Goal: Contribute content: Contribute content

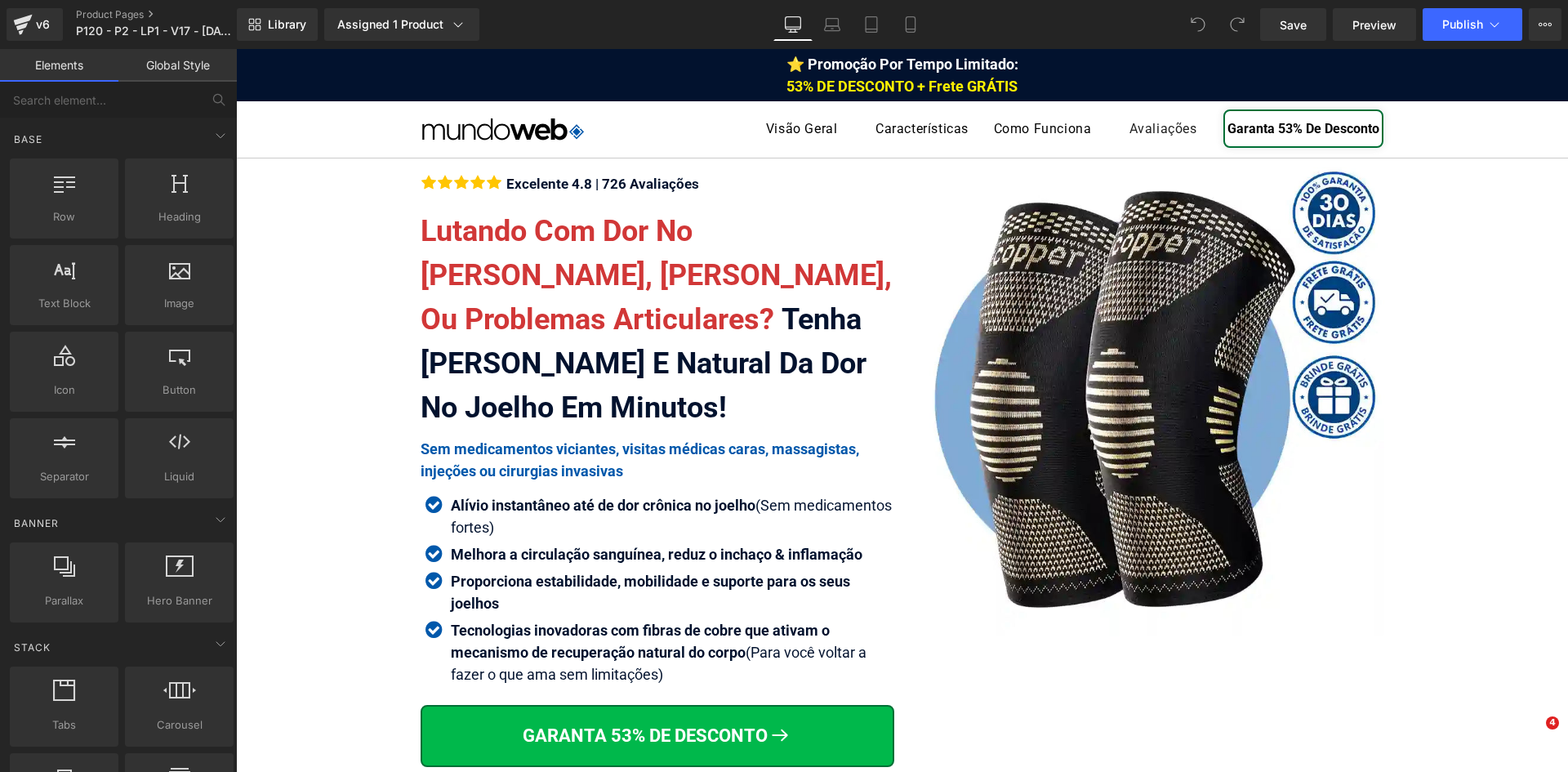
click at [906, 23] on icon at bounding box center [910, 25] width 9 height 16
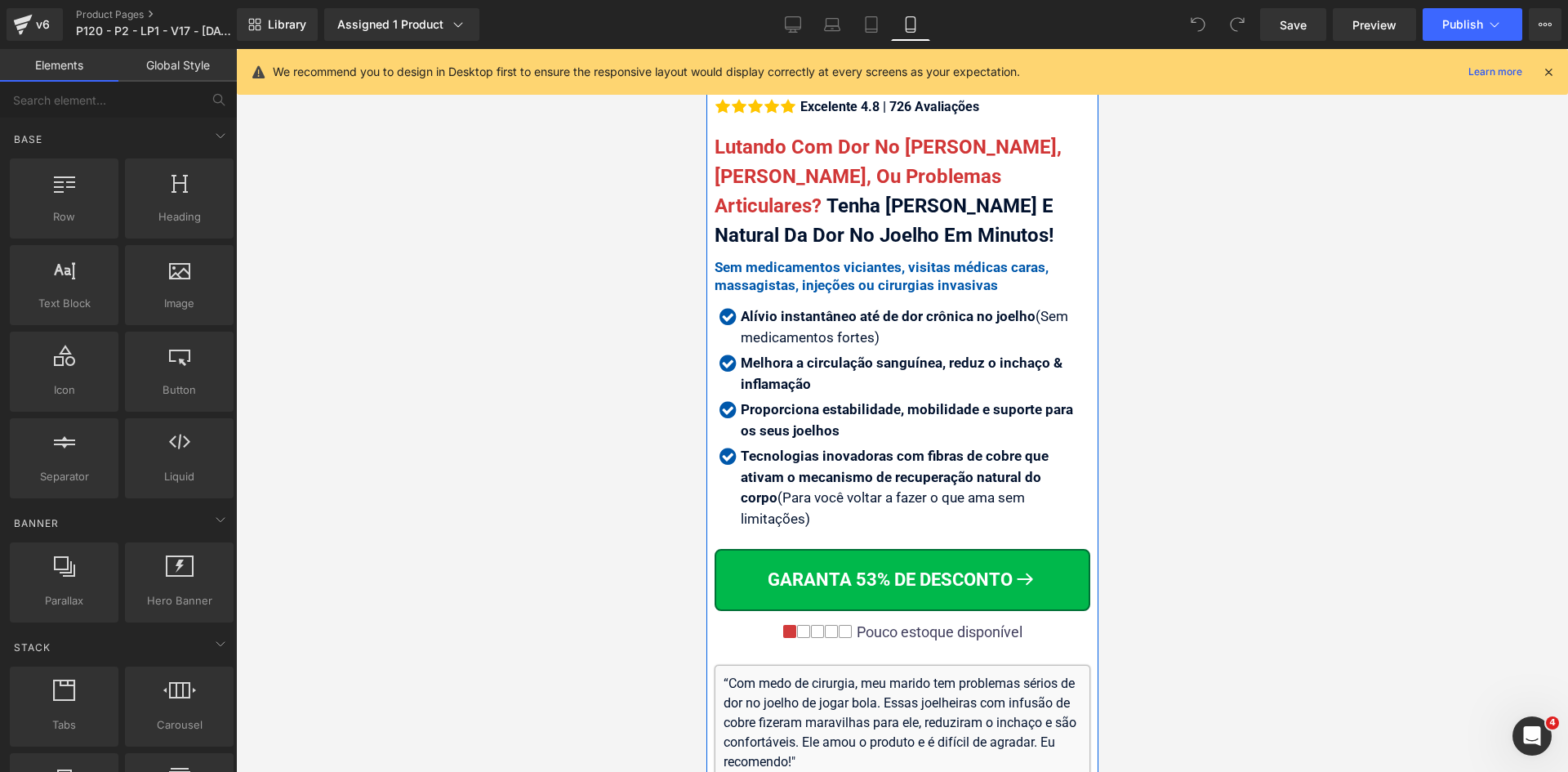
scroll to position [817, 0]
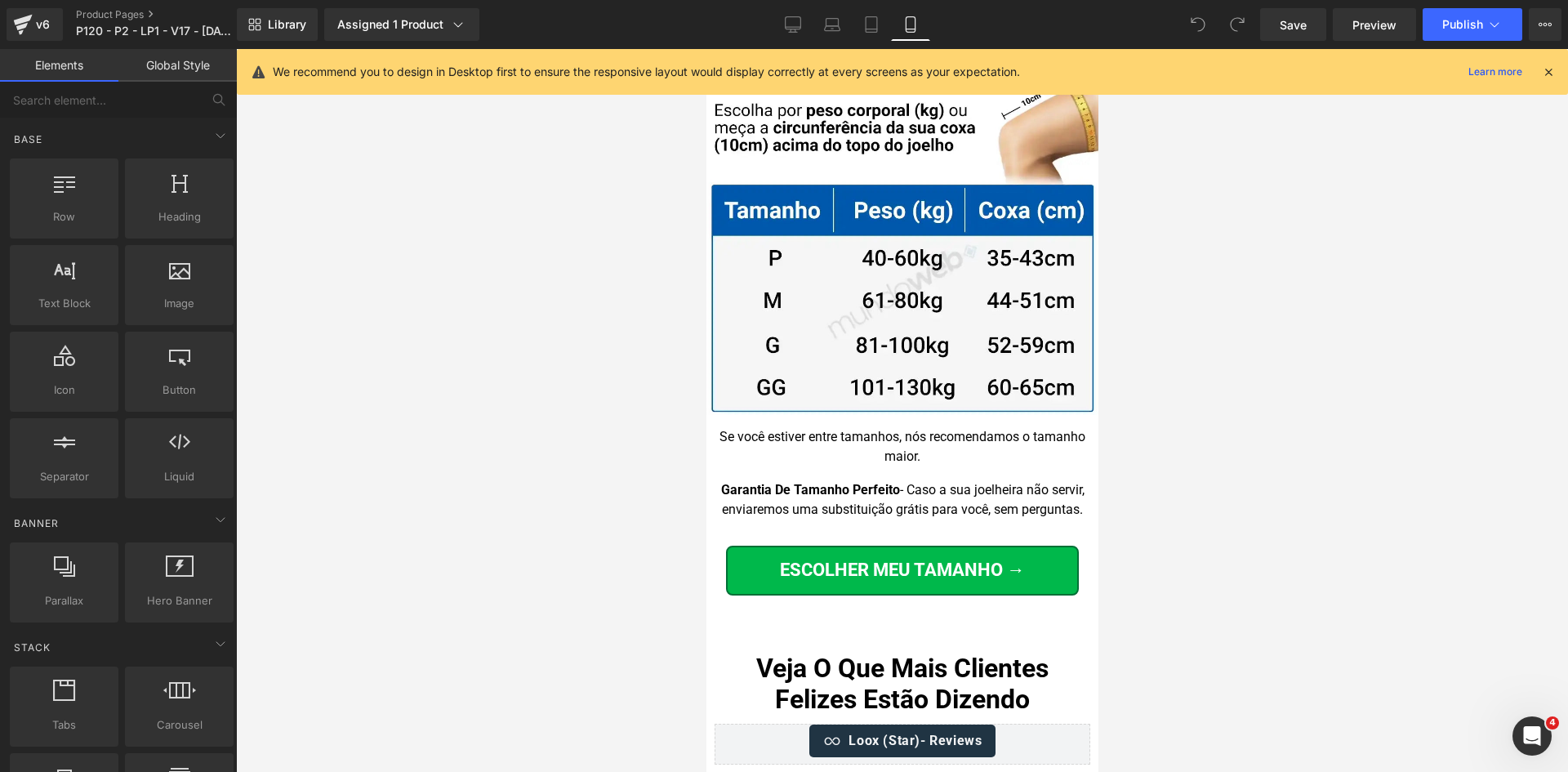
drag, startPoint x: 1088, startPoint y: 100, endPoint x: 1804, endPoint y: 659, distance: 908.4
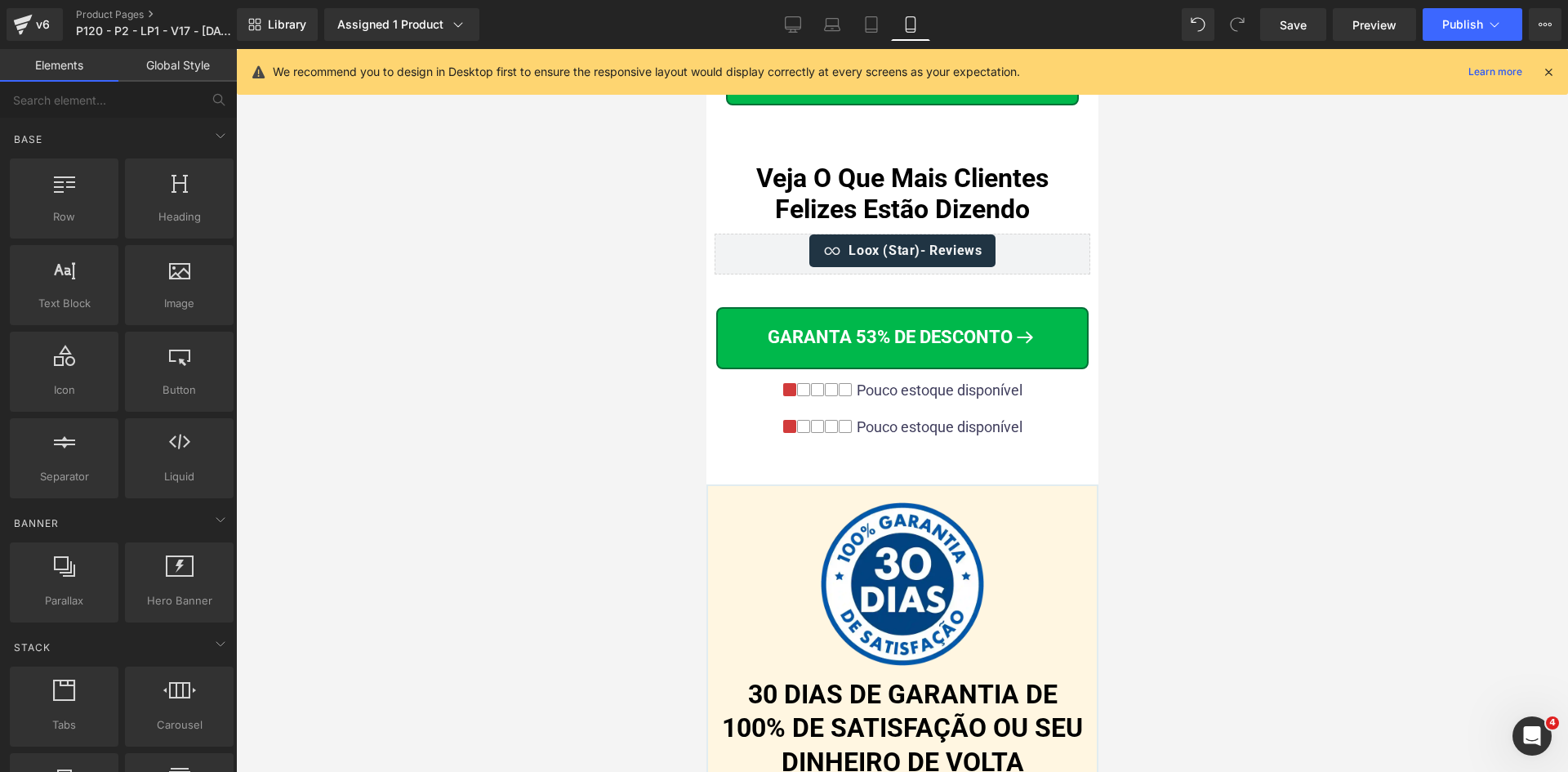
scroll to position [16745, 0]
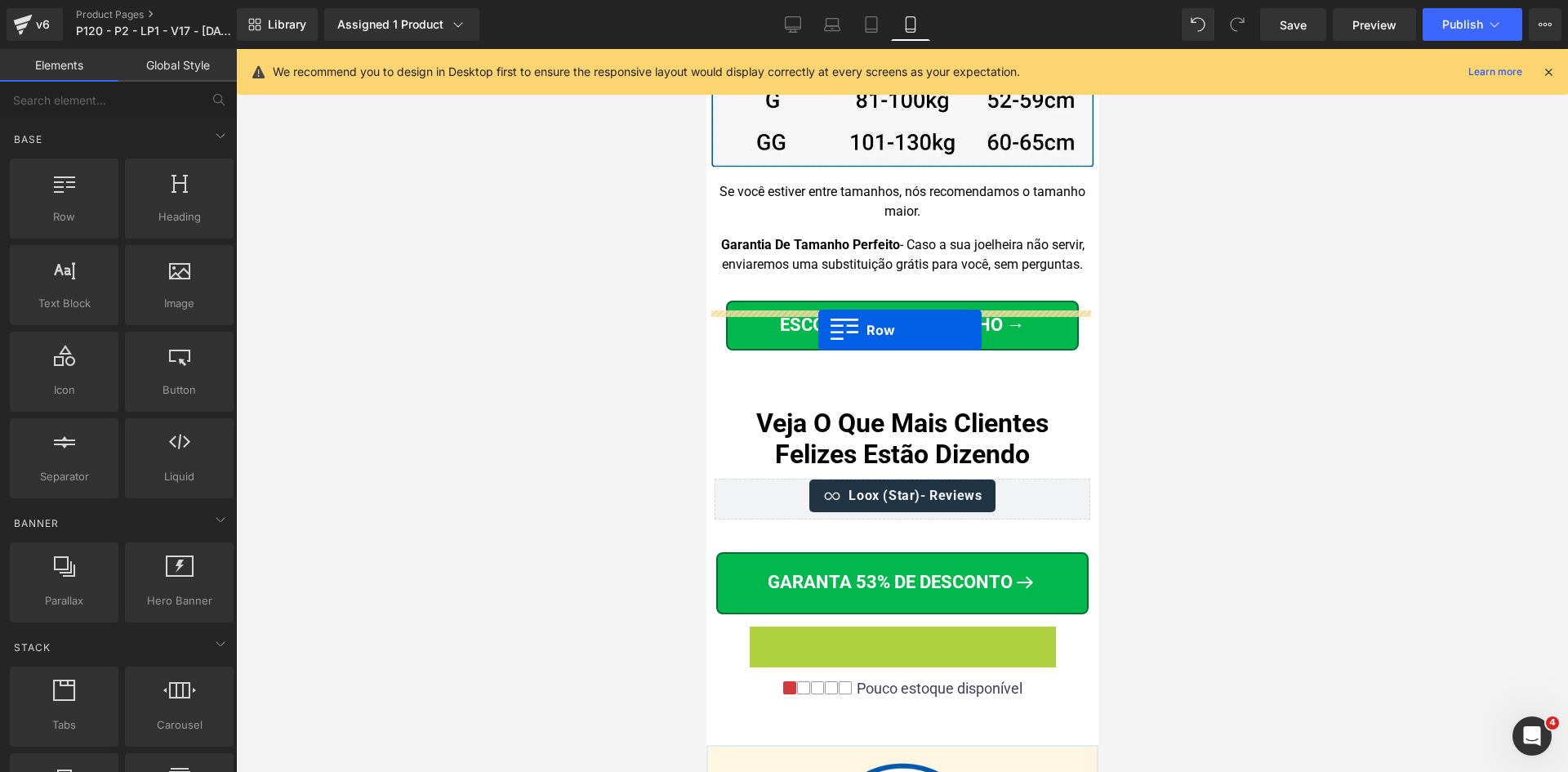
drag, startPoint x: 776, startPoint y: 353, endPoint x: 817, endPoint y: 330, distance: 47.0
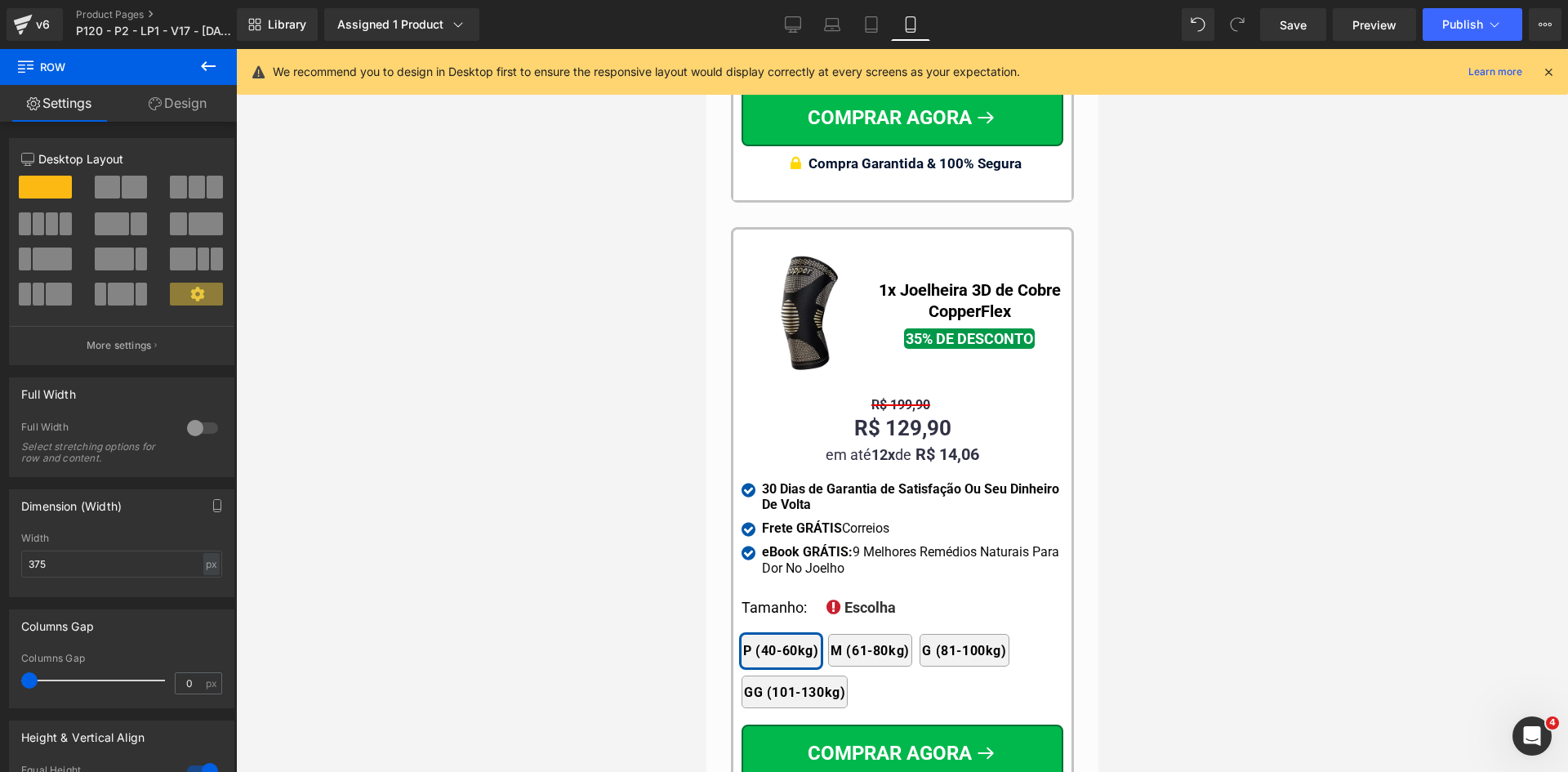
scroll to position [15783, 0]
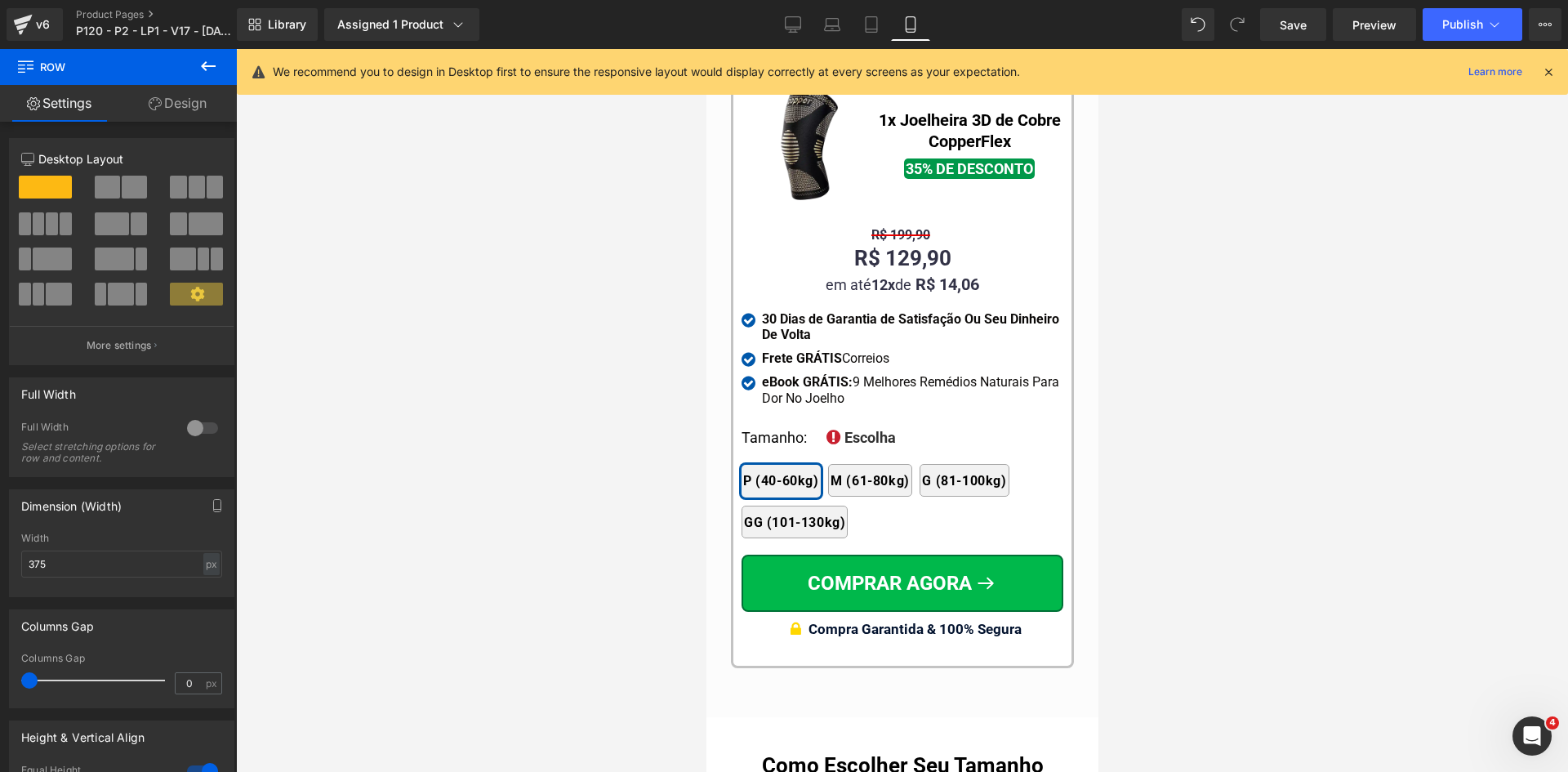
drag, startPoint x: 1088, startPoint y: 545, endPoint x: 1808, endPoint y: 649, distance: 727.5
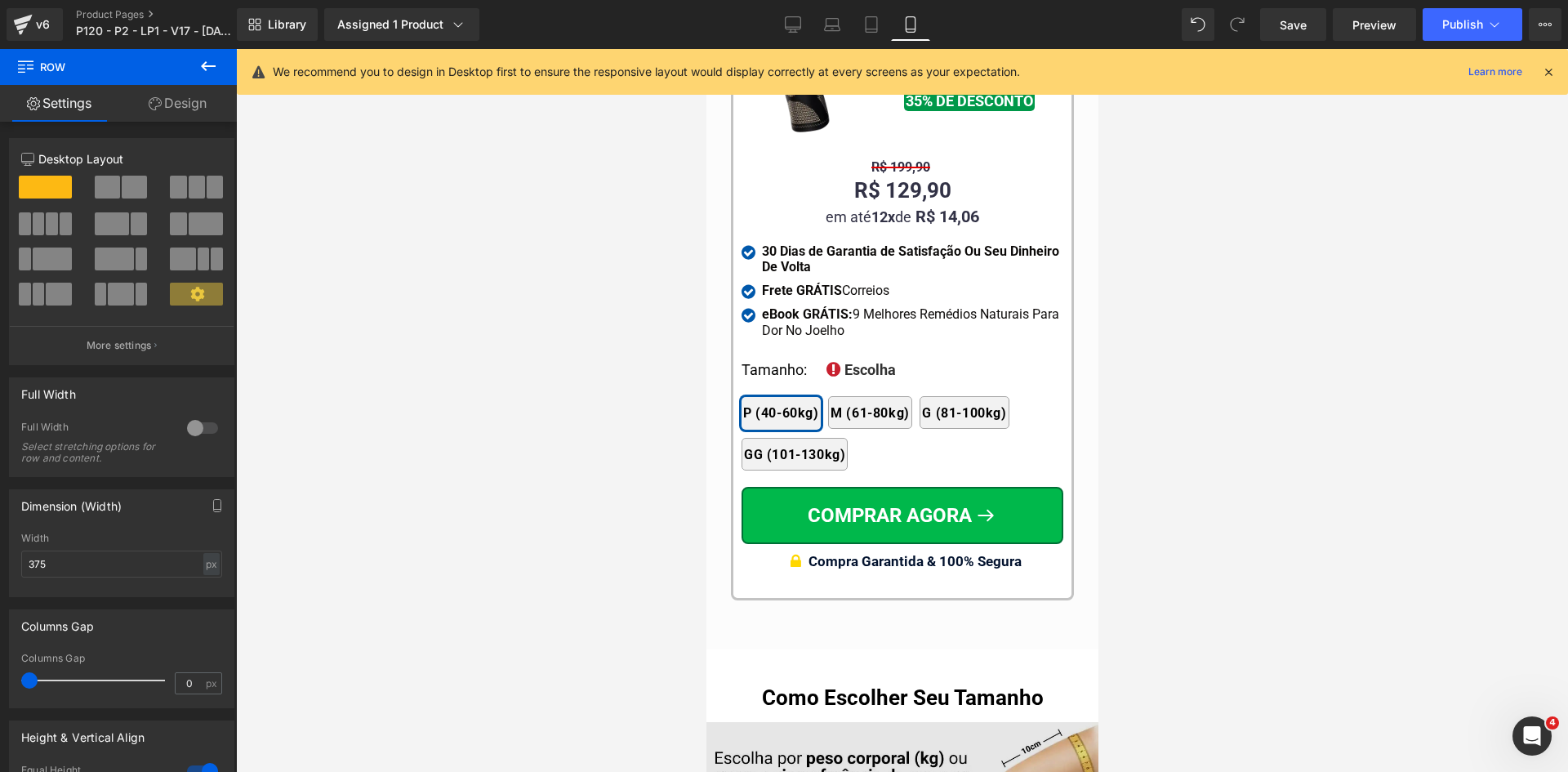
scroll to position [16110, 0]
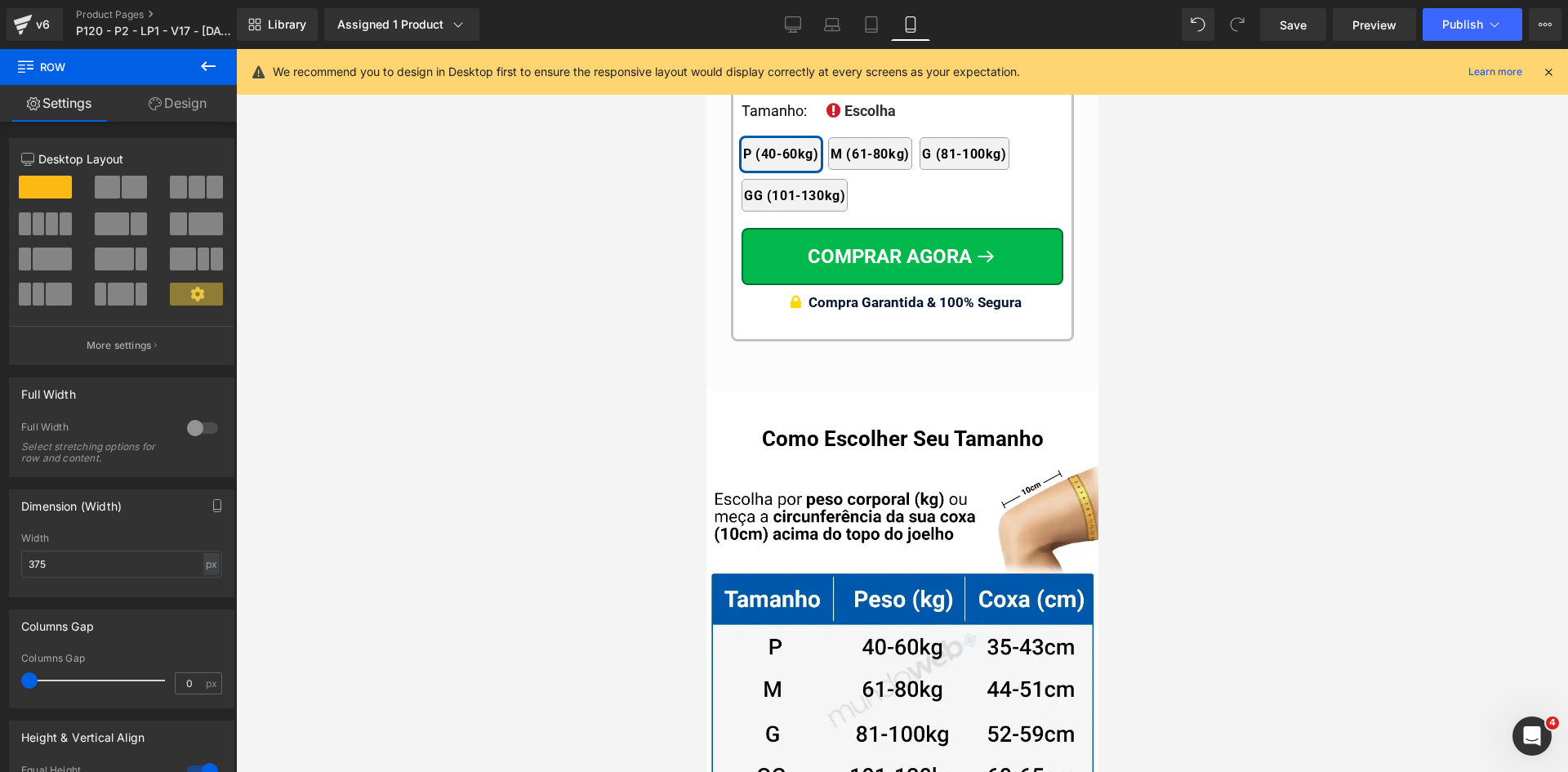
click at [1552, 78] on icon at bounding box center [1548, 72] width 15 height 15
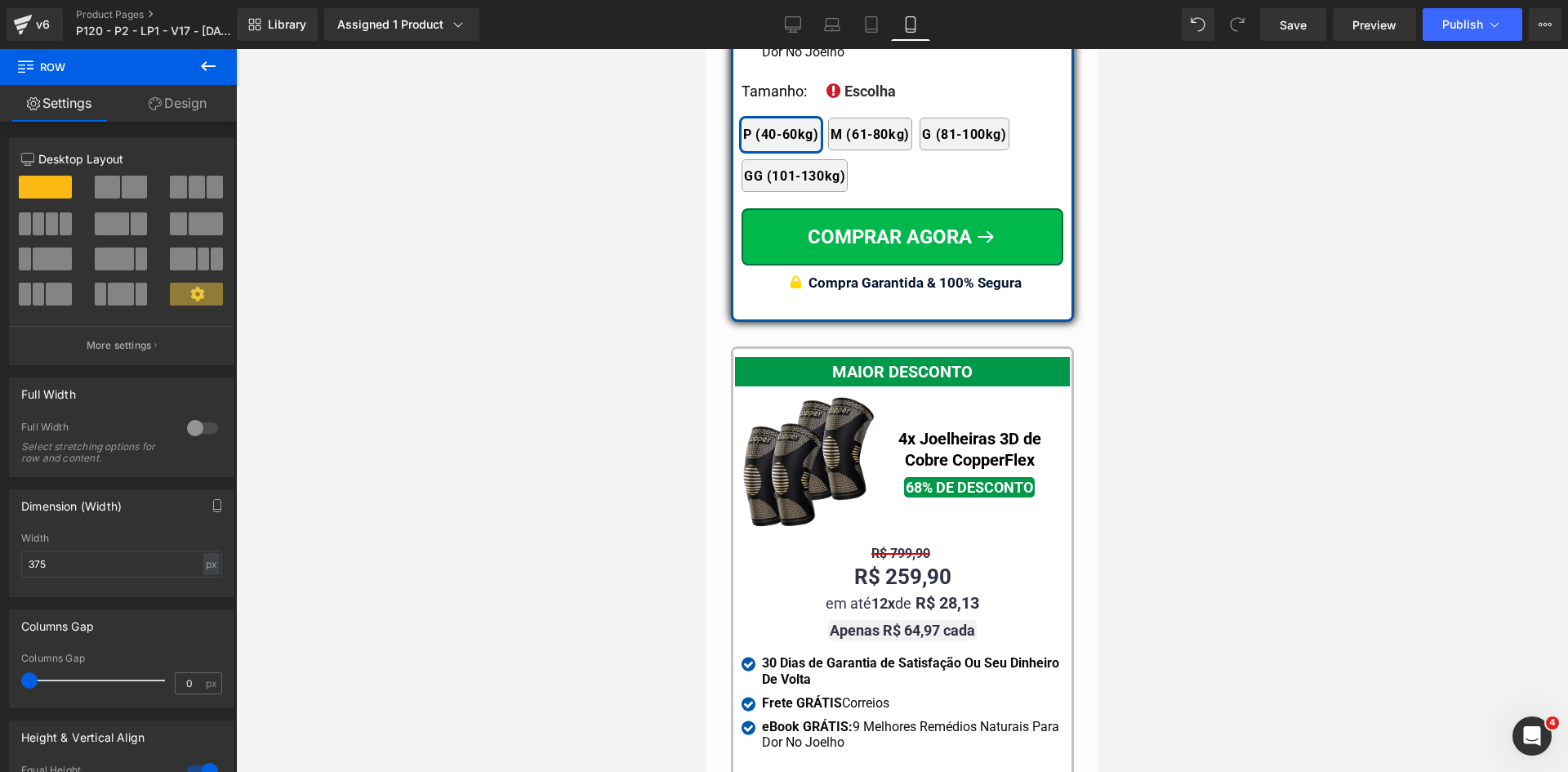
scroll to position [14803, 0]
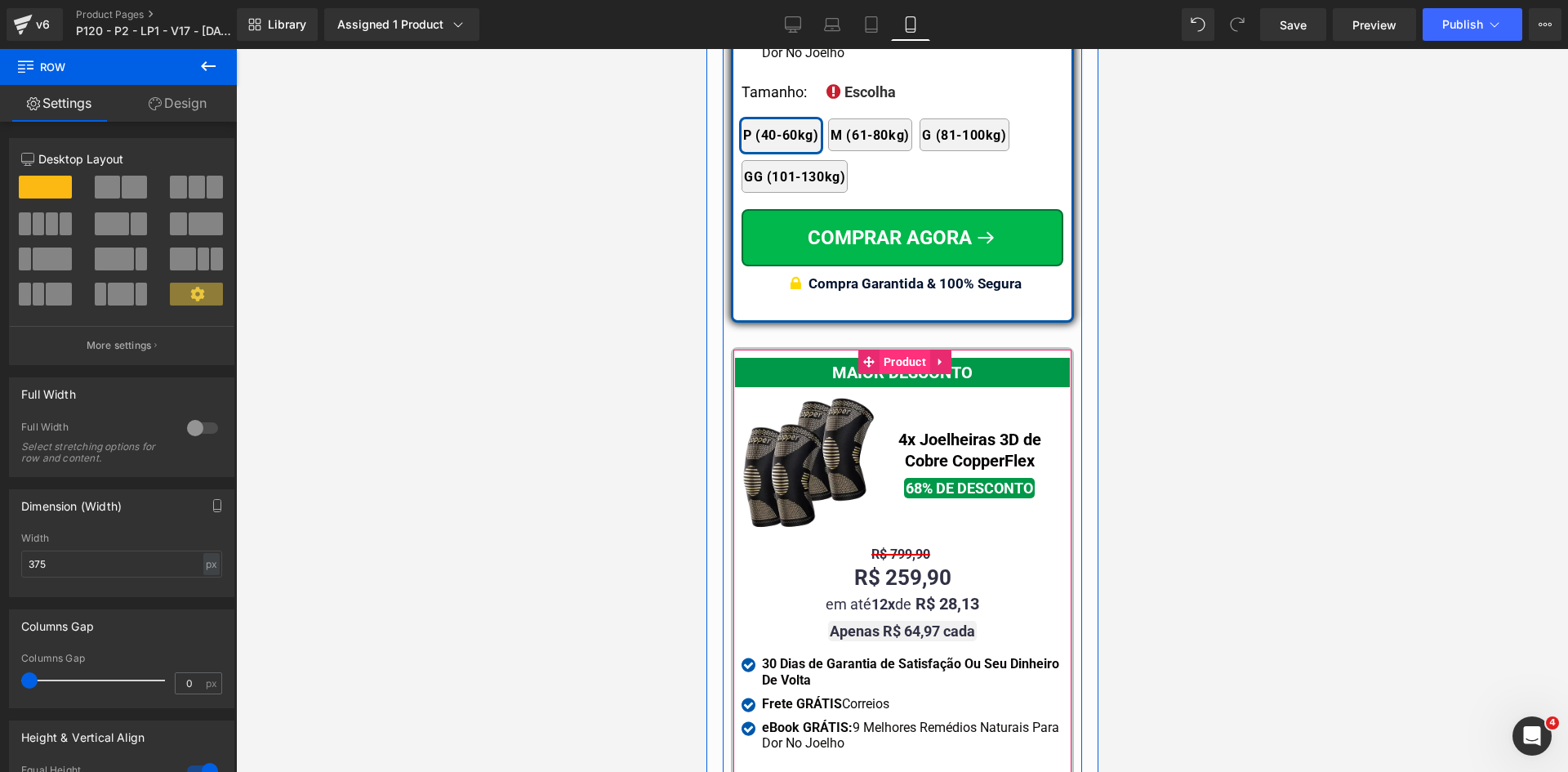
click at [888, 349] on span "Product" at bounding box center [904, 361] width 51 height 24
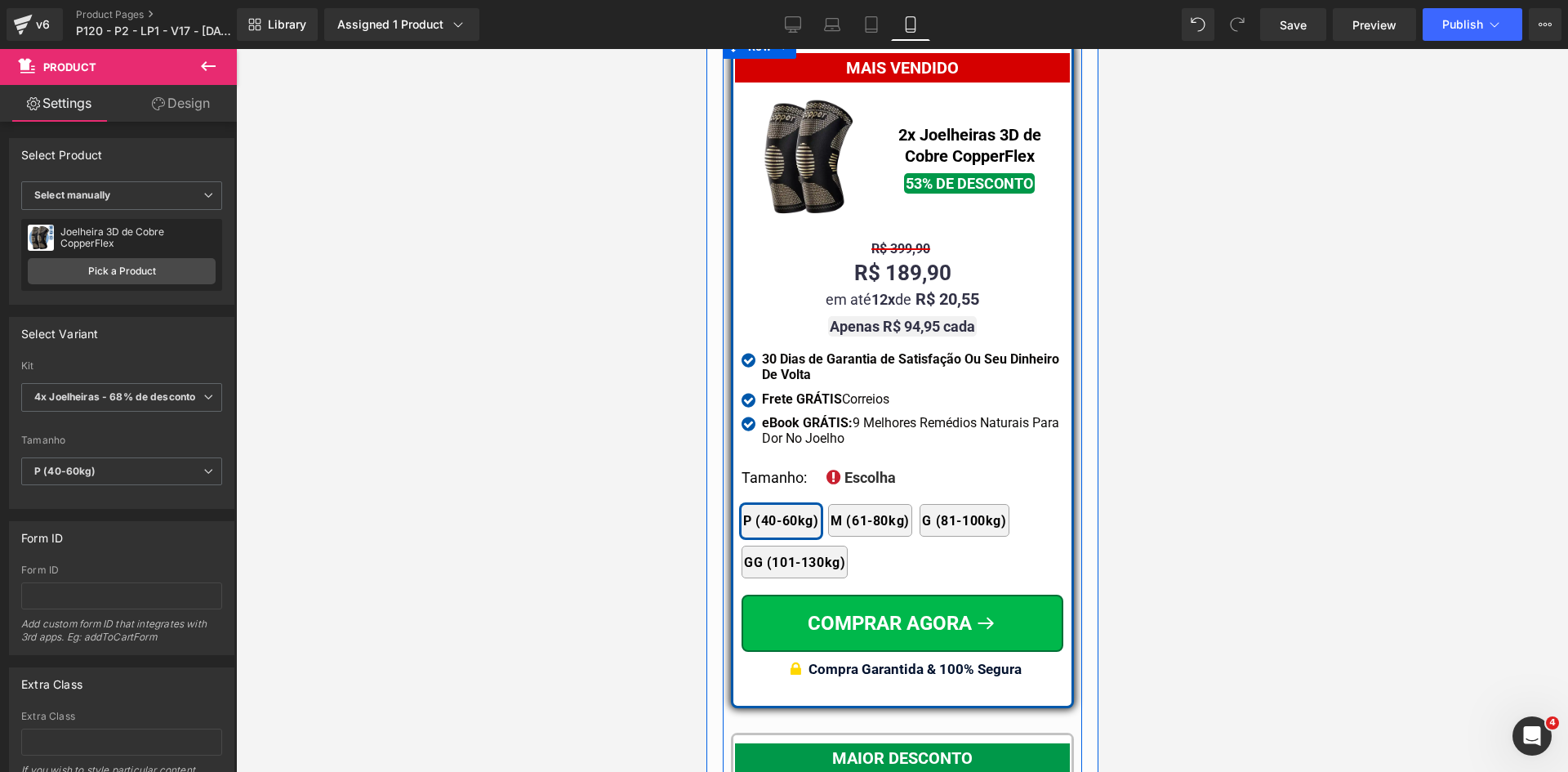
scroll to position [14313, 0]
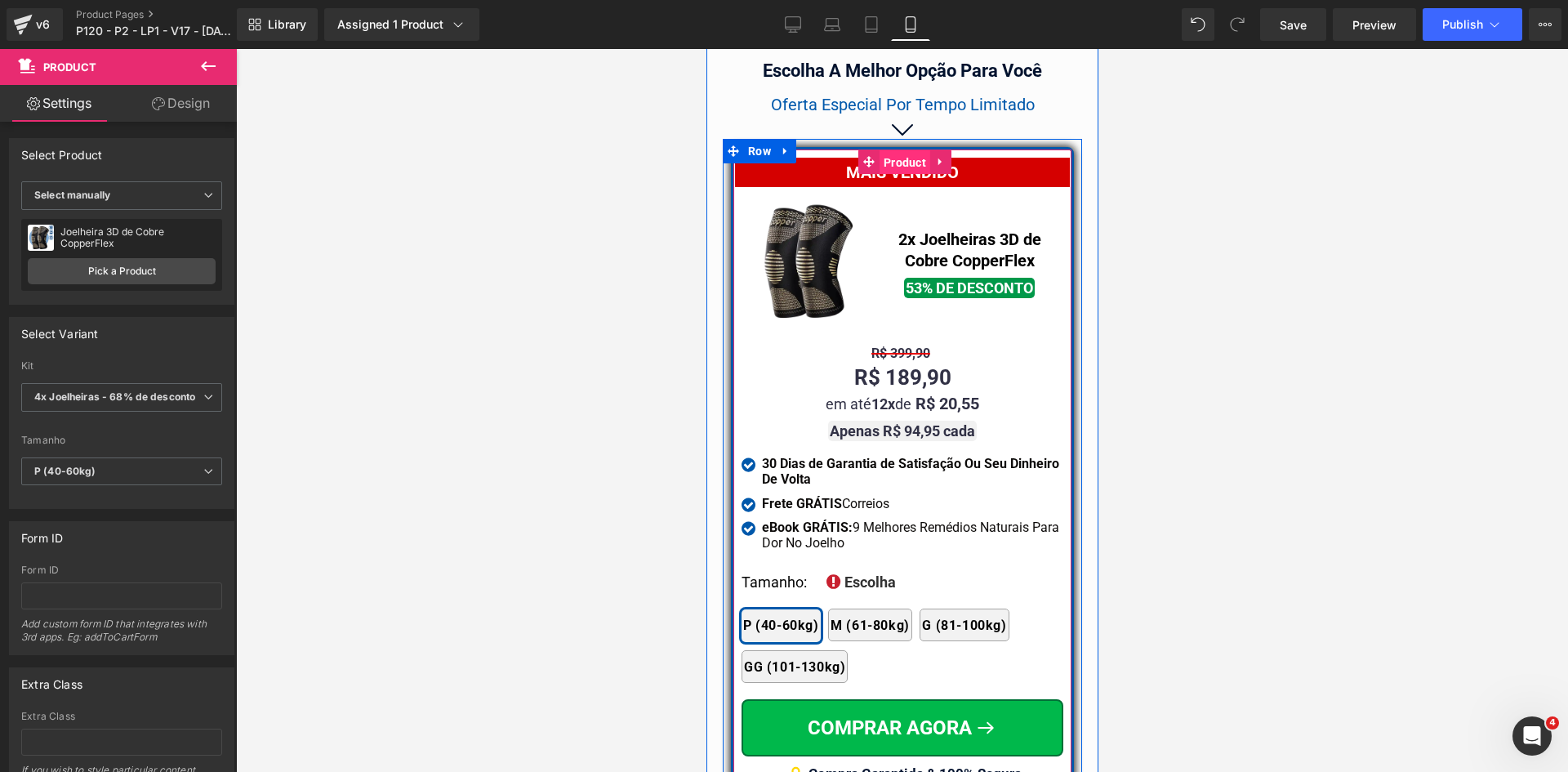
click at [885, 150] on span "Product" at bounding box center [904, 162] width 51 height 24
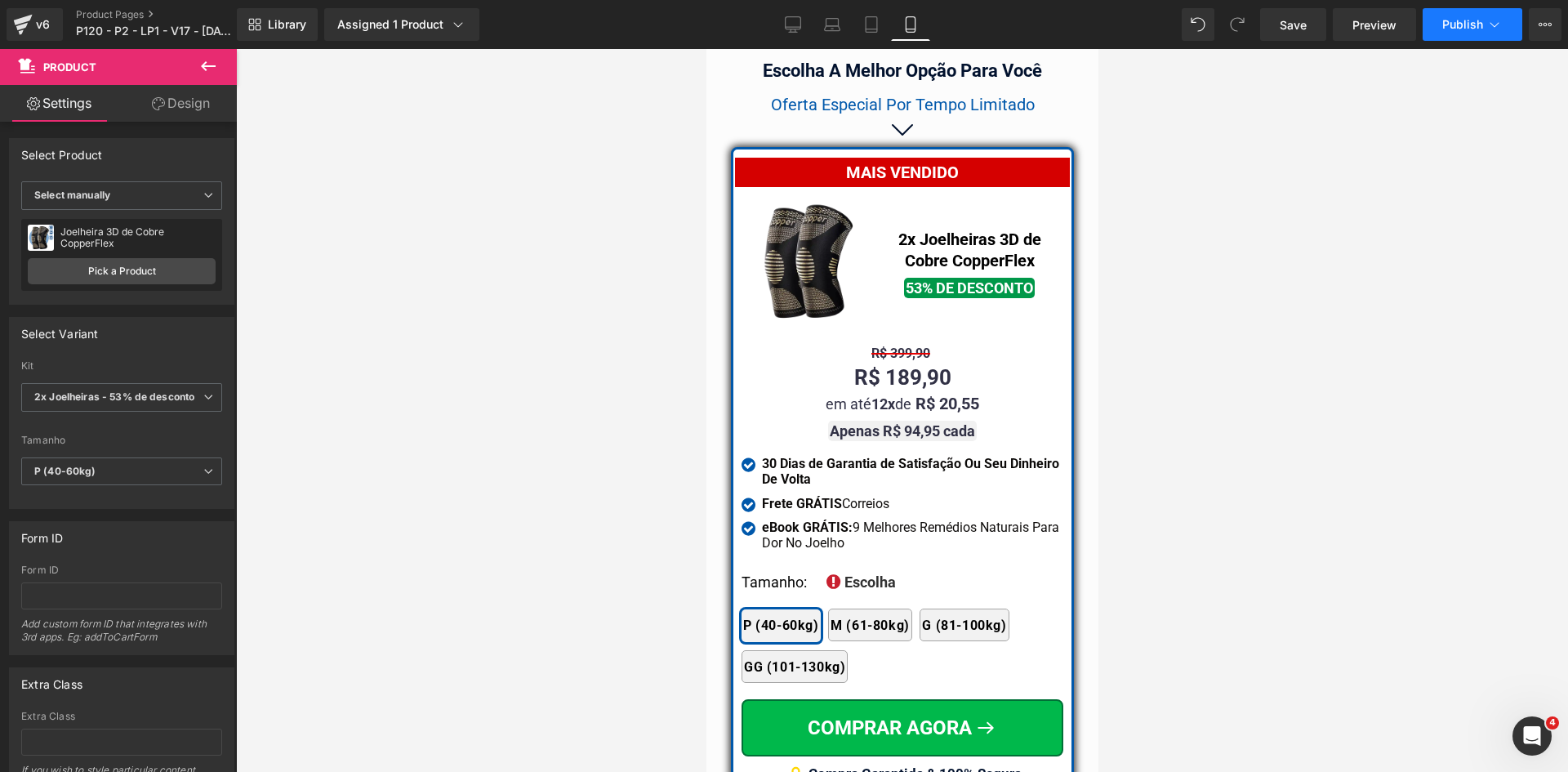
click at [1475, 30] on span "Publish" at bounding box center [1462, 25] width 41 height 13
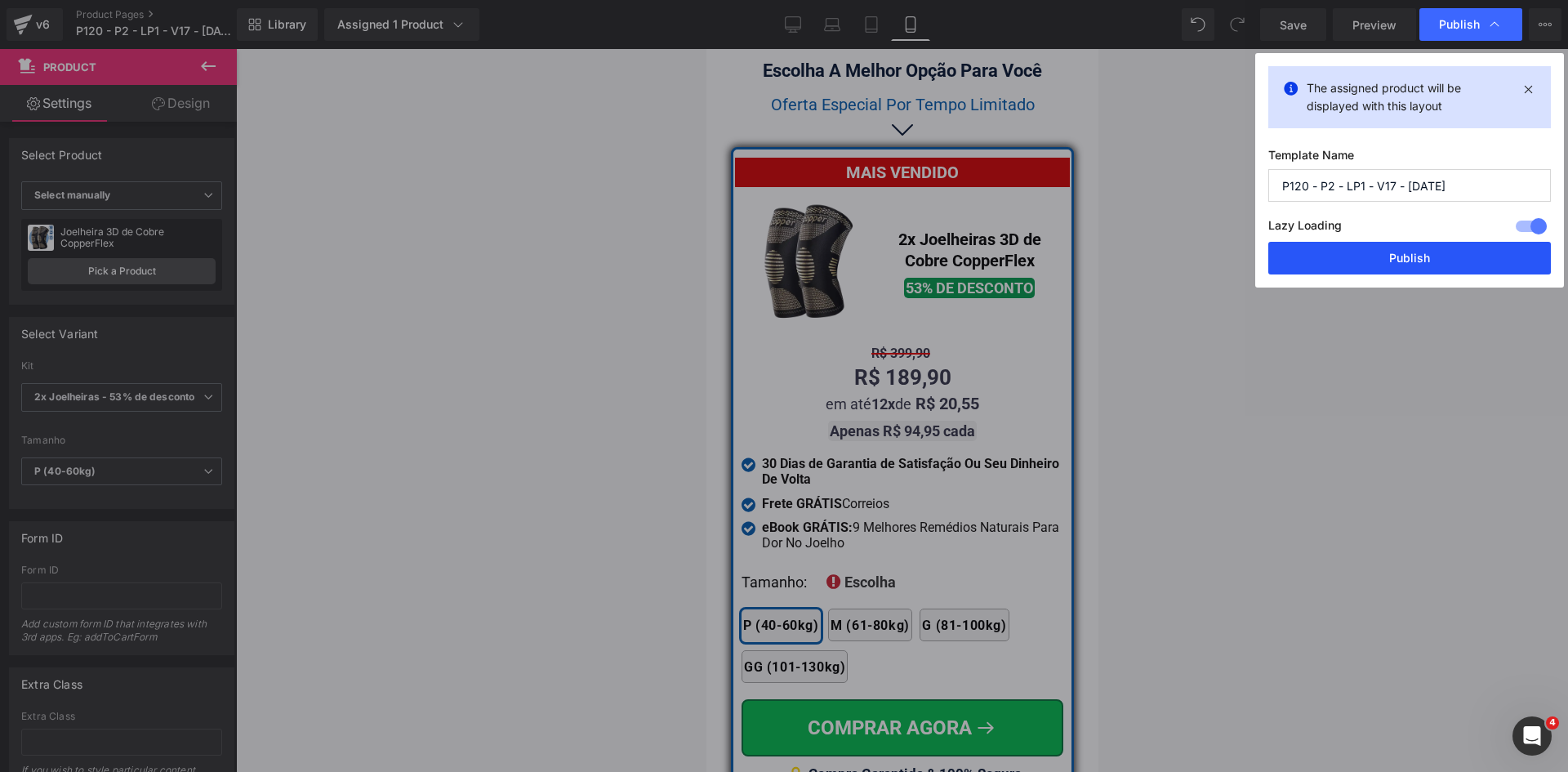
click at [1373, 257] on button "Publish" at bounding box center [1409, 258] width 282 height 33
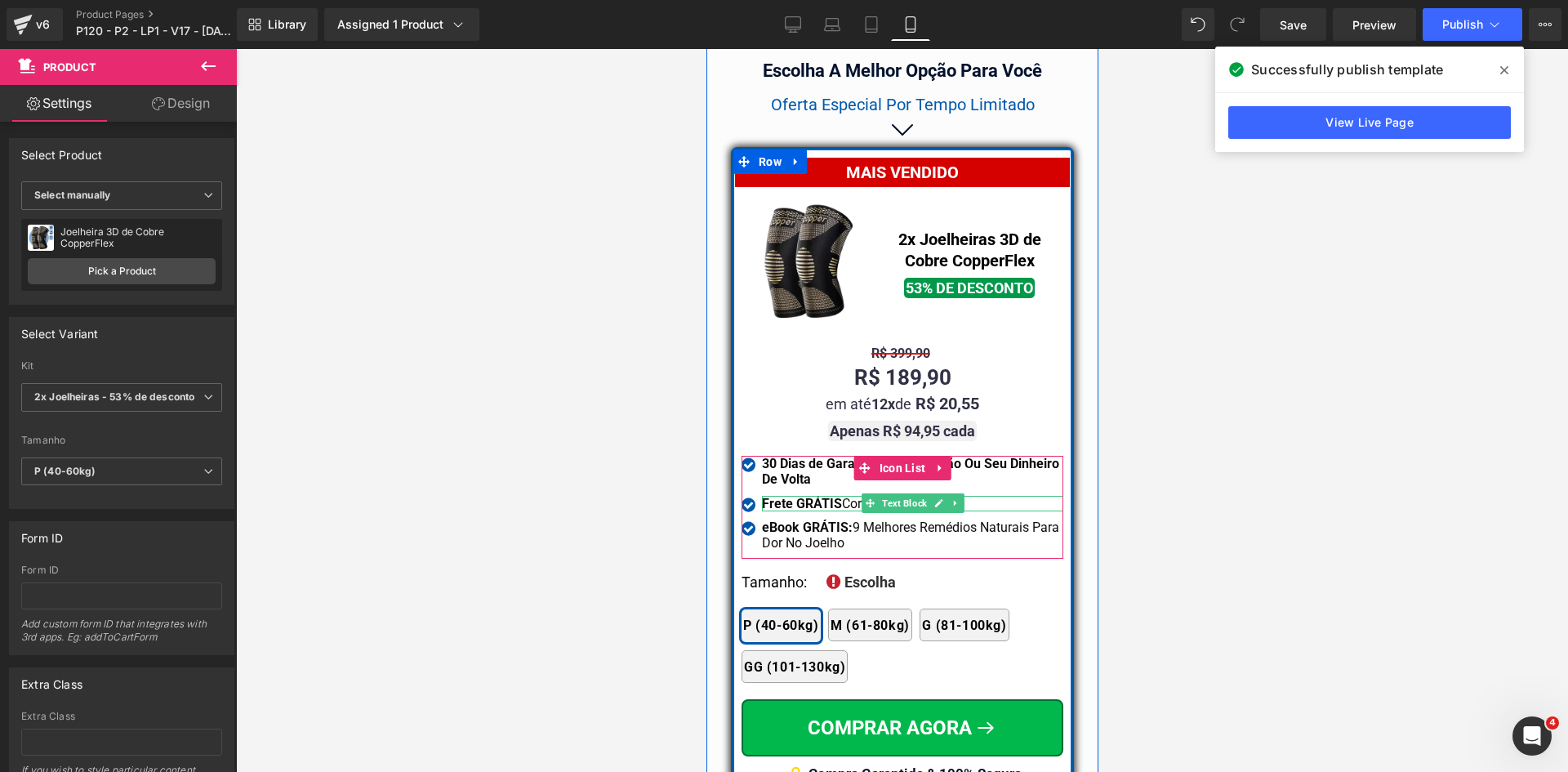
click at [834, 496] on strong "Frete GRÁTIS" at bounding box center [801, 504] width 80 height 16
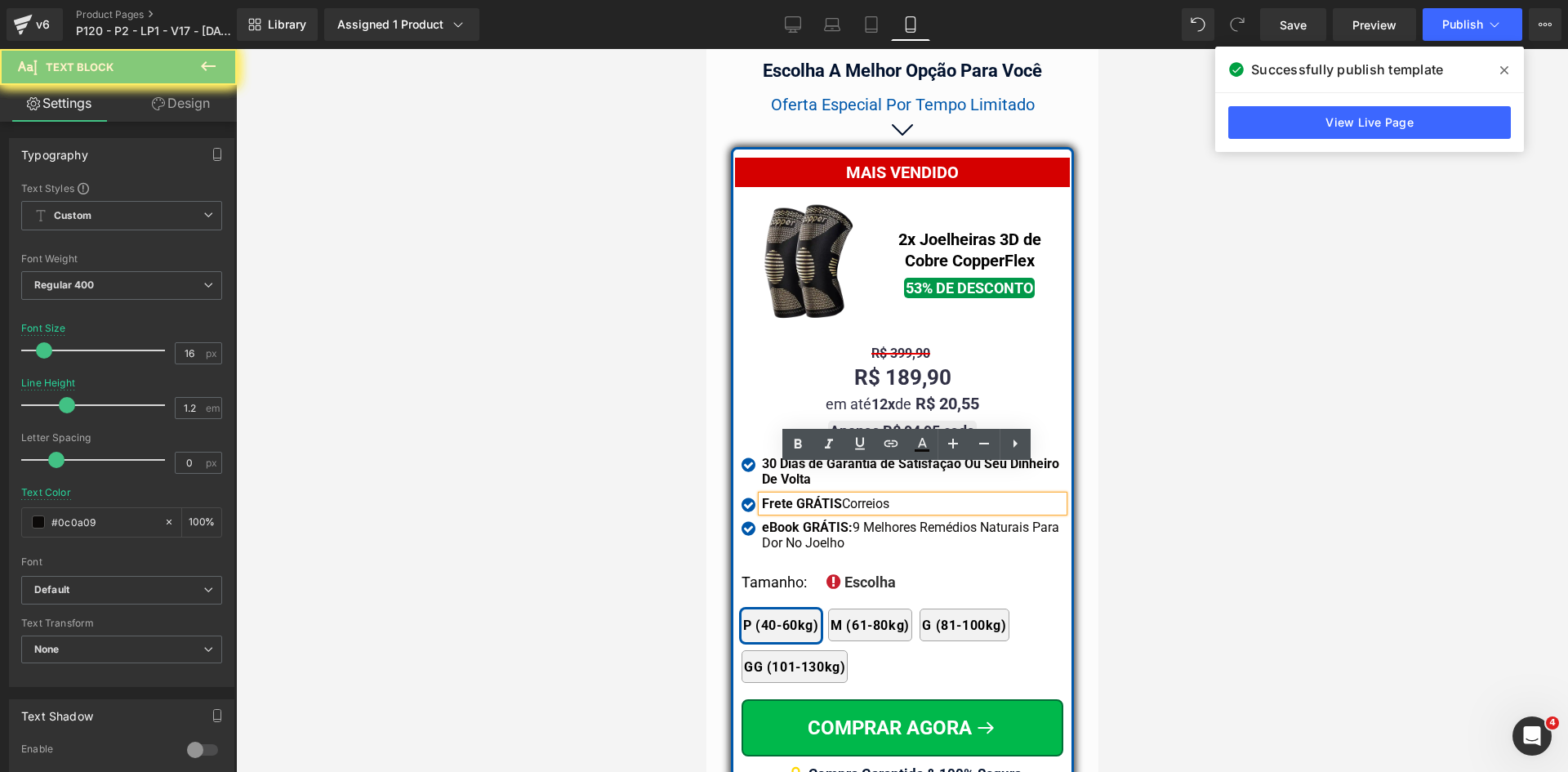
click at [834, 496] on strong "Frete GRÁTIS" at bounding box center [801, 504] width 80 height 16
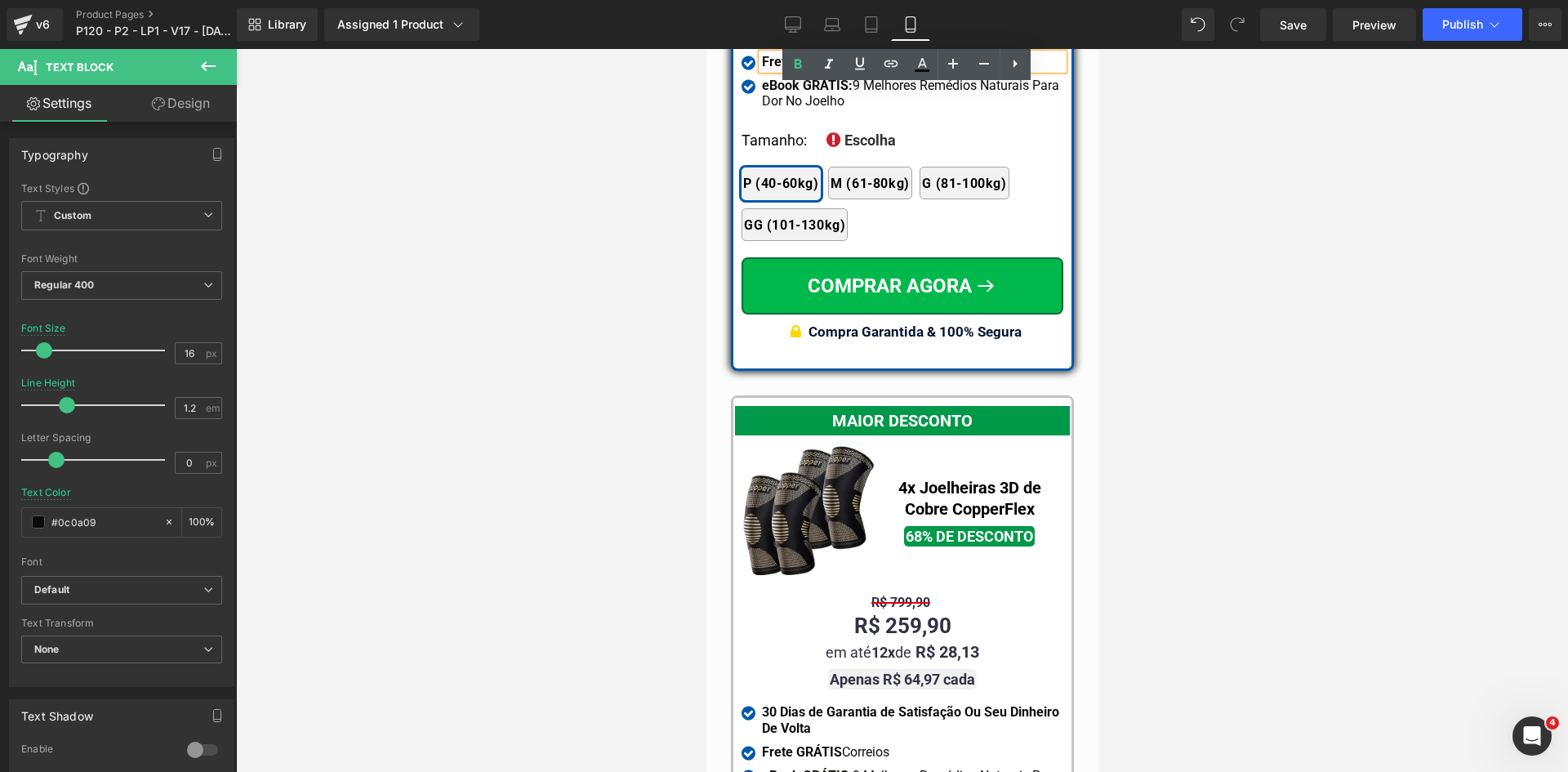
scroll to position [14885, 0]
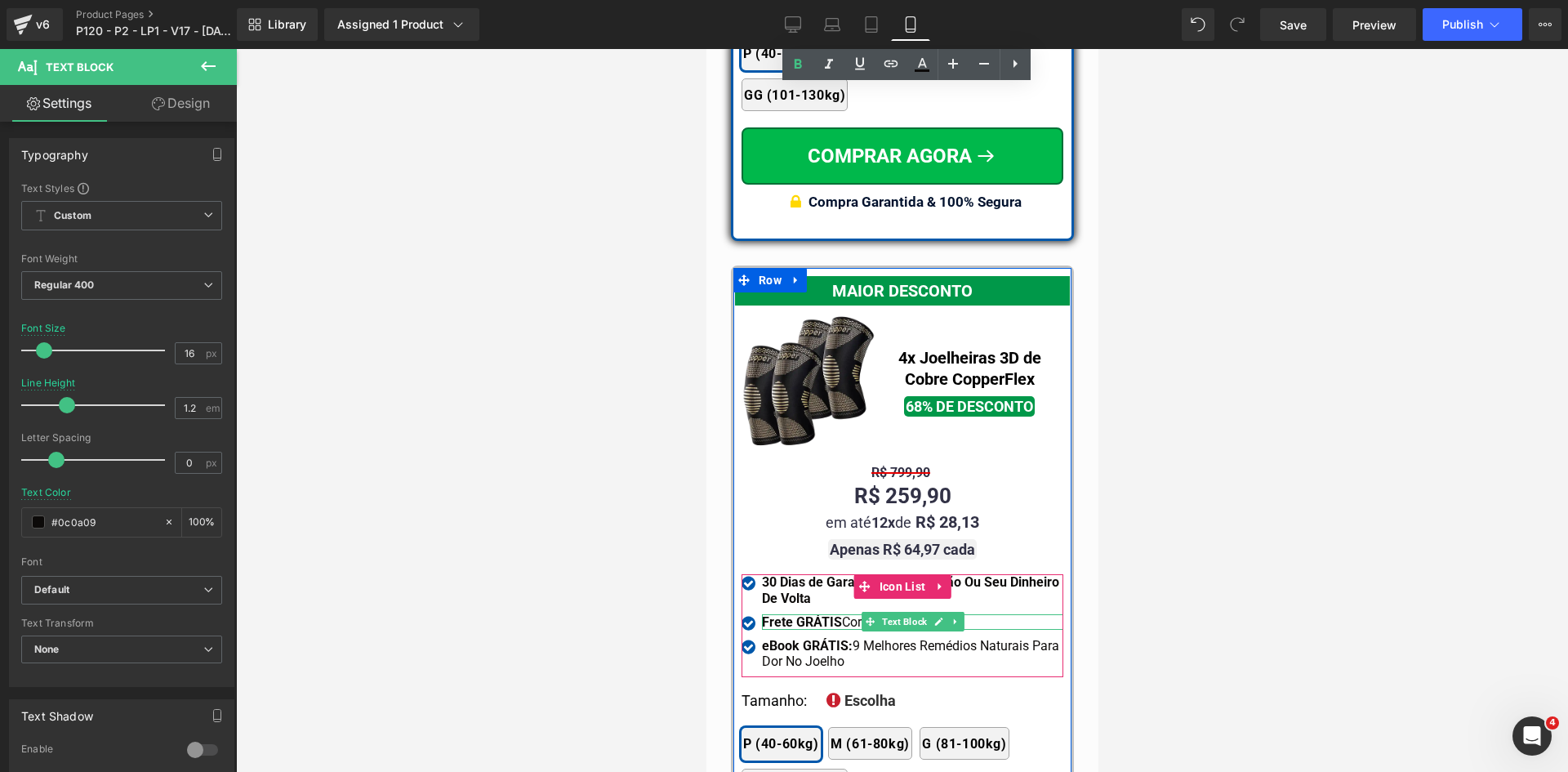
click at [817, 614] on strong "Frete GRÁTIS" at bounding box center [801, 622] width 80 height 16
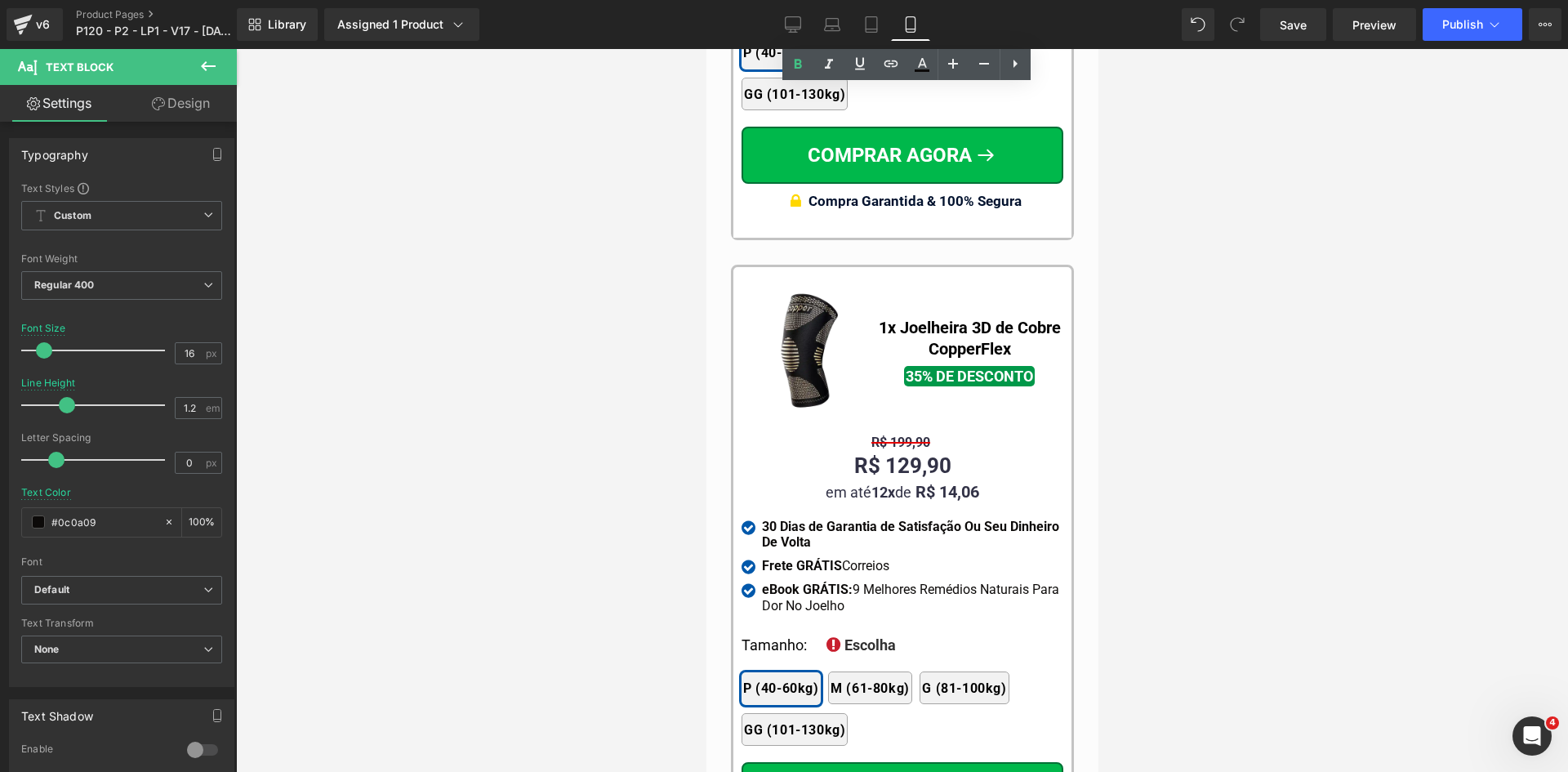
scroll to position [15620, 0]
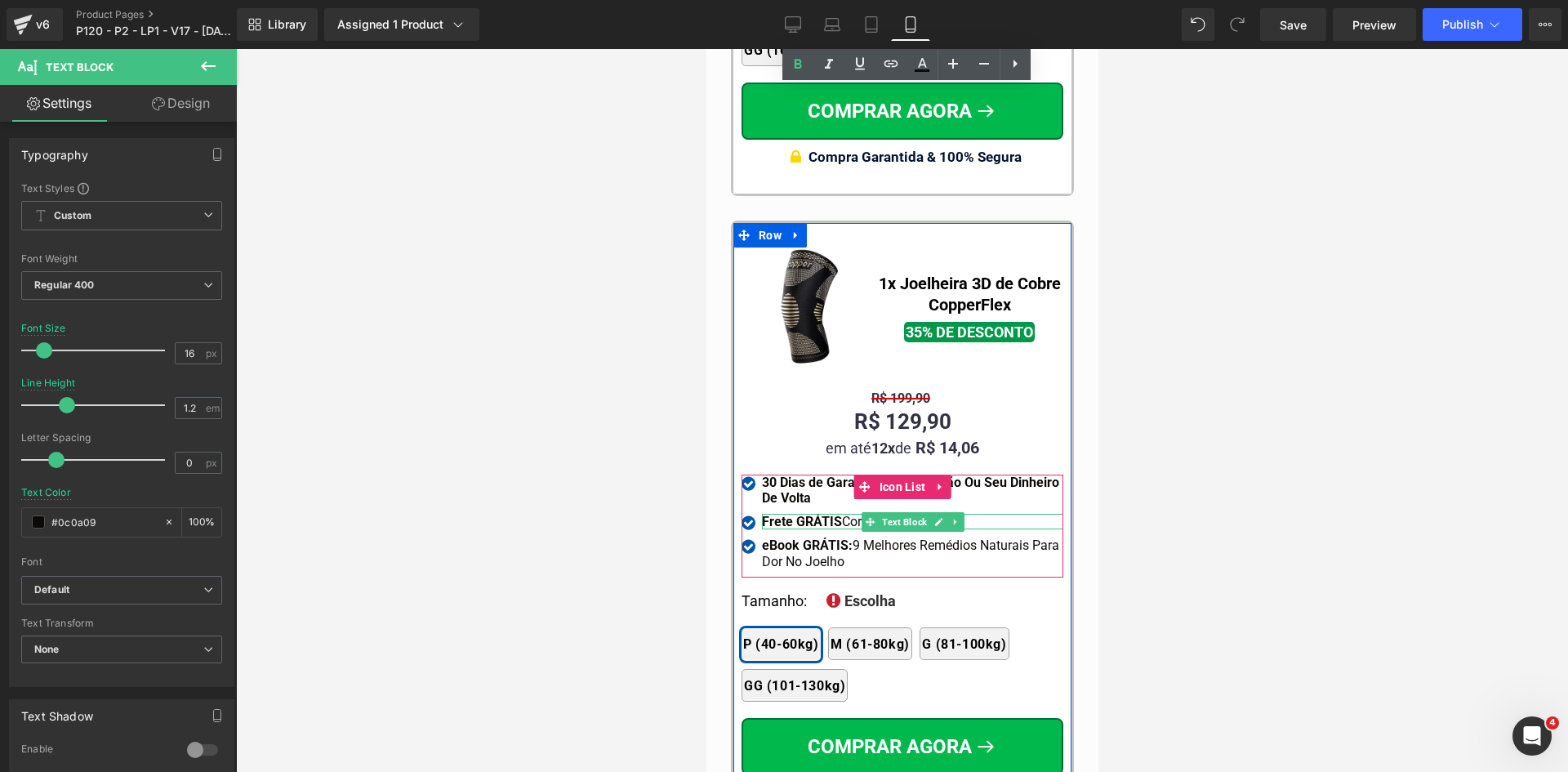
click at [799, 514] on strong "Frete GRÁTIS" at bounding box center [801, 521] width 80 height 16
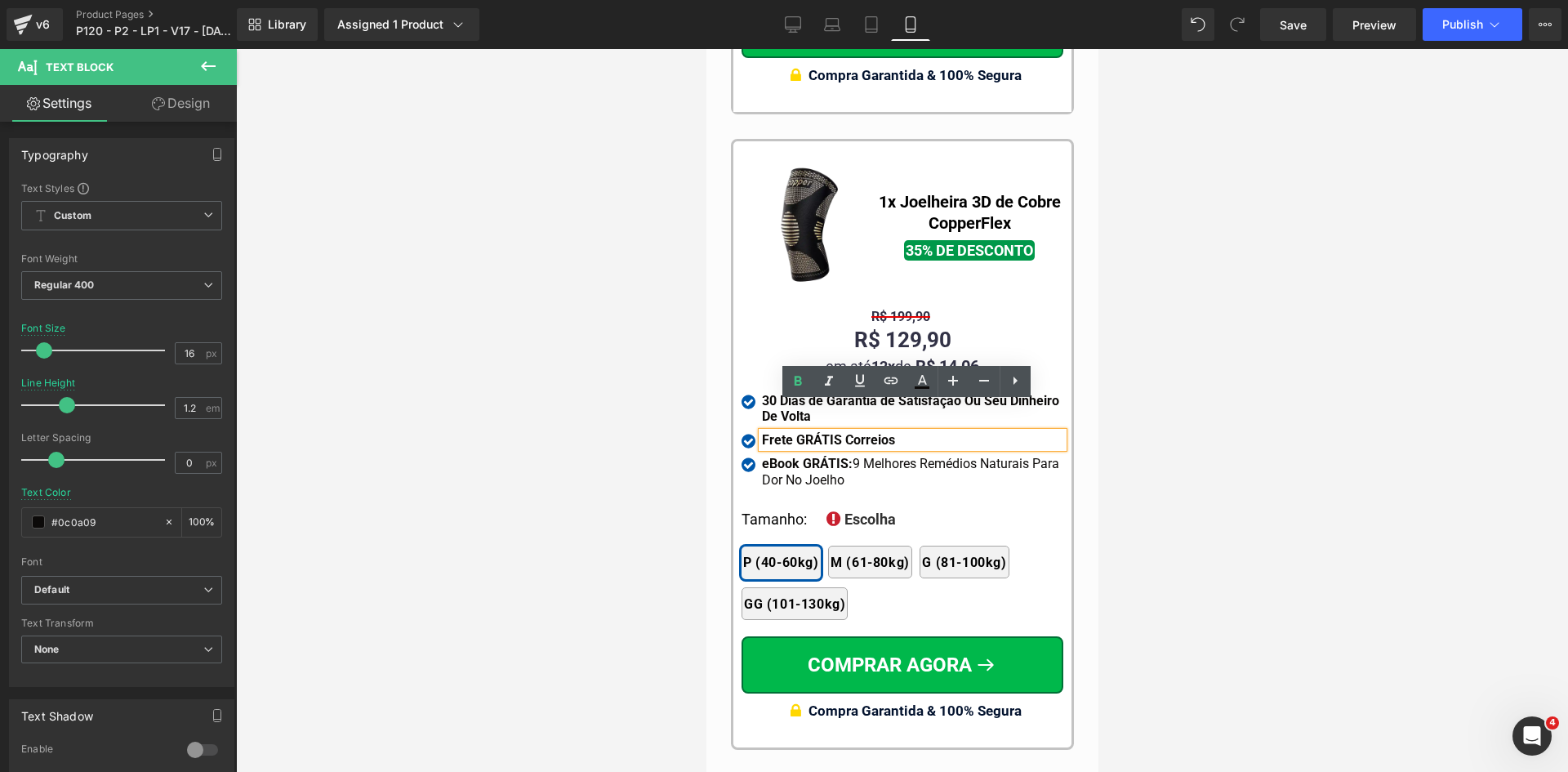
click at [677, 619] on div at bounding box center [901, 410] width 1331 height 723
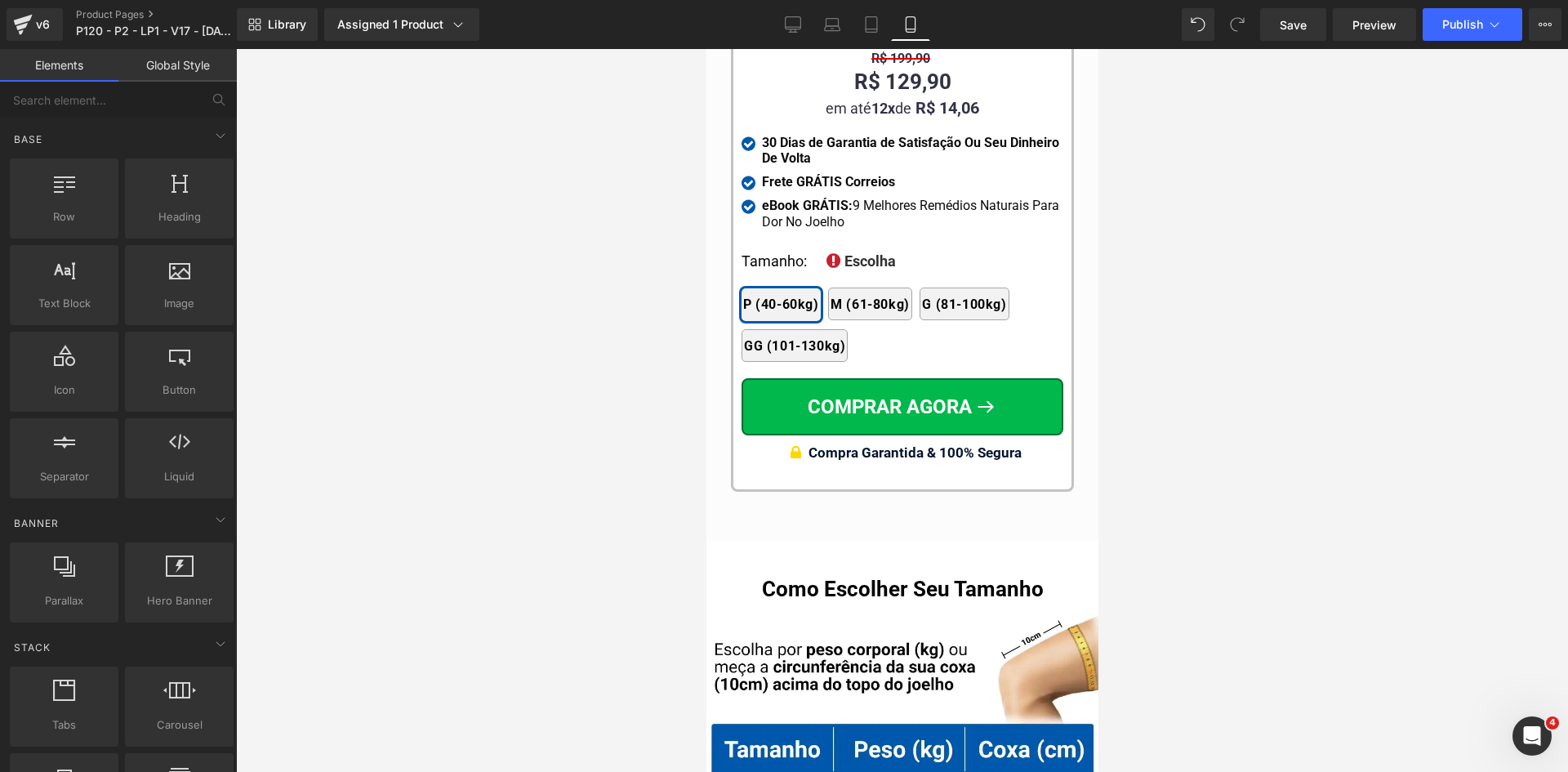
scroll to position [16355, 0]
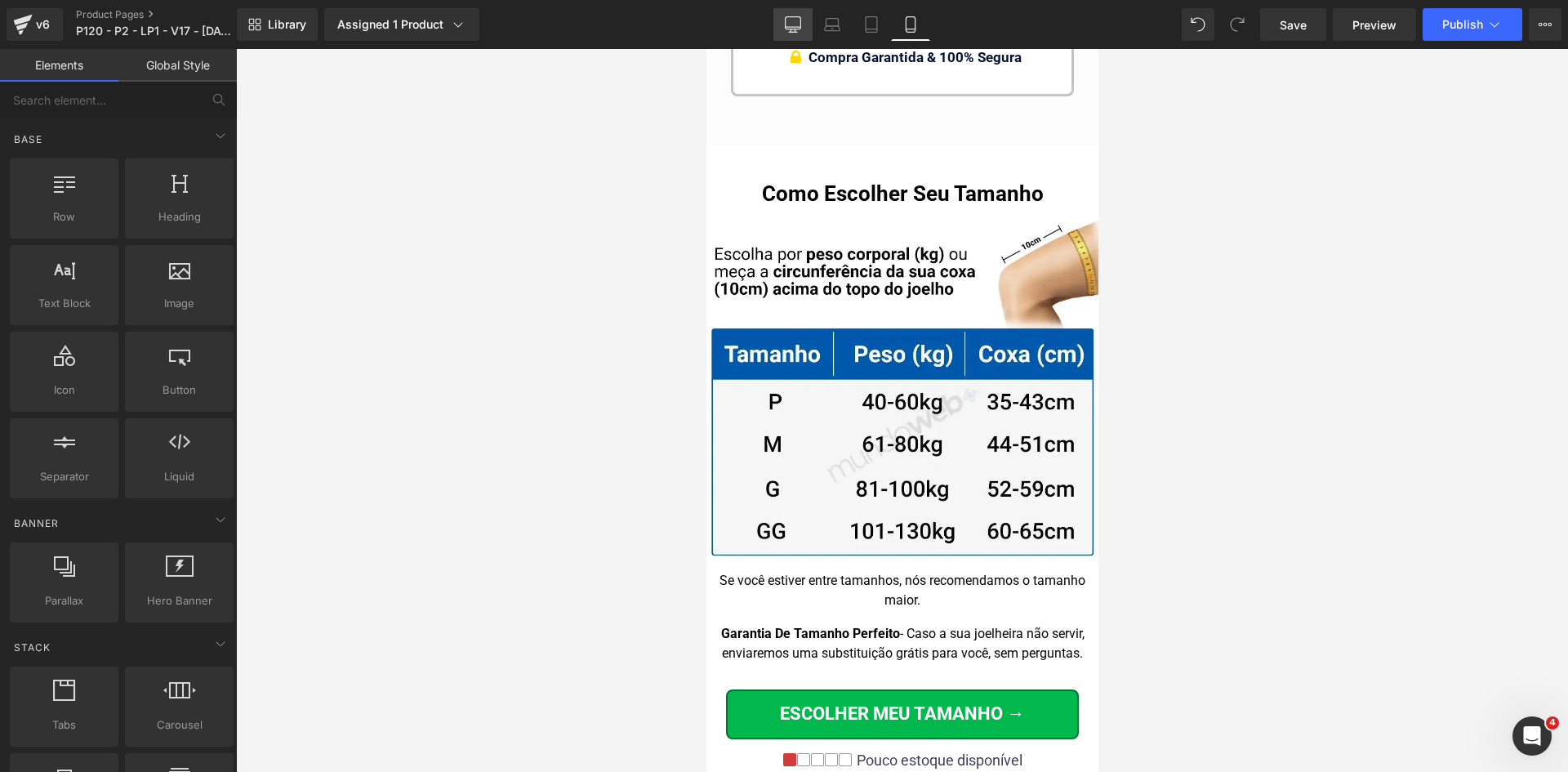
click at [795, 30] on icon at bounding box center [793, 25] width 17 height 17
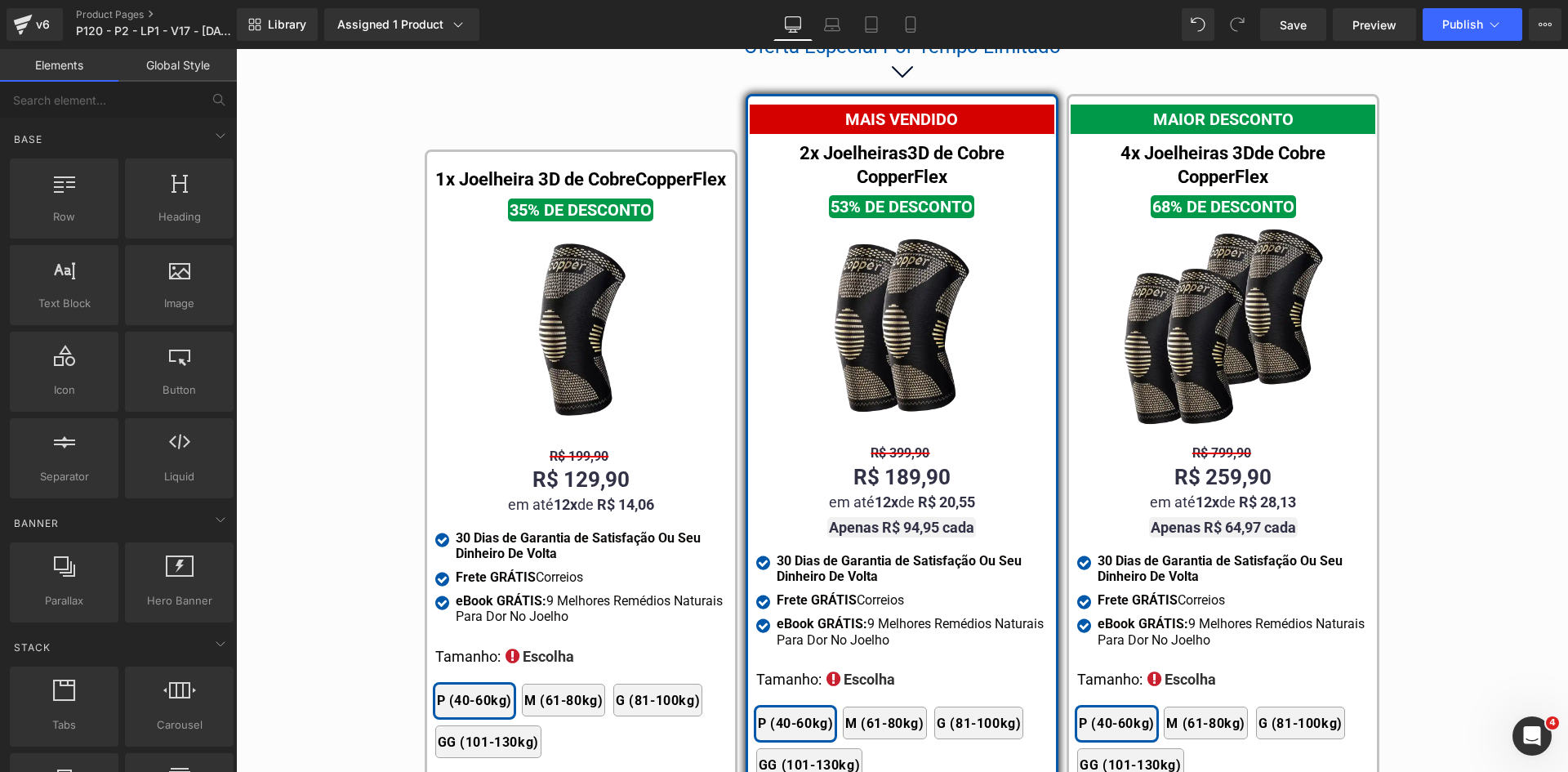
scroll to position [9457, 0]
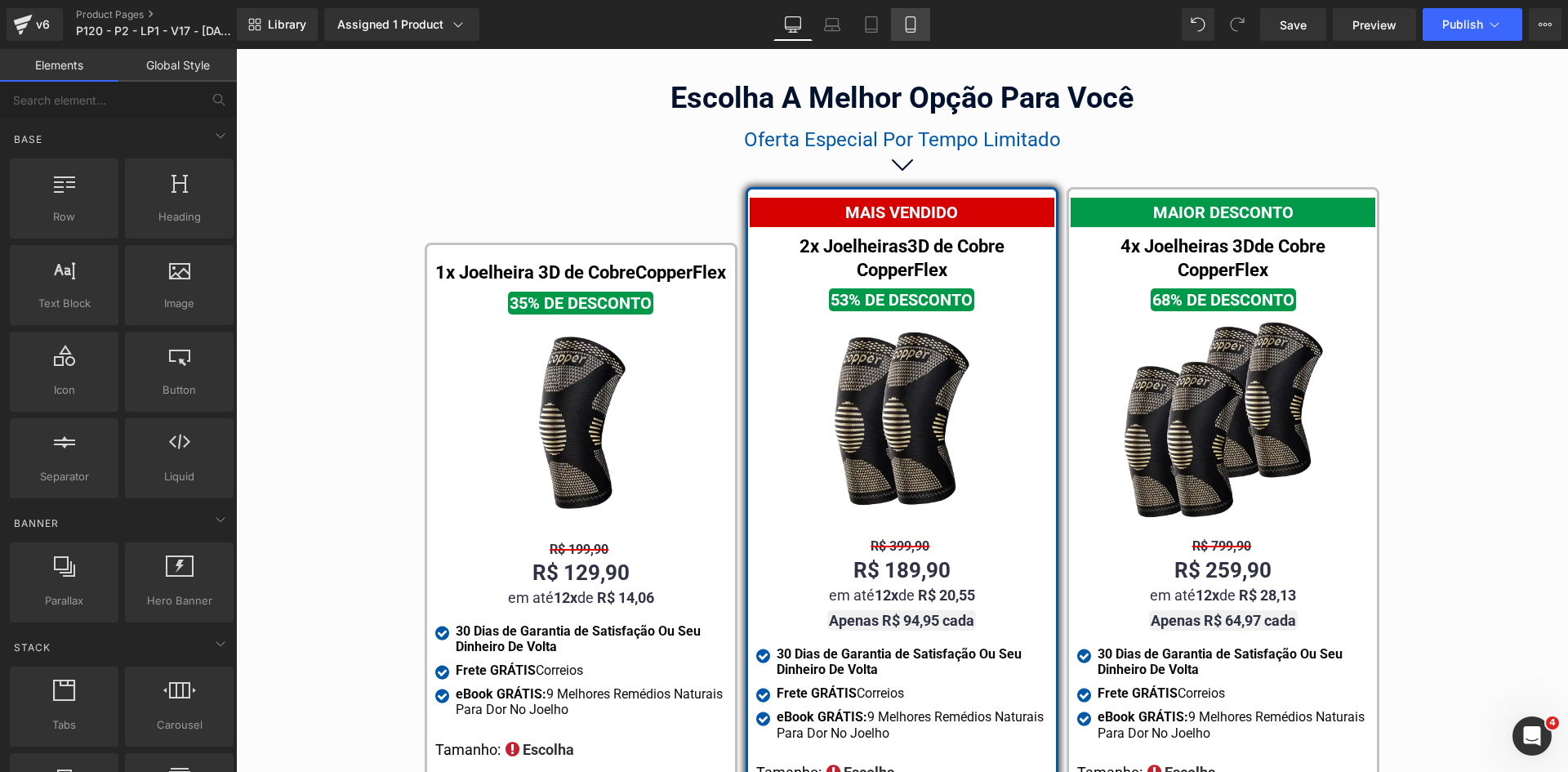
click at [911, 34] on link "Mobile" at bounding box center [910, 24] width 39 height 33
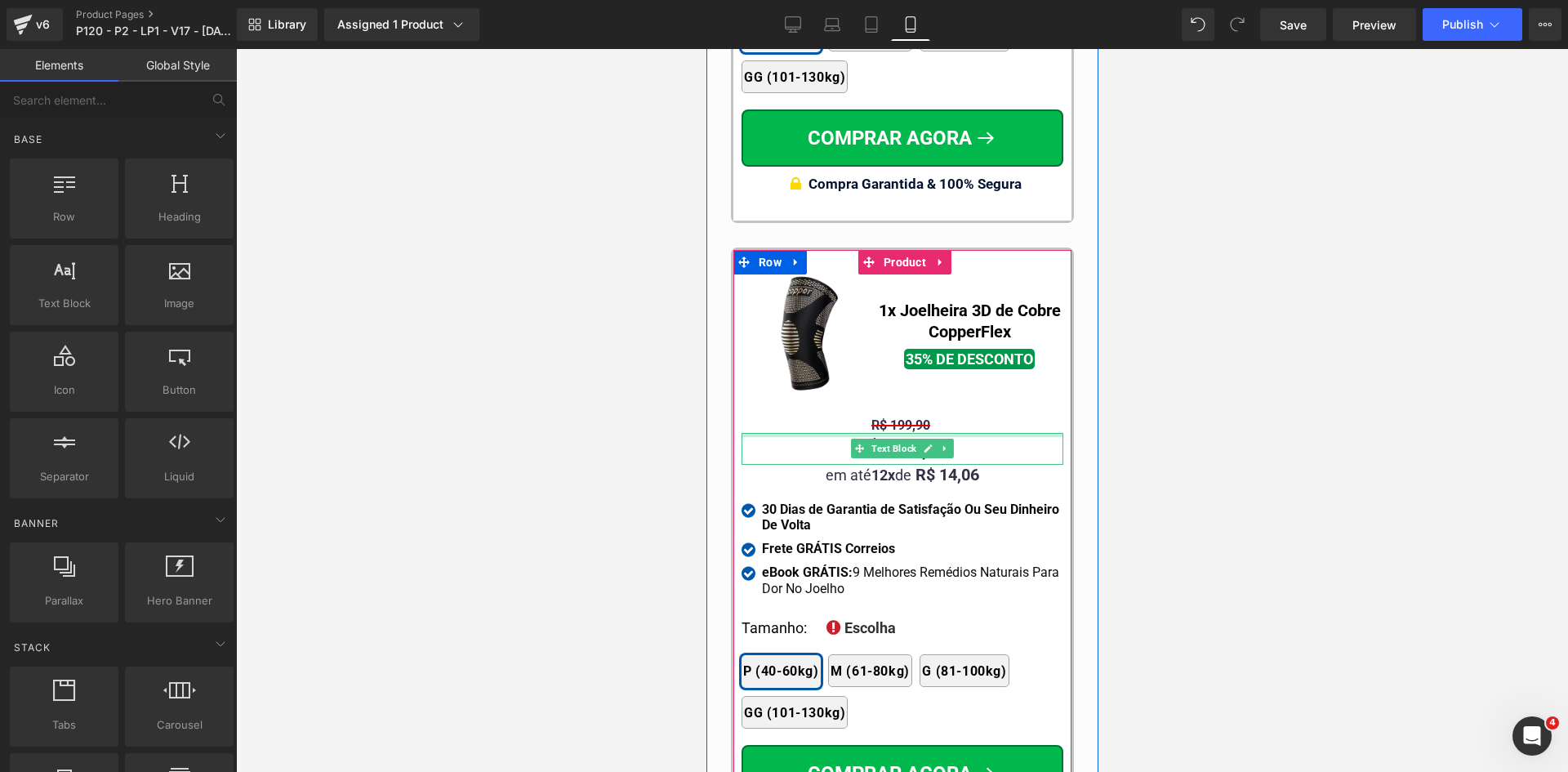
scroll to position [15688, 0]
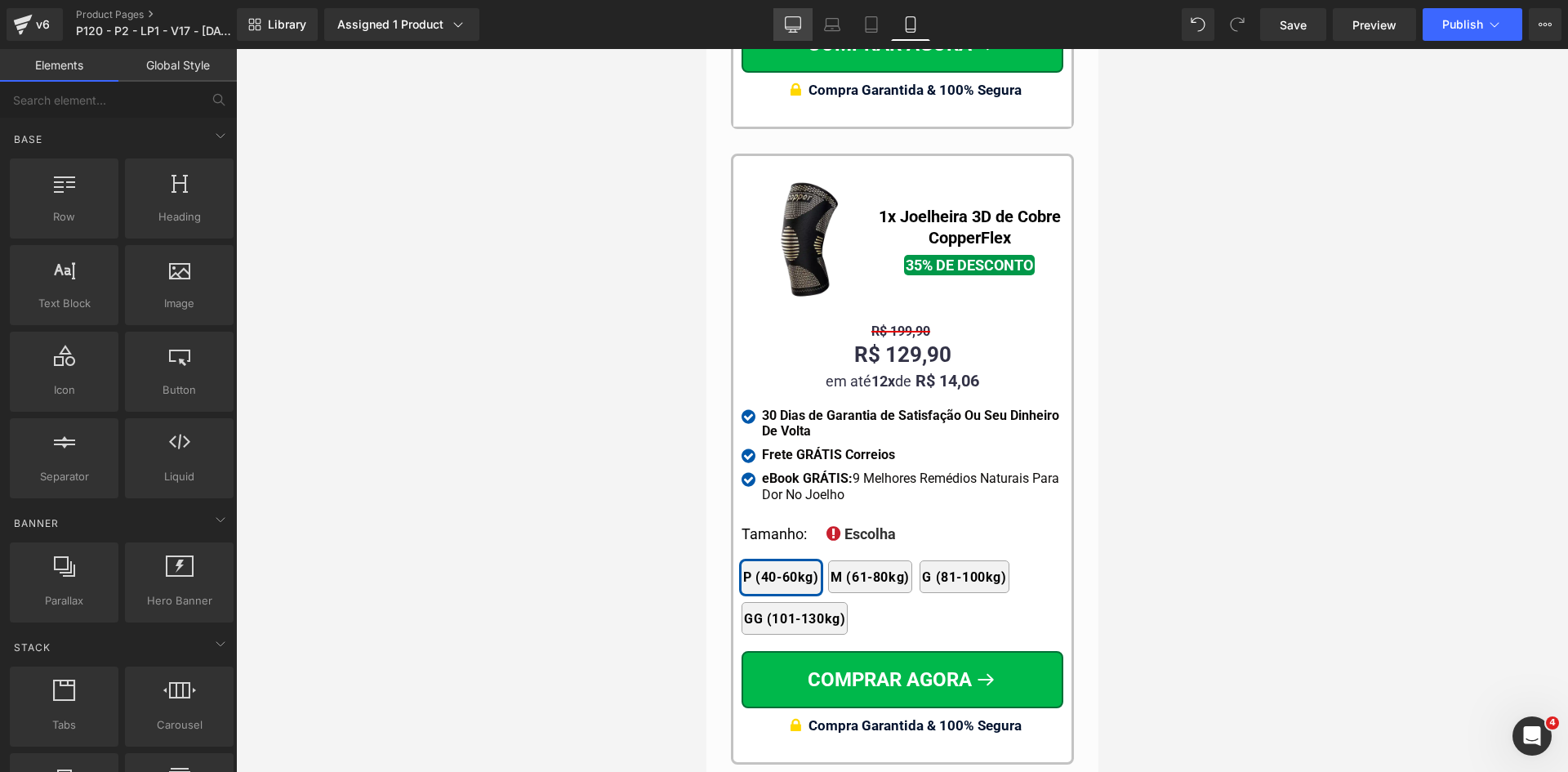
drag, startPoint x: 782, startPoint y: 25, endPoint x: 597, endPoint y: 296, distance: 328.1
click at [782, 25] on link "Desktop" at bounding box center [792, 24] width 39 height 33
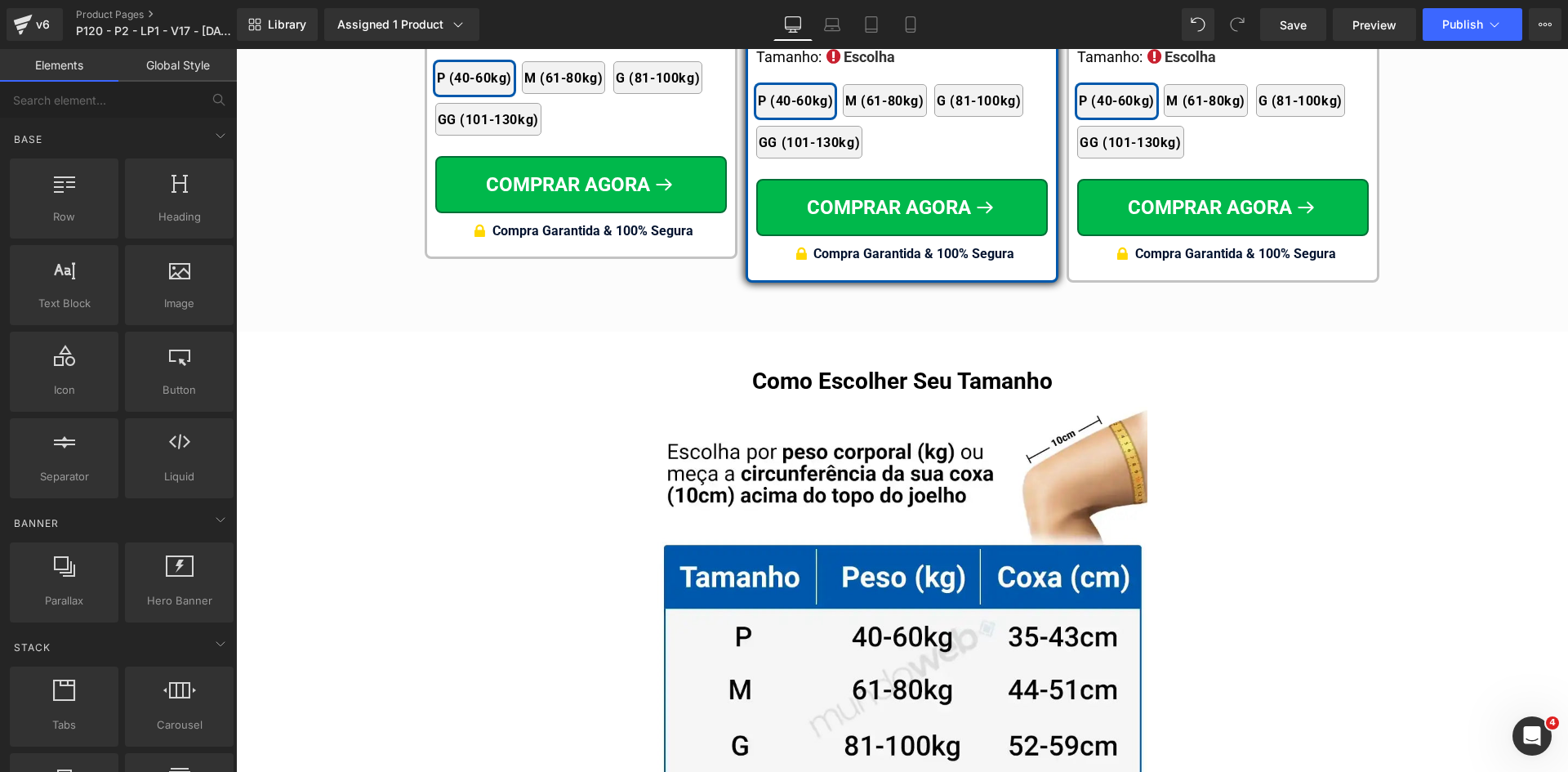
scroll to position [9947, 0]
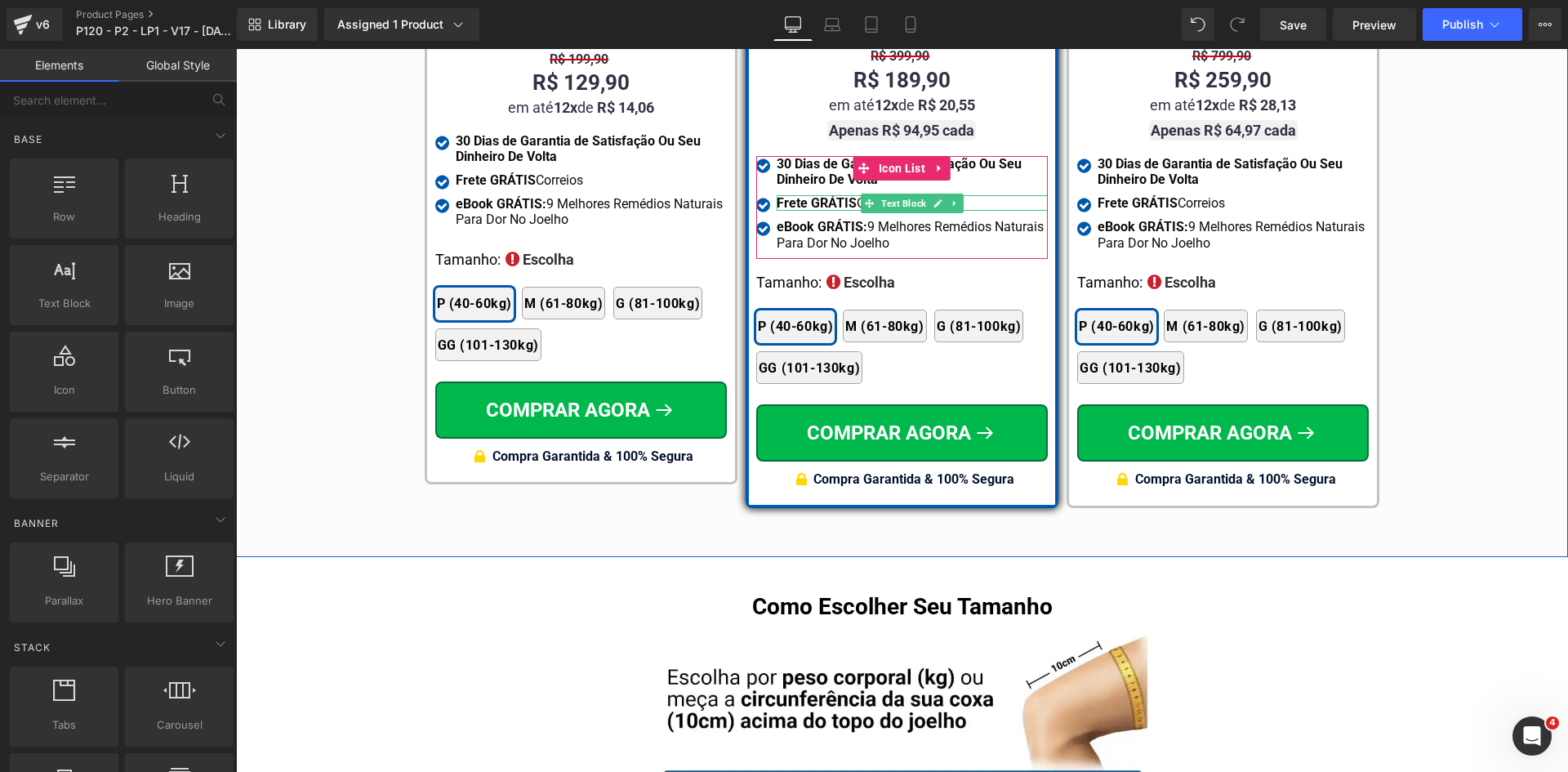
click at [824, 195] on strong "Frete GRÁTIS" at bounding box center [816, 203] width 80 height 16
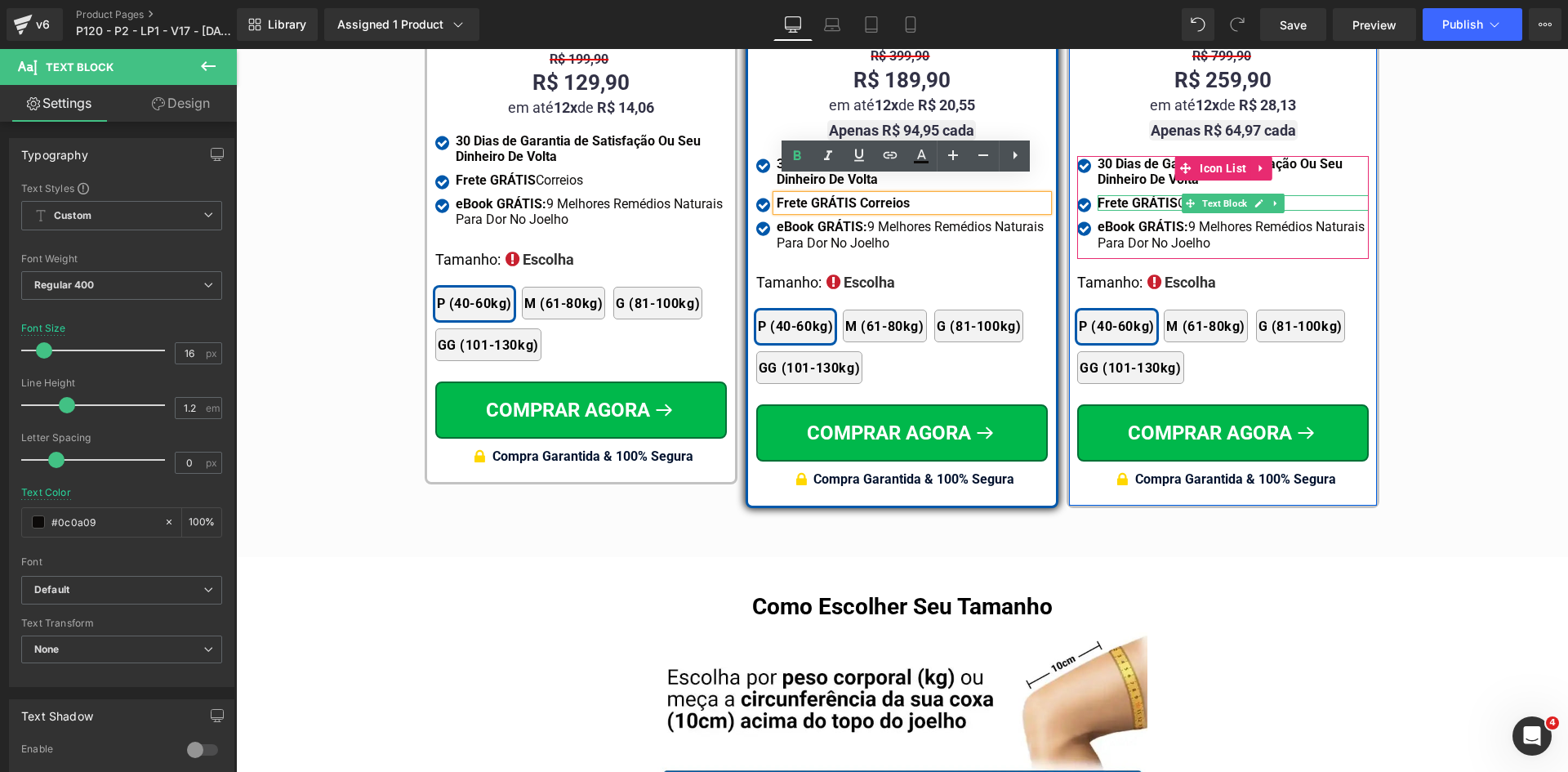
click at [1123, 195] on strong "Frete GRÁTIS" at bounding box center [1137, 203] width 80 height 16
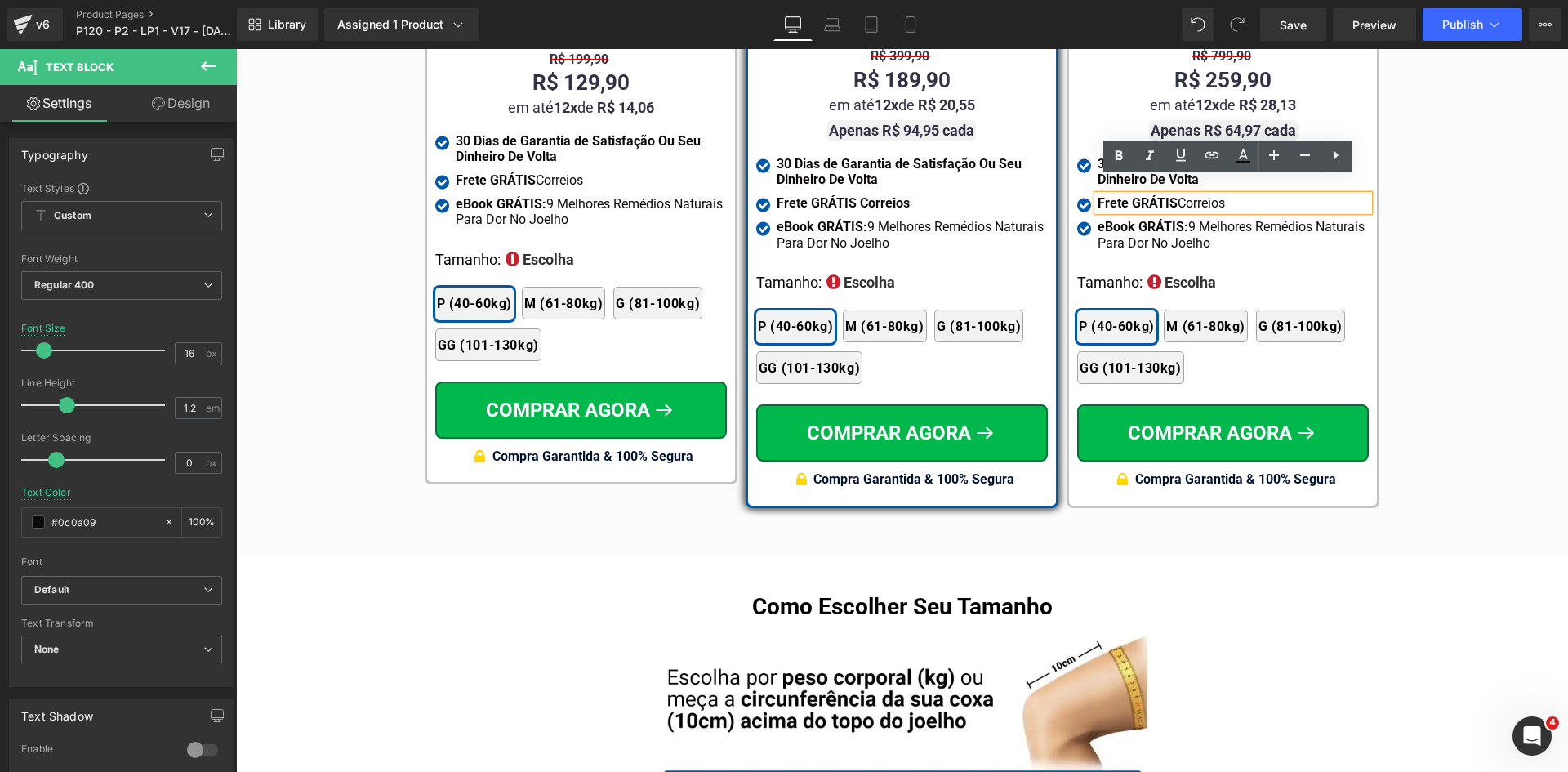
click at [1123, 195] on strong "Frete GRÁTIS" at bounding box center [1137, 203] width 80 height 16
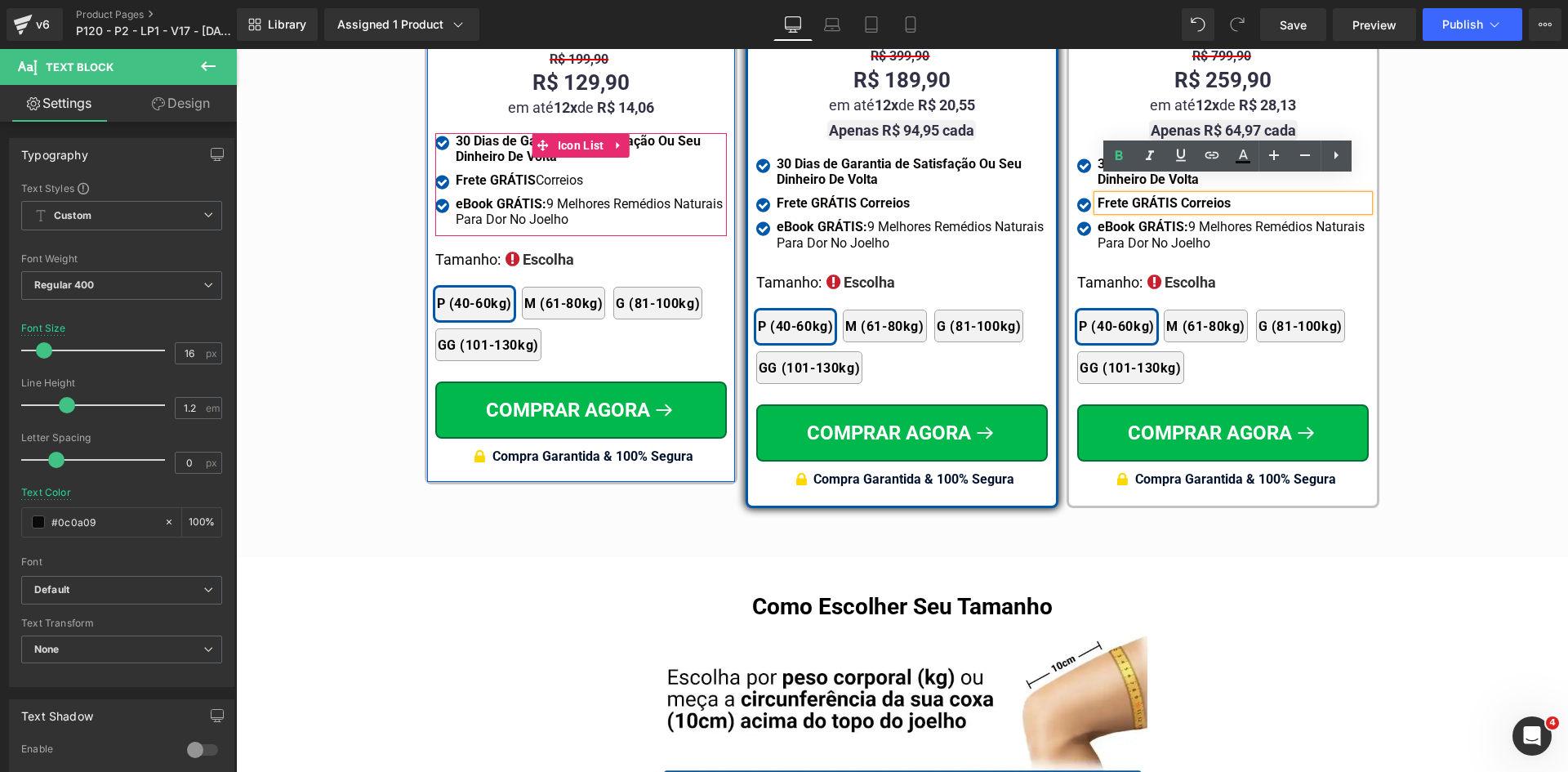
click at [471, 187] on strong "Frete GRÁTIS" at bounding box center [496, 180] width 80 height 16
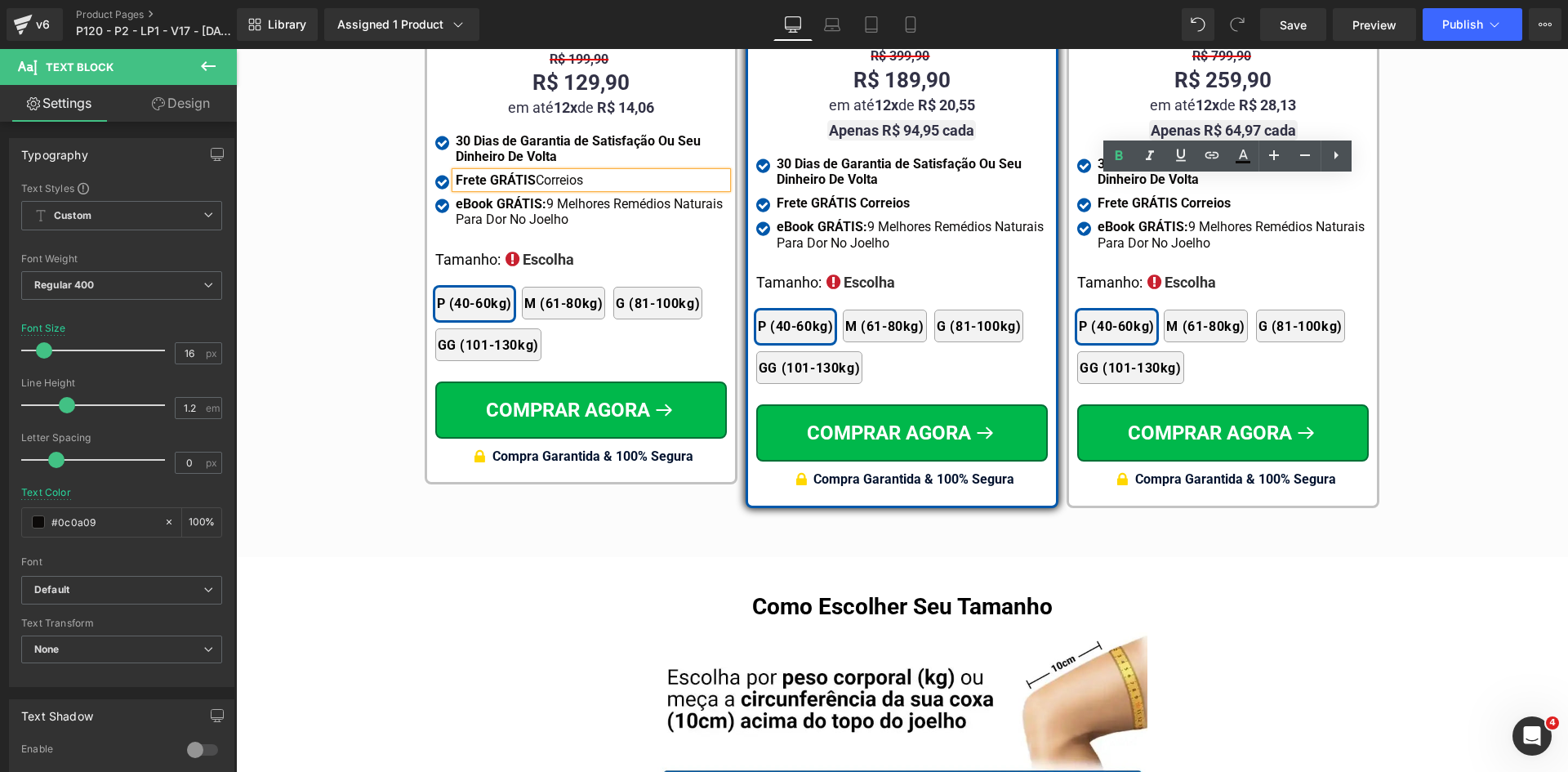
click at [471, 187] on strong "Frete GRÁTIS" at bounding box center [496, 180] width 80 height 16
click at [828, 25] on icon at bounding box center [832, 25] width 17 height 17
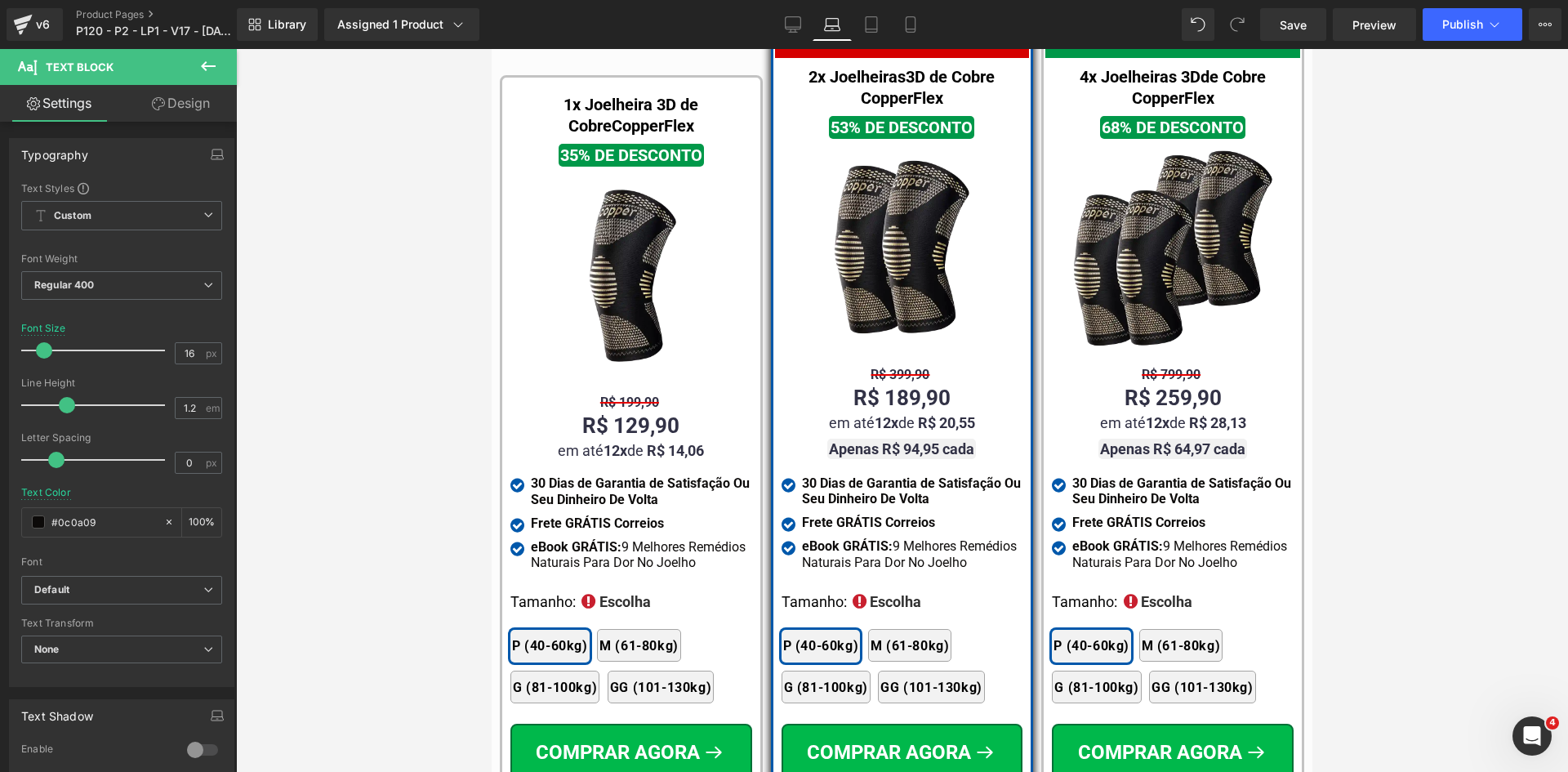
scroll to position [10208, 0]
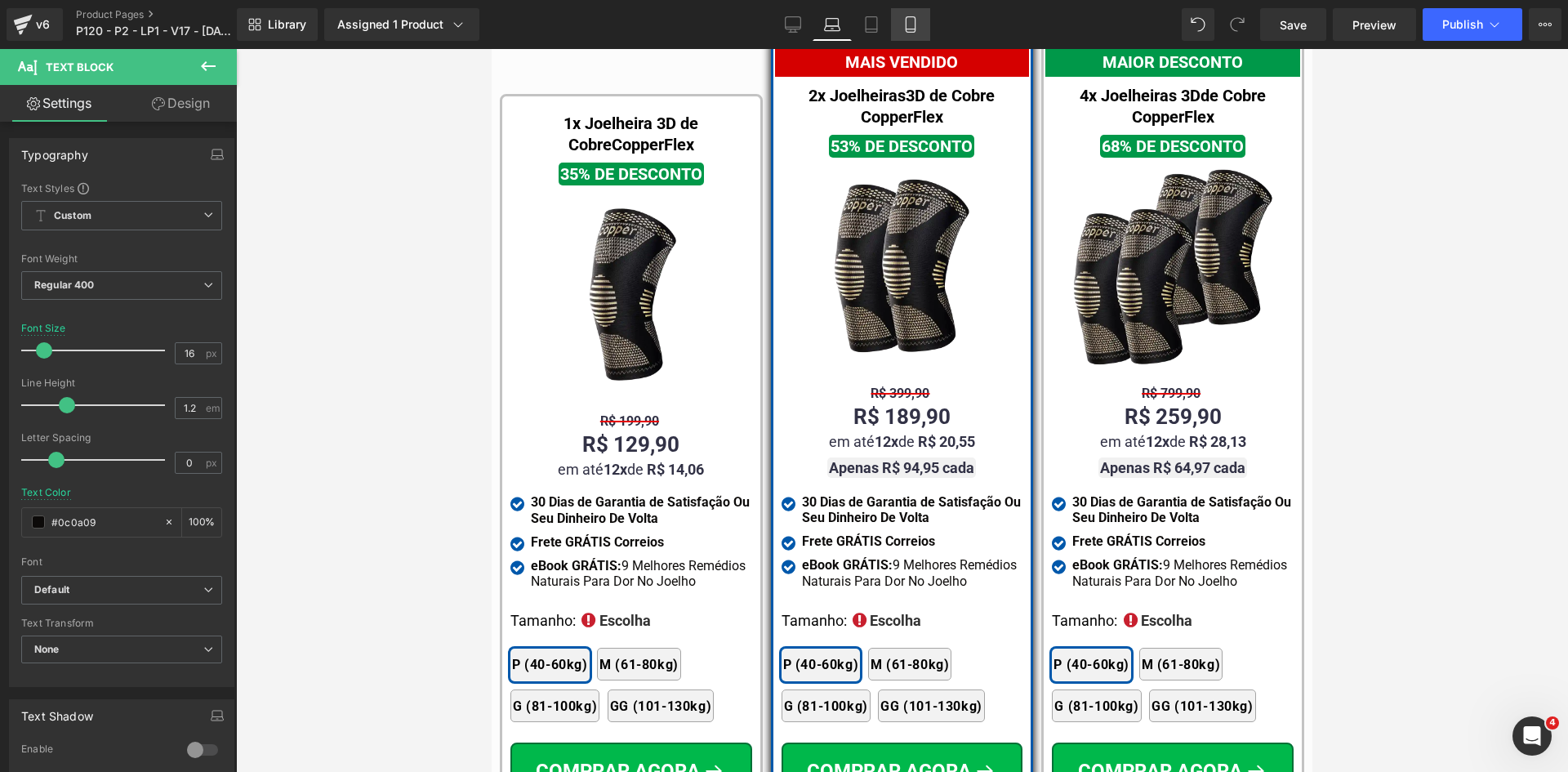
click at [920, 28] on link "Mobile" at bounding box center [910, 24] width 39 height 33
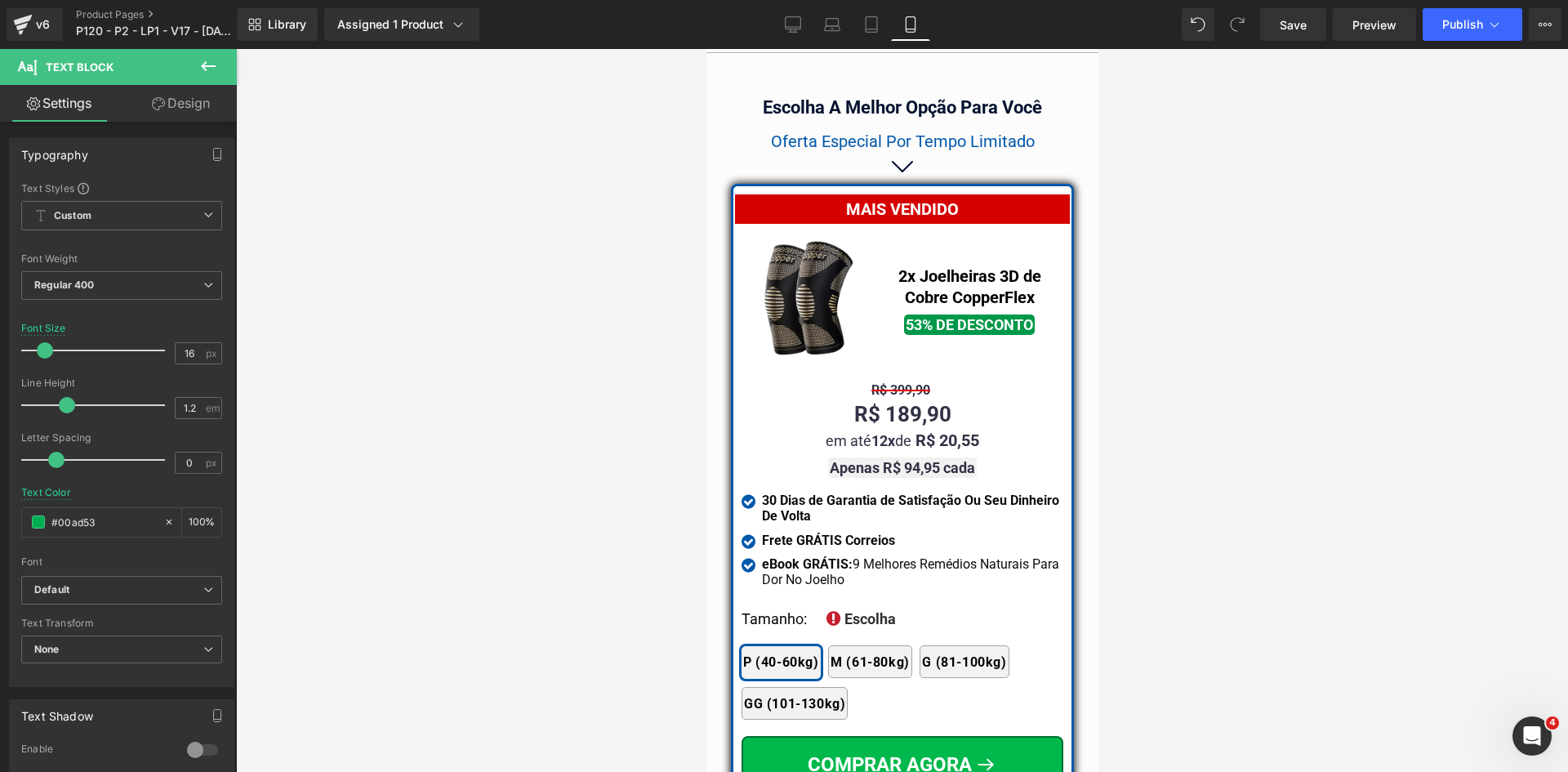
scroll to position [14252, 0]
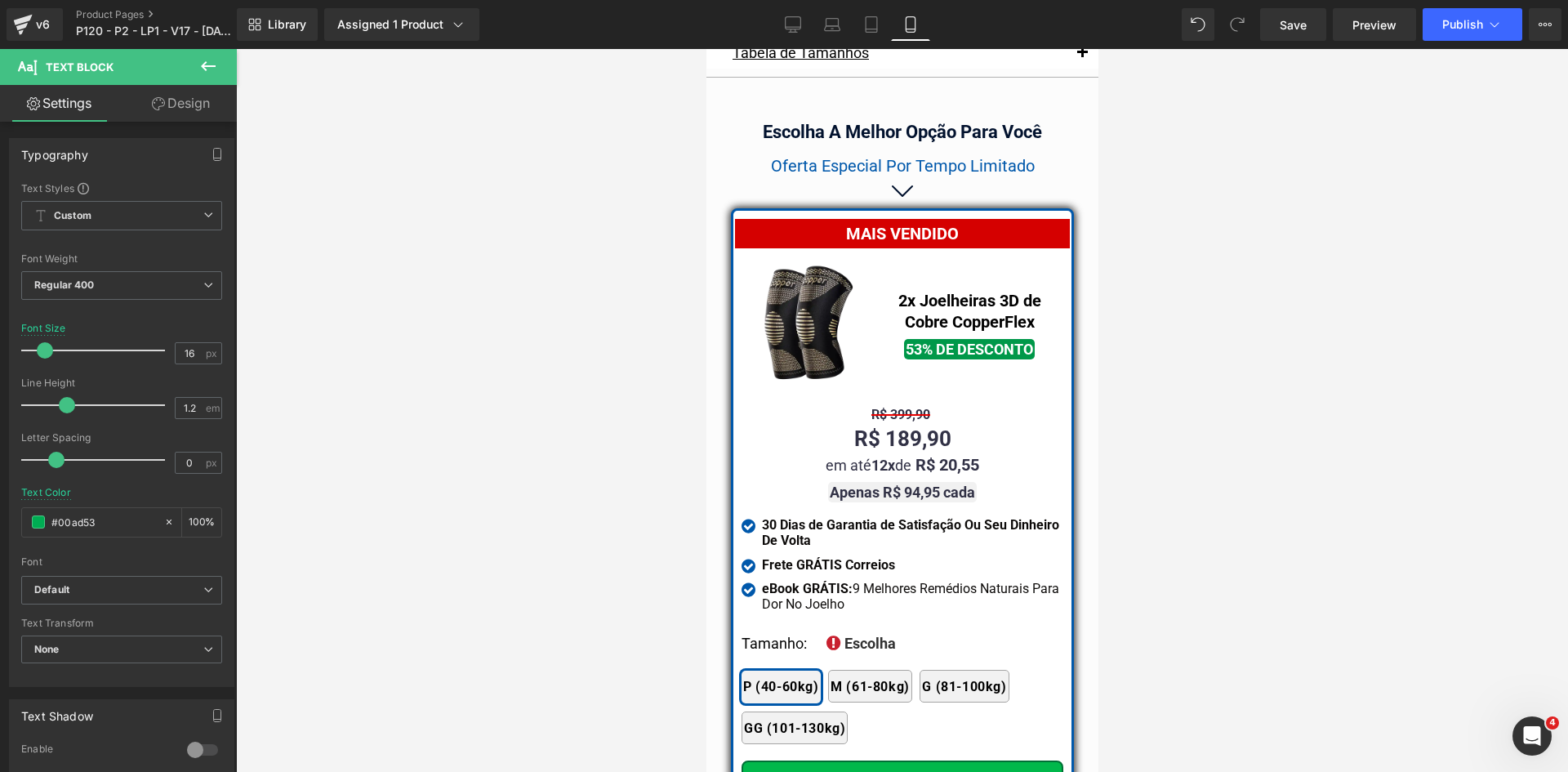
drag, startPoint x: 1088, startPoint y: 78, endPoint x: 1818, endPoint y: 605, distance: 900.3
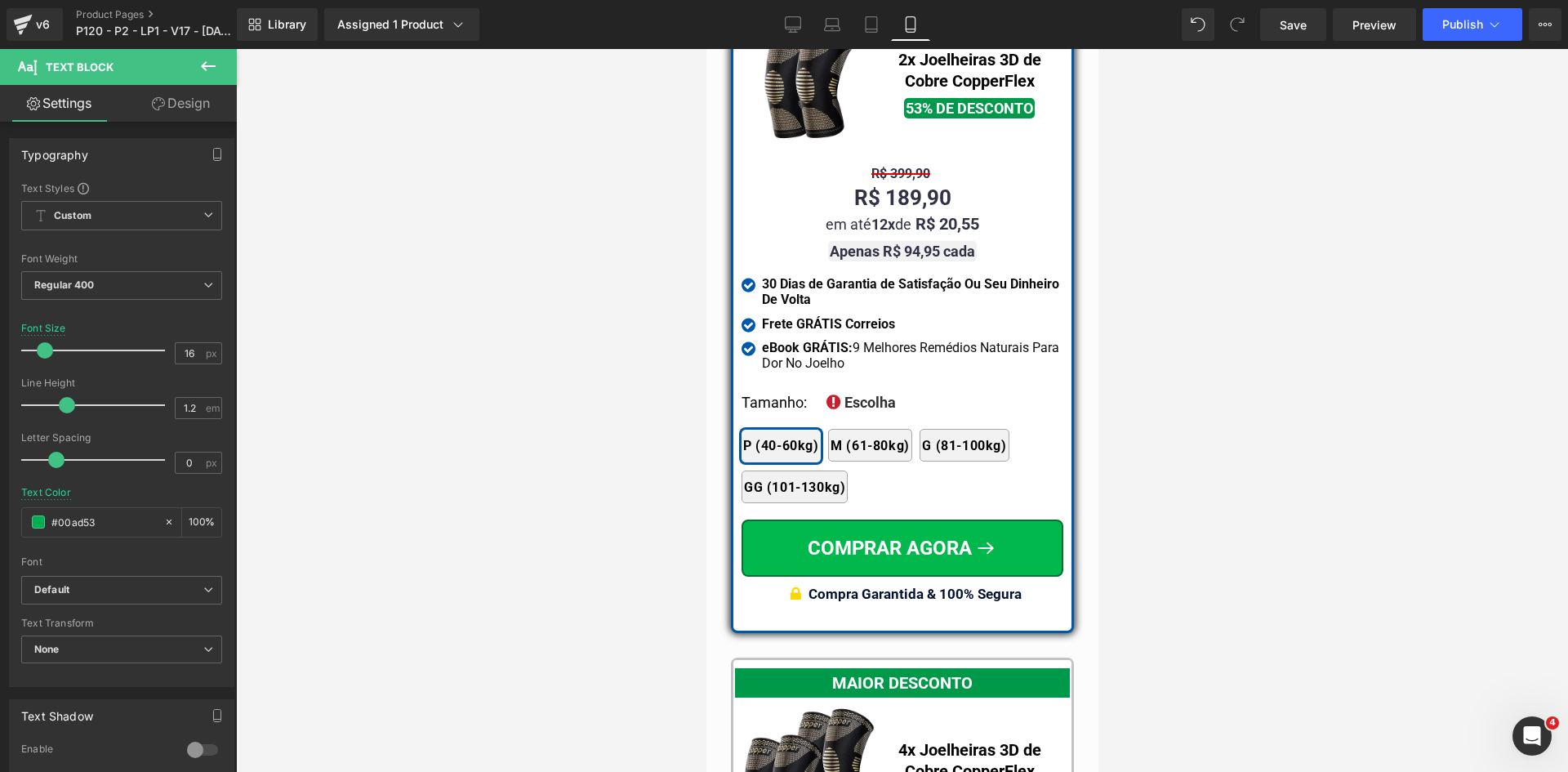
scroll to position [14497, 0]
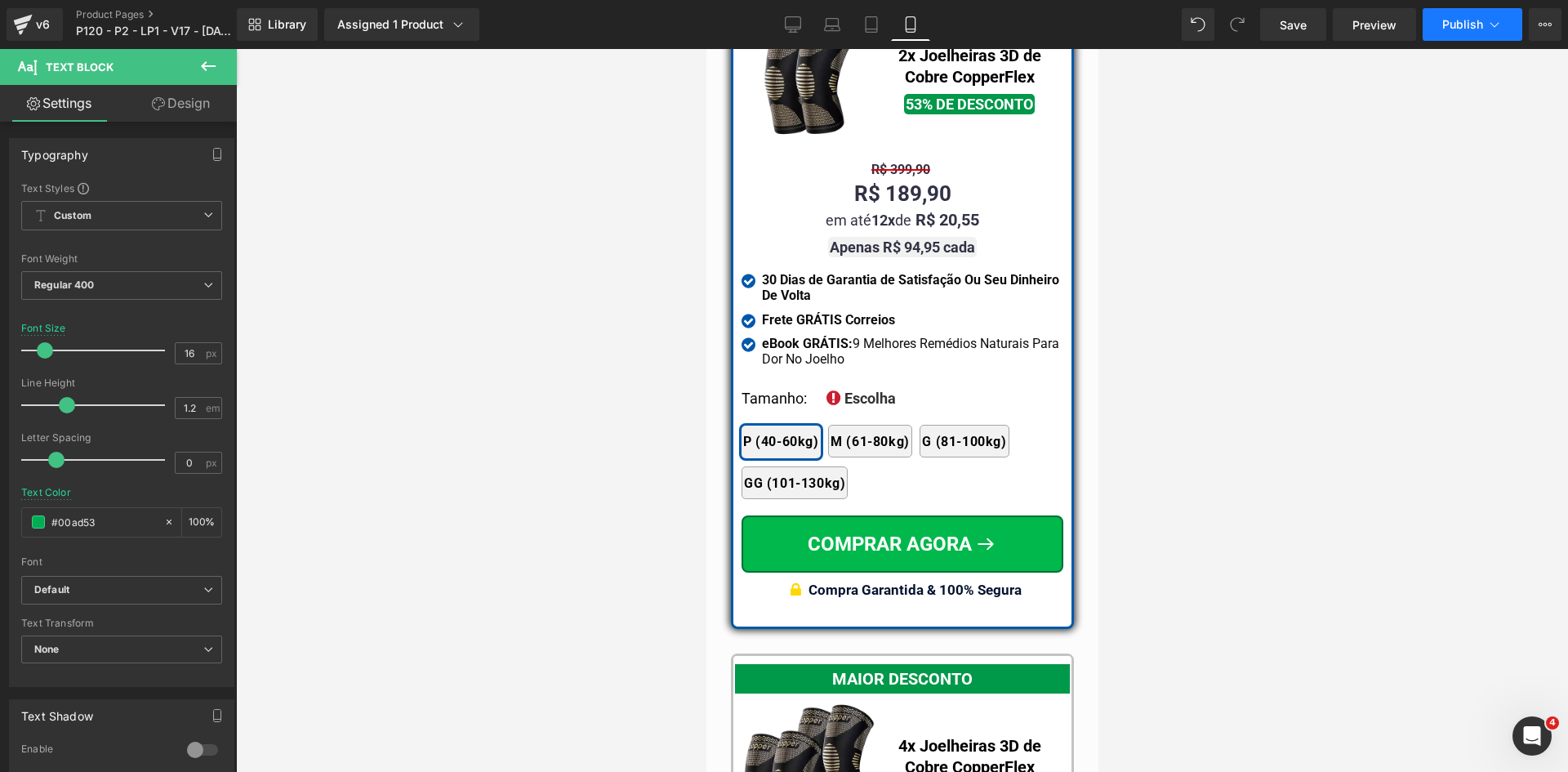
click at [1471, 31] on button "Publish" at bounding box center [1472, 24] width 100 height 33
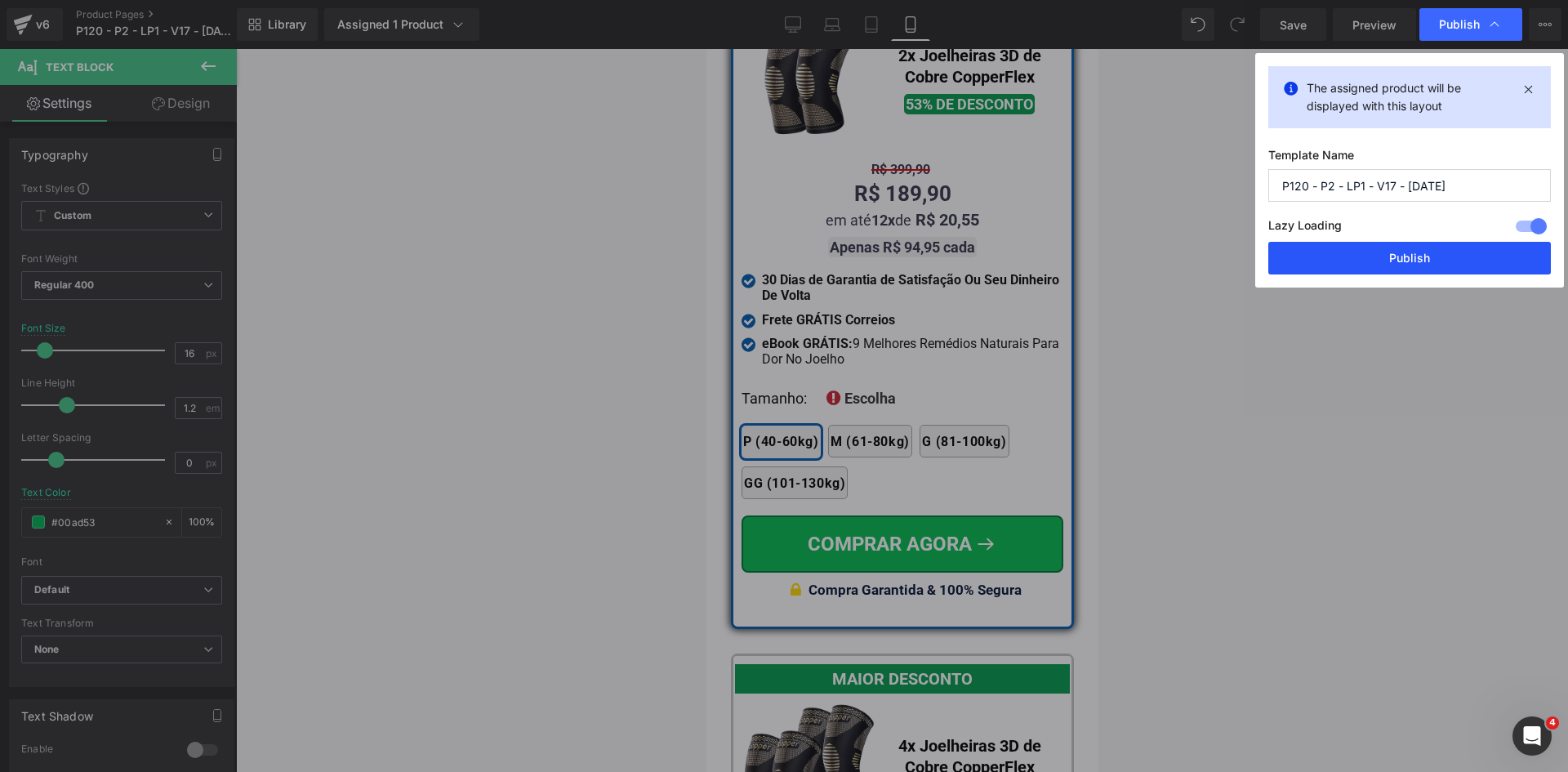
click at [1436, 267] on button "Publish" at bounding box center [1409, 258] width 282 height 33
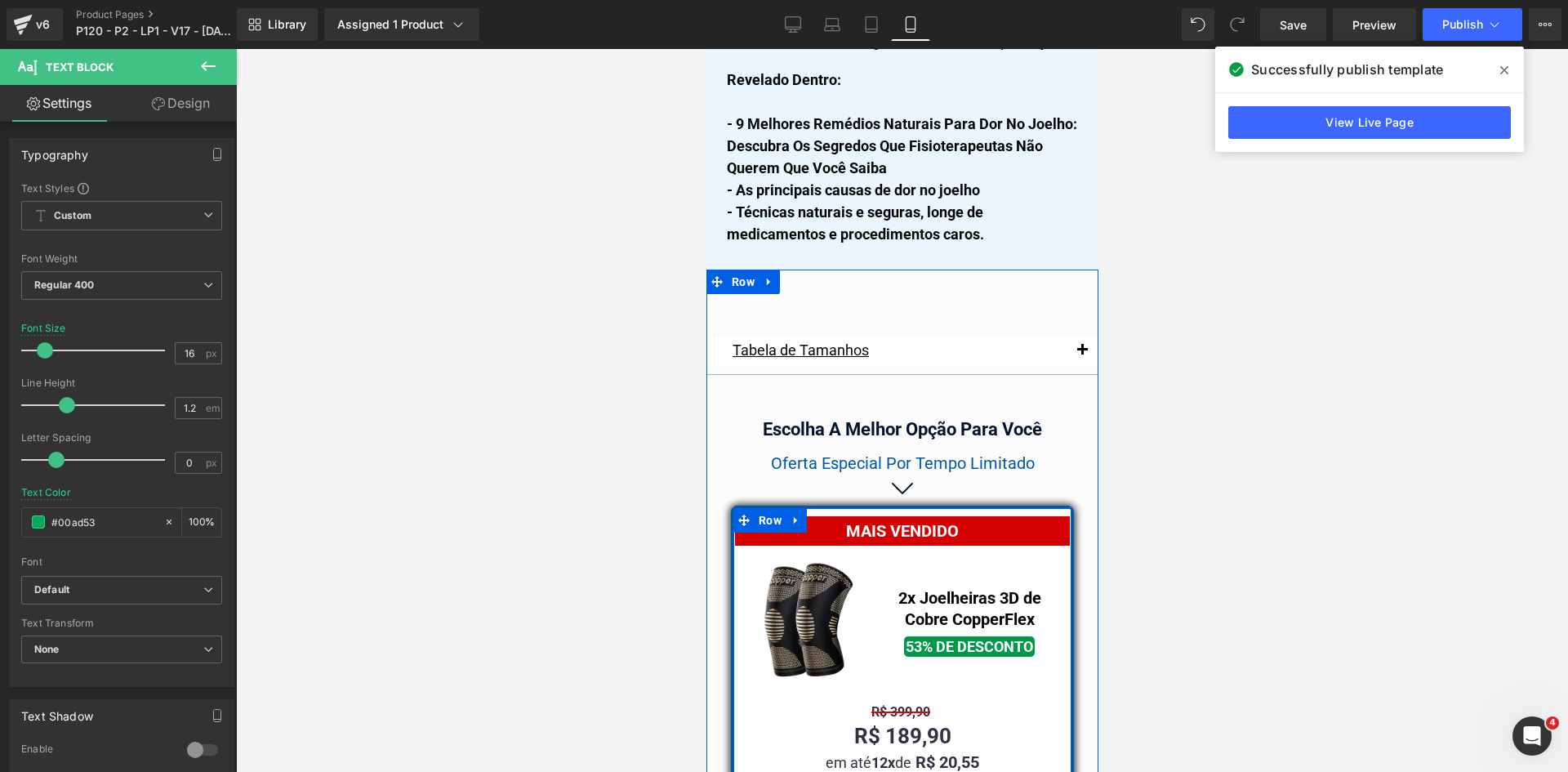
scroll to position [13925, 0]
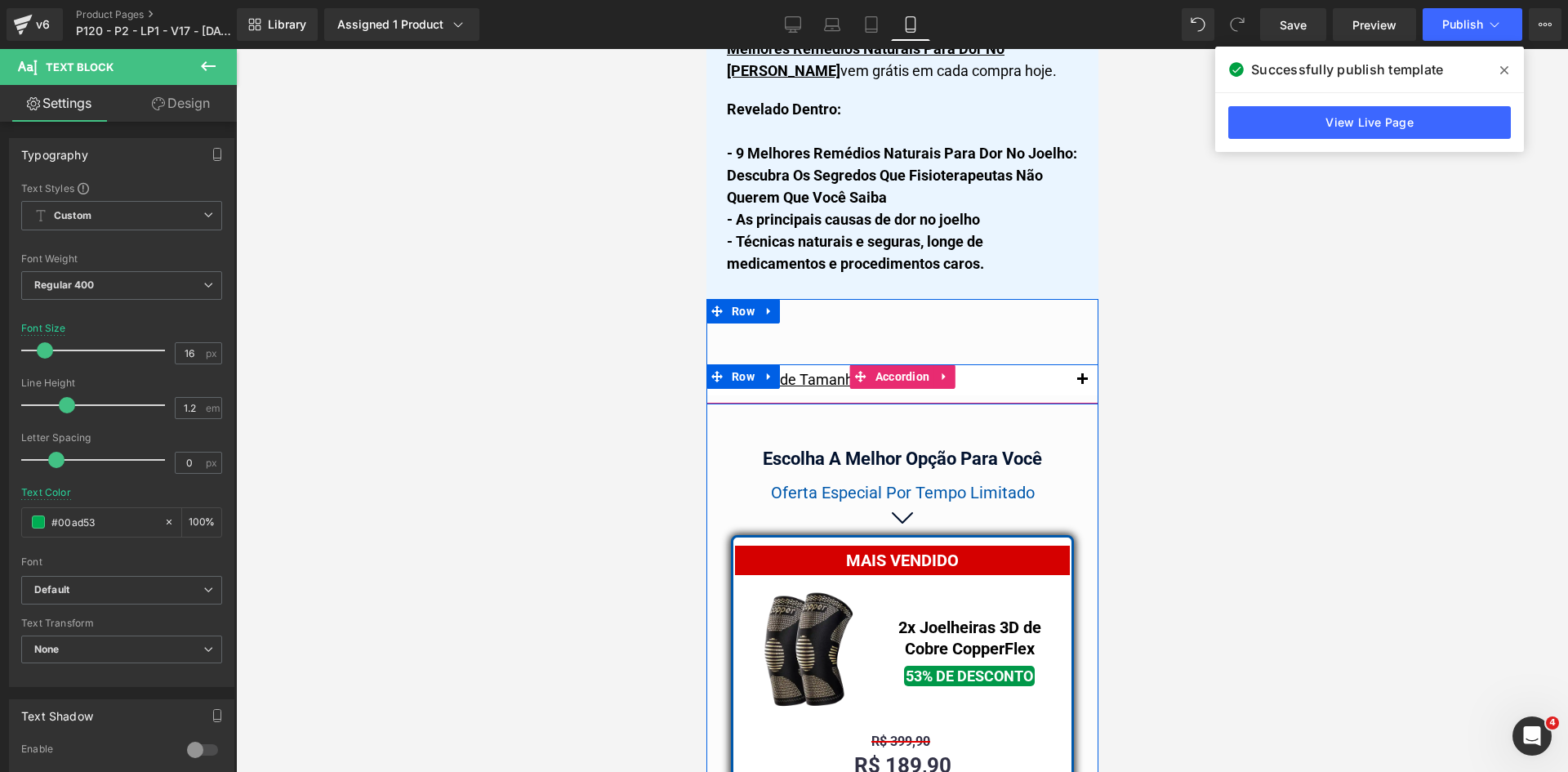
click at [1077, 364] on button "button" at bounding box center [1081, 379] width 32 height 31
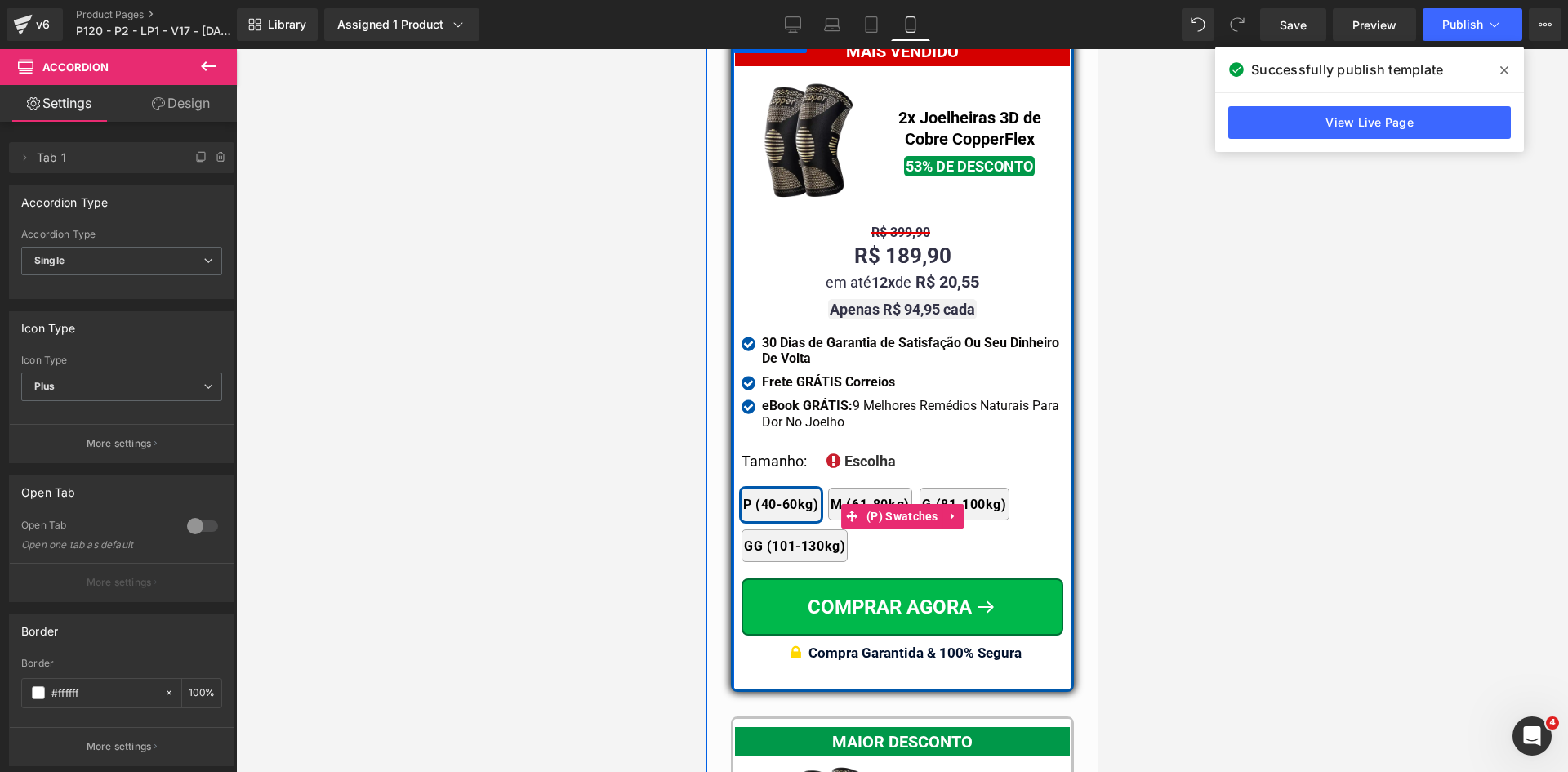
scroll to position [14705, 0]
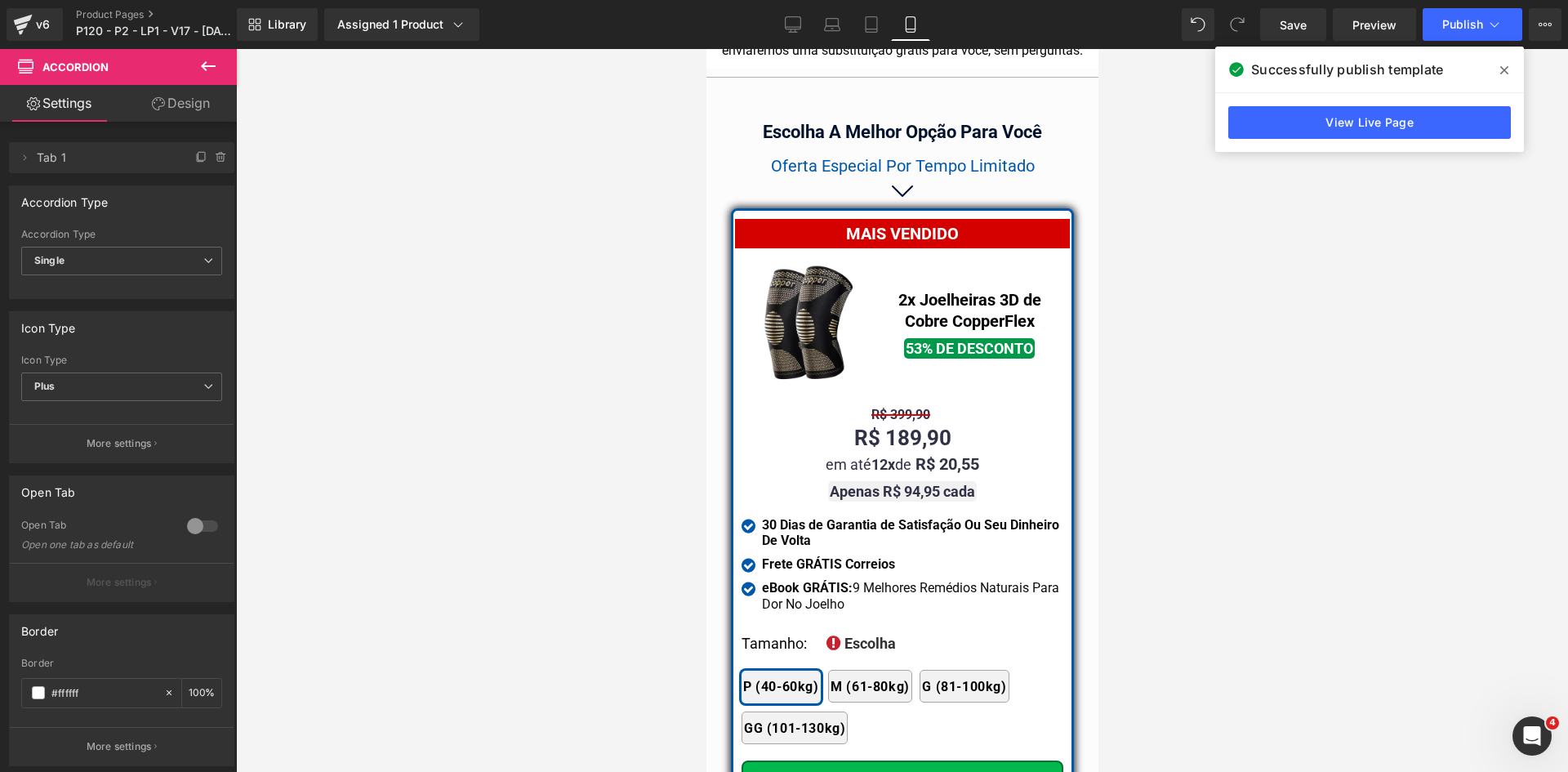
click at [1186, 440] on div at bounding box center [901, 410] width 1331 height 723
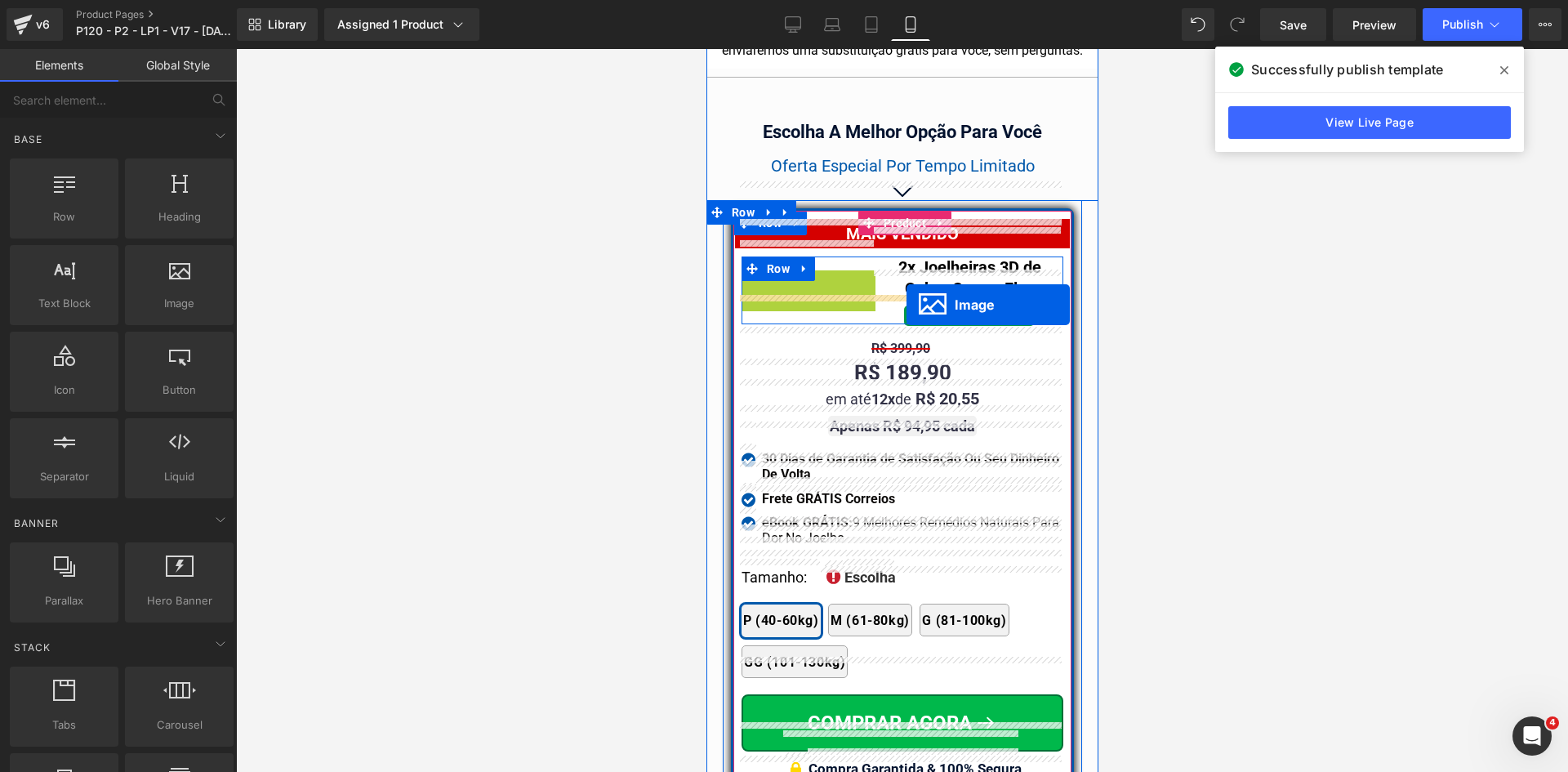
drag, startPoint x: 851, startPoint y: 329, endPoint x: 906, endPoint y: 305, distance: 60.0
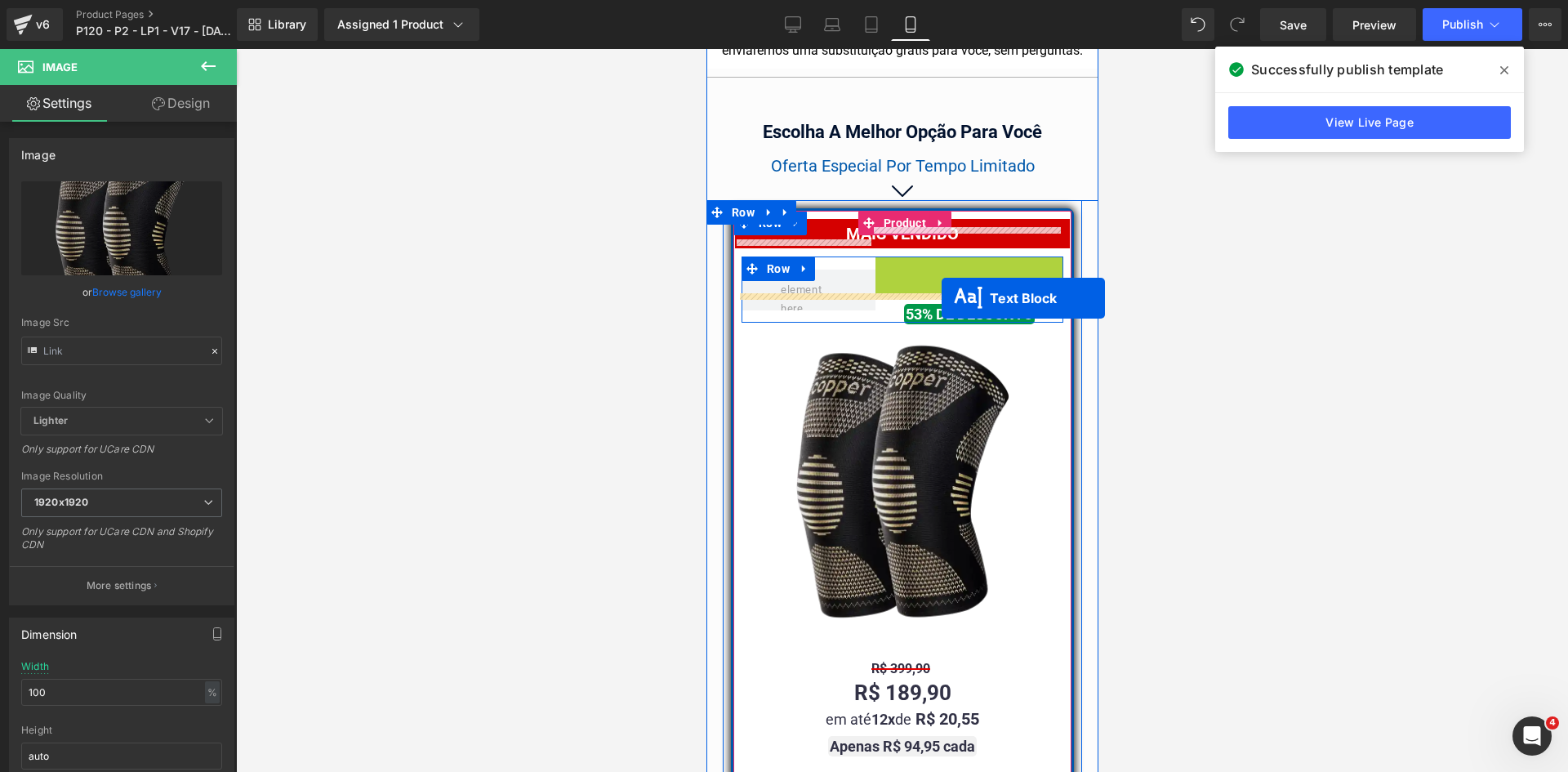
drag, startPoint x: 953, startPoint y: 254, endPoint x: 941, endPoint y: 298, distance: 45.6
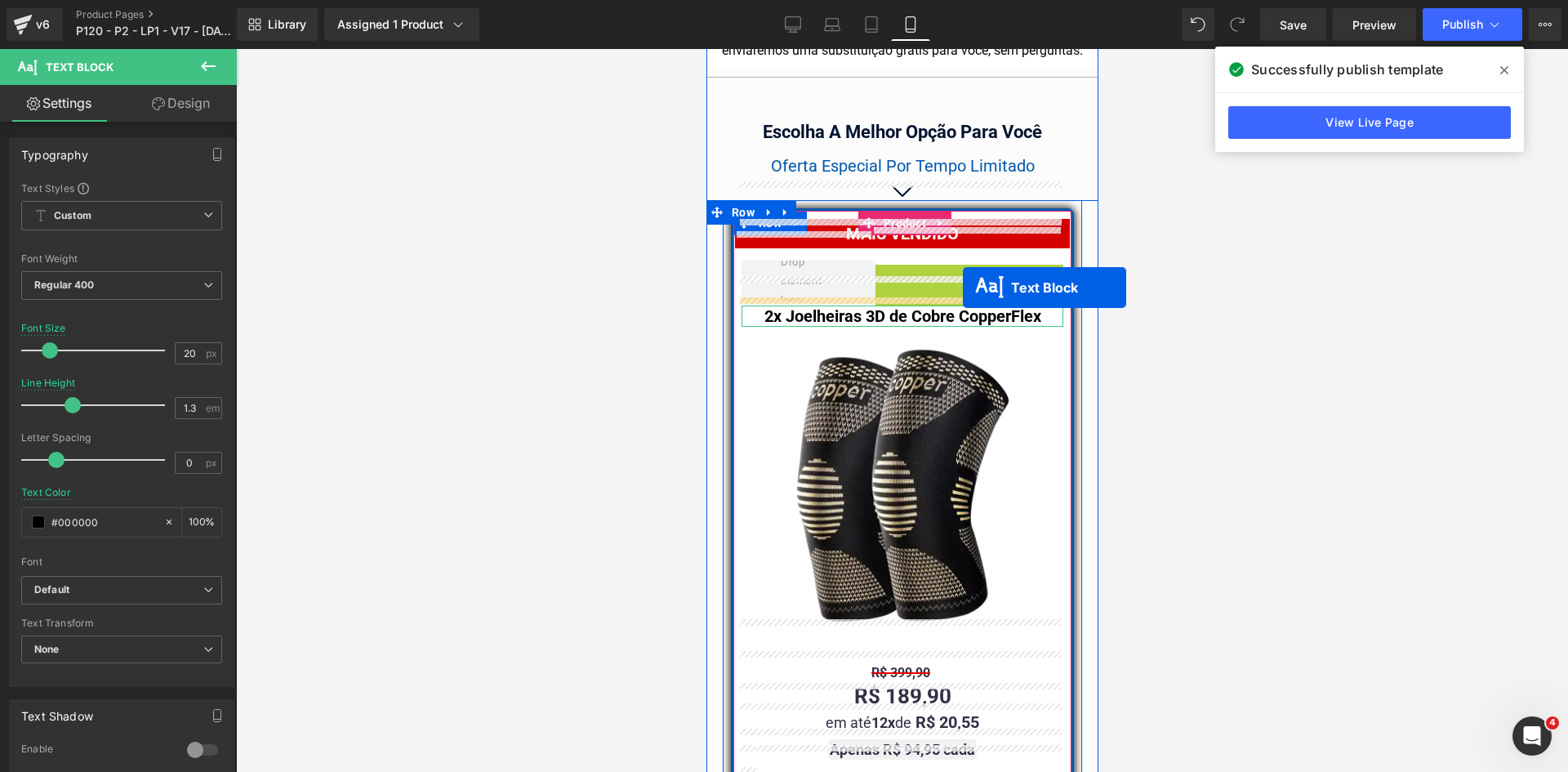
drag, startPoint x: 960, startPoint y: 260, endPoint x: 961, endPoint y: 288, distance: 28.0
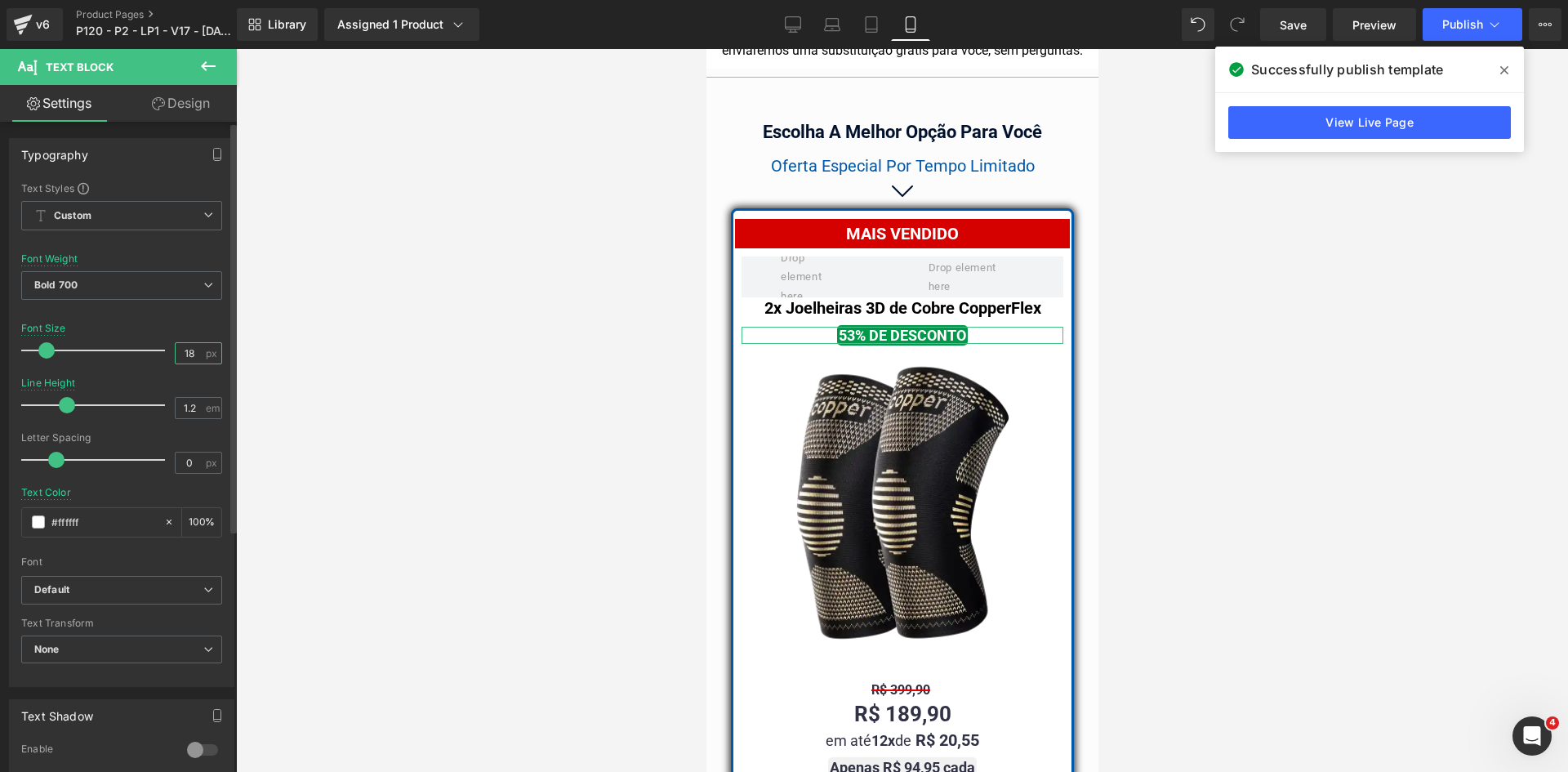
drag, startPoint x: 192, startPoint y: 358, endPoint x: 163, endPoint y: 353, distance: 29.4
click at [163, 353] on div "Font Size 18 px" at bounding box center [121, 350] width 201 height 55
type input "20"
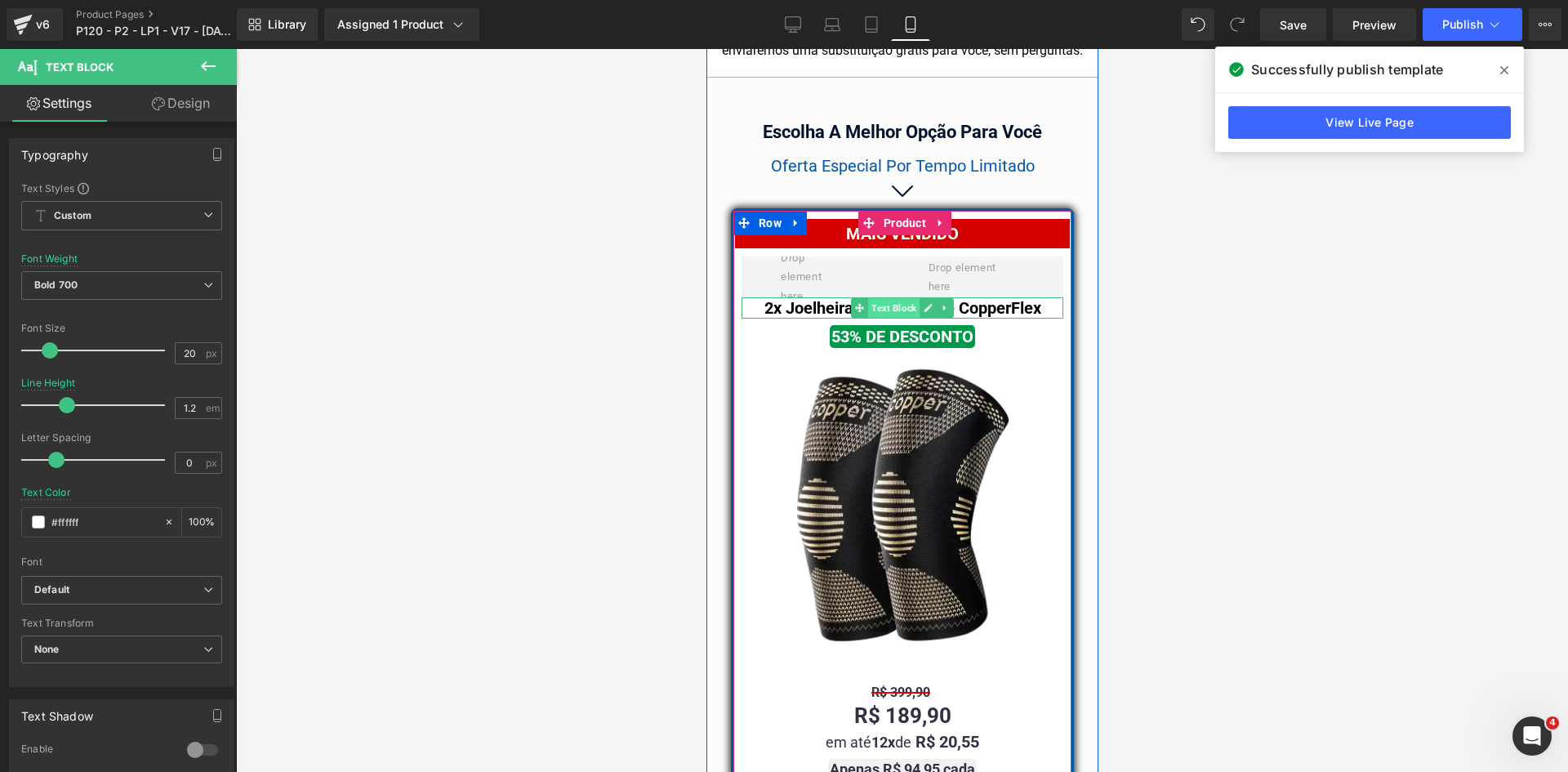
click at [877, 298] on span "Text Block" at bounding box center [893, 308] width 52 height 20
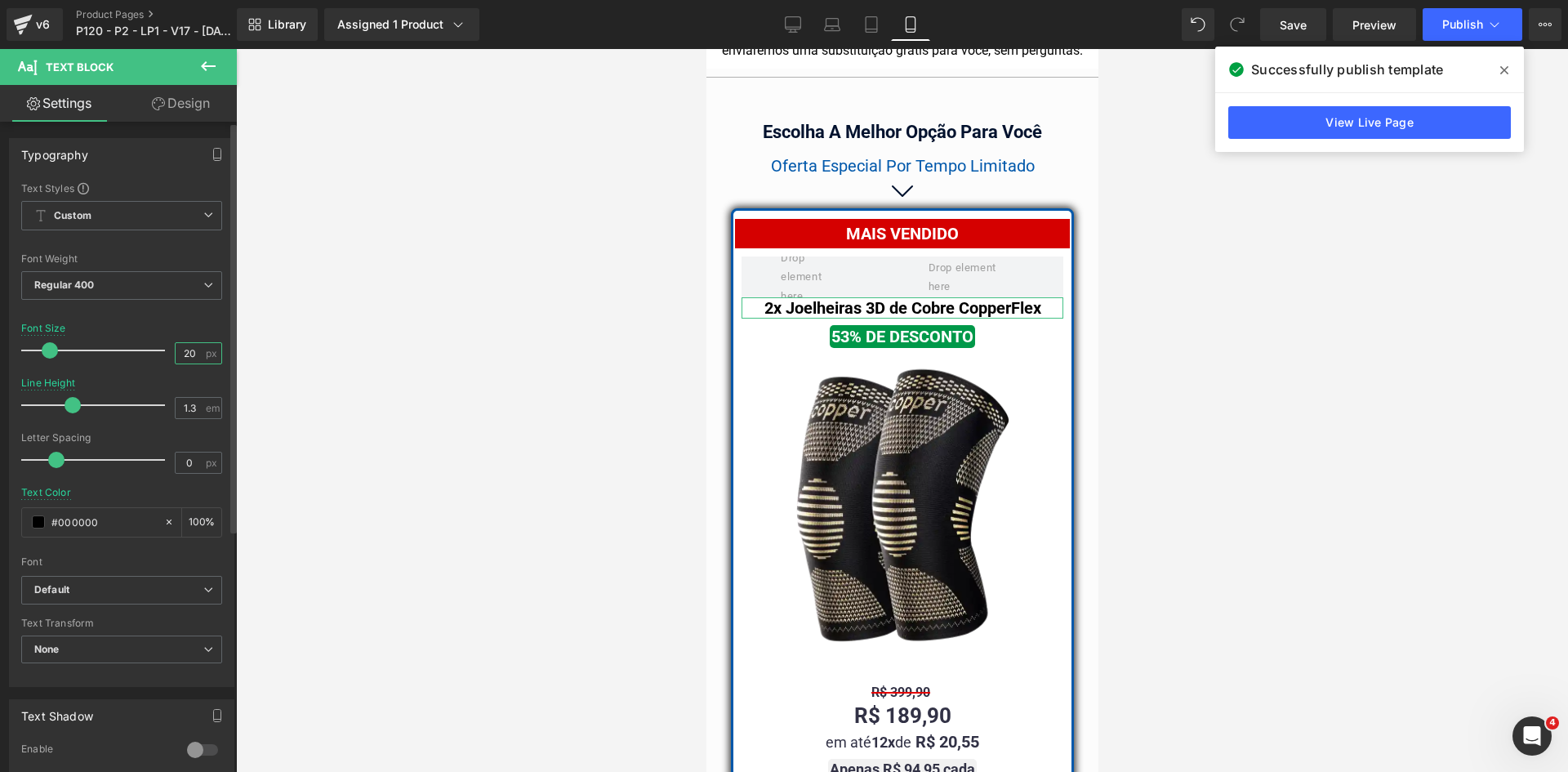
click at [194, 354] on input "20" at bounding box center [190, 353] width 28 height 21
type input "18"
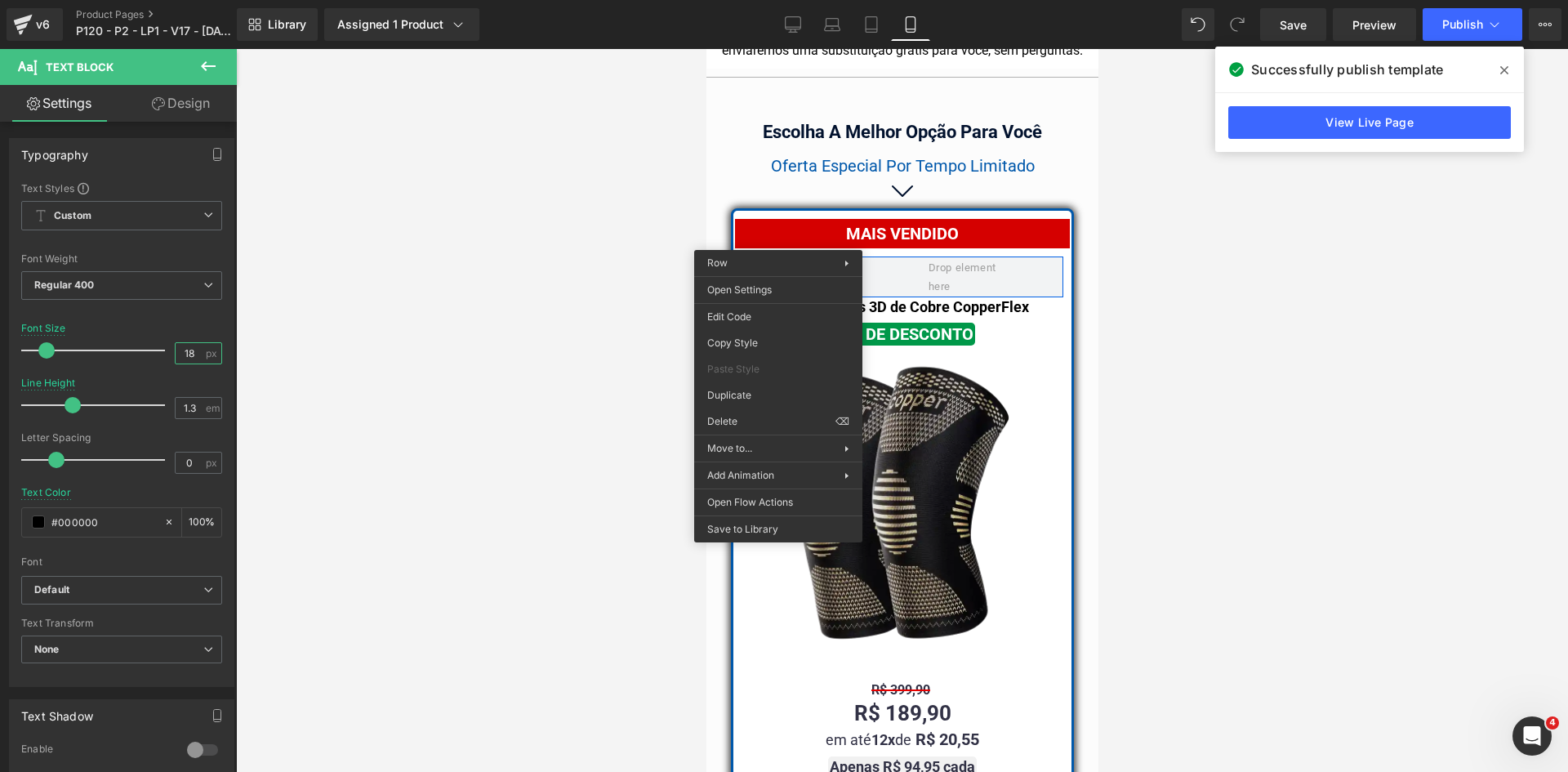
drag, startPoint x: 1422, startPoint y: 468, endPoint x: 742, endPoint y: 419, distance: 681.8
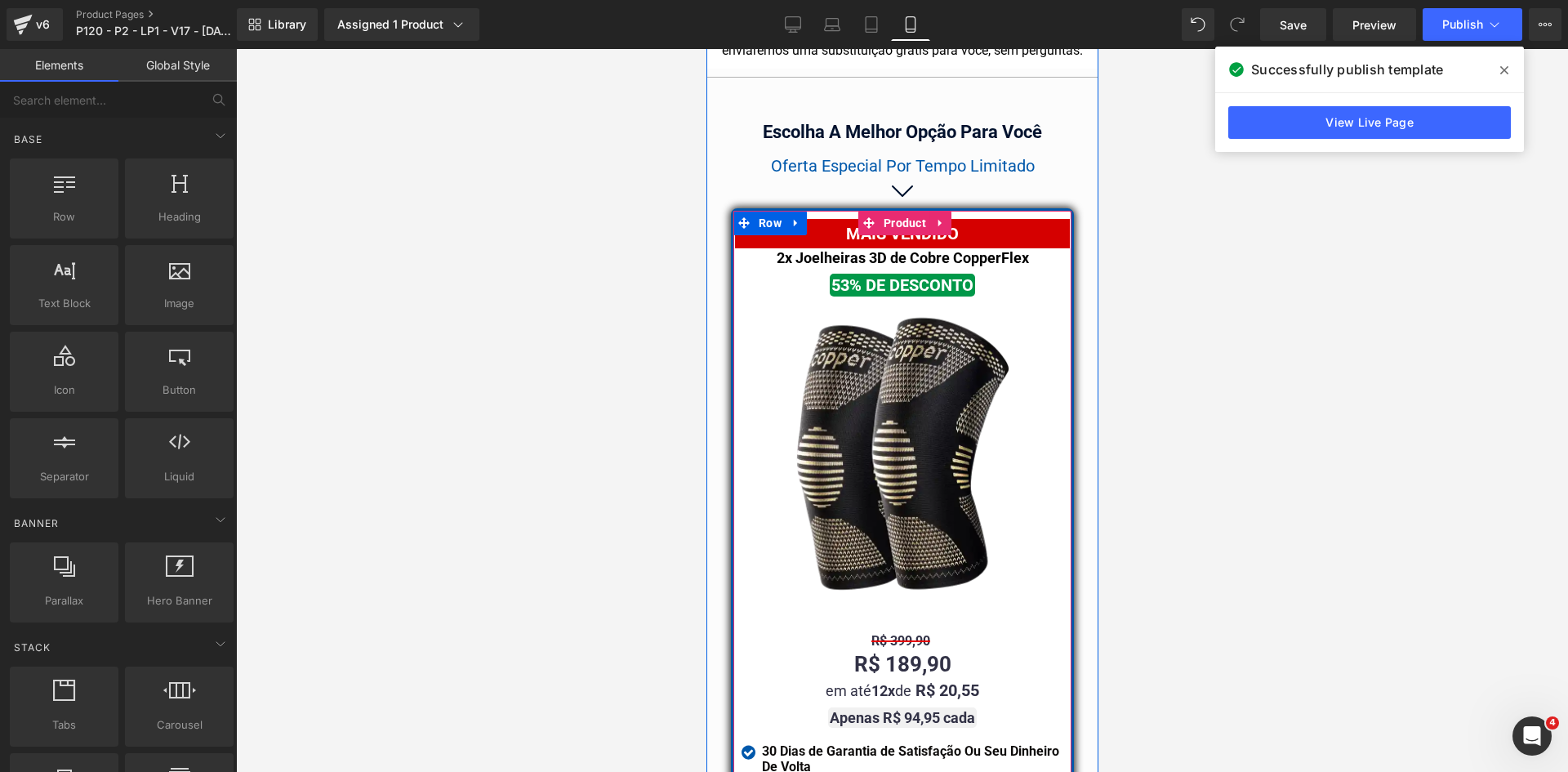
click at [875, 249] on span "Text Block" at bounding box center [893, 259] width 52 height 20
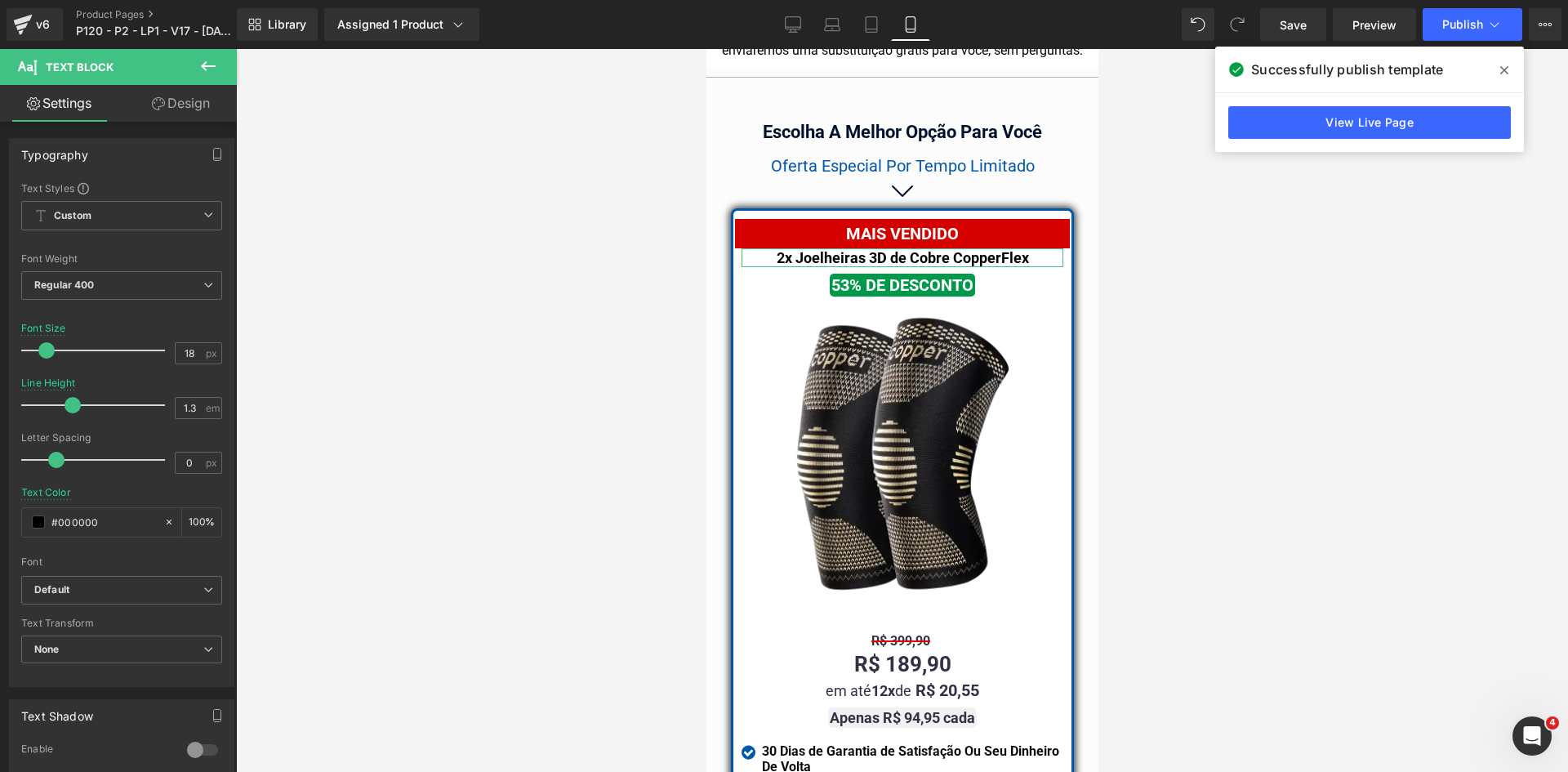
click at [189, 109] on link "Design" at bounding box center [181, 103] width 118 height 37
click at [0, 0] on div "Spacing" at bounding box center [0, 0] width 0 height 0
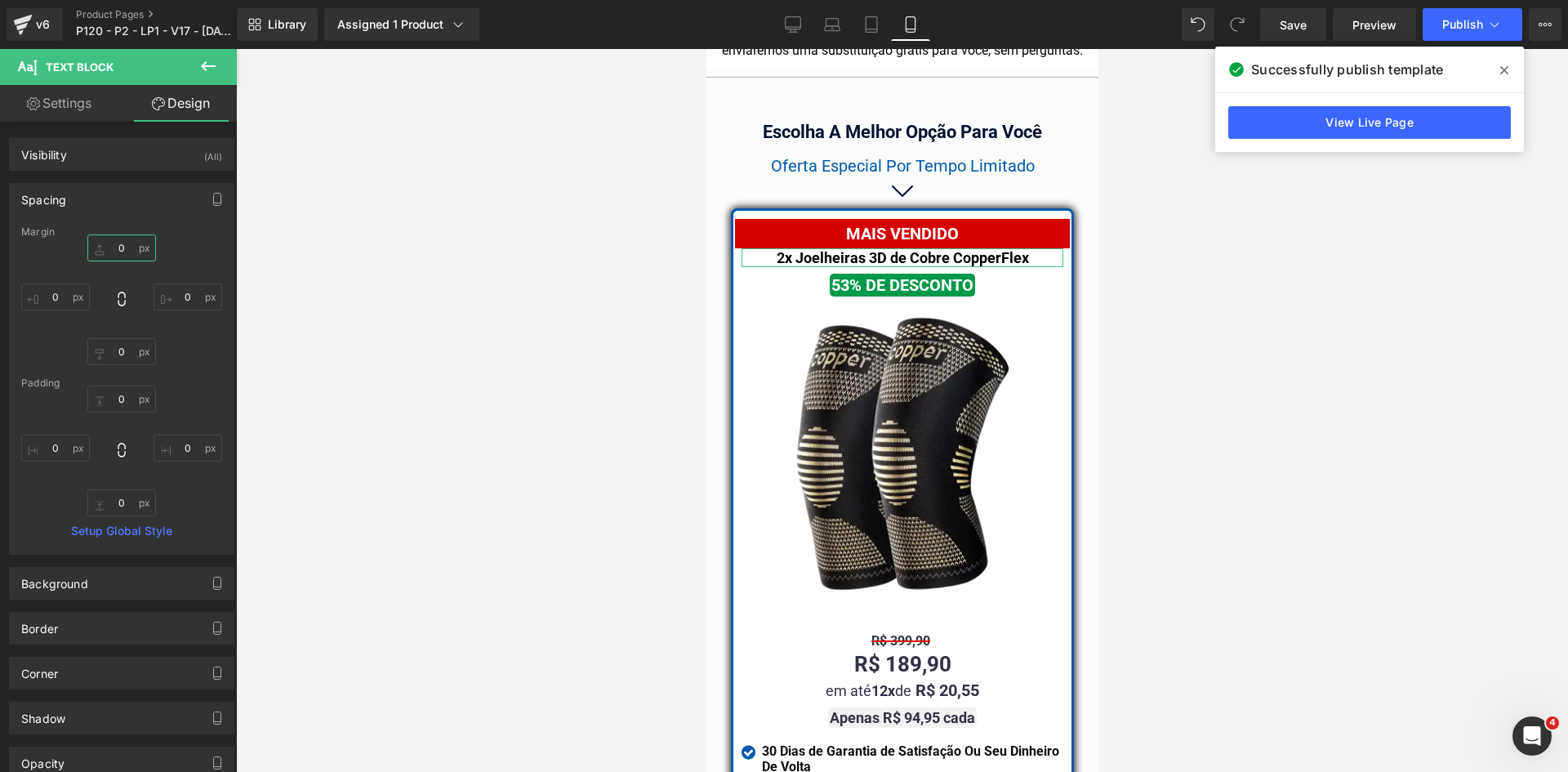
click at [123, 251] on input "text" at bounding box center [122, 248] width 68 height 27
type input "15"
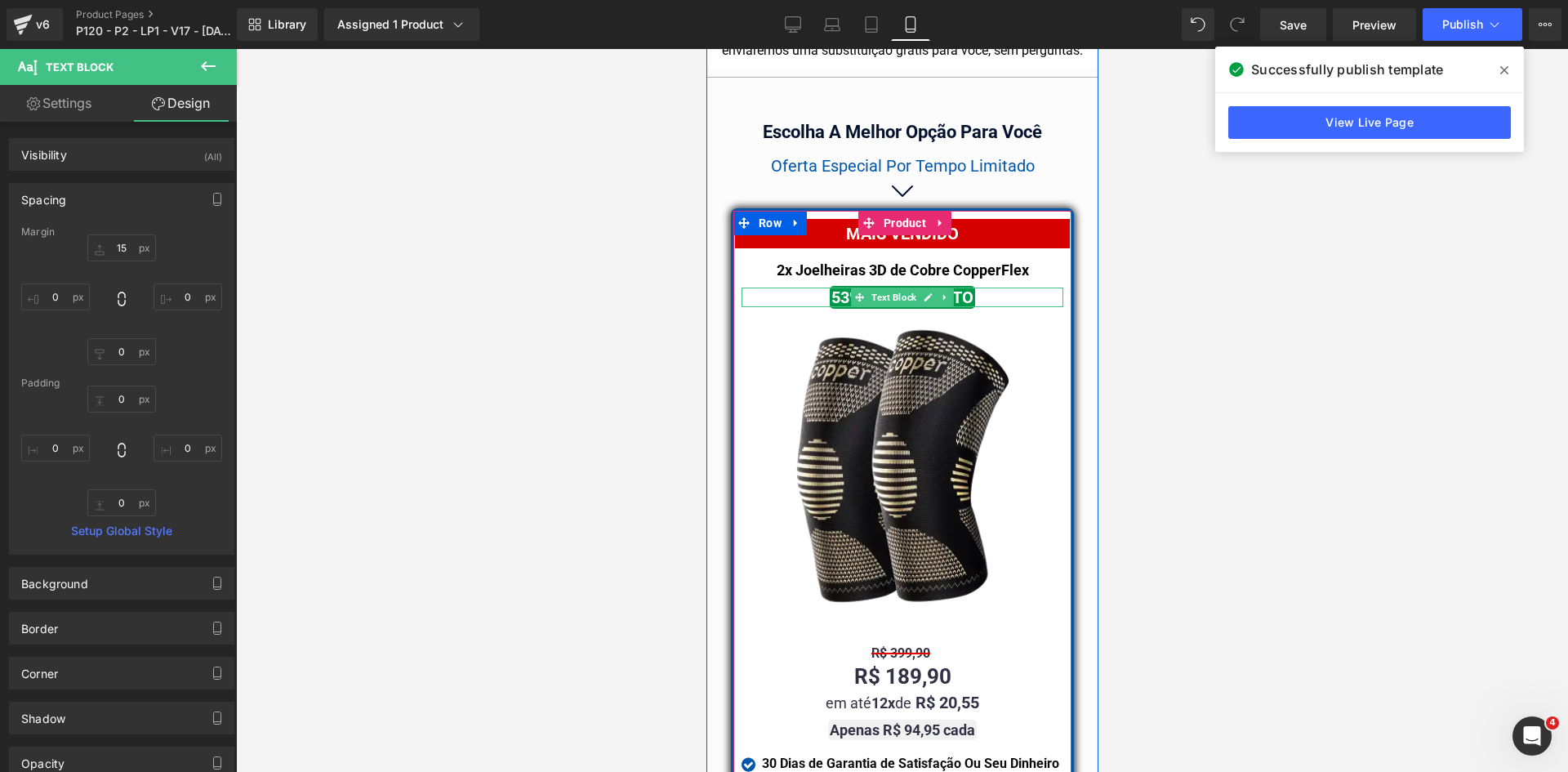
click at [876, 288] on span "Text Block" at bounding box center [893, 298] width 52 height 20
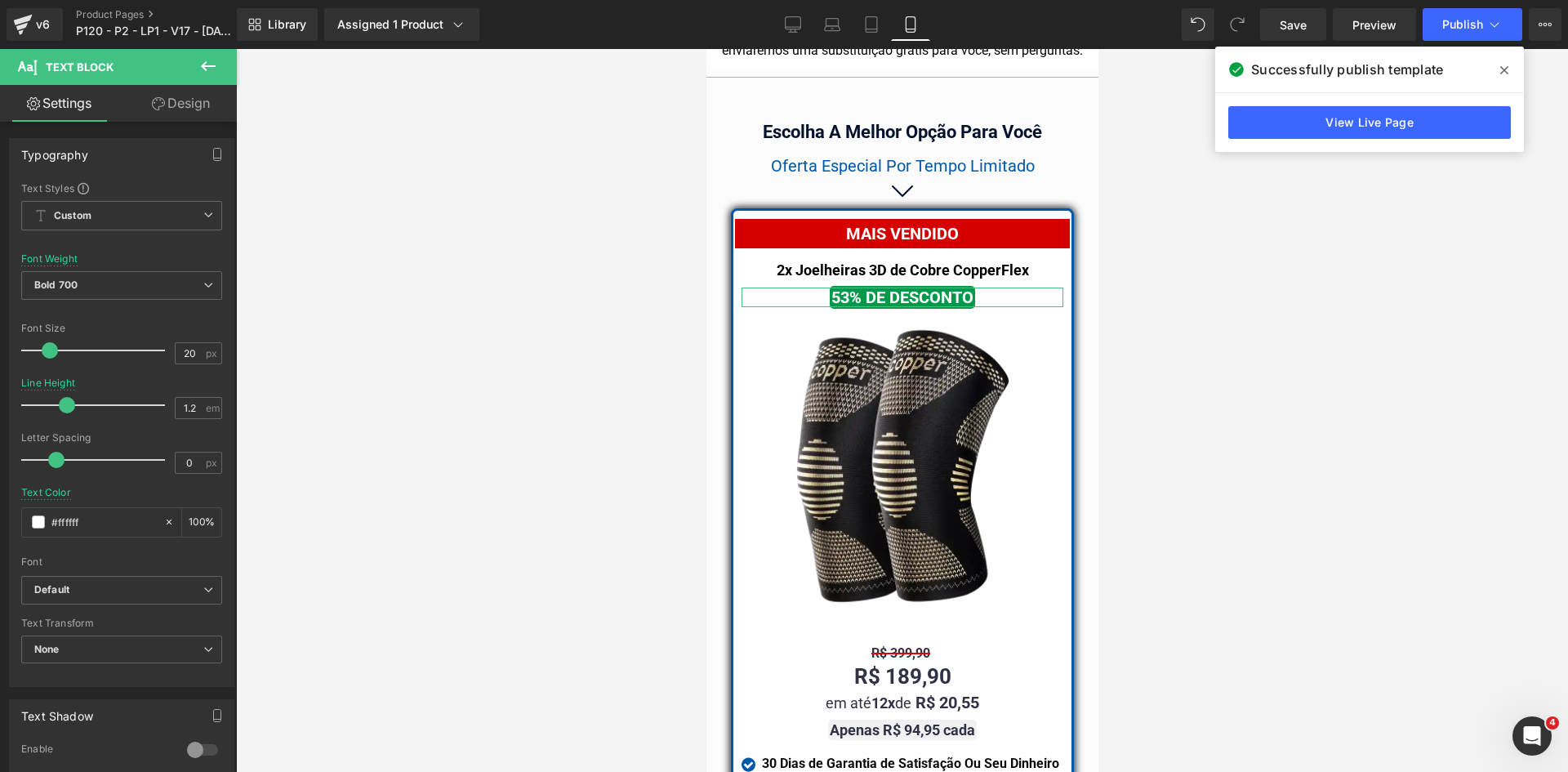
click at [187, 103] on link "Design" at bounding box center [181, 103] width 118 height 37
click at [0, 0] on div "Background" at bounding box center [0, 0] width 0 height 0
click at [0, 0] on div "Spacing" at bounding box center [0, 0] width 0 height 0
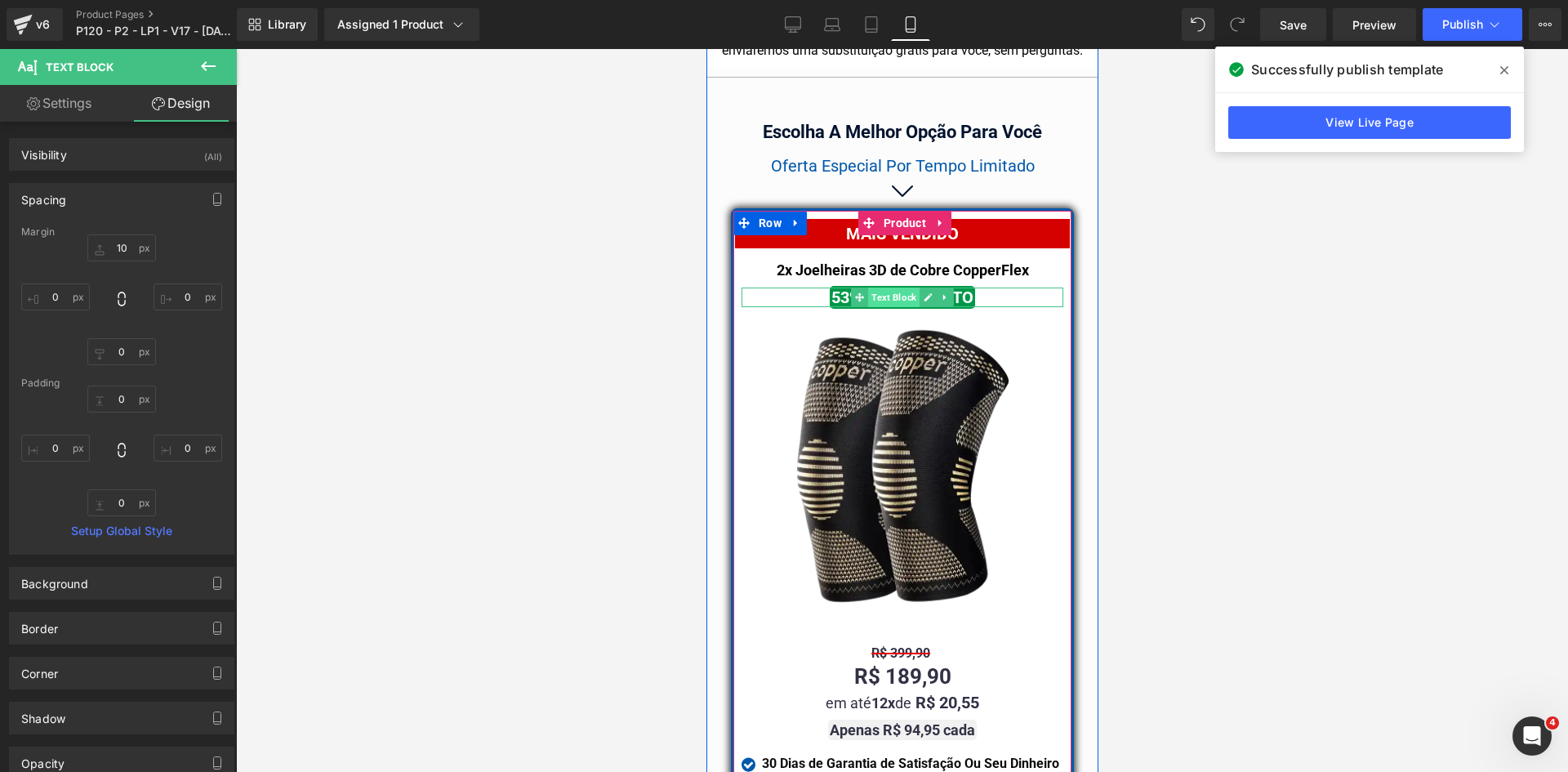
click at [886, 288] on span "Text Block" at bounding box center [893, 298] width 52 height 20
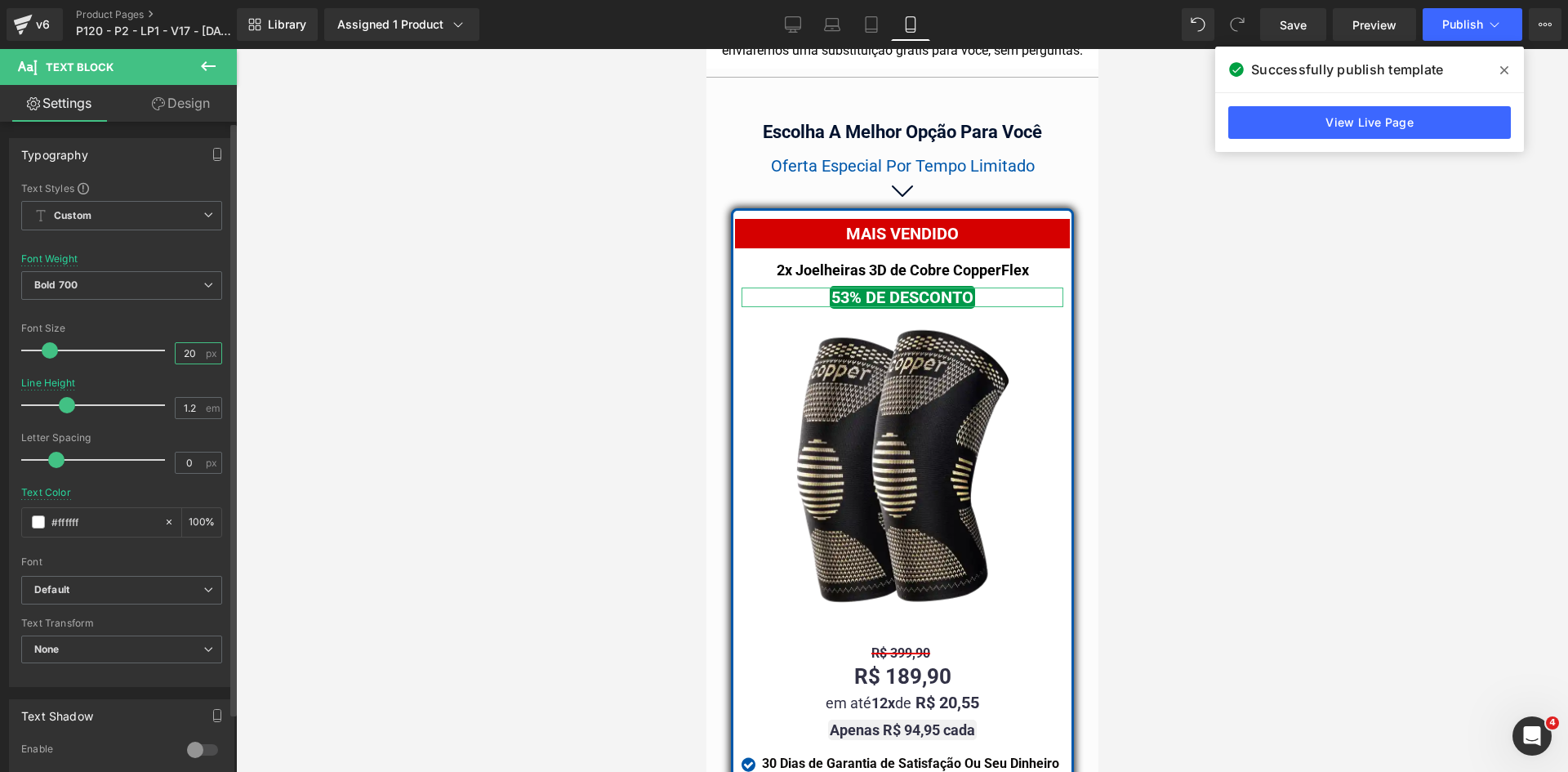
click at [187, 348] on input "20" at bounding box center [190, 353] width 28 height 21
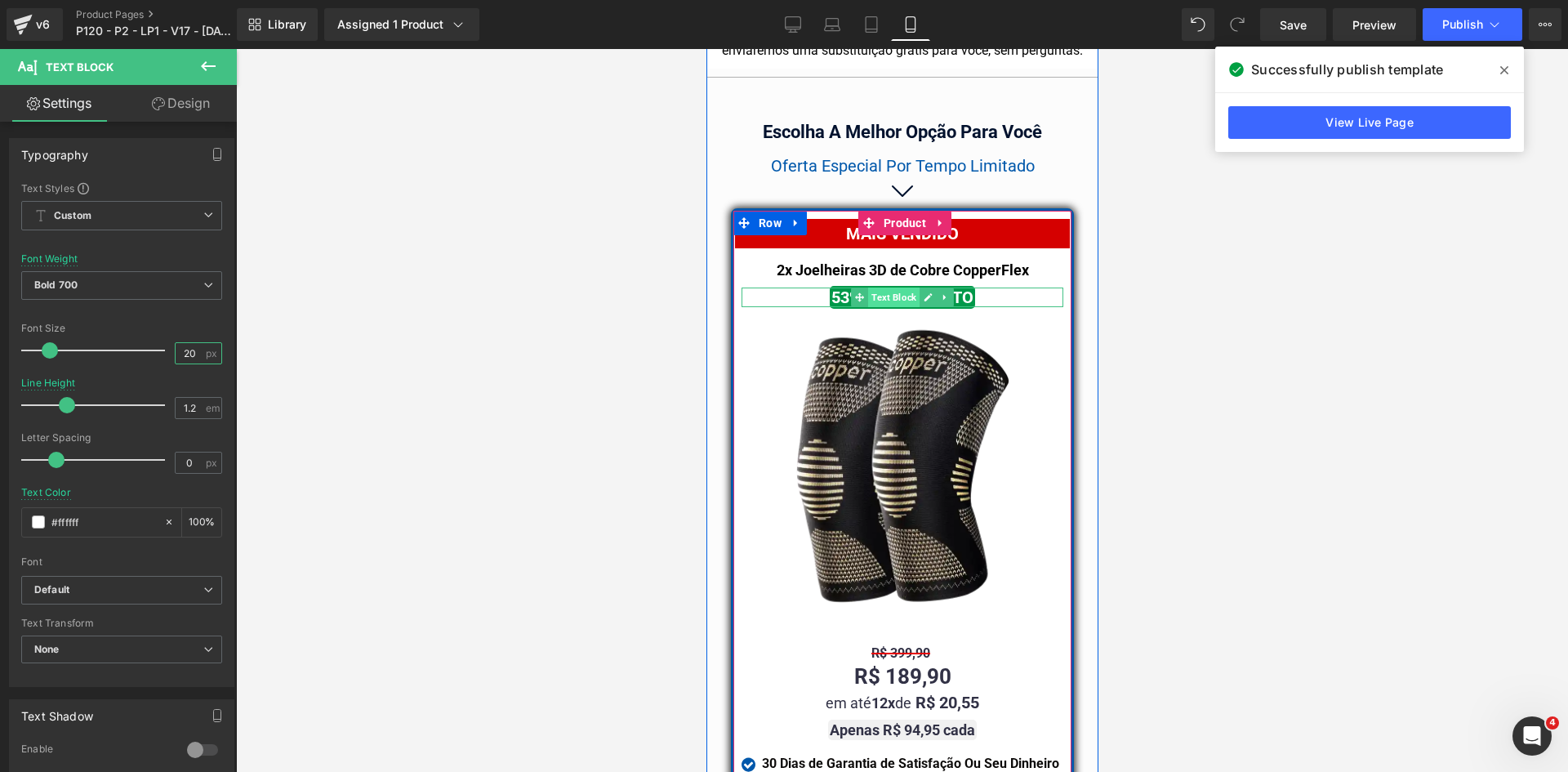
click at [901, 288] on span "Text Block" at bounding box center [893, 298] width 52 height 20
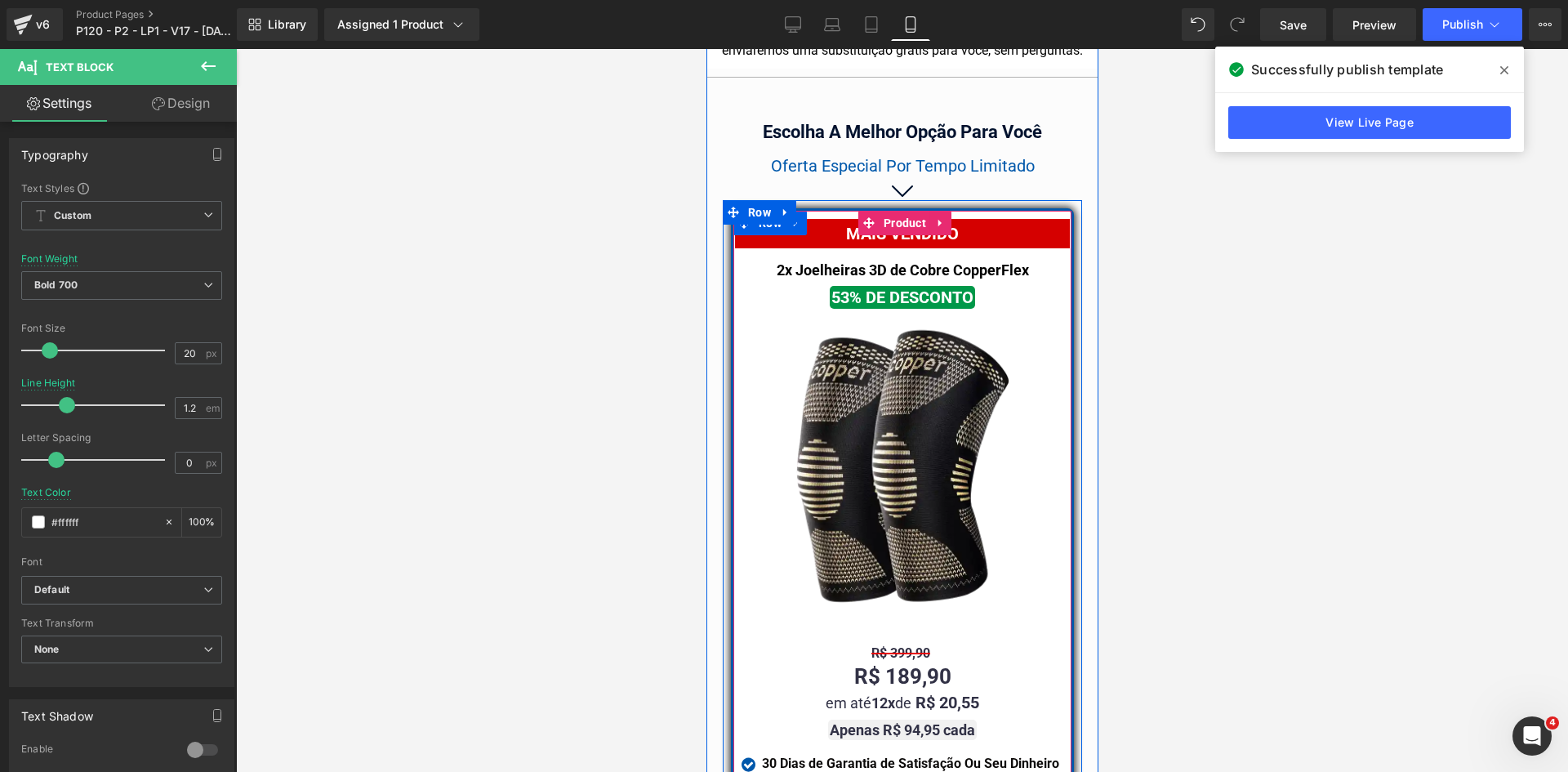
click at [850, 260] on span at bounding box center [858, 270] width 17 height 20
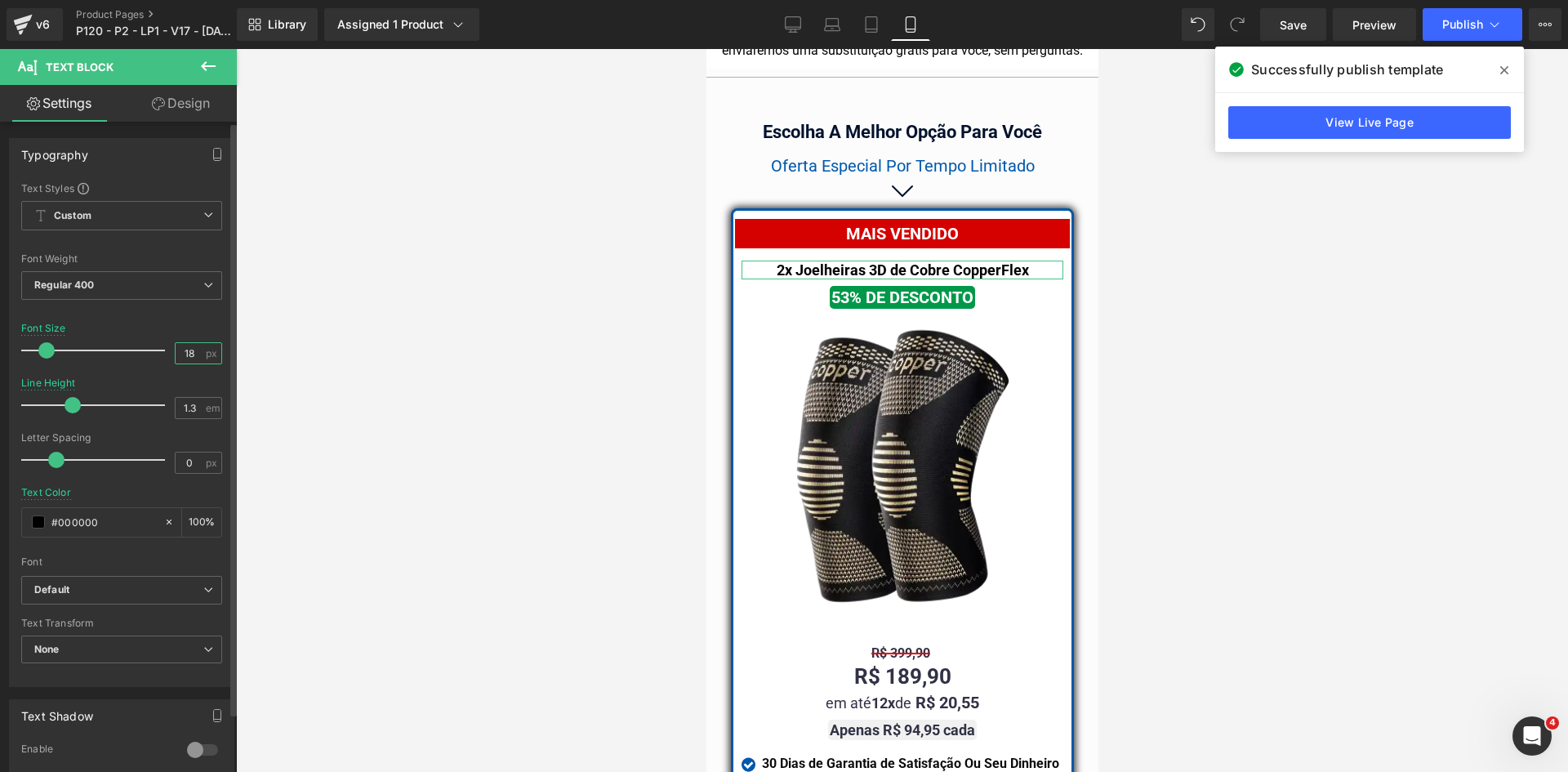
drag, startPoint x: 180, startPoint y: 355, endPoint x: 162, endPoint y: 355, distance: 18.0
click at [165, 355] on div "Font Size 18 px" at bounding box center [121, 350] width 201 height 55
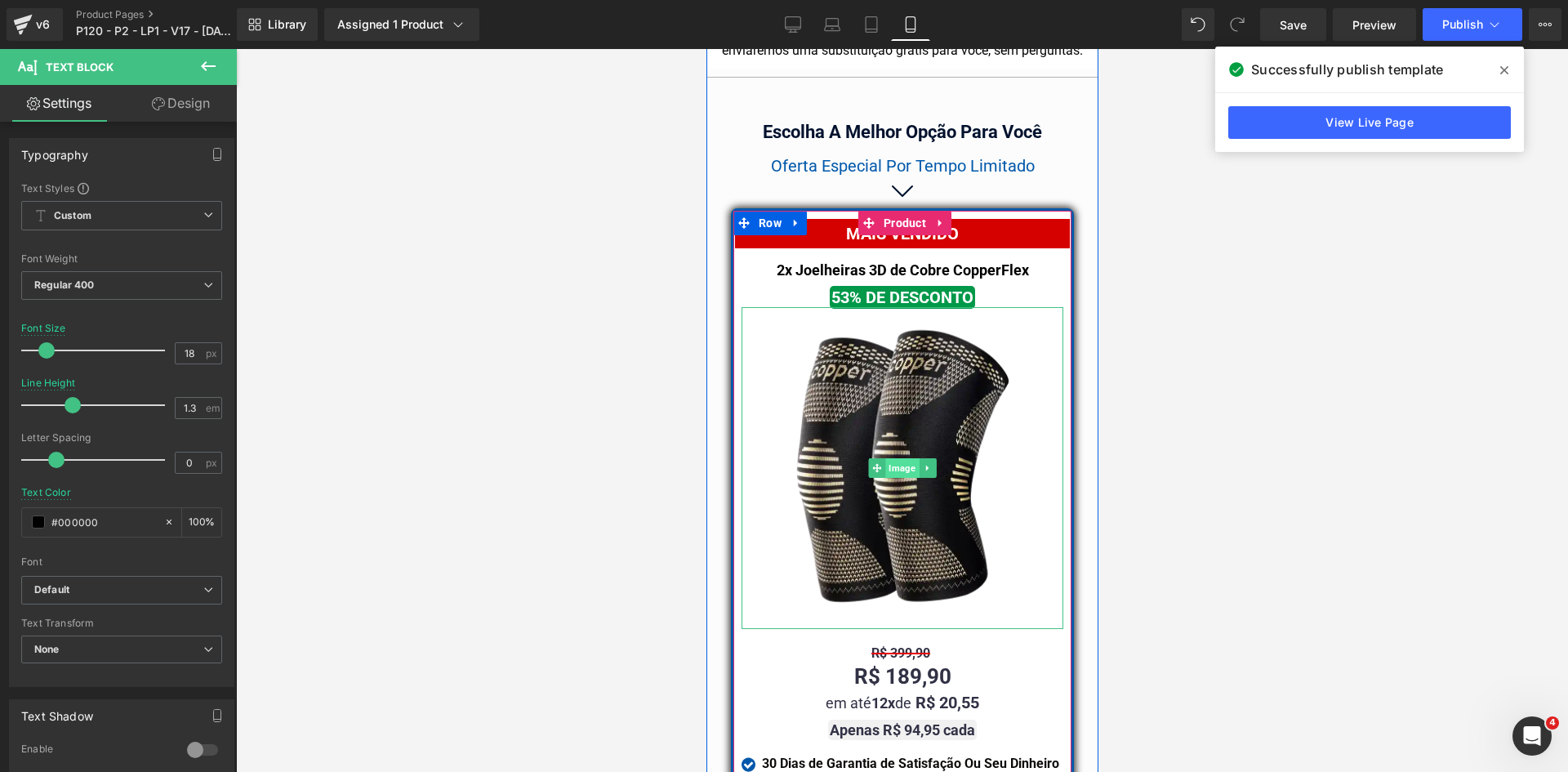
click at [896, 459] on span "Image" at bounding box center [901, 469] width 33 height 20
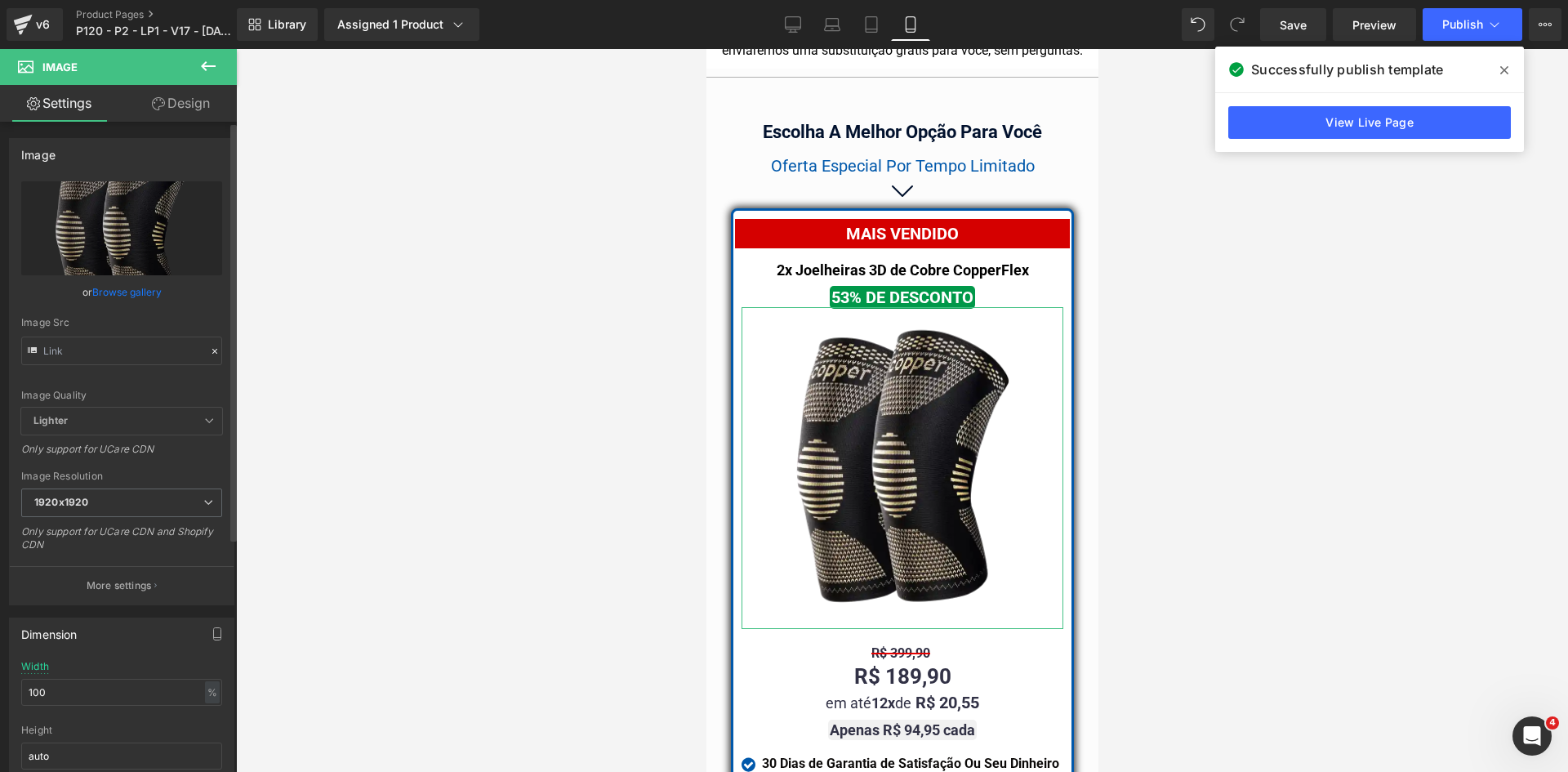
click at [217, 696] on div "100% Width 100 % % px auto Height auto 0 Circle Image" at bounding box center [122, 743] width 224 height 163
click at [207, 696] on div "%" at bounding box center [212, 692] width 15 height 22
click at [205, 741] on li "px" at bounding box center [211, 741] width 21 height 23
drag, startPoint x: 102, startPoint y: 699, endPoint x: 0, endPoint y: 672, distance: 105.5
click at [0, 672] on div "Dimension 100% Width 100 px % px auto Height auto 0 Circle Image" at bounding box center [122, 715] width 244 height 220
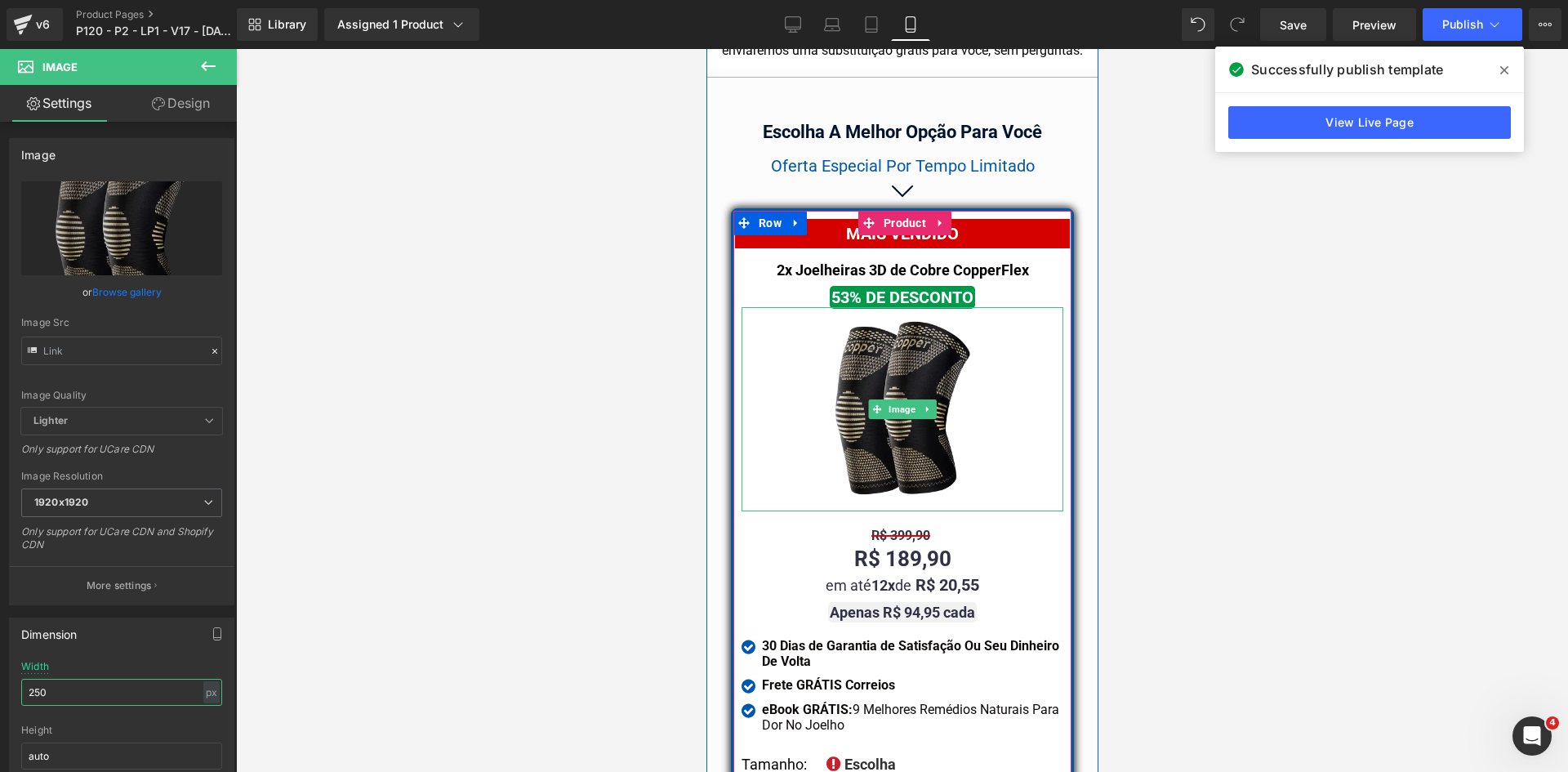
type input "250"
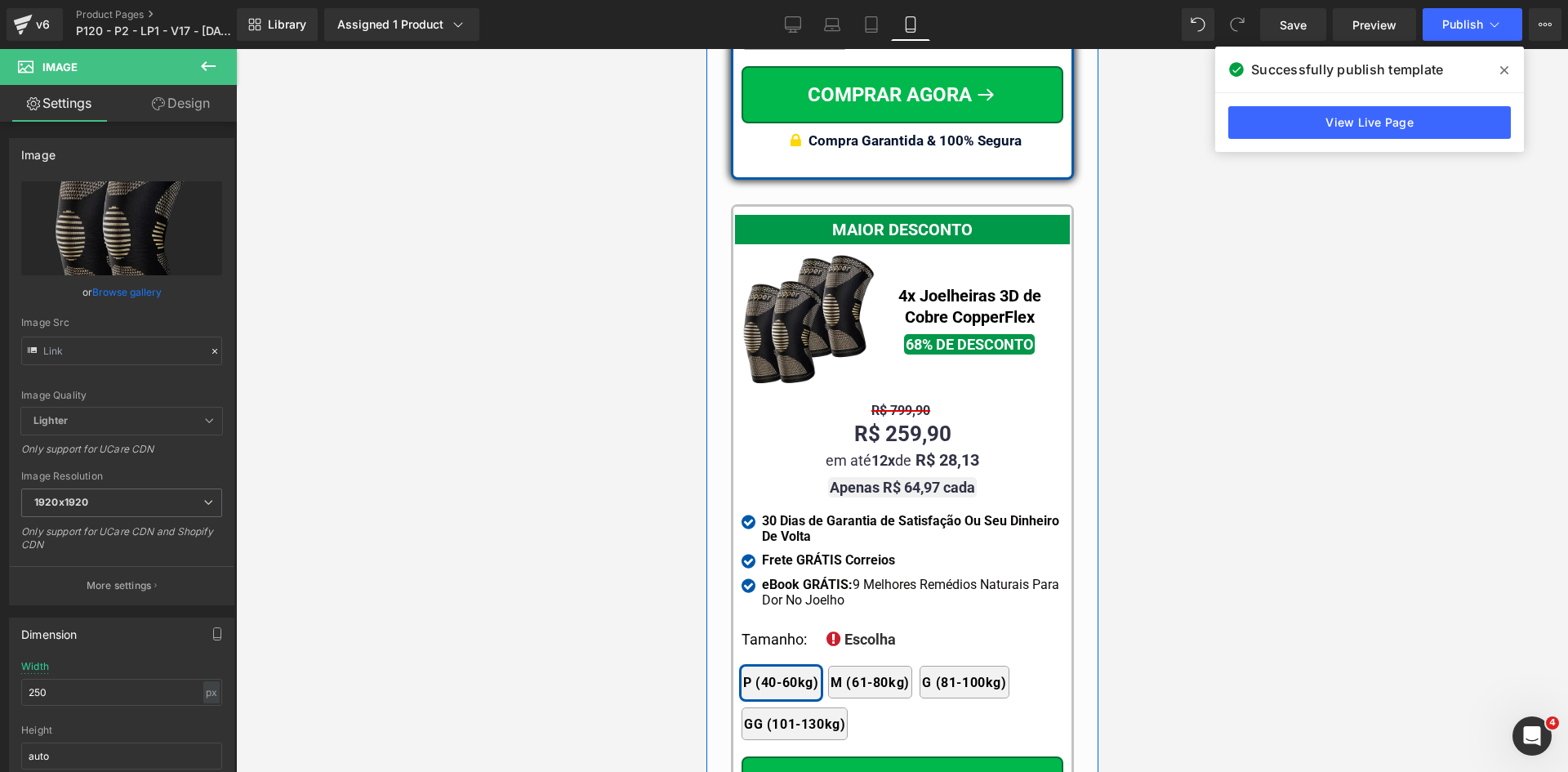
scroll to position [15522, 0]
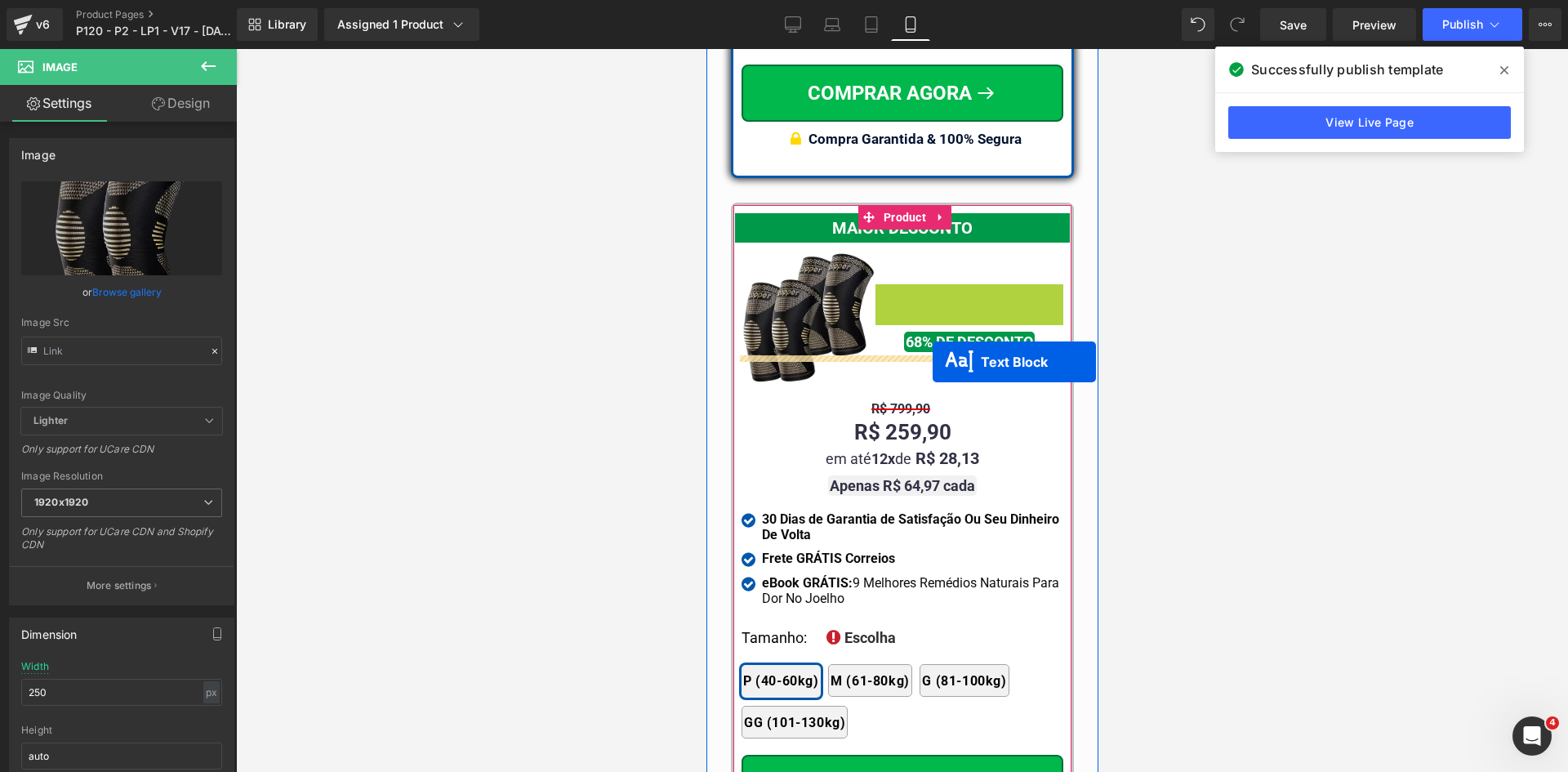
drag, startPoint x: 960, startPoint y: 288, endPoint x: 931, endPoint y: 362, distance: 79.5
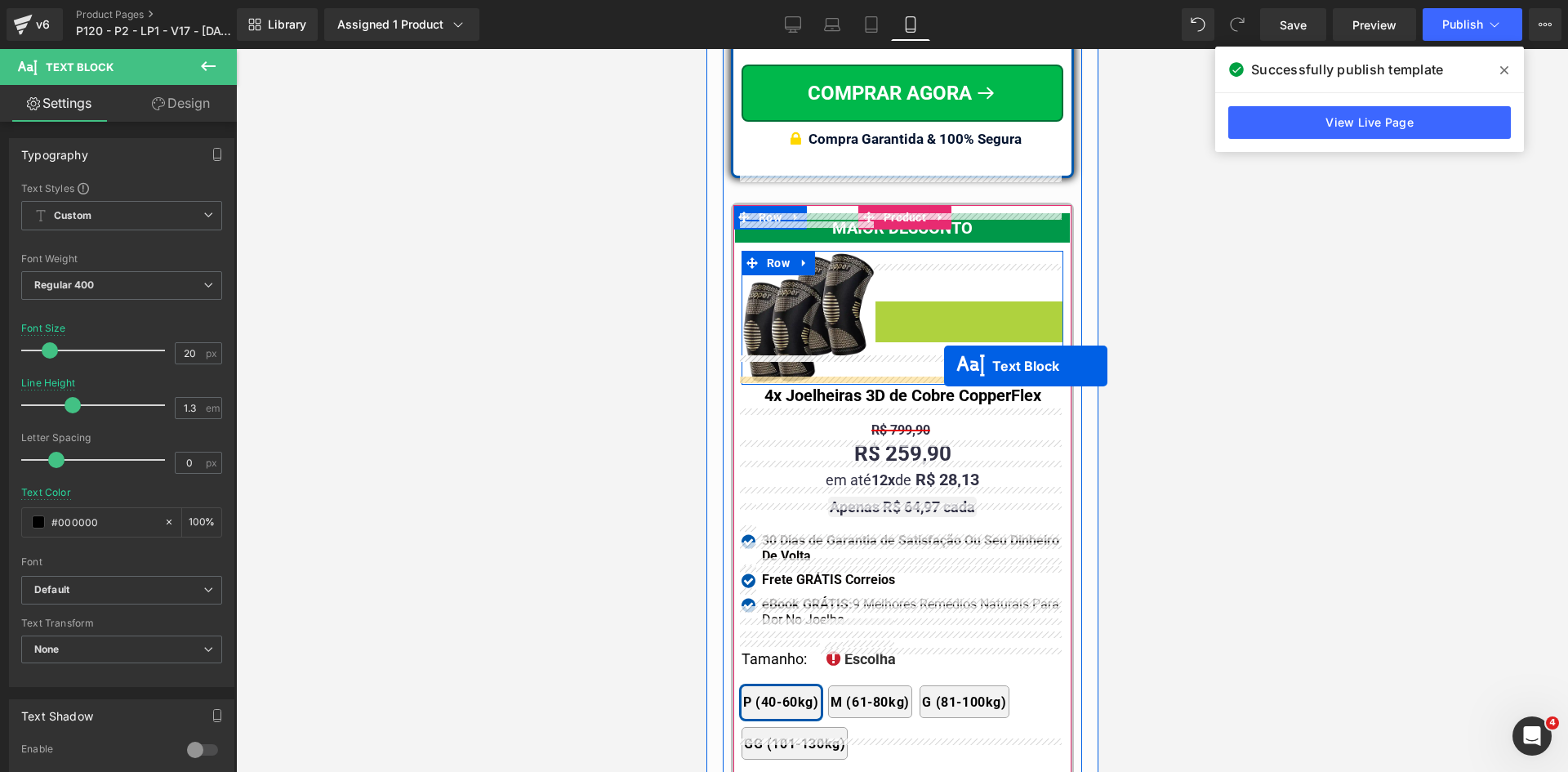
drag, startPoint x: 965, startPoint y: 297, endPoint x: 943, endPoint y: 366, distance: 72.4
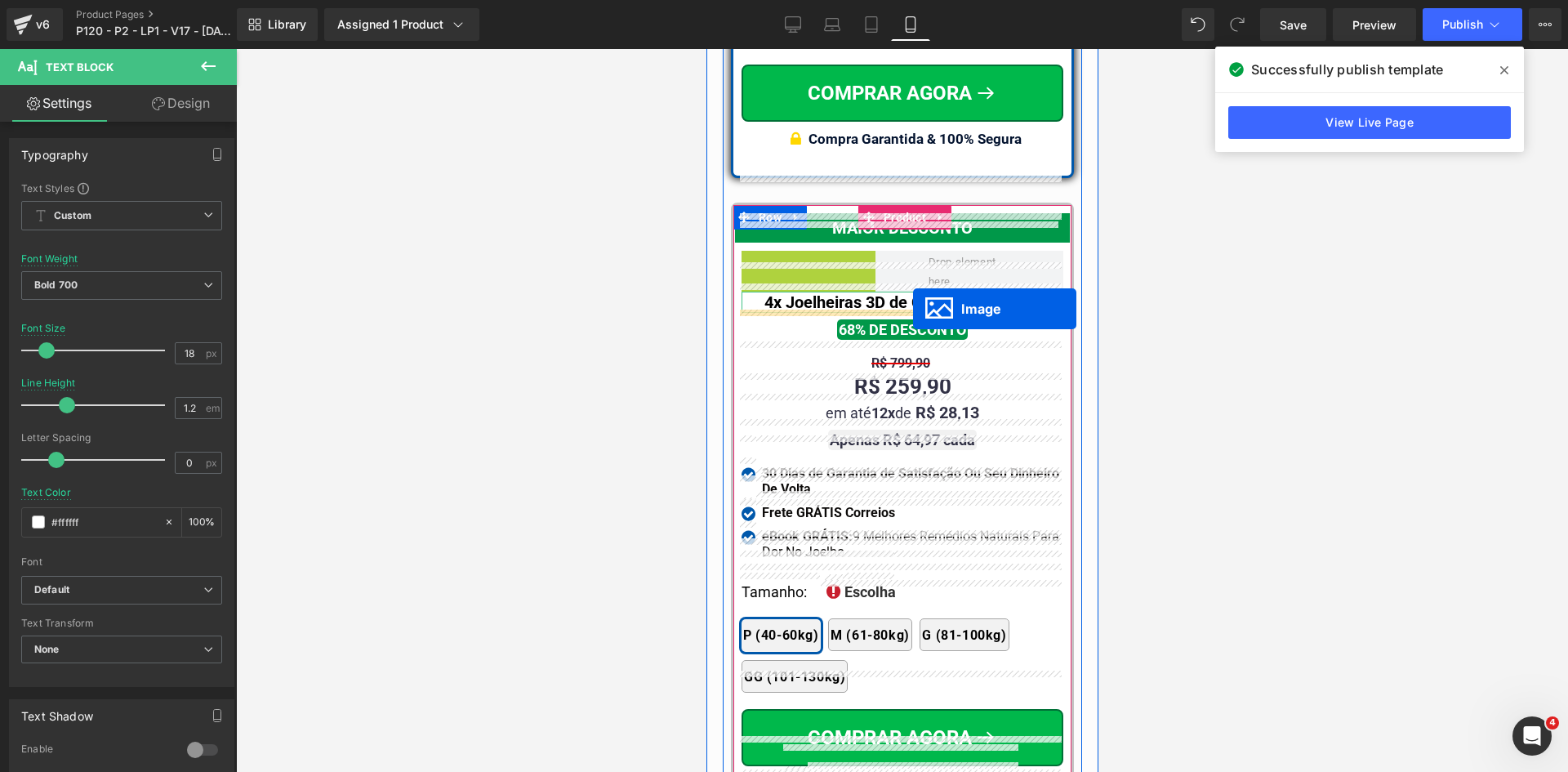
drag, startPoint x: 797, startPoint y: 287, endPoint x: 912, endPoint y: 308, distance: 116.9
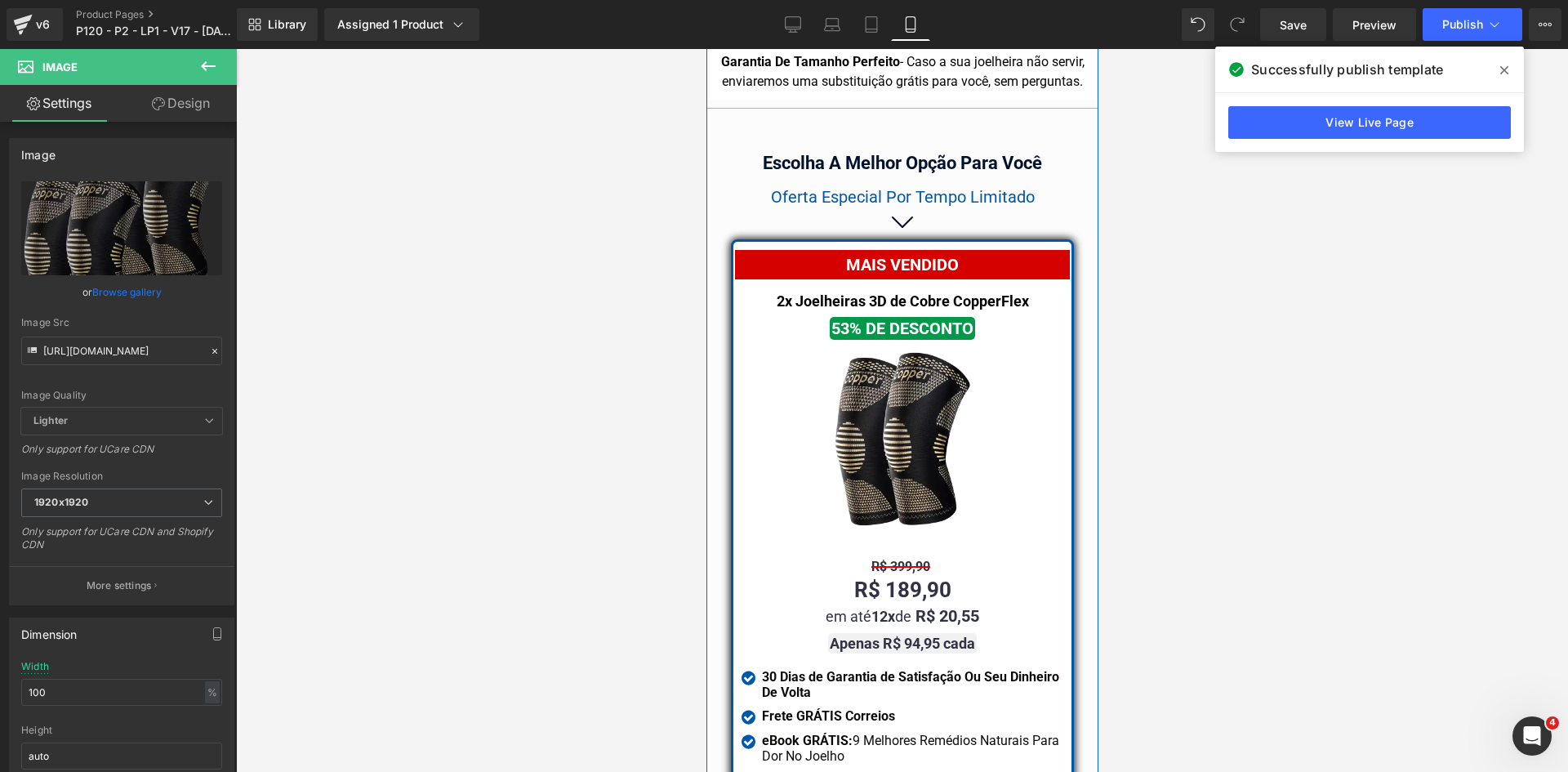
scroll to position [14623, 0]
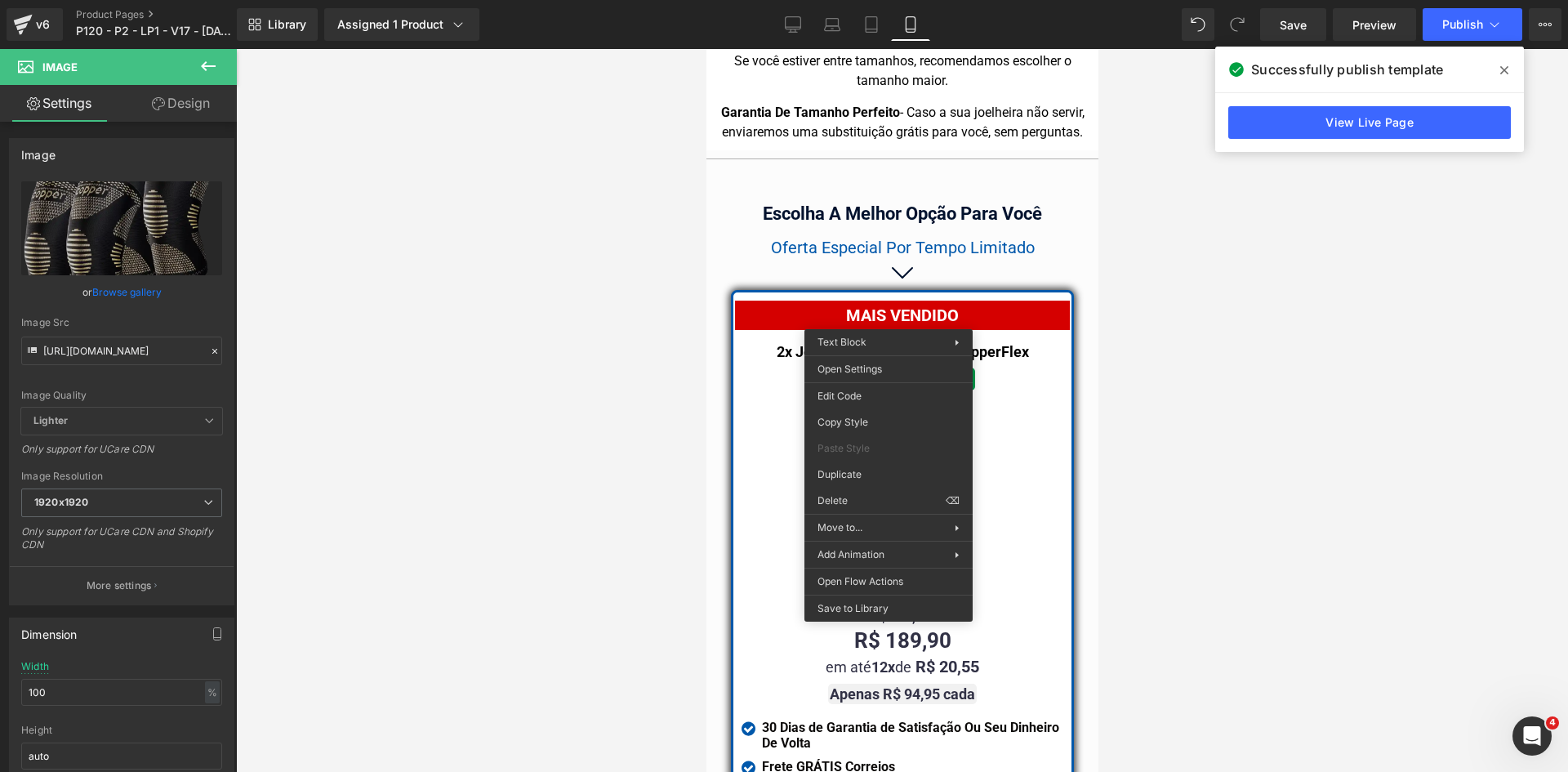
drag, startPoint x: 1563, startPoint y: 465, endPoint x: 859, endPoint y: 421, distance: 705.4
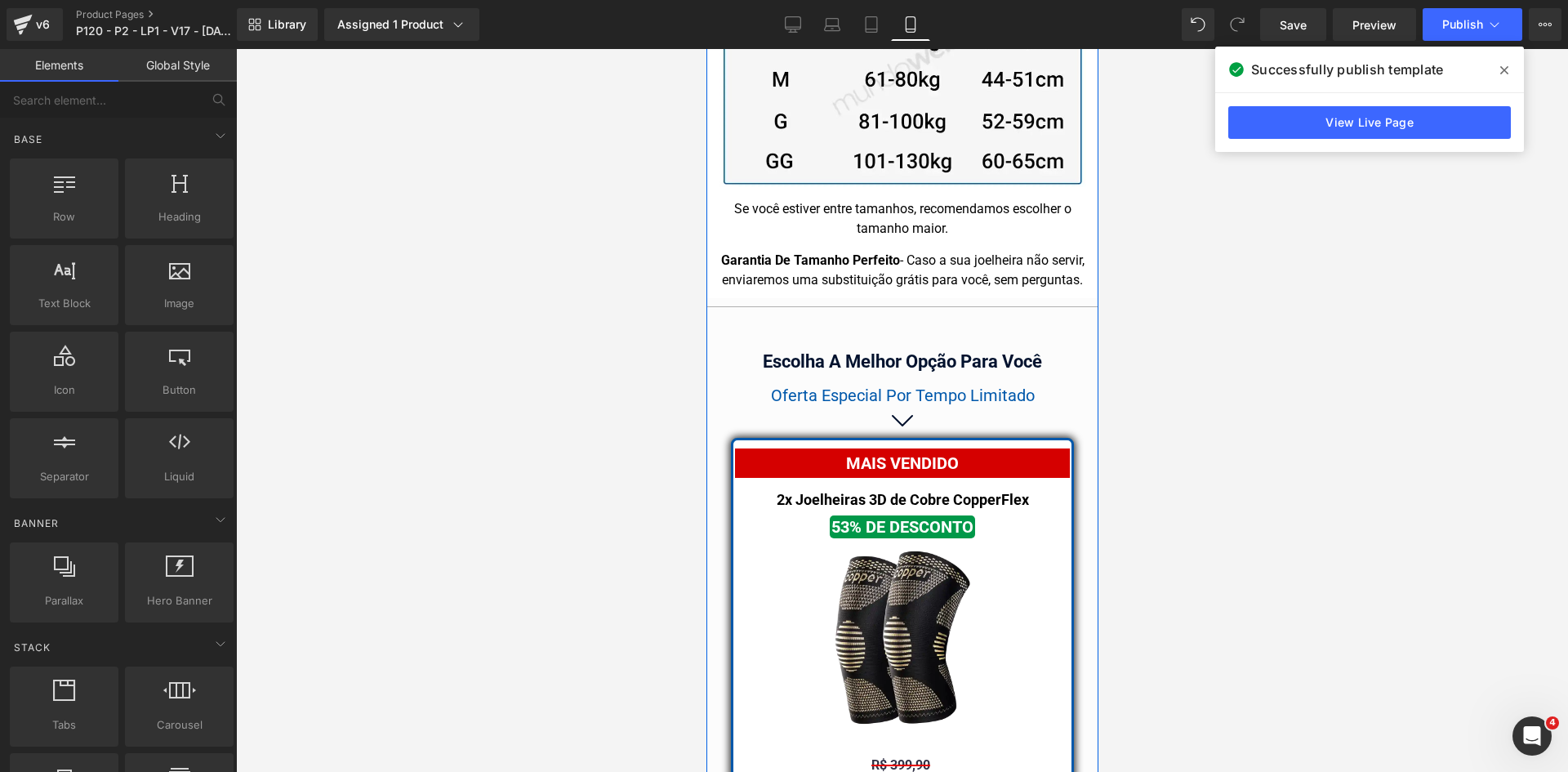
scroll to position [14541, 0]
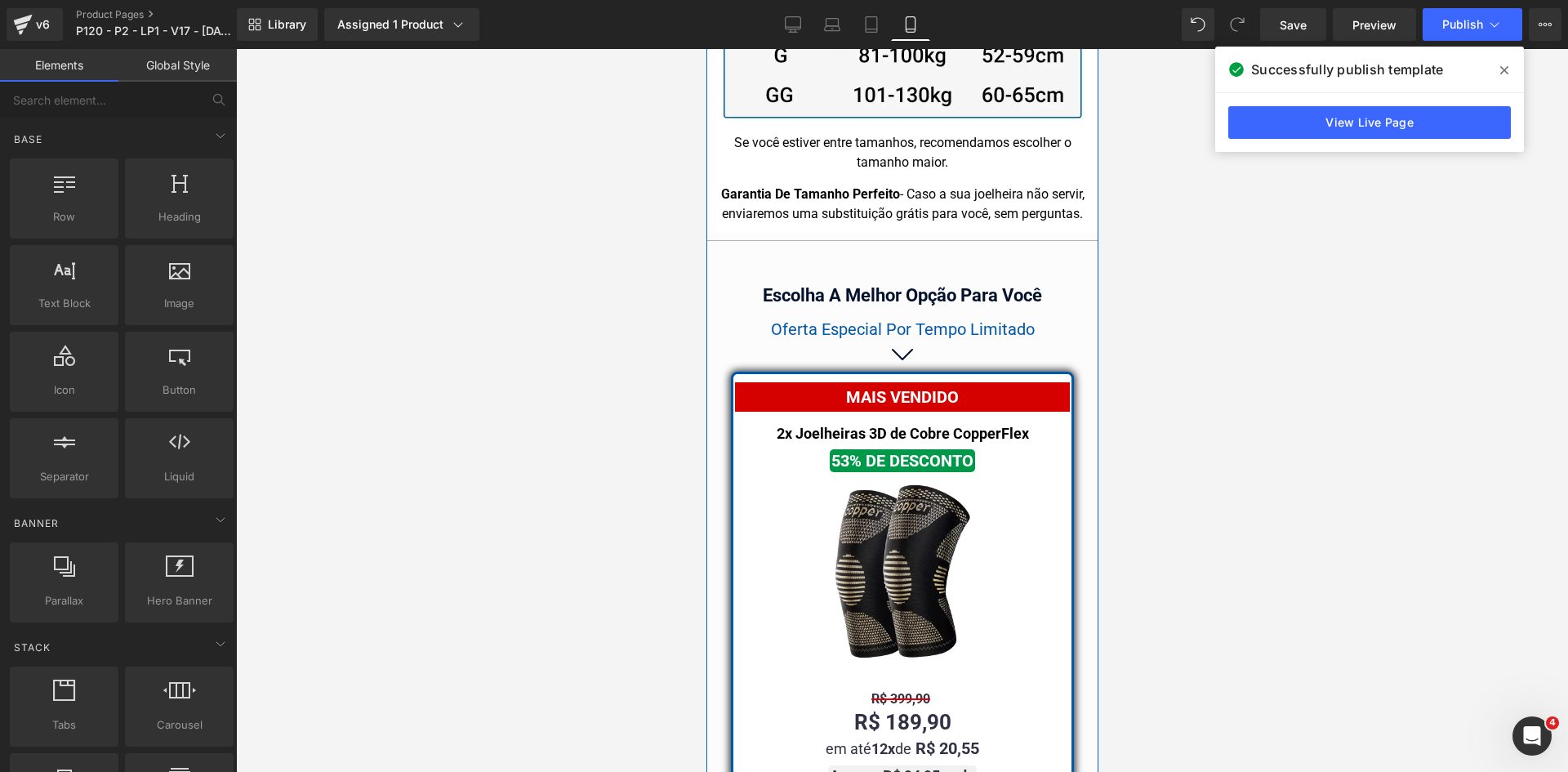
click at [888, 519] on img at bounding box center [901, 573] width 204 height 204
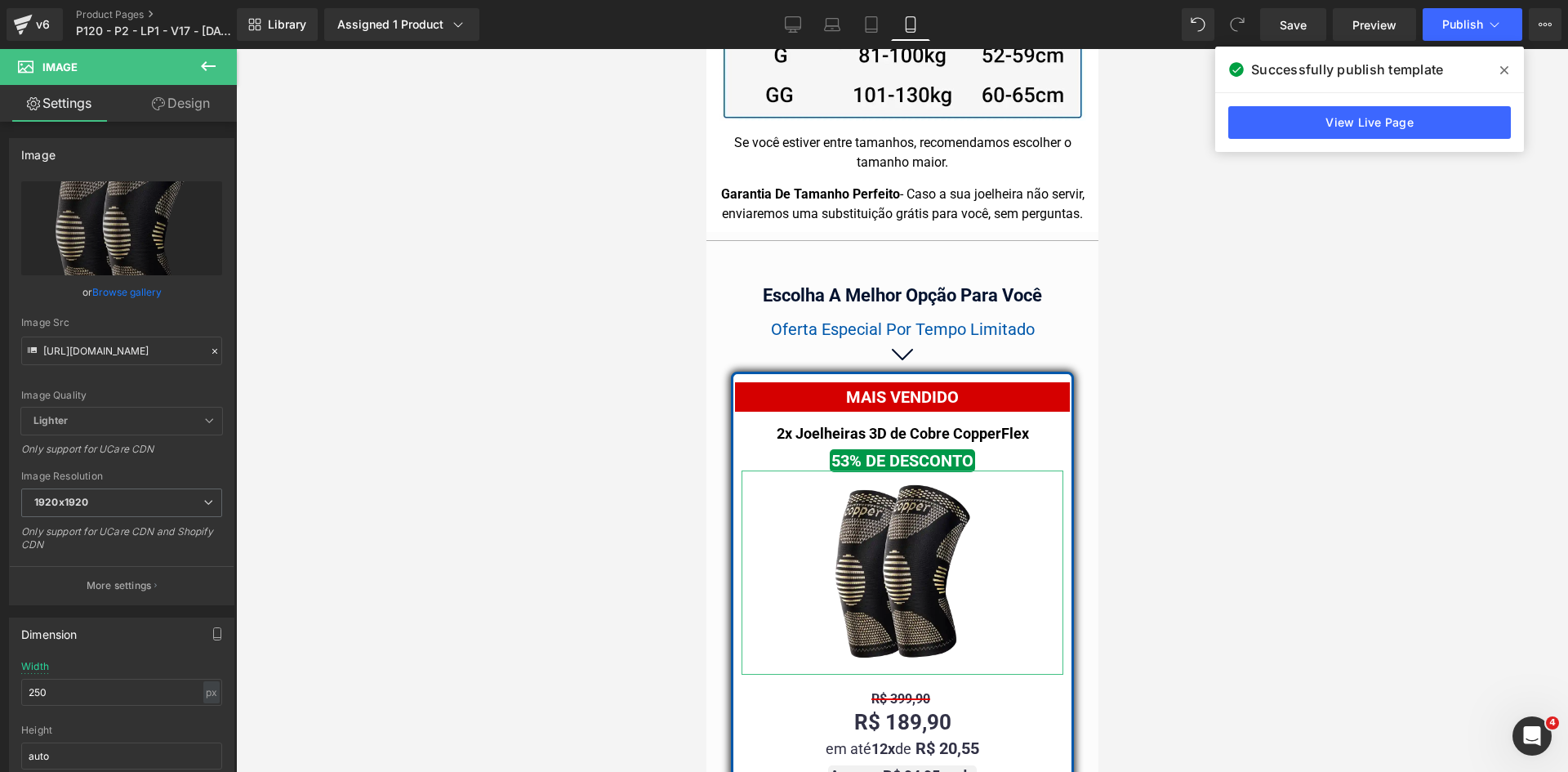
click at [187, 107] on link "Design" at bounding box center [181, 103] width 118 height 37
click at [0, 0] on div "Spacing" at bounding box center [0, 0] width 0 height 0
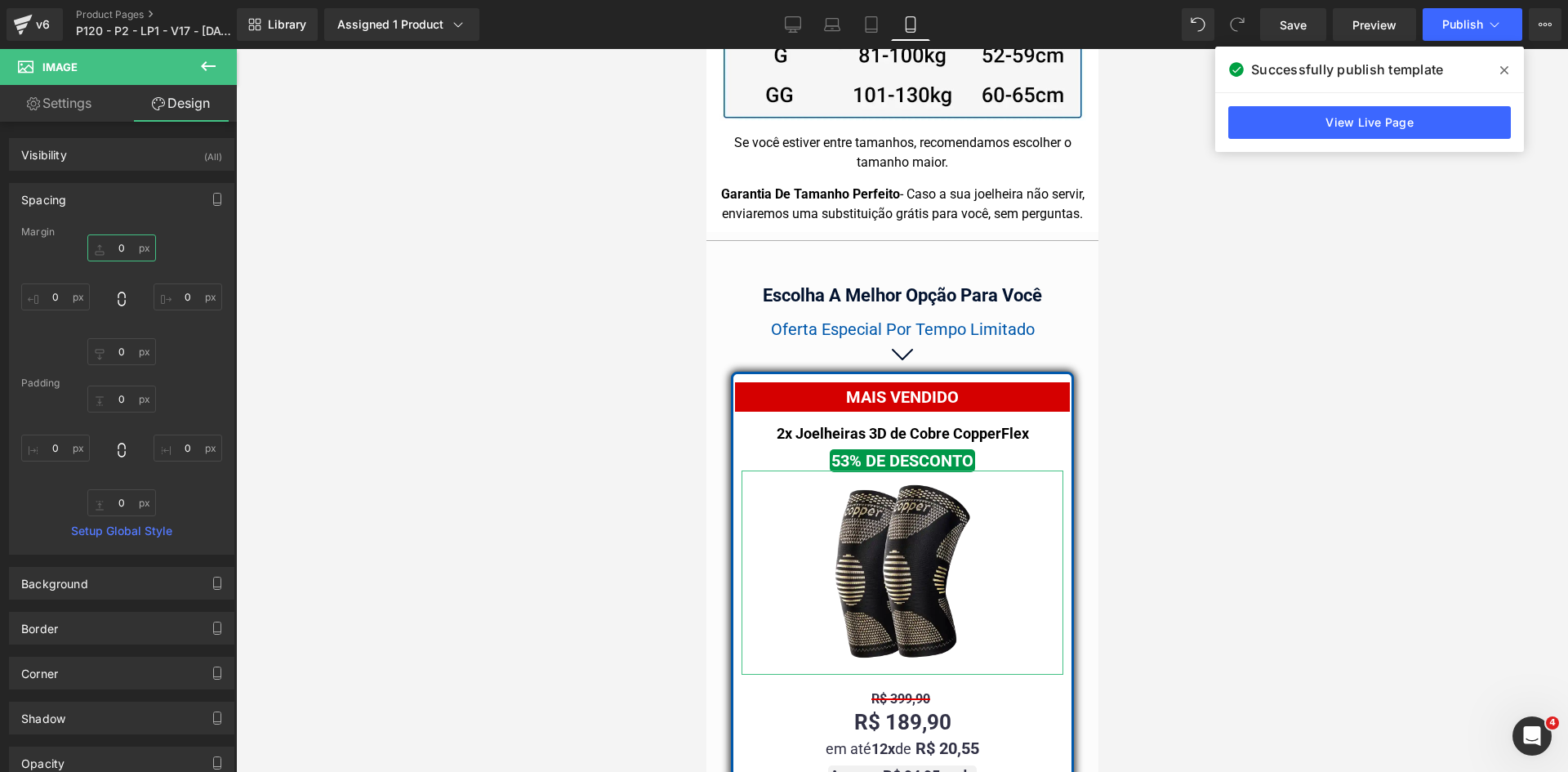
click at [125, 249] on input "text" at bounding box center [122, 248] width 68 height 27
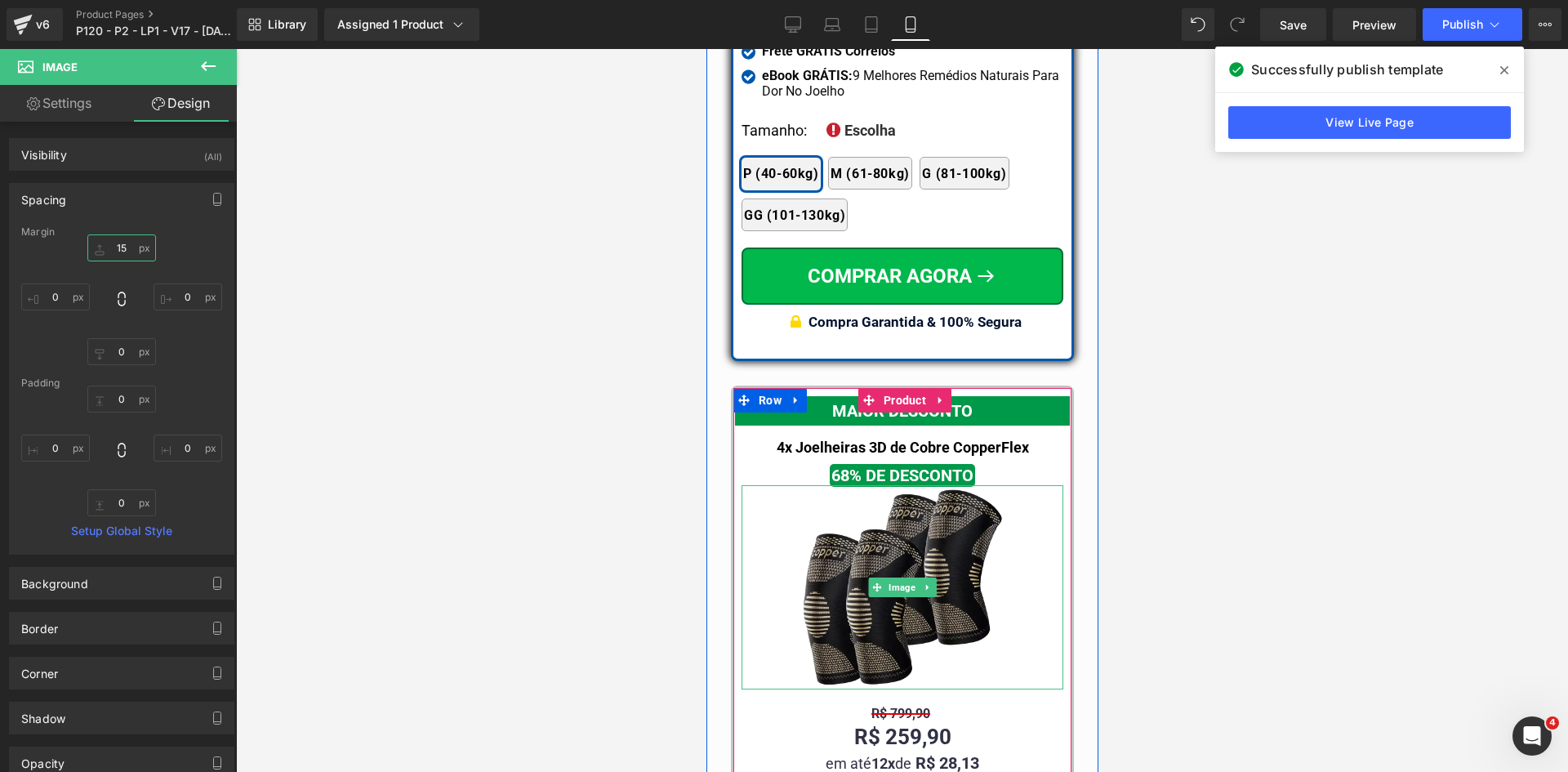
scroll to position [15440, 0]
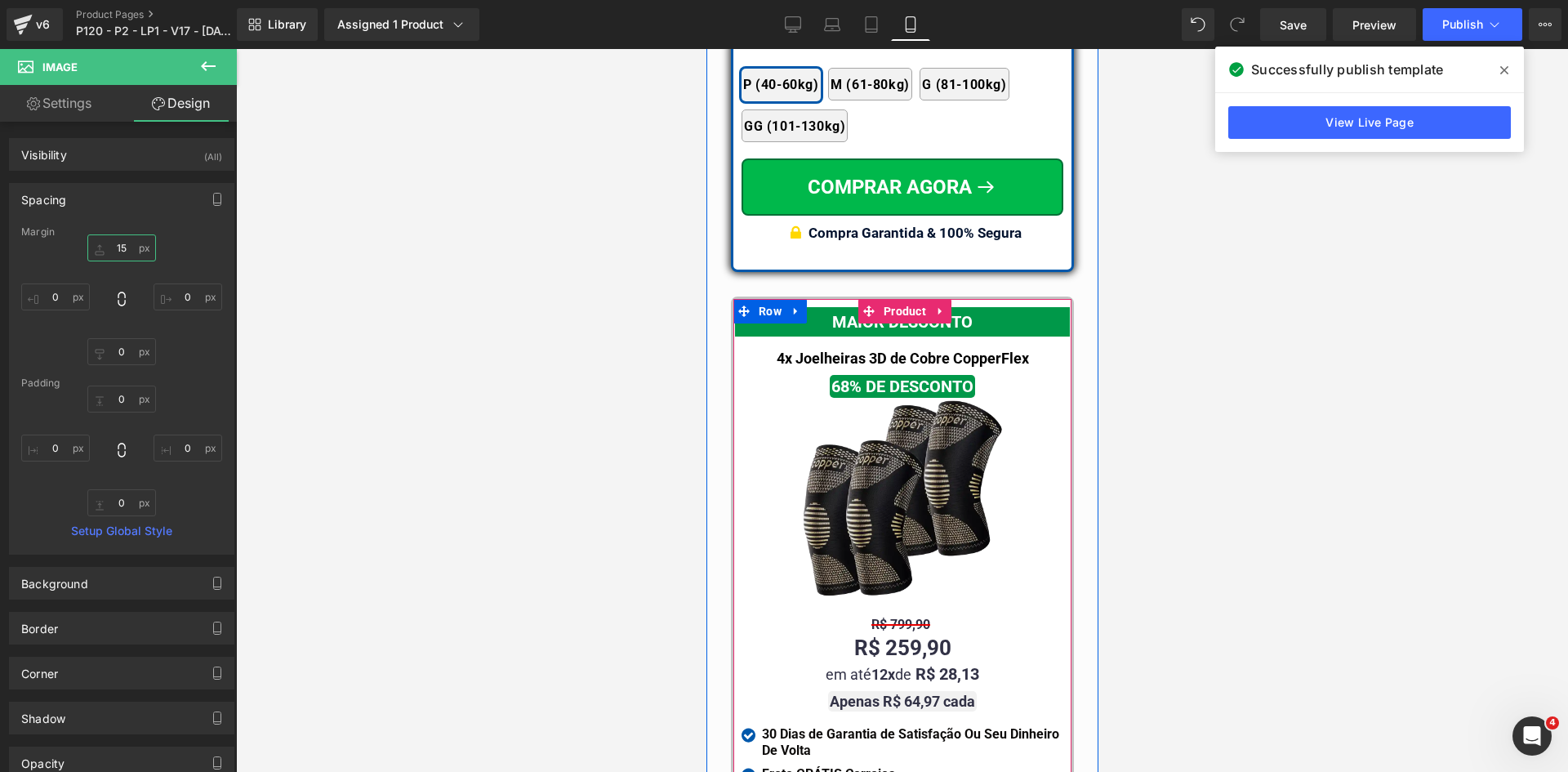
type input "15"
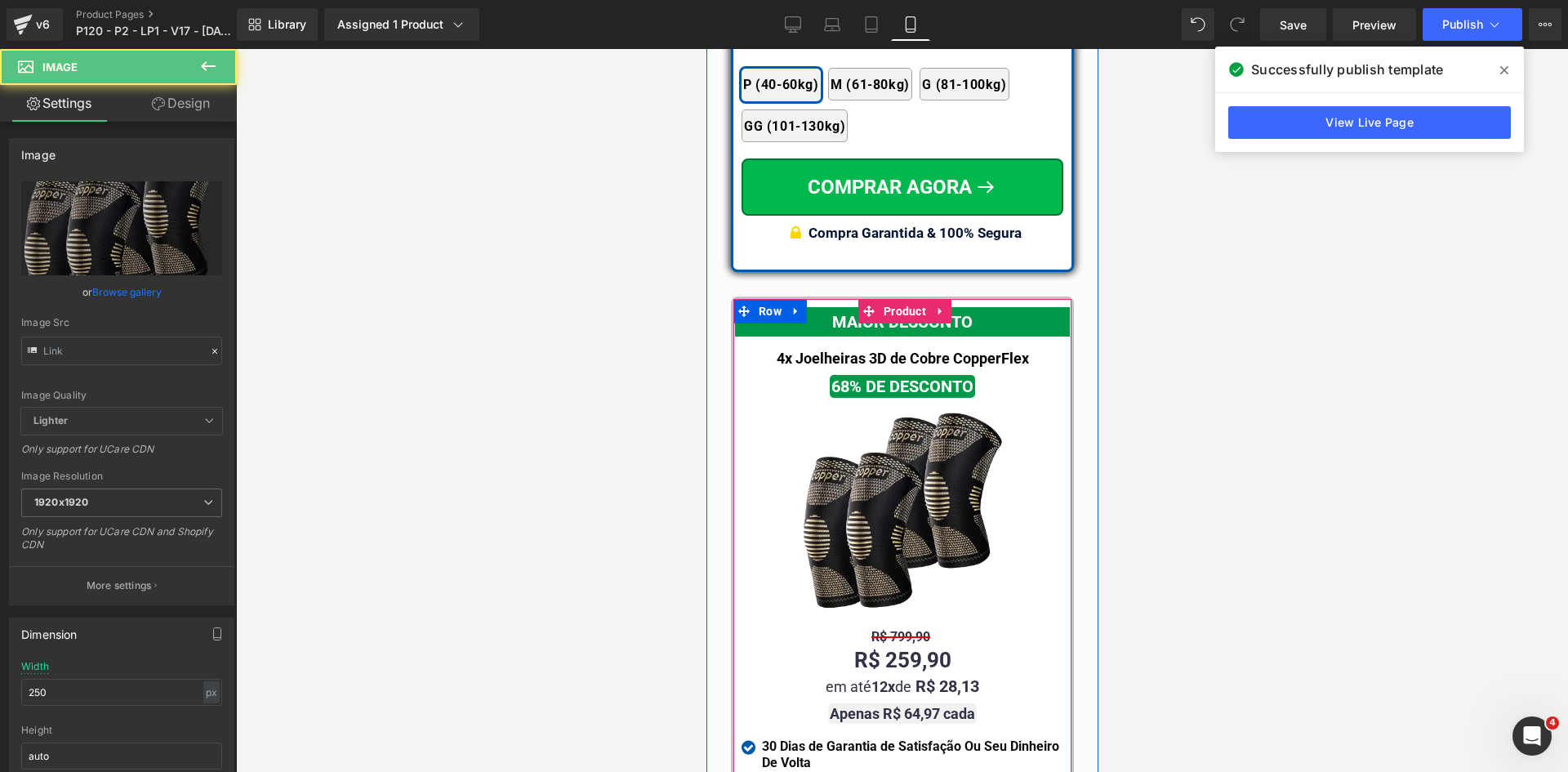
scroll to position [16094, 0]
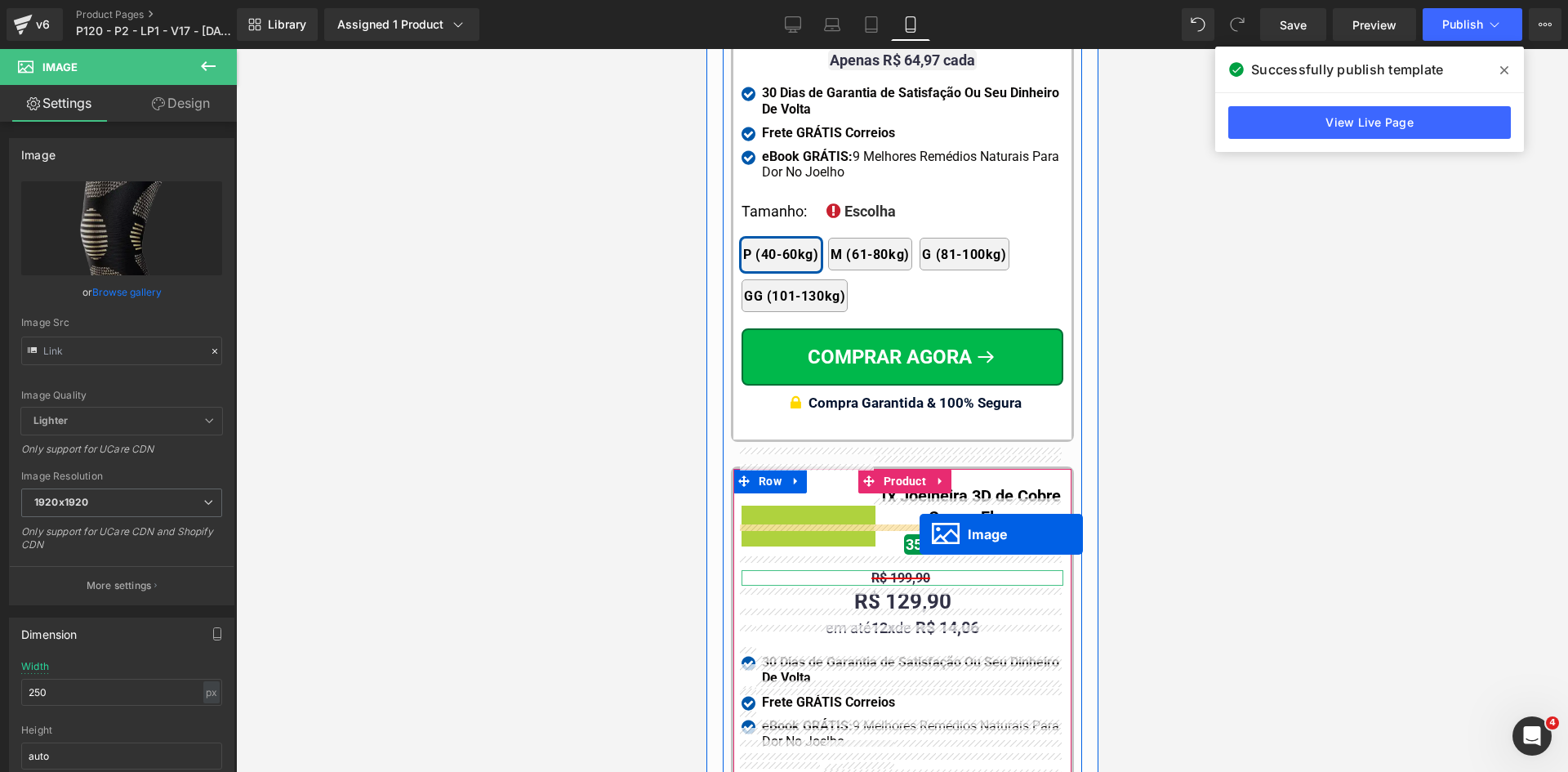
drag, startPoint x: 794, startPoint y: 534, endPoint x: 919, endPoint y: 534, distance: 125.0
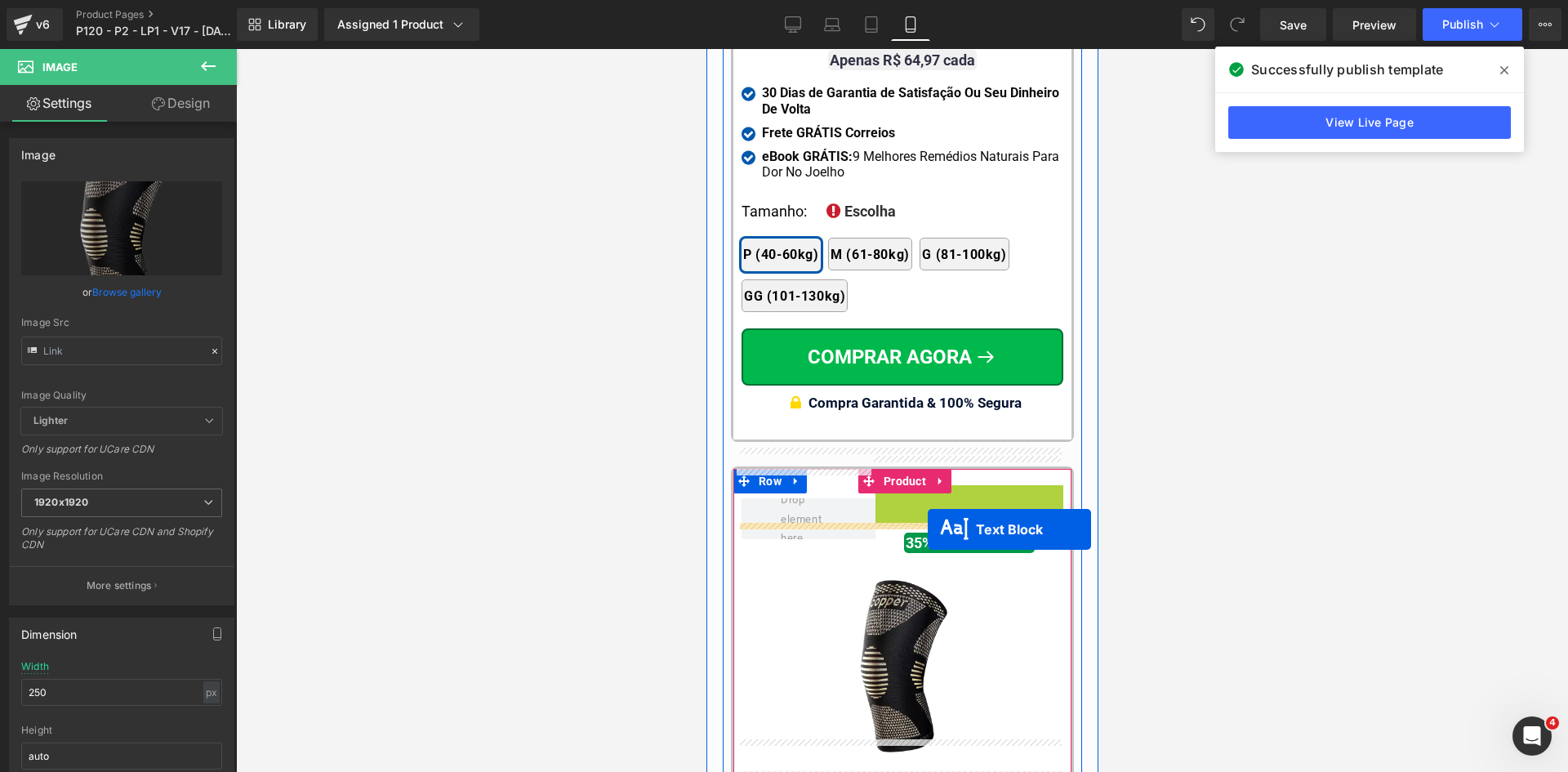
drag, startPoint x: 955, startPoint y: 477, endPoint x: 926, endPoint y: 529, distance: 59.5
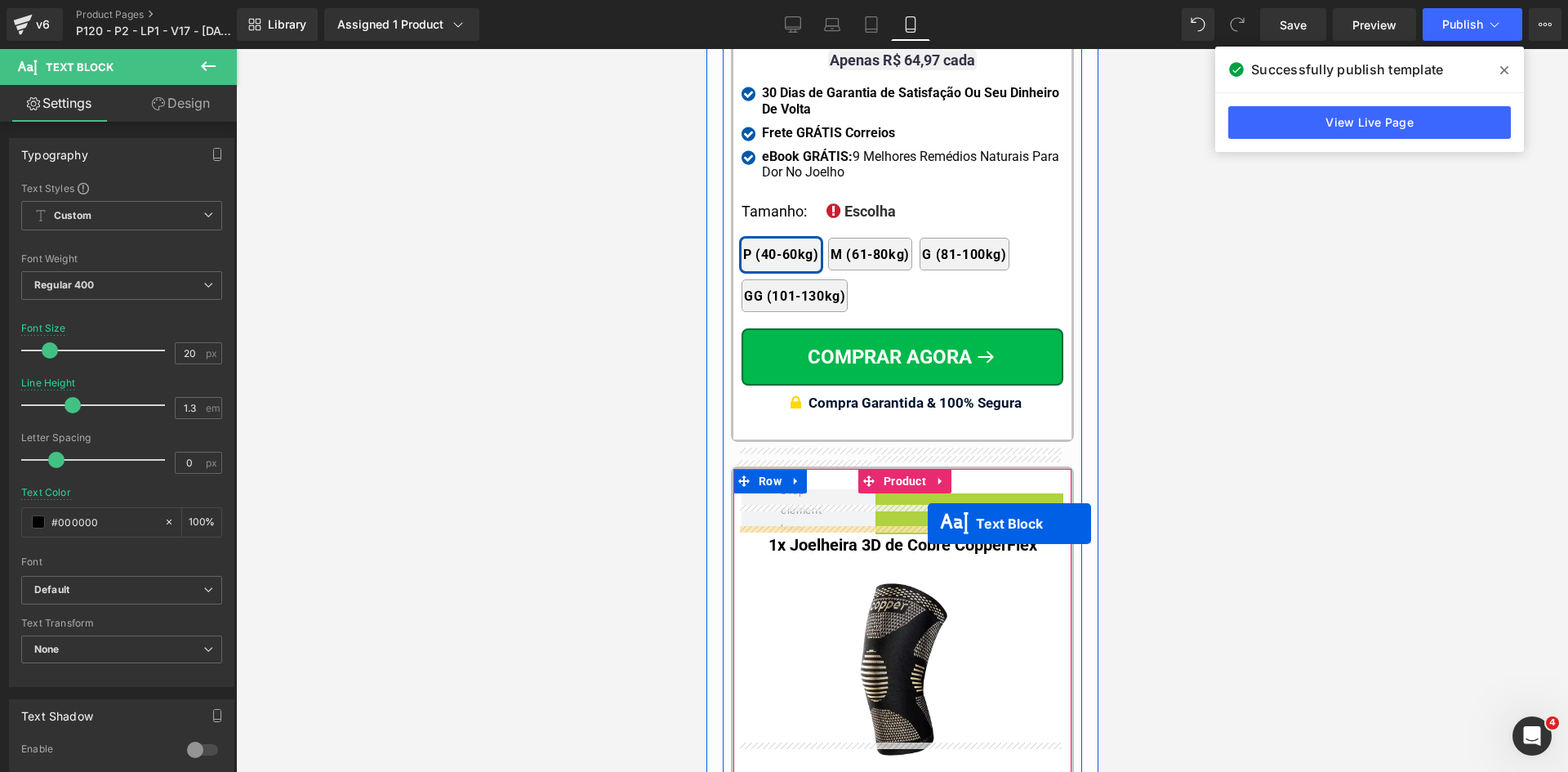
drag, startPoint x: 973, startPoint y: 503, endPoint x: 926, endPoint y: 524, distance: 51.5
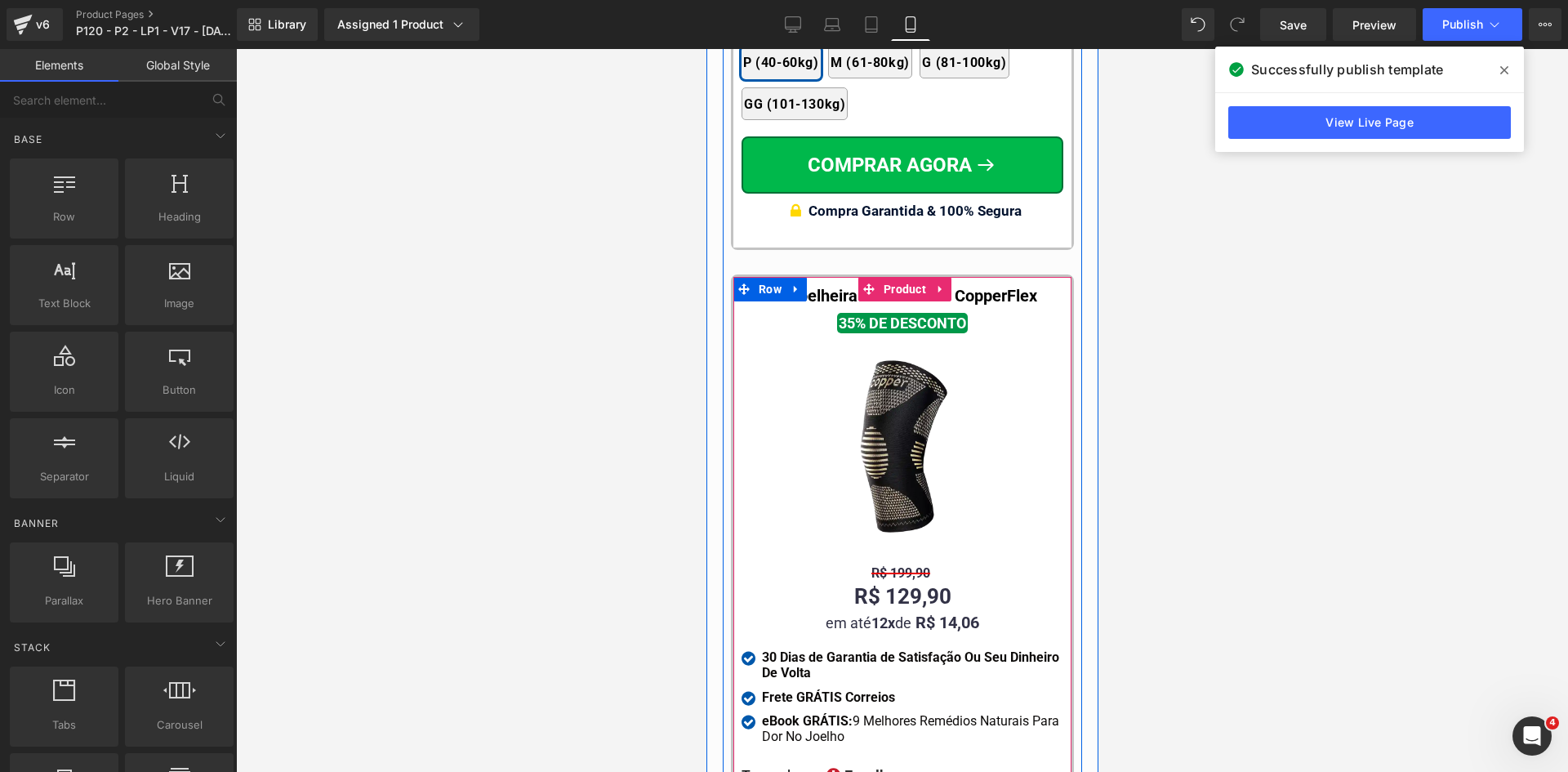
scroll to position [16257, 0]
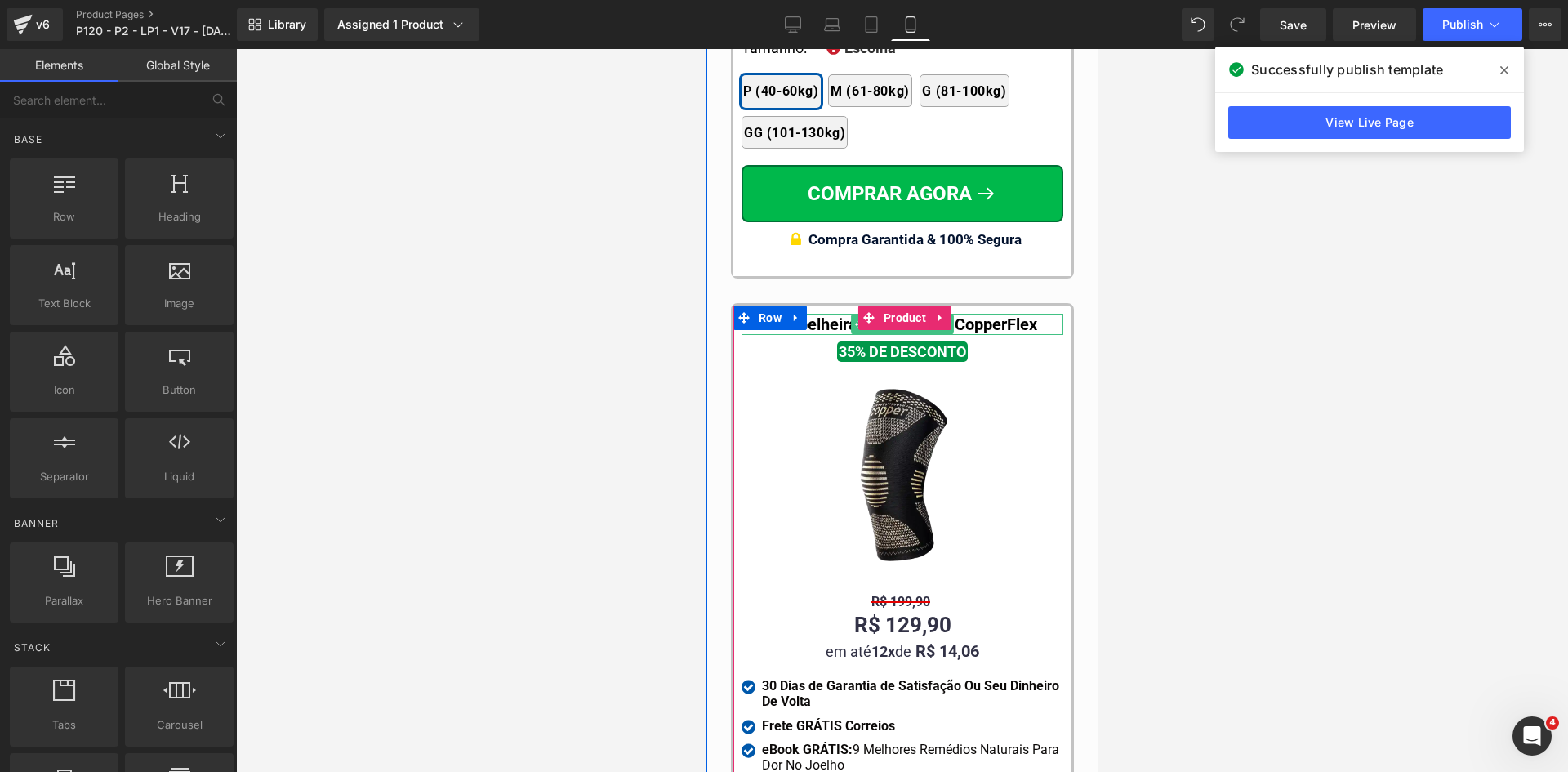
click at [965, 314] on b "1x Joelheira 3D de Cobre CopperFlex" at bounding box center [901, 324] width 268 height 20
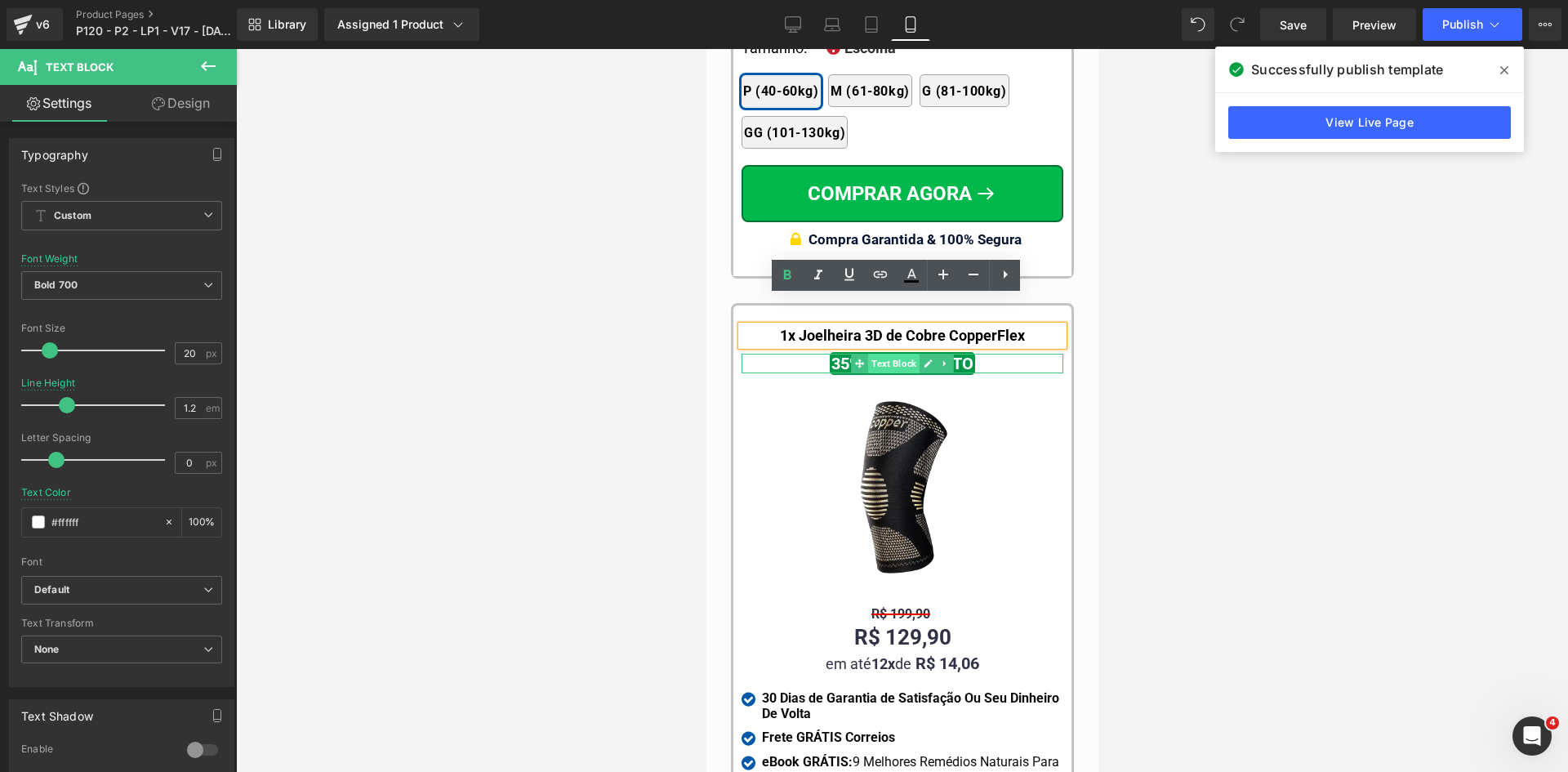
drag, startPoint x: 1091, startPoint y: 253, endPoint x: 885, endPoint y: 333, distance: 221.0
click at [885, 353] on span "Text Block" at bounding box center [893, 363] width 52 height 20
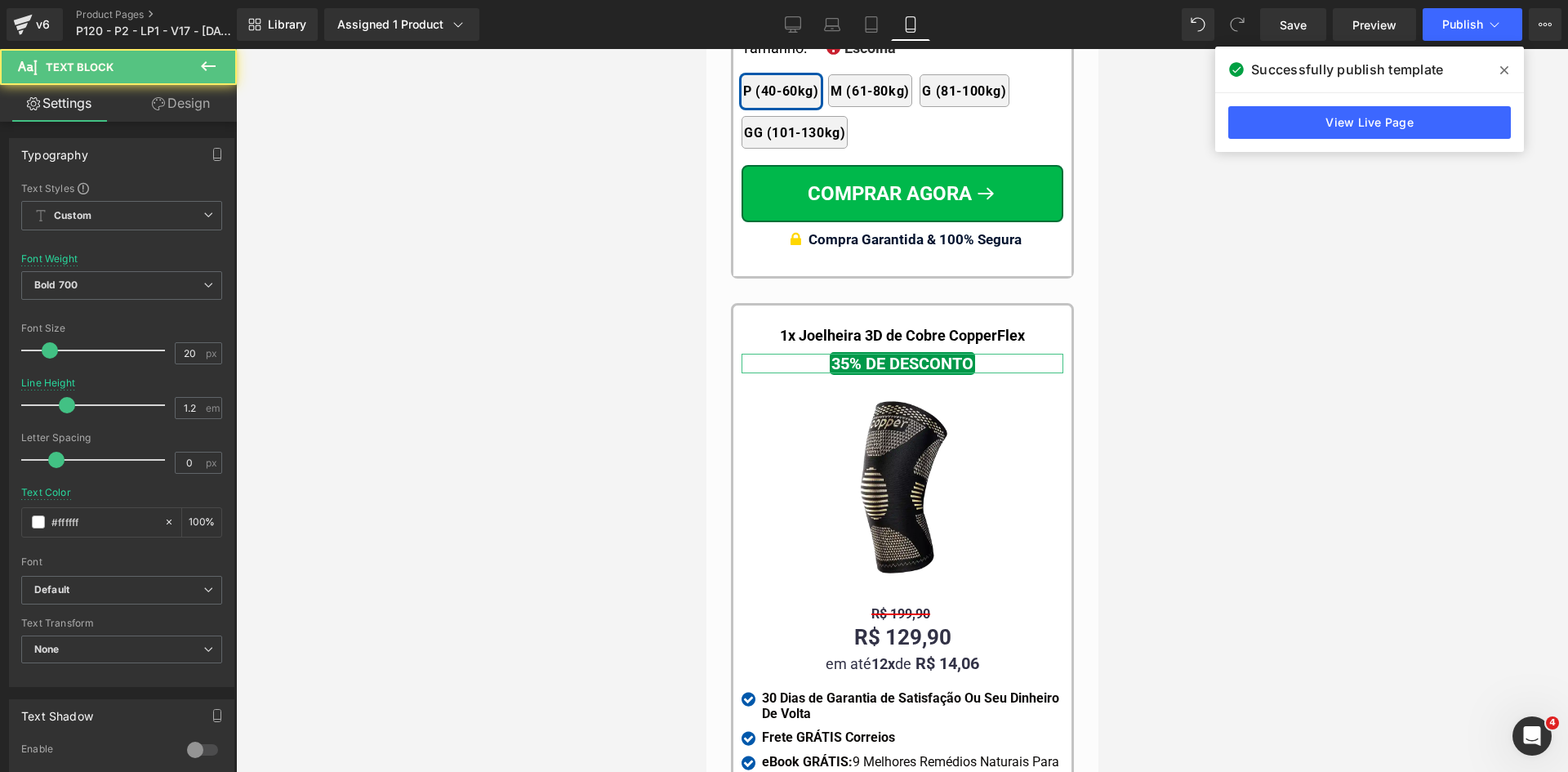
drag, startPoint x: 160, startPoint y: 95, endPoint x: 71, endPoint y: 191, distance: 130.9
click at [162, 96] on link "Design" at bounding box center [181, 103] width 118 height 37
click at [0, 0] on div "Spacing" at bounding box center [0, 0] width 0 height 0
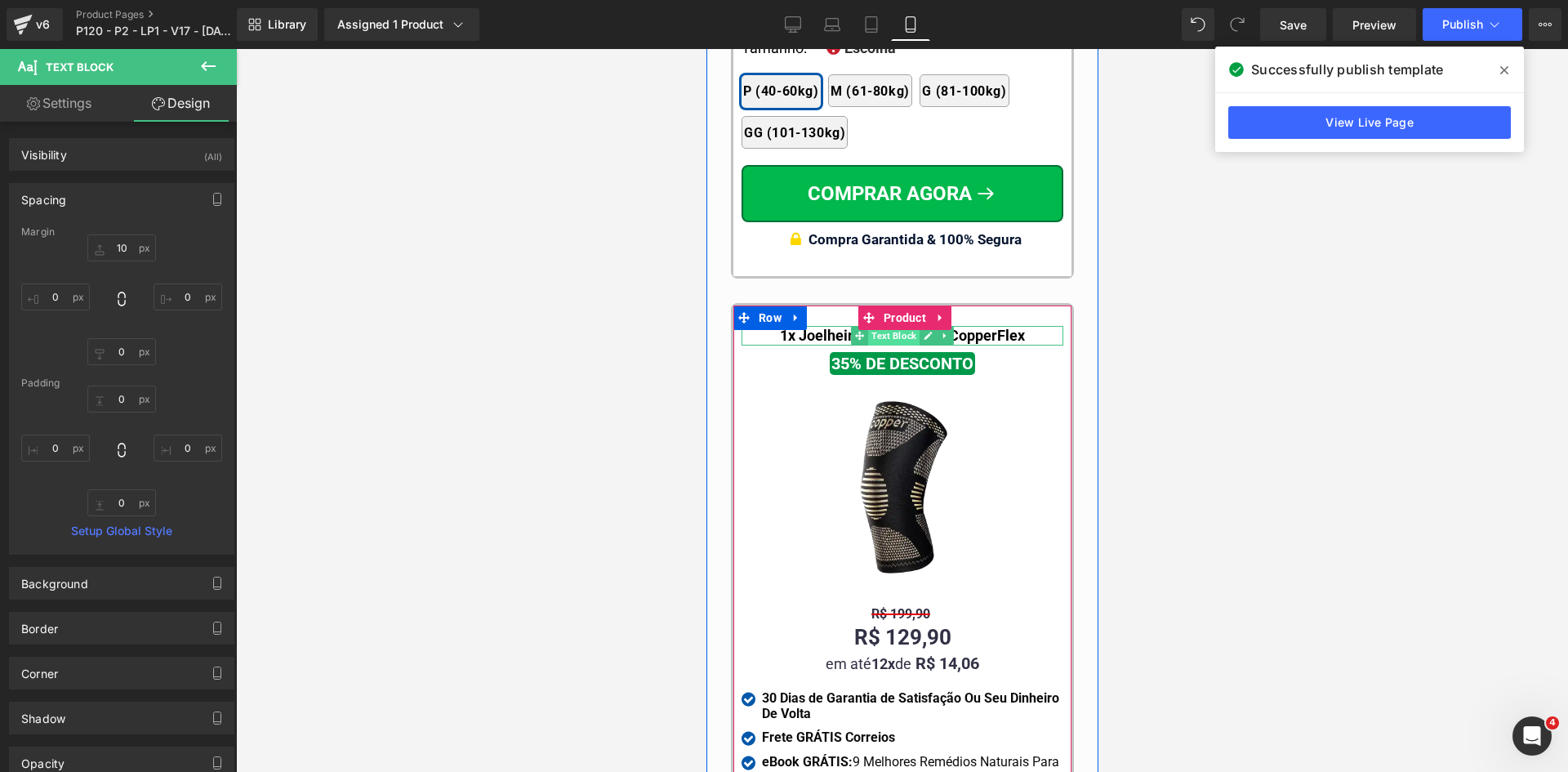
click at [892, 326] on span "Text Block" at bounding box center [893, 336] width 52 height 20
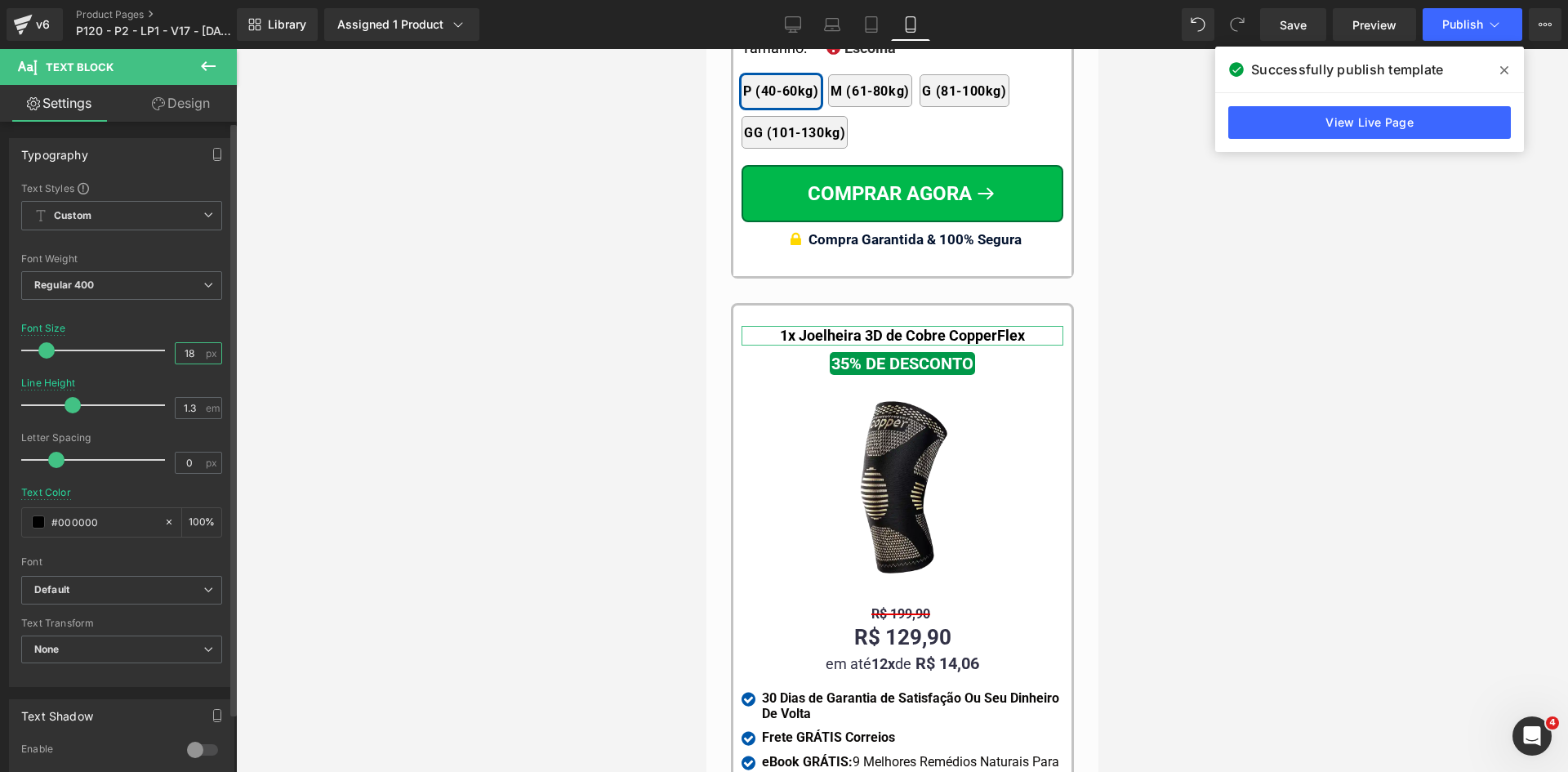
click at [190, 355] on input "18" at bounding box center [190, 353] width 28 height 21
type input "22"
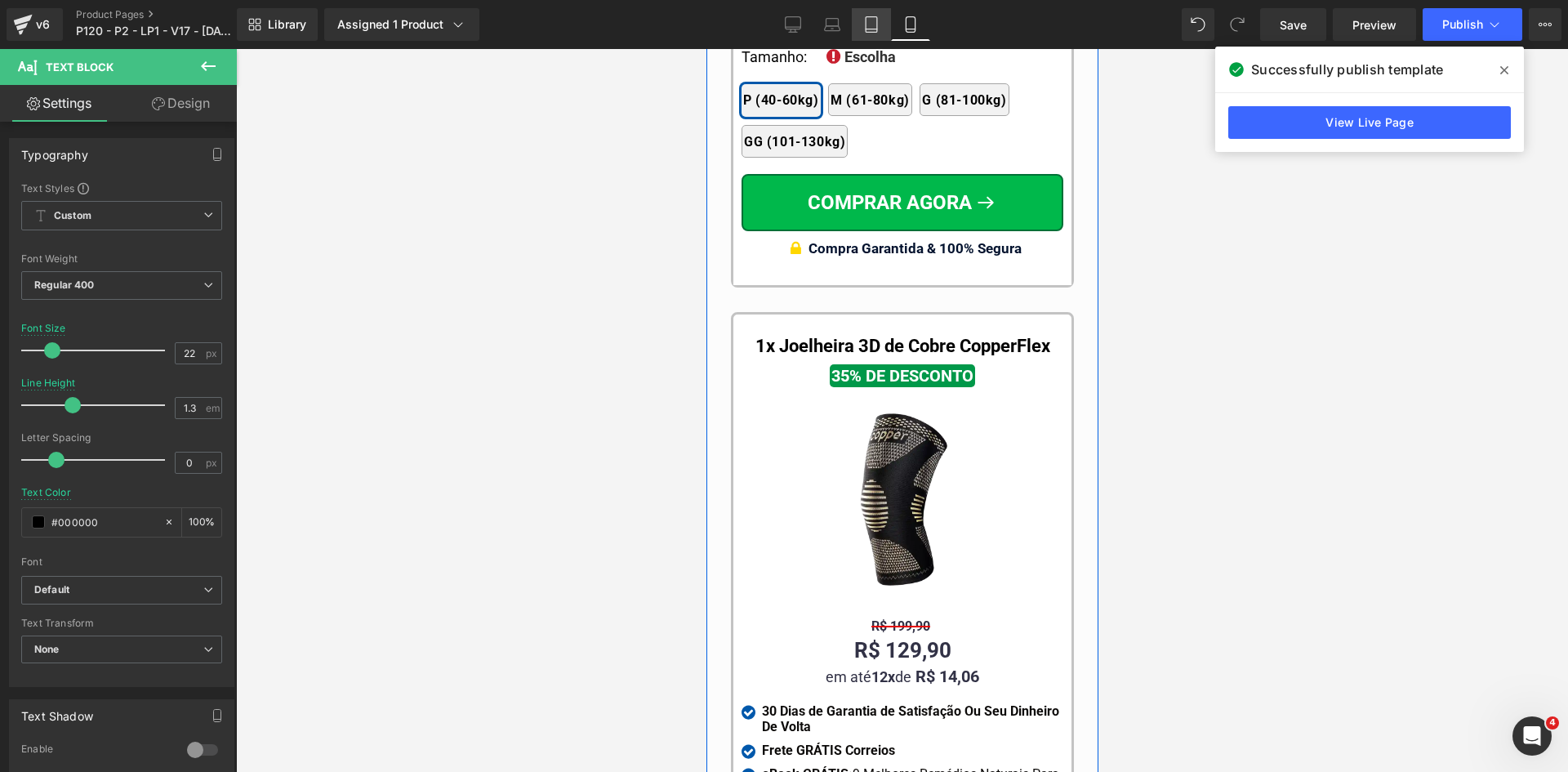
click at [865, 20] on icon at bounding box center [871, 25] width 17 height 17
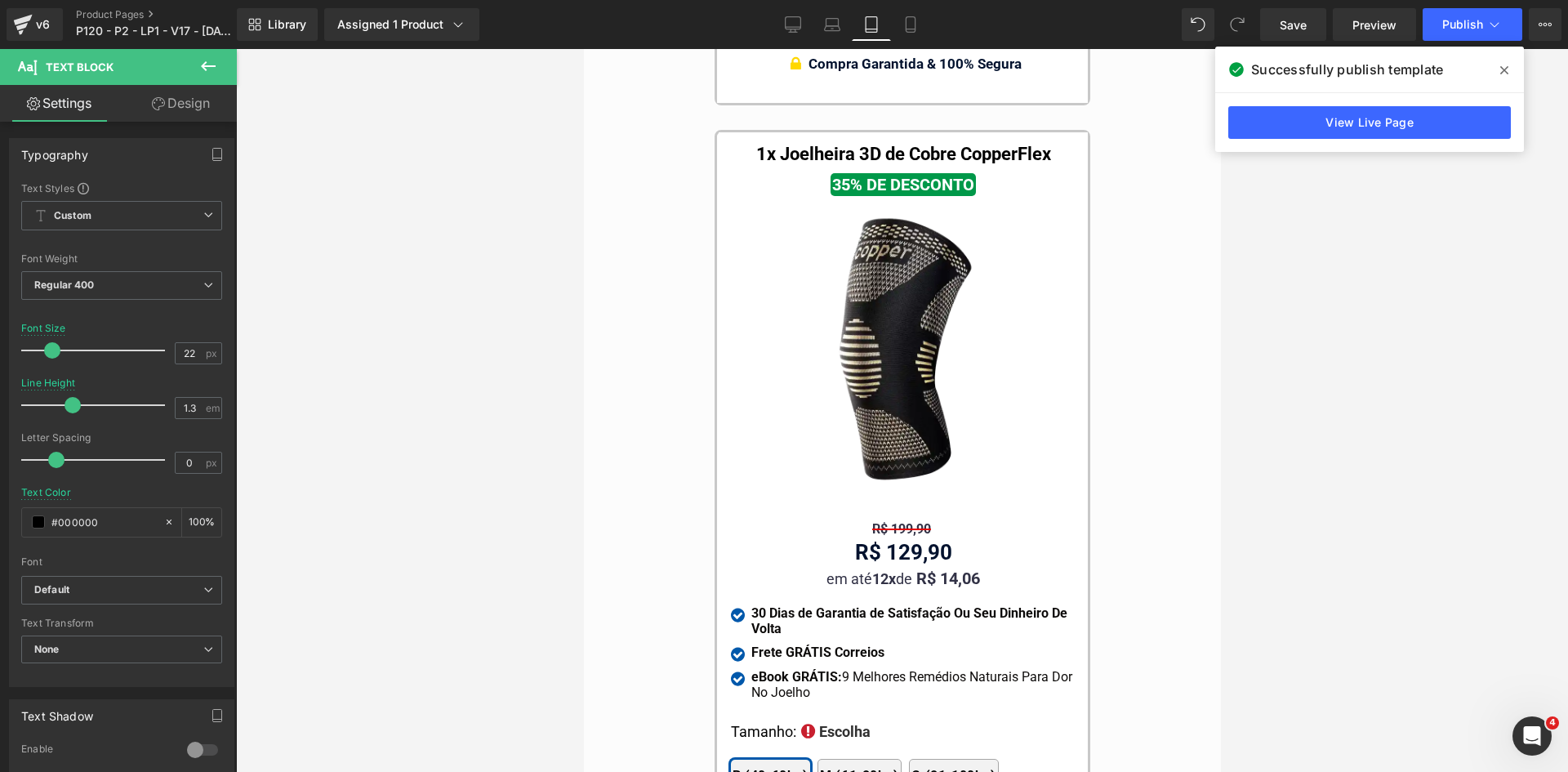
scroll to position [14265, 0]
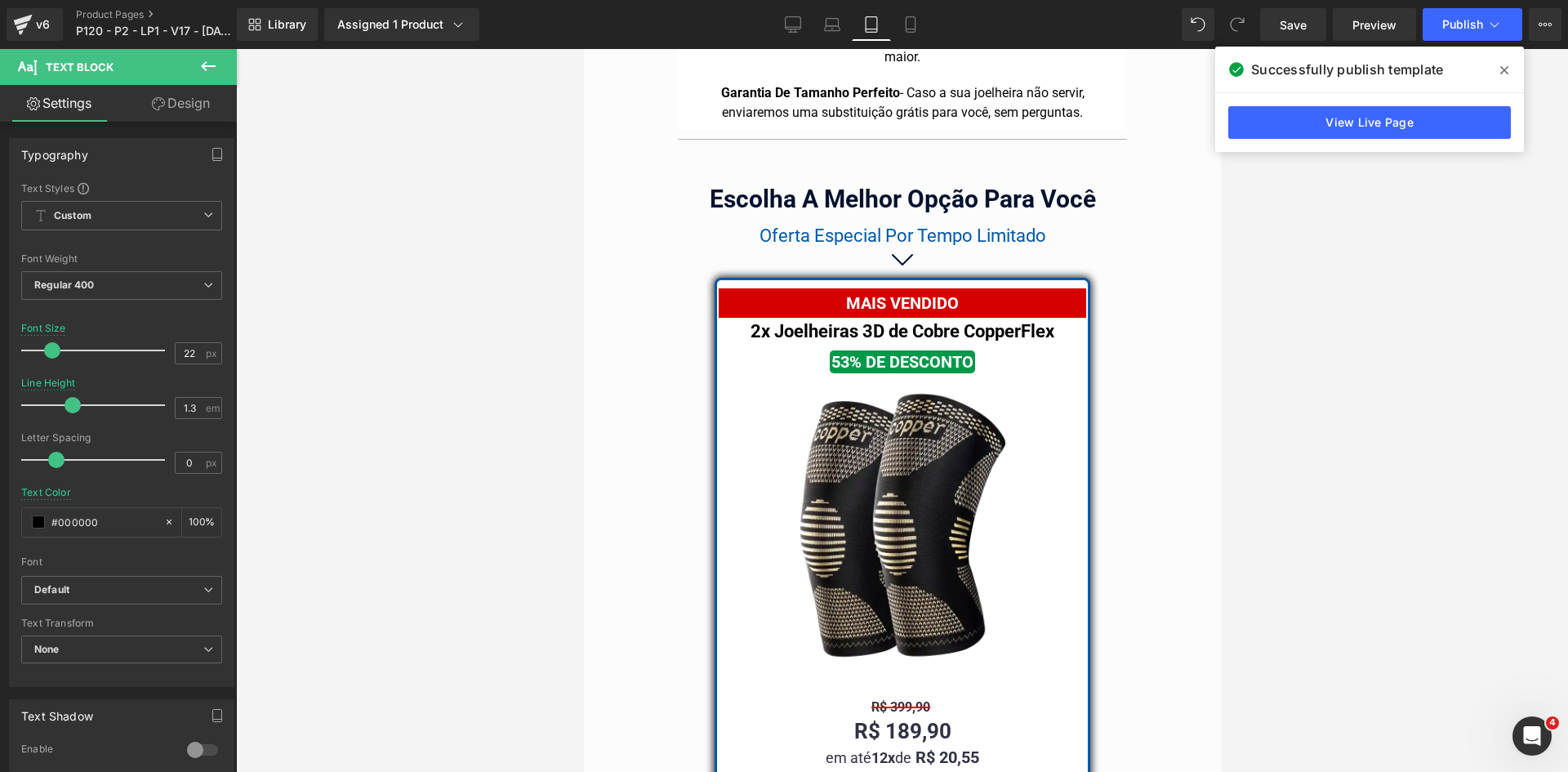
click at [881, 325] on div "2x Joelheiras 3D de Cobre CopperFlex Text Block" at bounding box center [901, 330] width 347 height 26
click at [213, 110] on link "Design" at bounding box center [181, 103] width 118 height 37
click at [0, 0] on div "Spacing" at bounding box center [0, 0] width 0 height 0
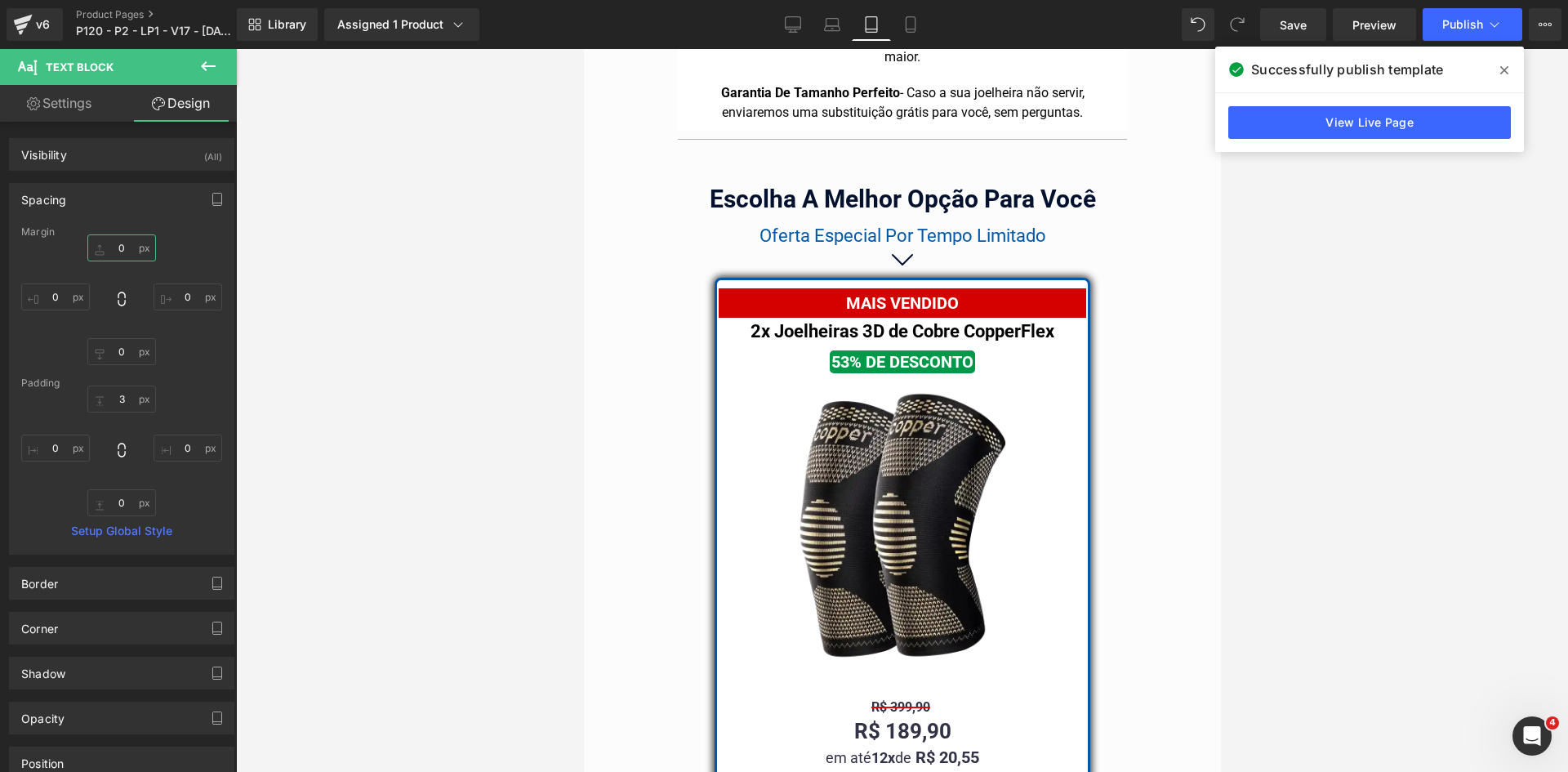
click at [128, 254] on input "text" at bounding box center [122, 248] width 68 height 27
type input "15"
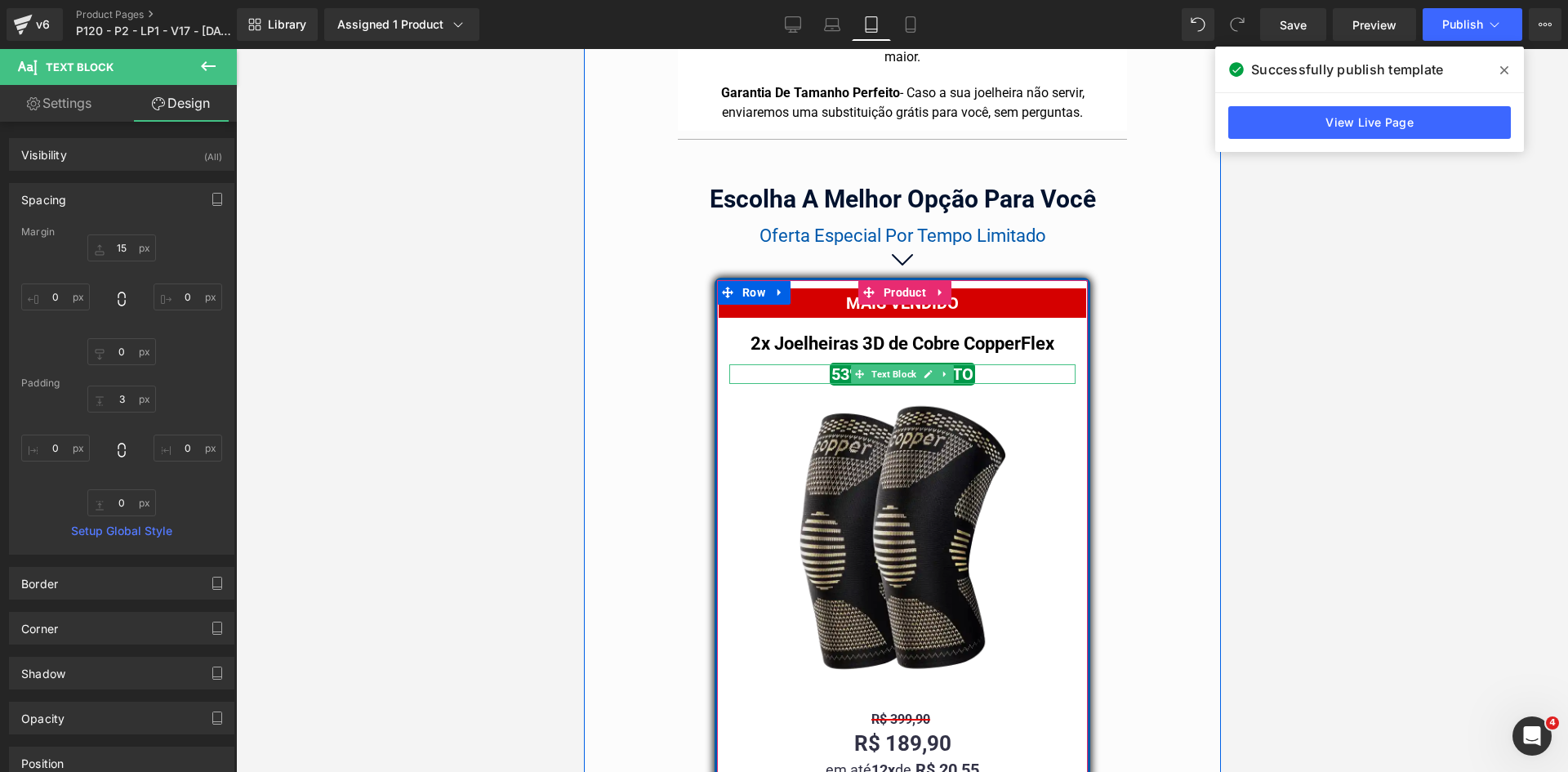
click at [889, 364] on span "Text Block" at bounding box center [893, 374] width 52 height 20
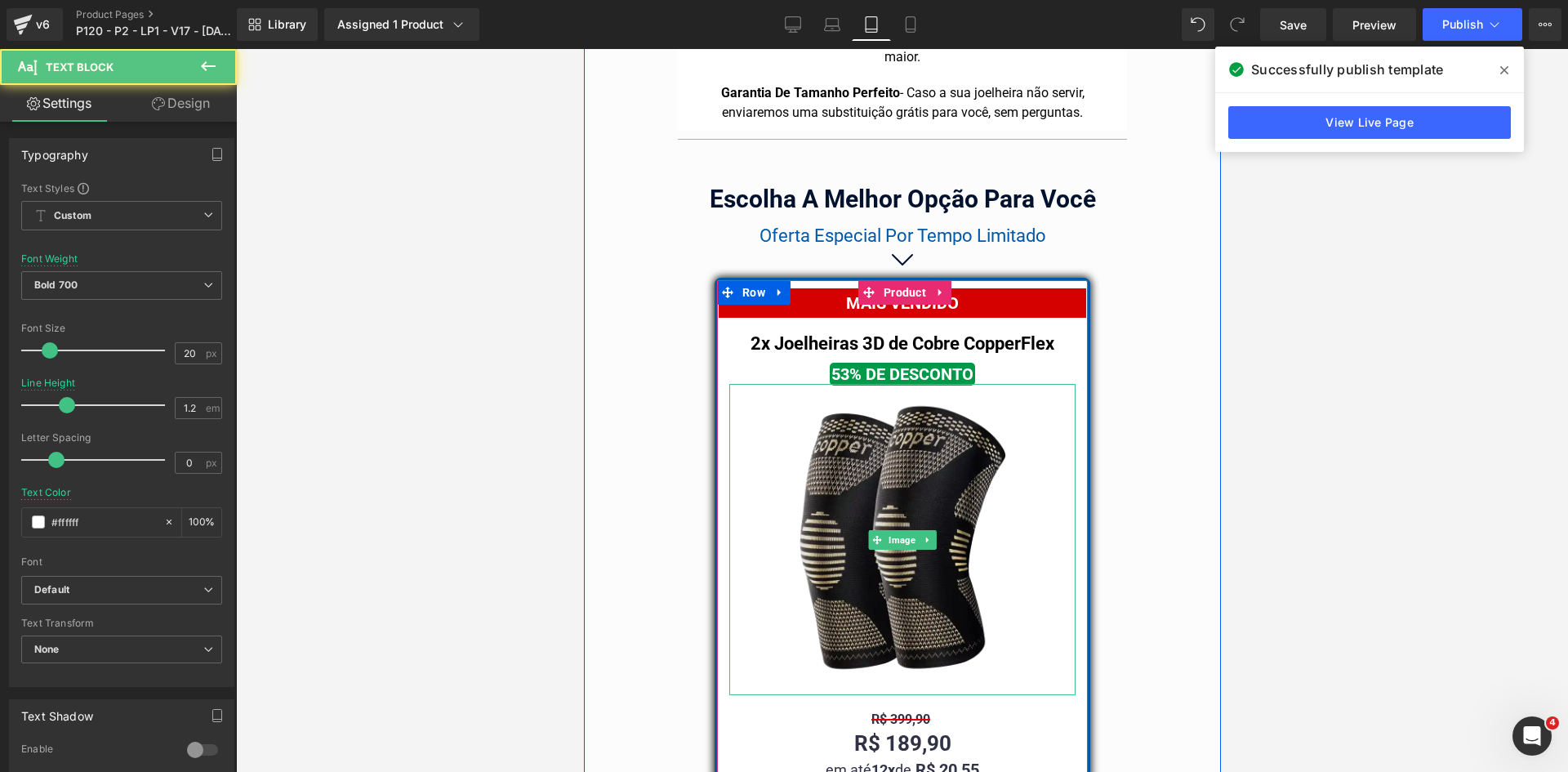
click at [888, 513] on img at bounding box center [901, 540] width 312 height 312
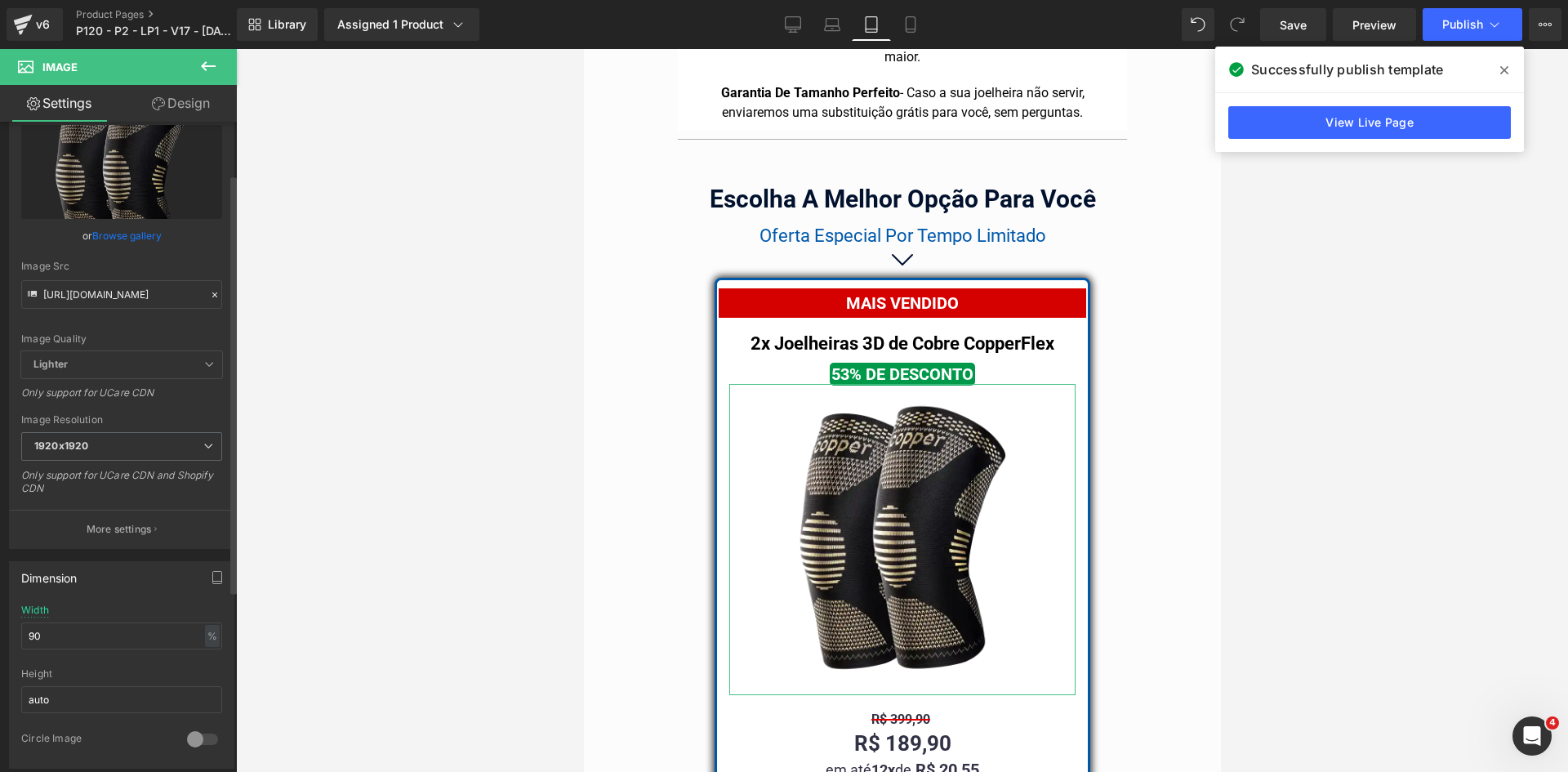
scroll to position [82, 0]
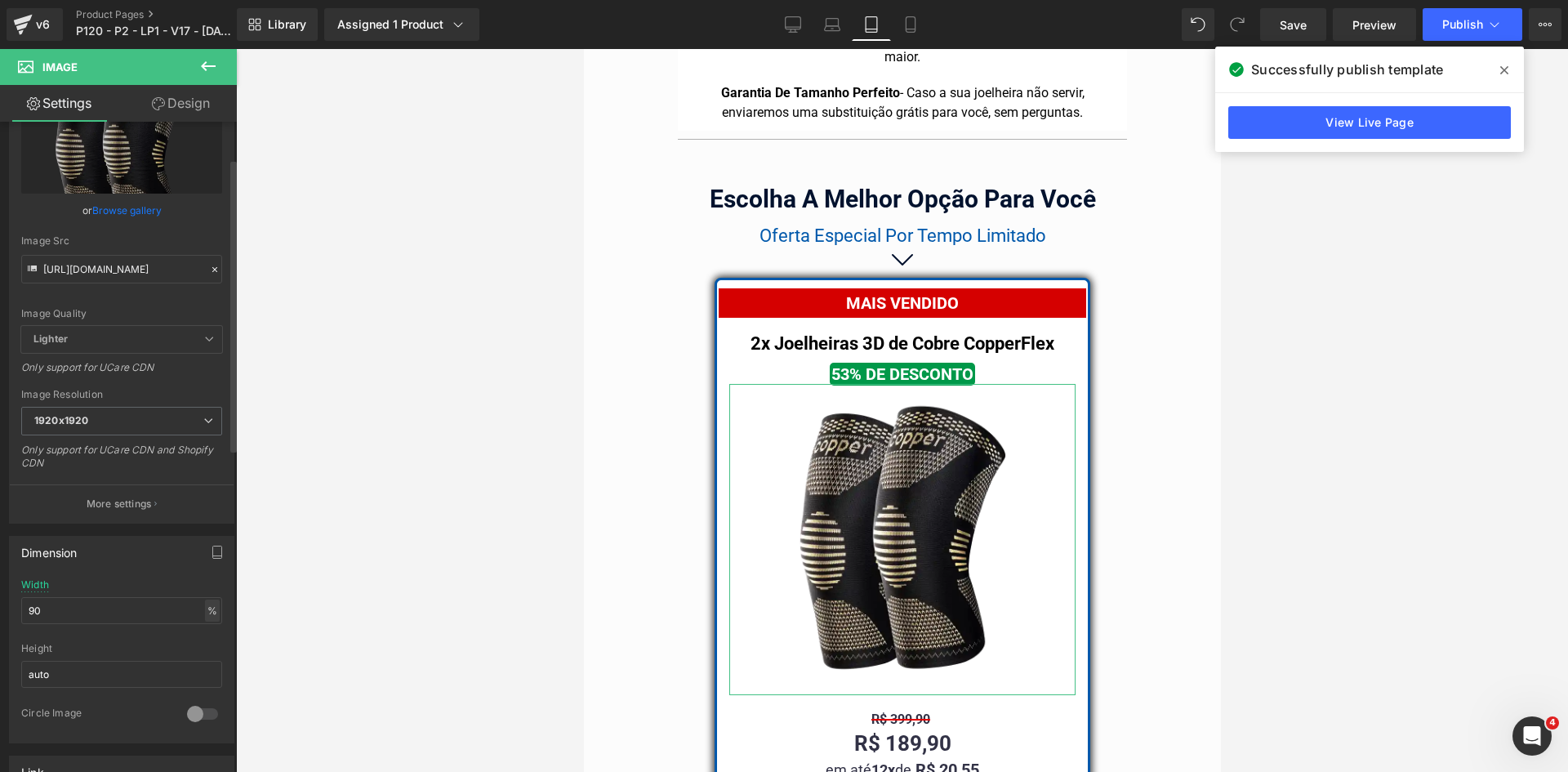
click at [205, 610] on div "%" at bounding box center [212, 610] width 15 height 22
click at [208, 660] on li "px" at bounding box center [211, 659] width 21 height 23
drag, startPoint x: 84, startPoint y: 610, endPoint x: 0, endPoint y: 608, distance: 84.0
click at [0, 608] on div "Dimension 90% Width 90 px % px auto Height auto 0 Circle Image" at bounding box center [122, 634] width 244 height 220
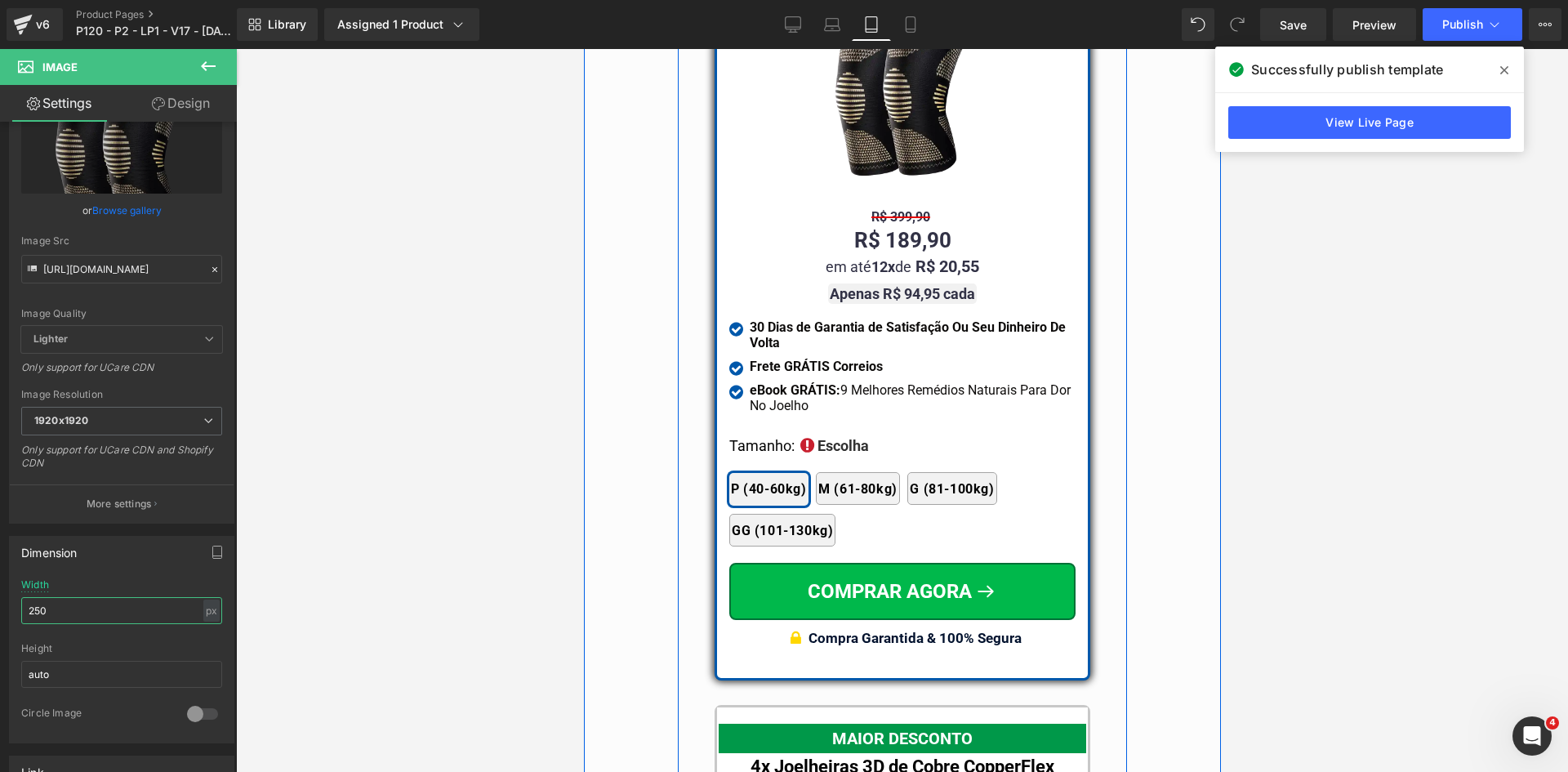
scroll to position [14347, 0]
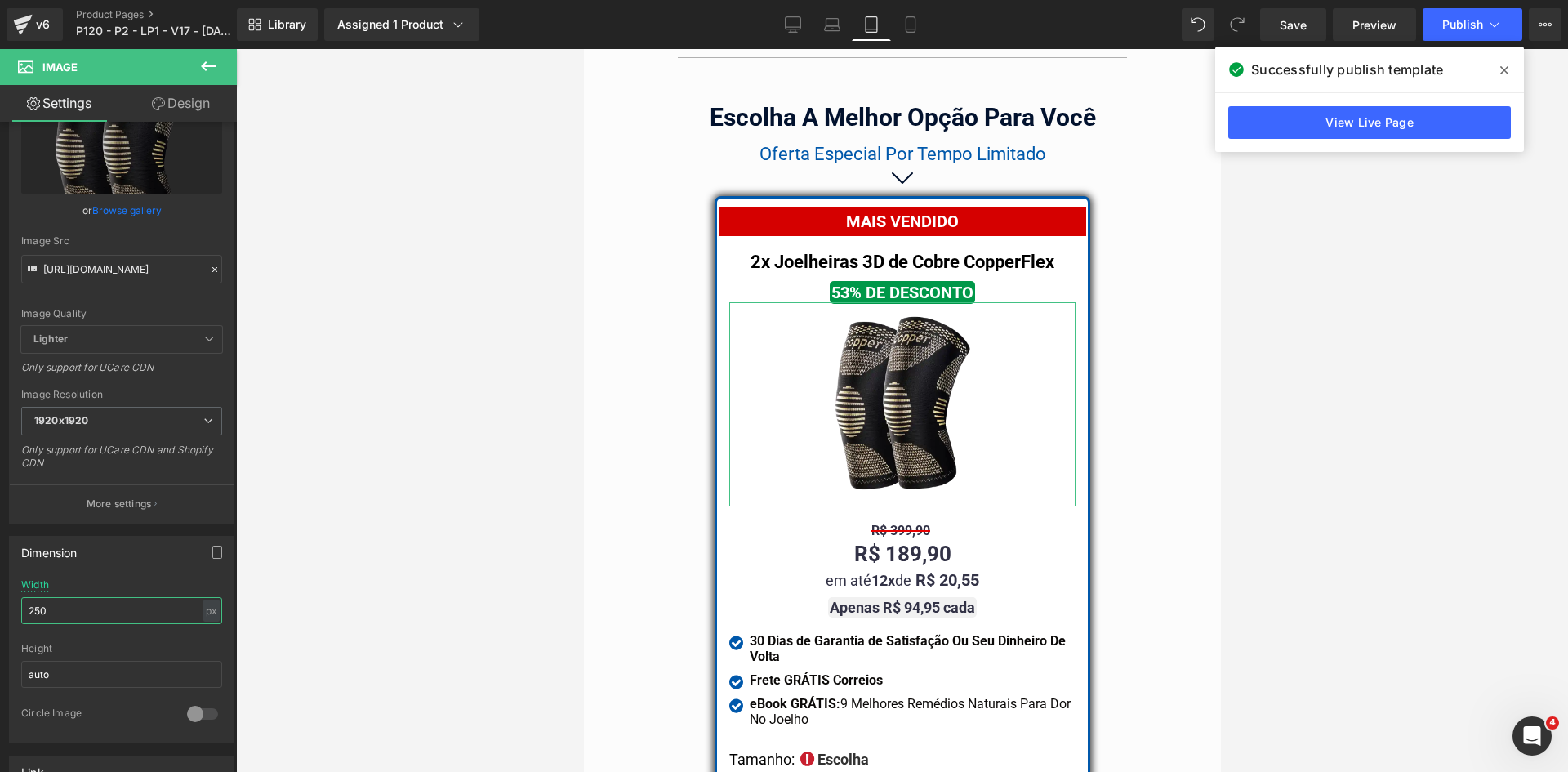
type input "250"
drag, startPoint x: 207, startPoint y: 102, endPoint x: 189, endPoint y: 106, distance: 18.4
click at [207, 102] on link "Design" at bounding box center [181, 103] width 118 height 37
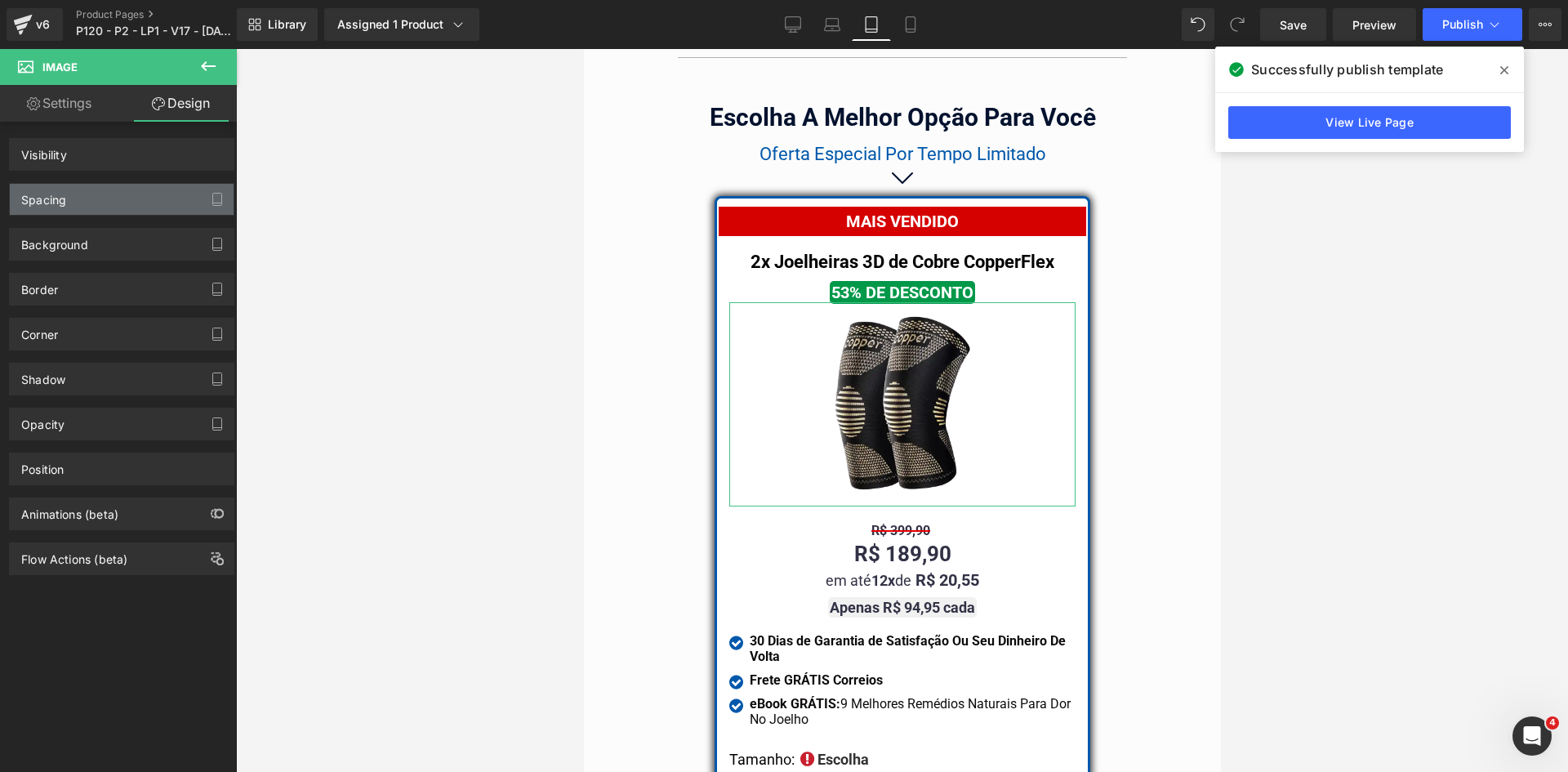
click at [54, 215] on div "Visibility 0|0|0|0 Spacing [GEOGRAPHIC_DATA] [GEOGRAPHIC_DATA] Background Backg…" at bounding box center [122, 348] width 244 height 454
click at [52, 201] on div "Spacing" at bounding box center [43, 195] width 45 height 23
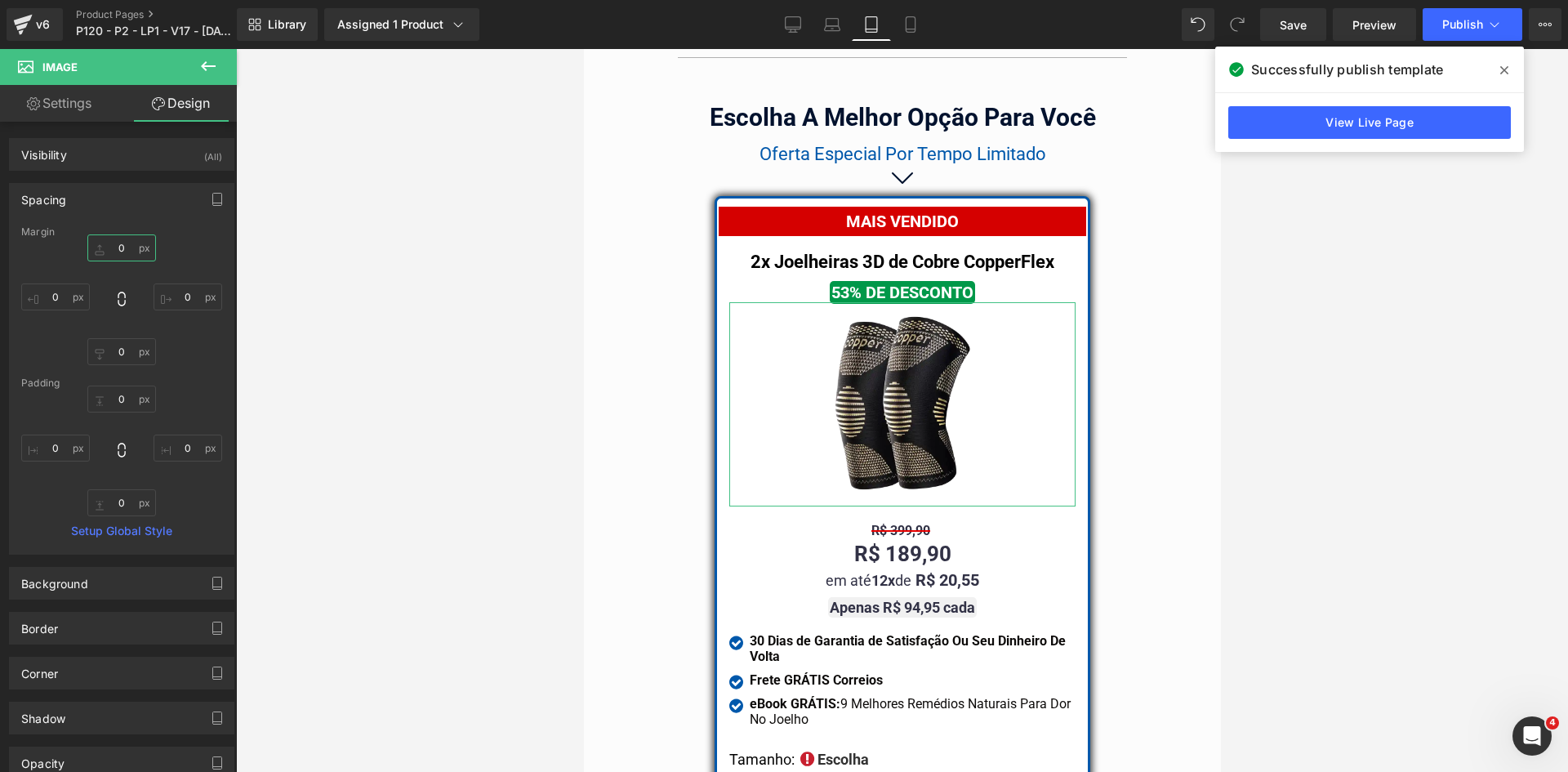
click at [112, 251] on input "0" at bounding box center [122, 248] width 68 height 27
type input "15"
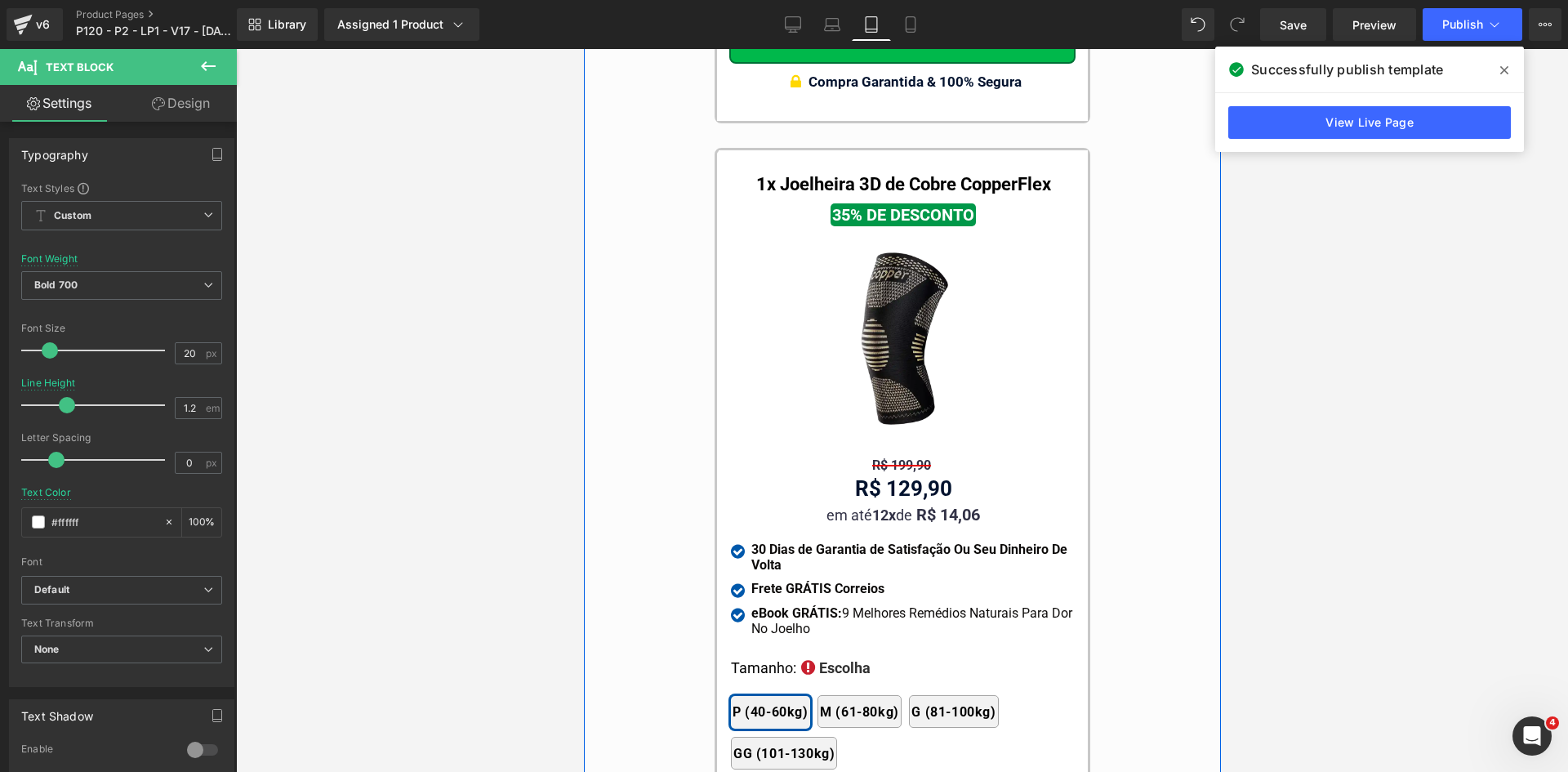
scroll to position [16064, 0]
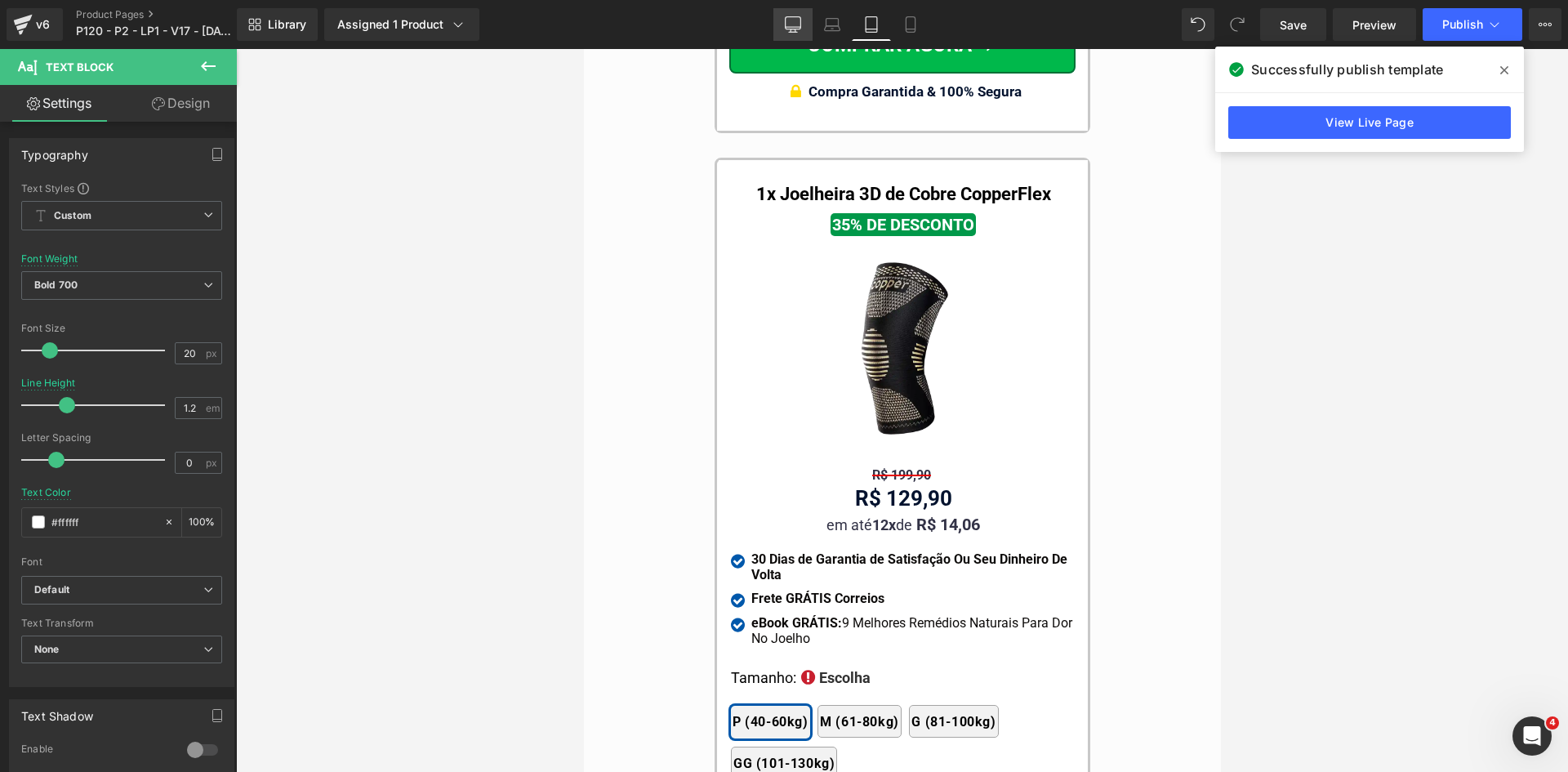
click at [792, 26] on icon at bounding box center [793, 25] width 17 height 17
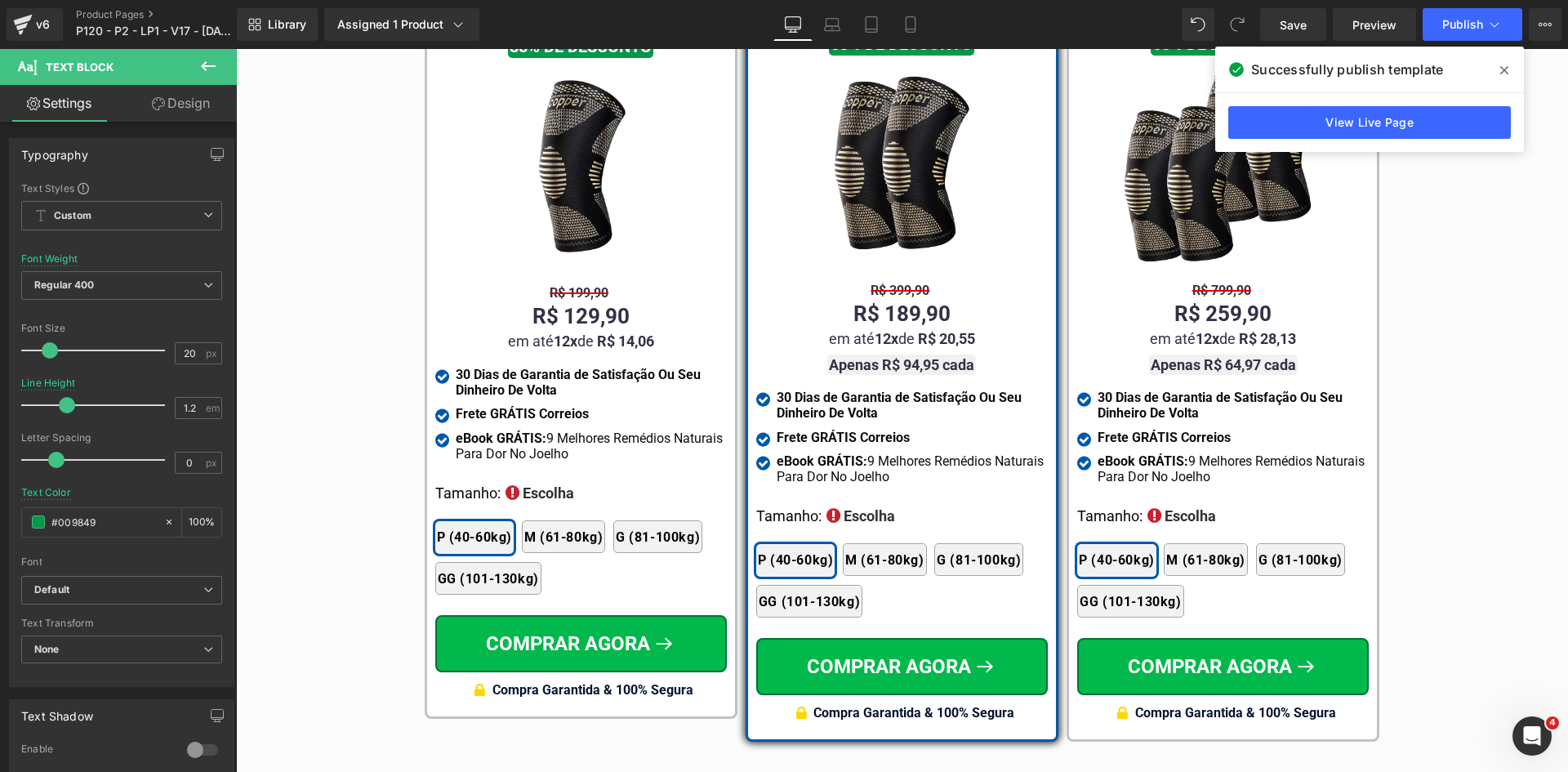
scroll to position [9723, 0]
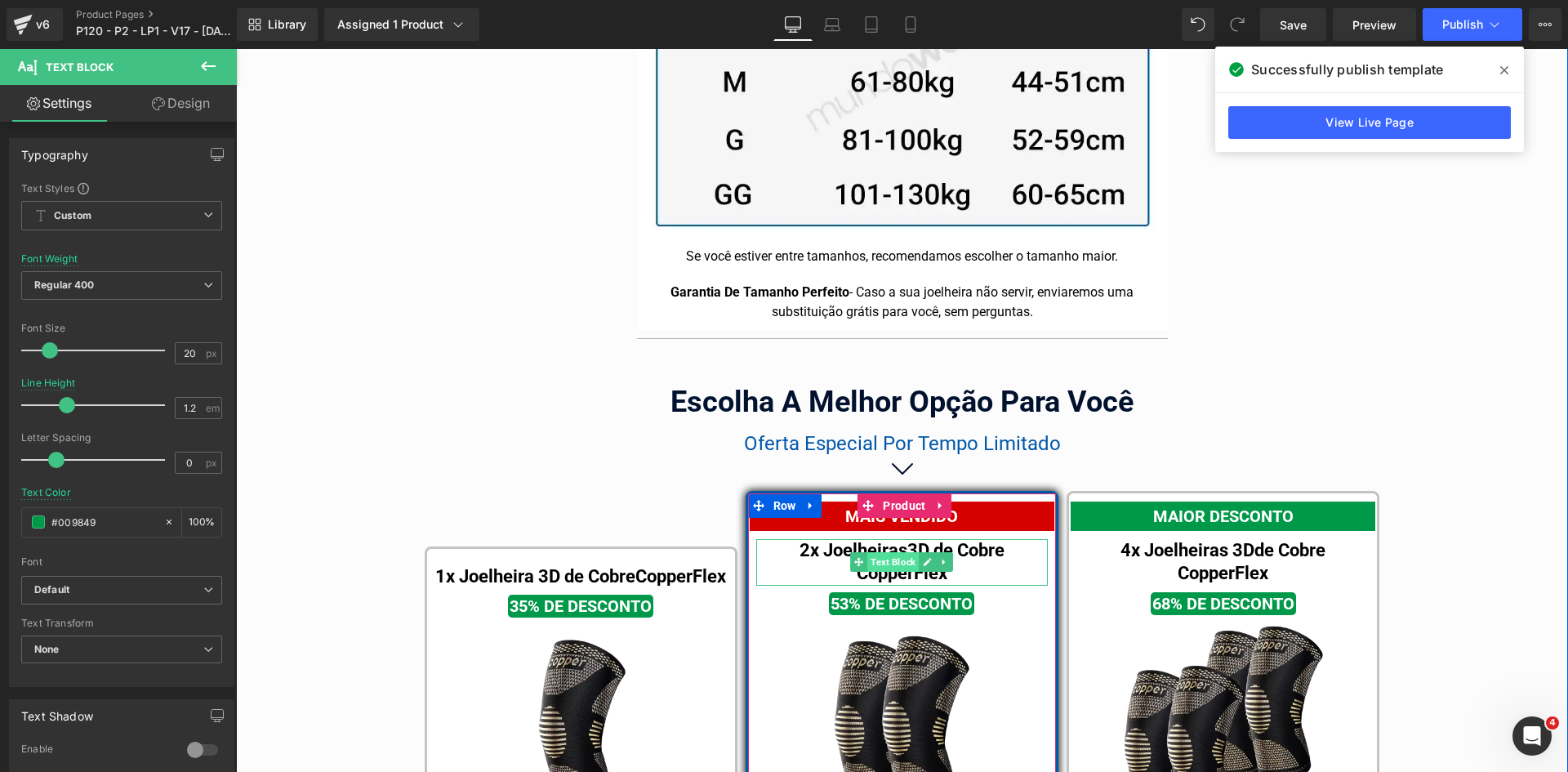
click at [878, 553] on span "Text Block" at bounding box center [893, 563] width 52 height 20
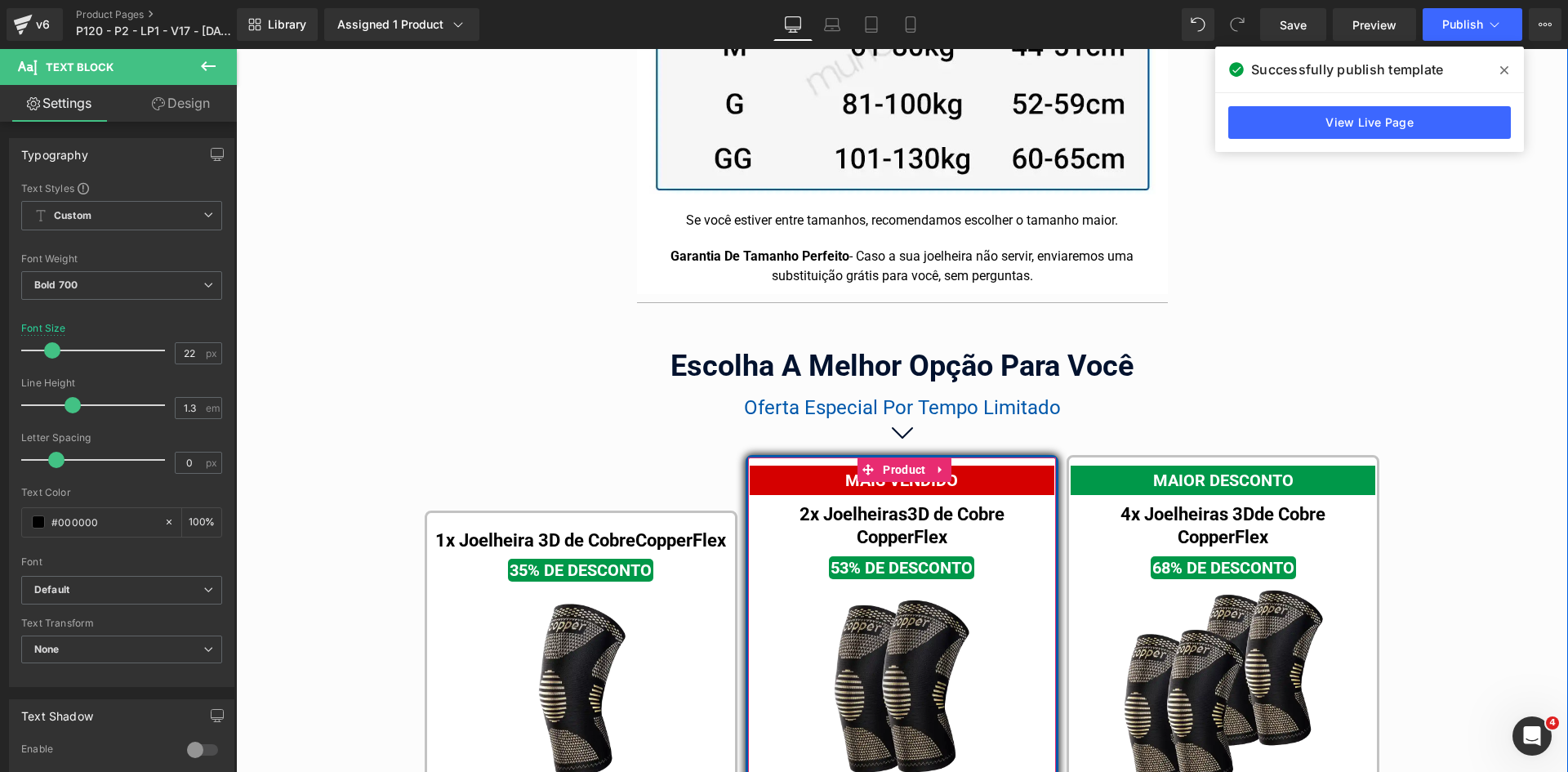
scroll to position [9886, 0]
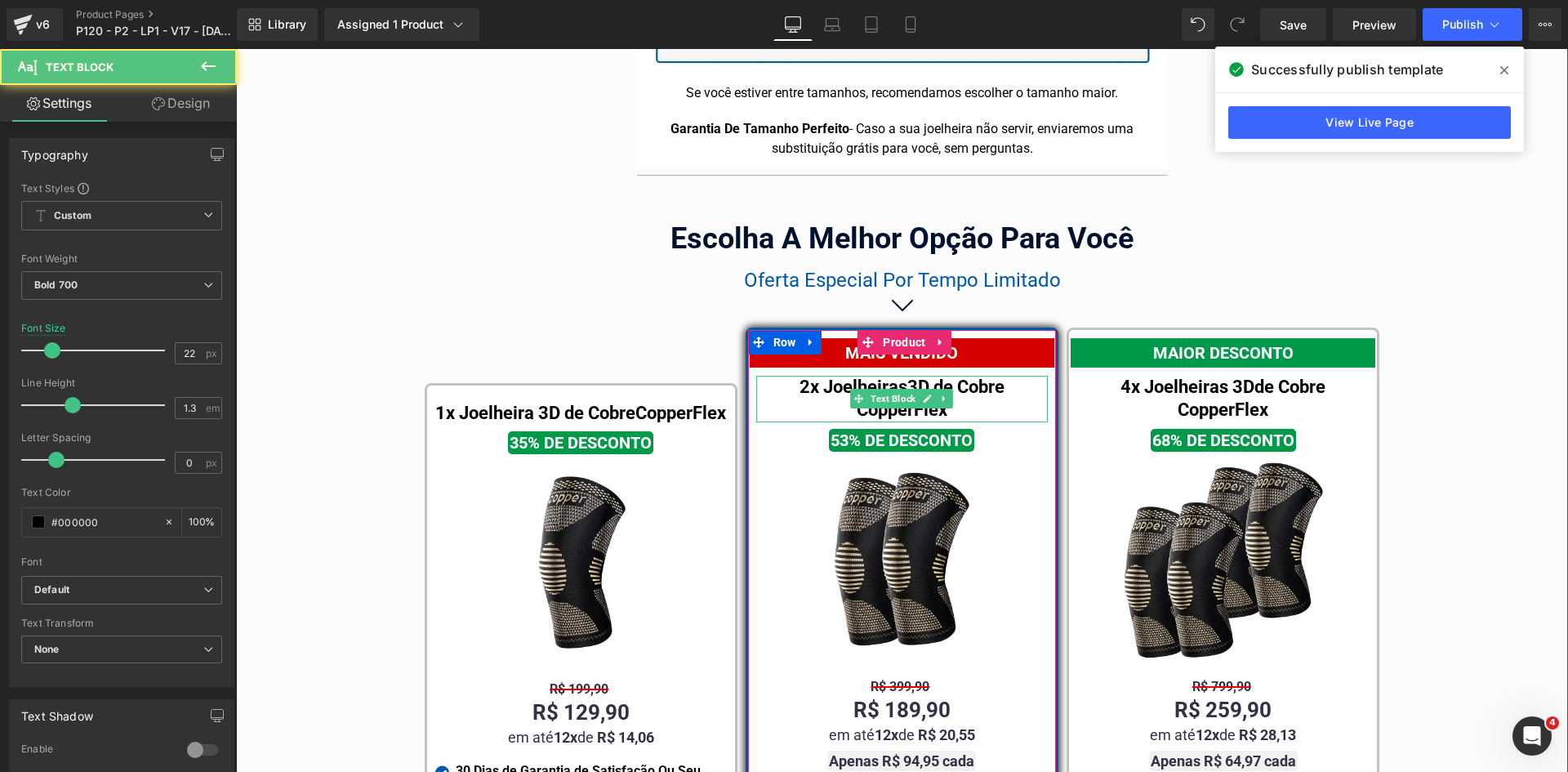
click at [816, 376] on div "2x Joelheiras 3D de Cobre CopperFlex" at bounding box center [902, 399] width 292 height 47
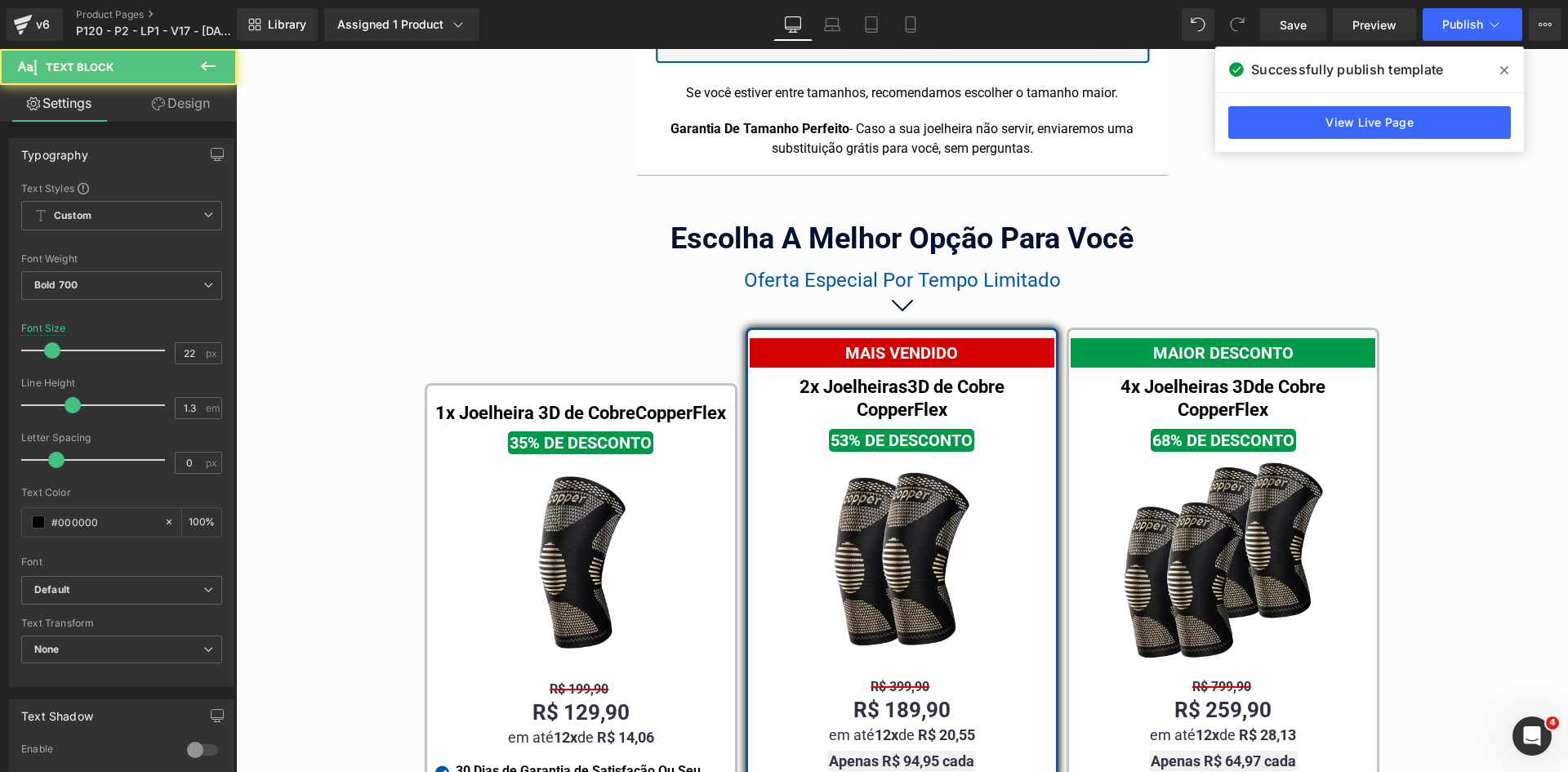
click at [182, 103] on link "Design" at bounding box center [181, 103] width 118 height 37
click at [0, 0] on div "Spacing" at bounding box center [0, 0] width 0 height 0
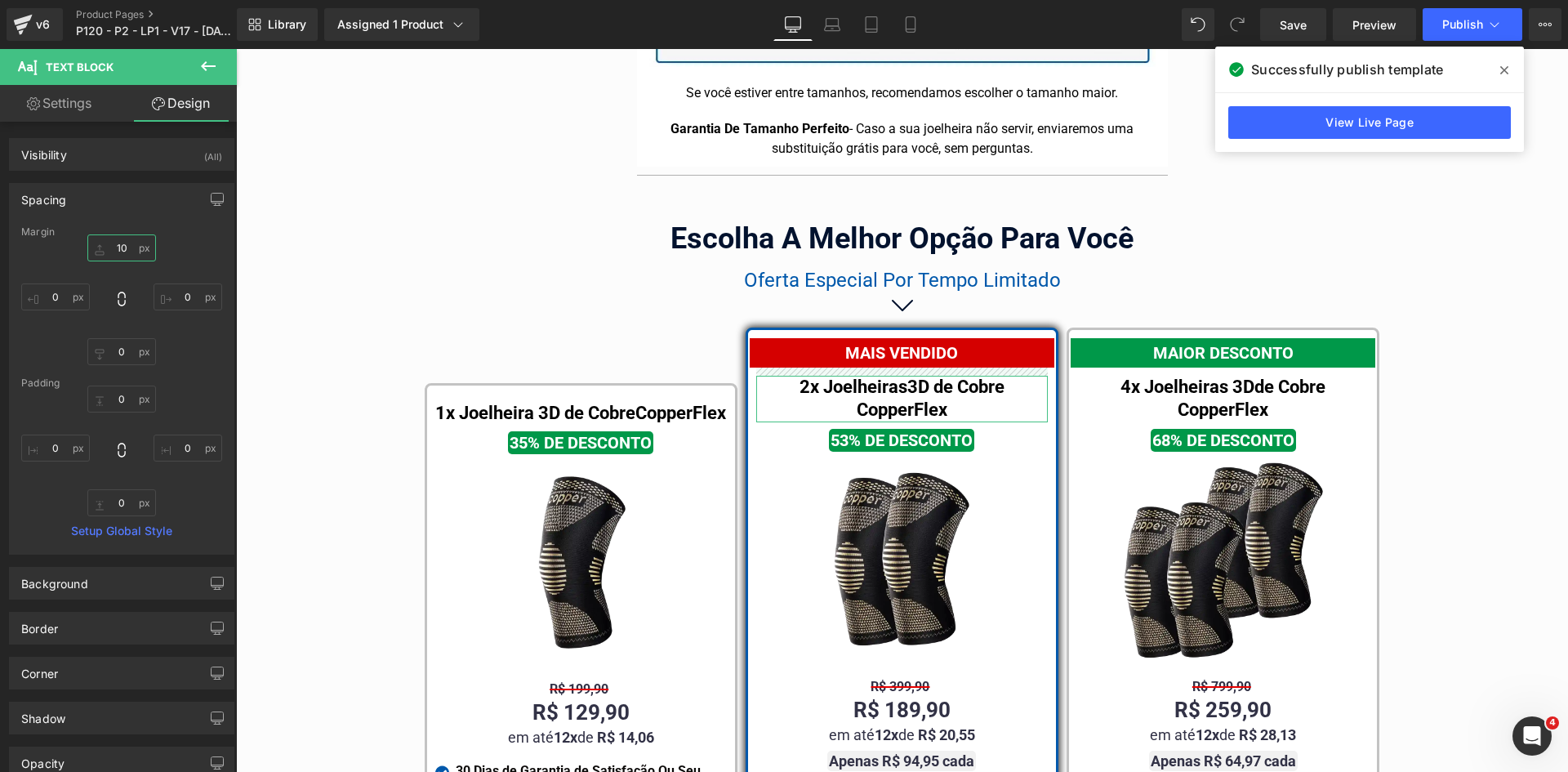
click at [137, 245] on input "text" at bounding box center [122, 248] width 68 height 27
type input "15"
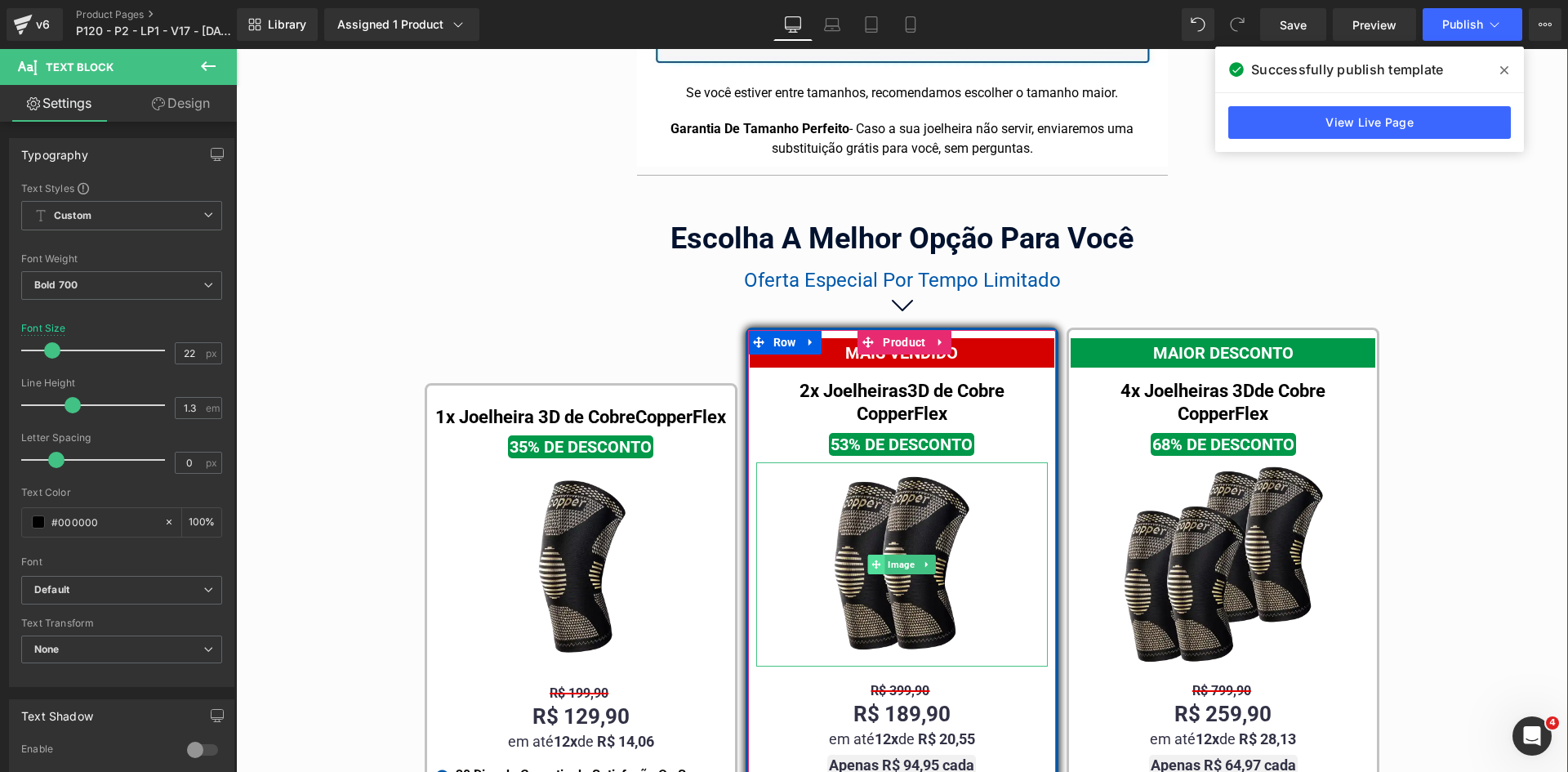
click at [868, 554] on span at bounding box center [876, 564] width 17 height 20
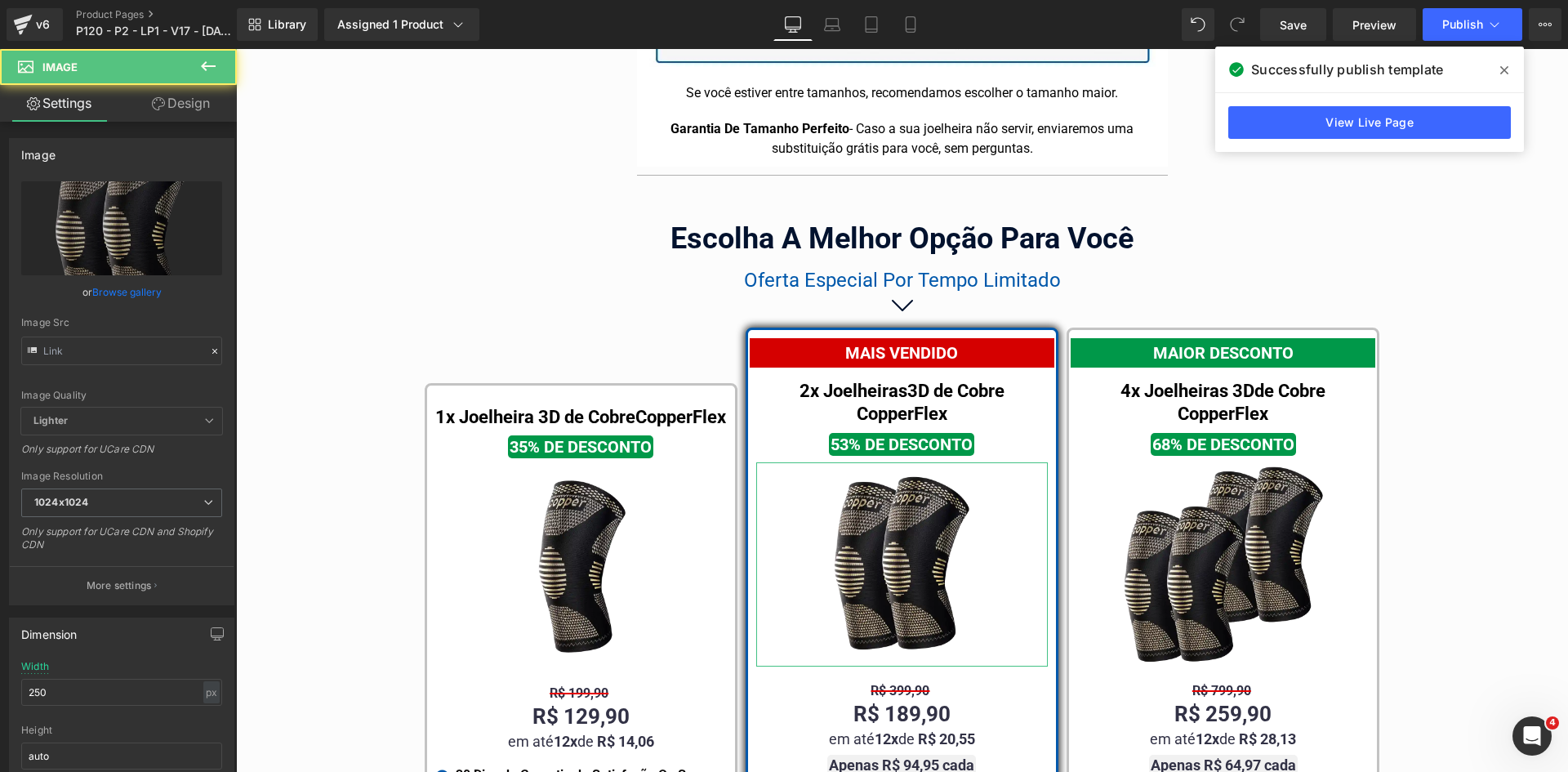
click at [199, 112] on link "Design" at bounding box center [181, 103] width 118 height 37
click at [0, 0] on div "Spacing" at bounding box center [0, 0] width 0 height 0
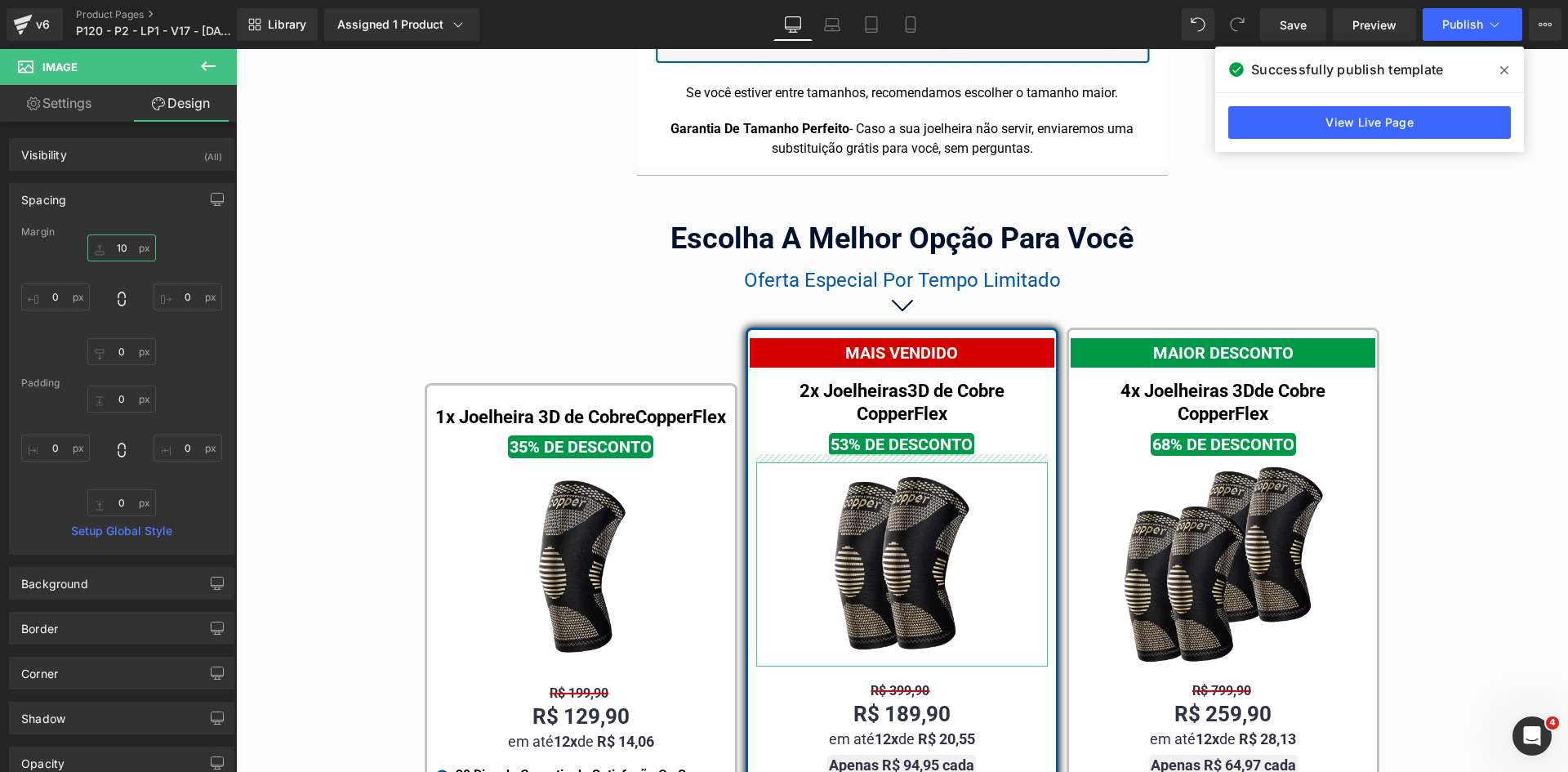
click at [127, 252] on input "text" at bounding box center [122, 248] width 68 height 27
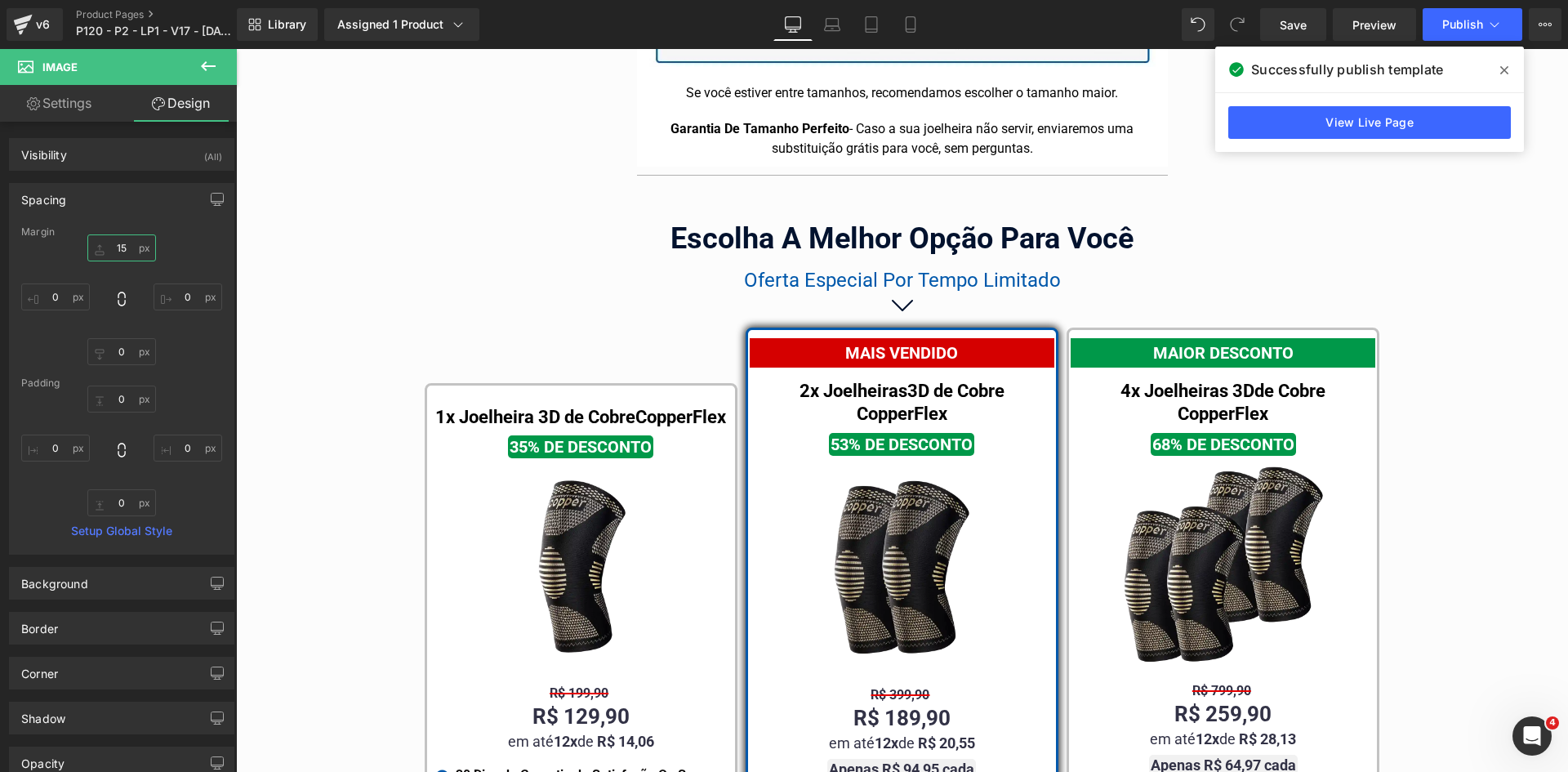
type input "15"
drag, startPoint x: 1104, startPoint y: 621, endPoint x: 1127, endPoint y: 561, distance: 64.3
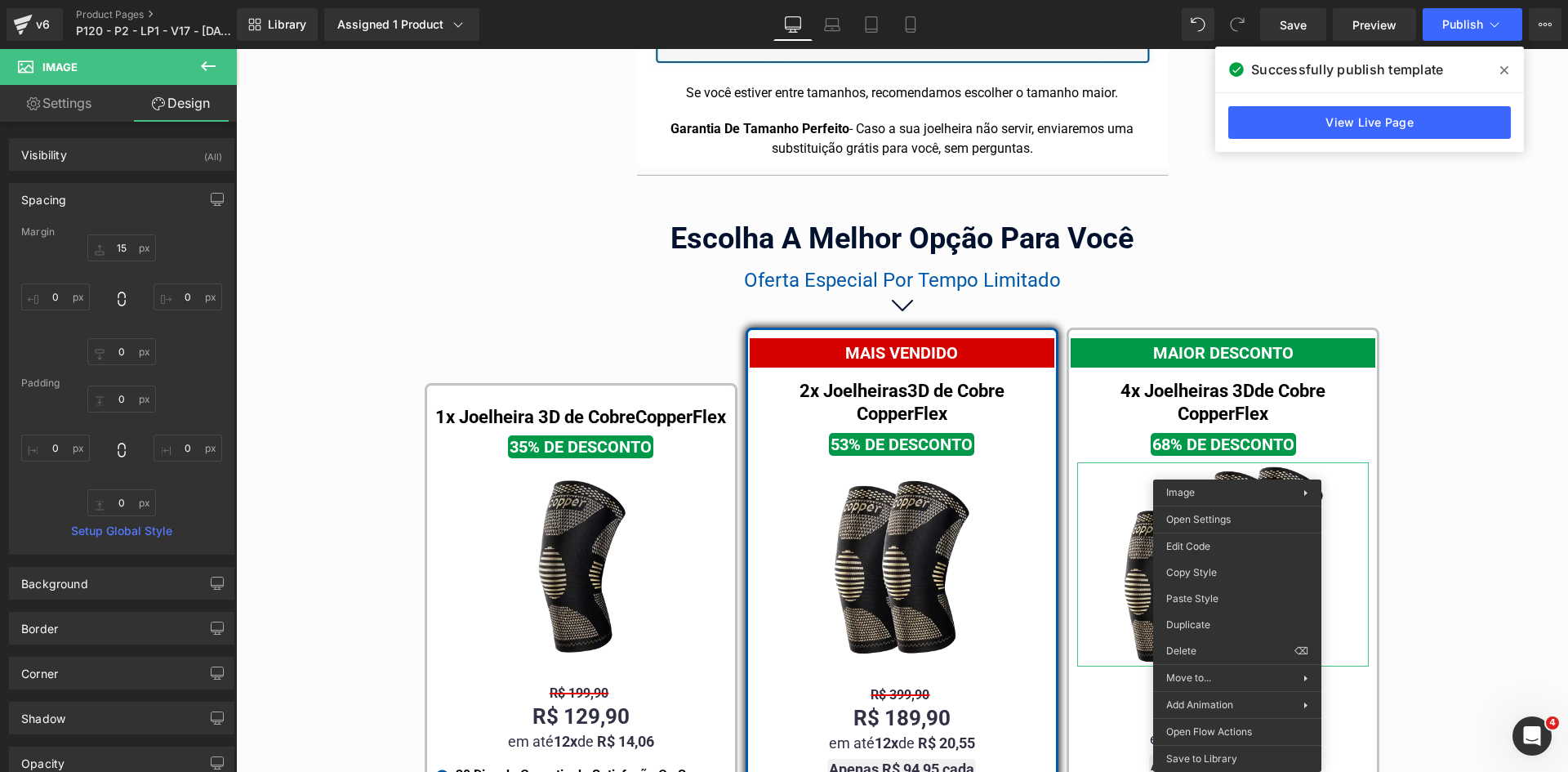
drag, startPoint x: 1446, startPoint y: 646, endPoint x: 640, endPoint y: 559, distance: 810.7
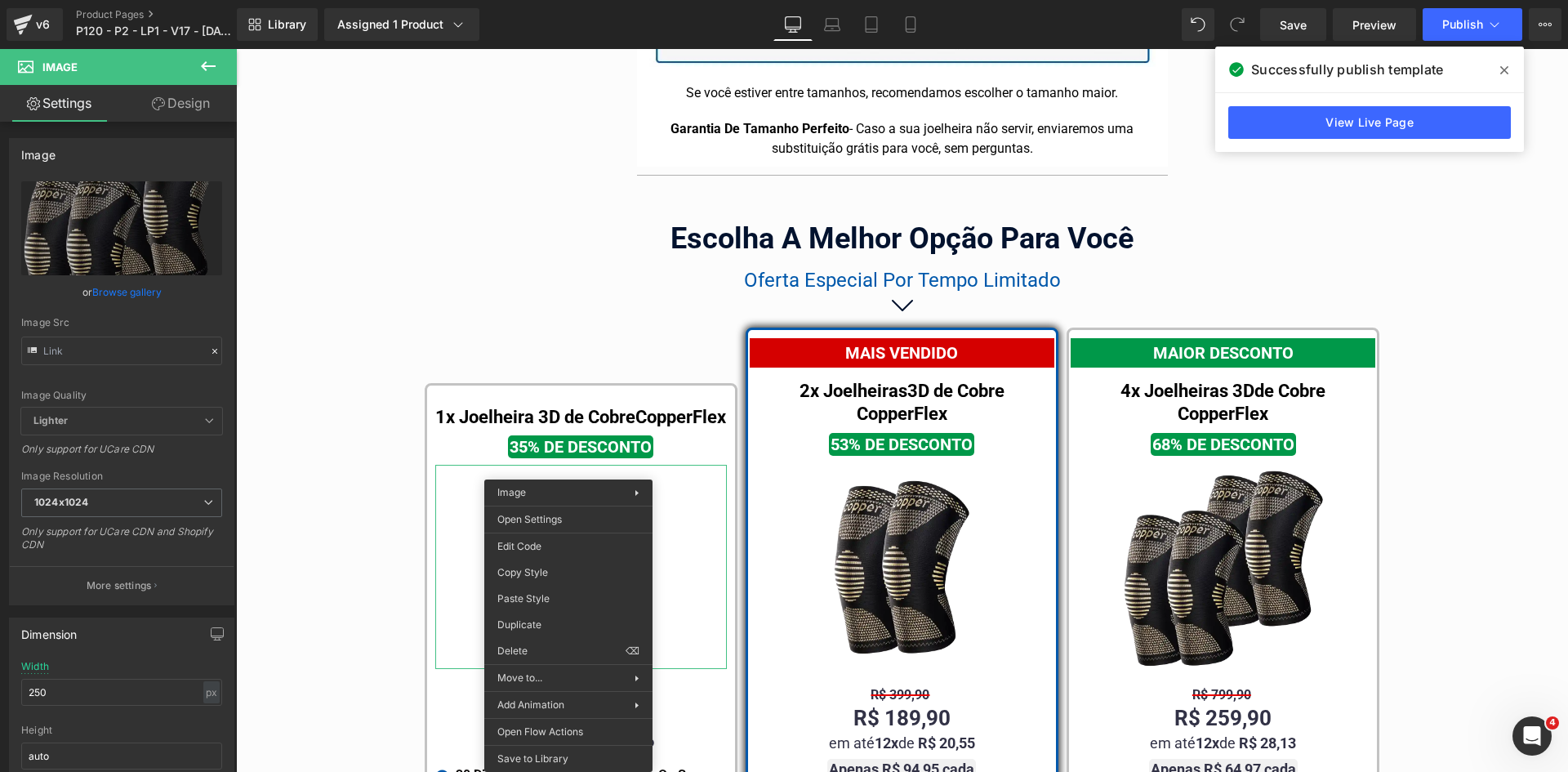
drag, startPoint x: 785, startPoint y: 651, endPoint x: 620, endPoint y: 556, distance: 190.4
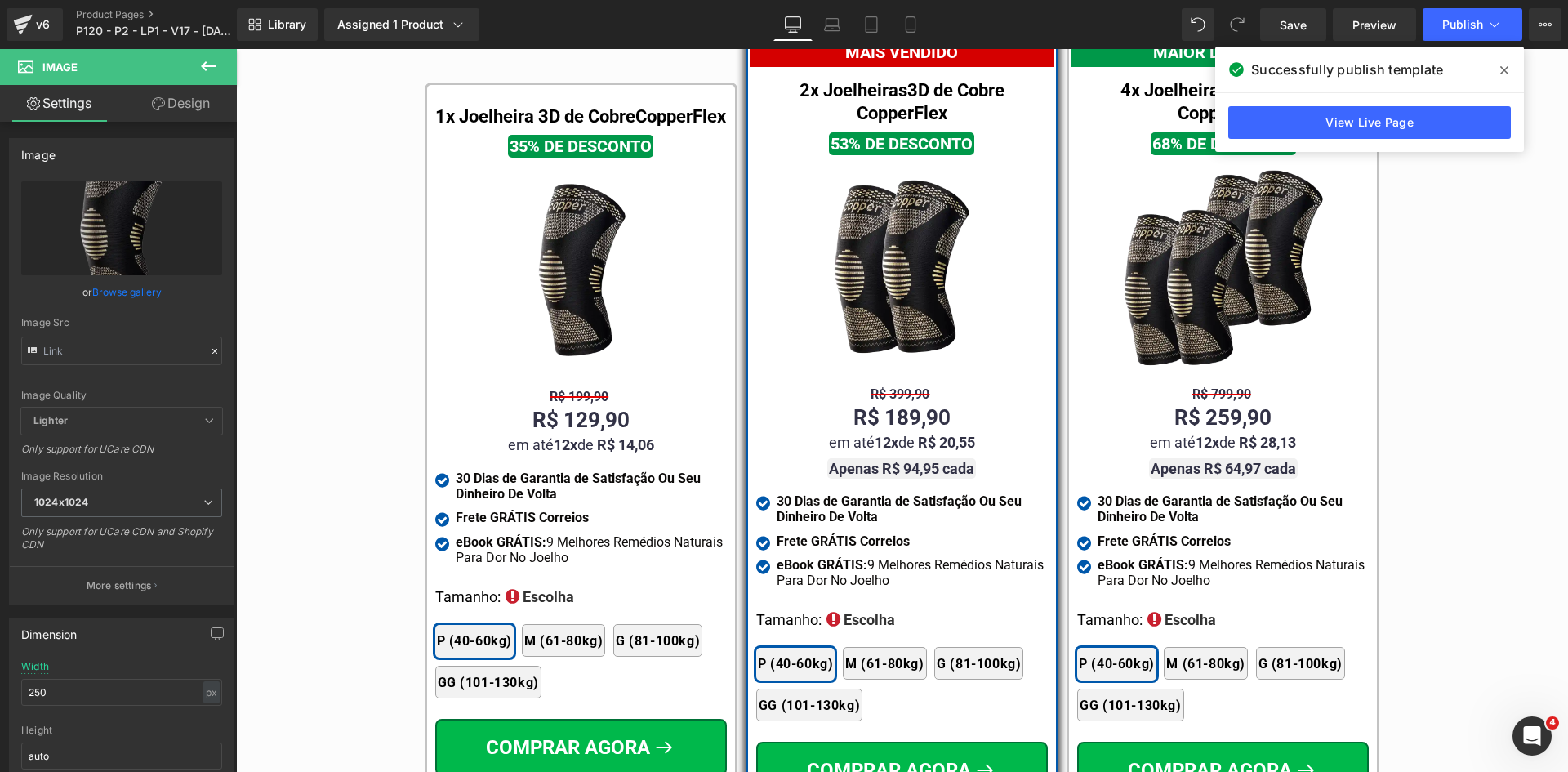
scroll to position [10131, 0]
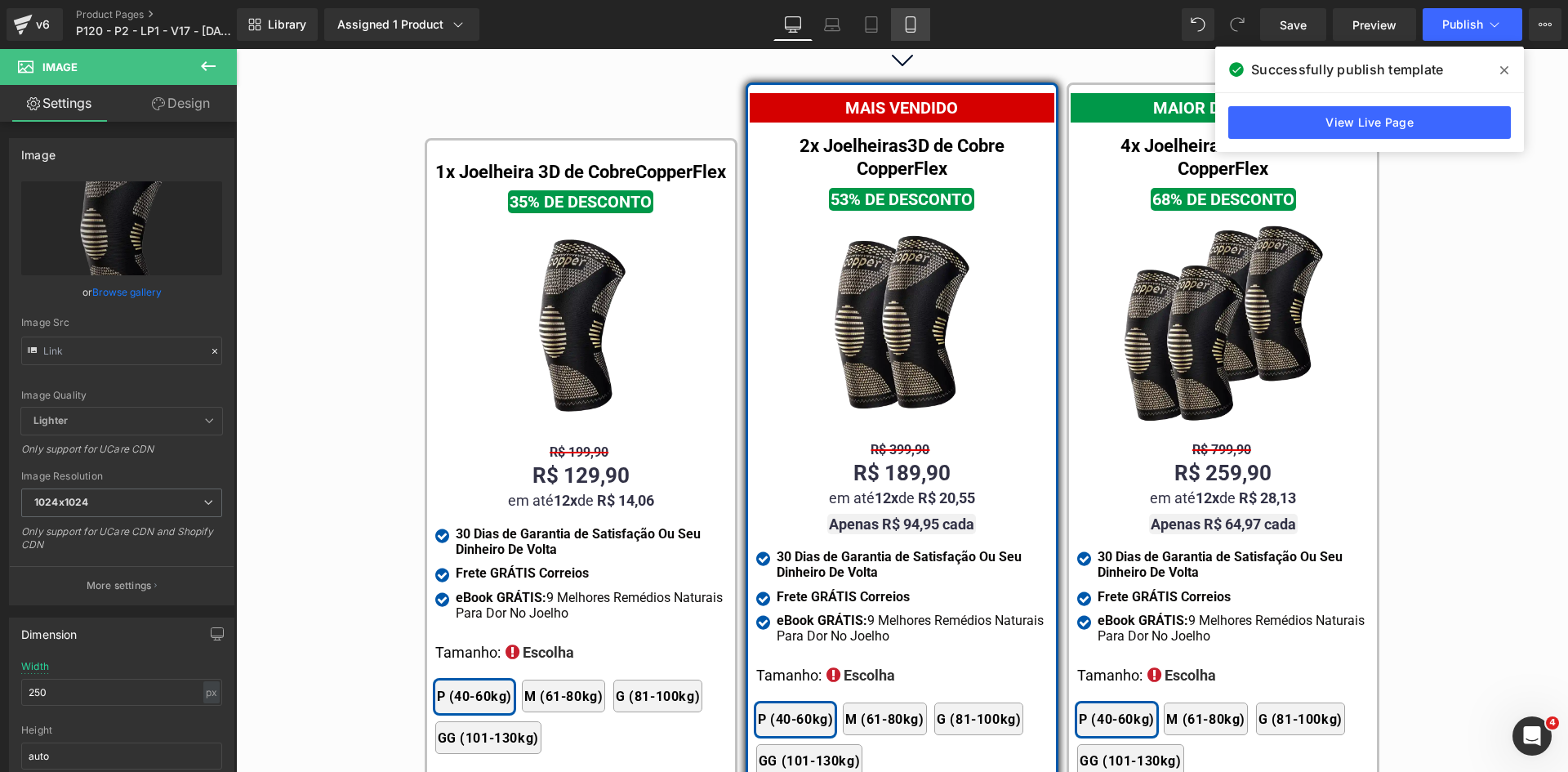
click at [905, 32] on icon at bounding box center [911, 25] width 17 height 17
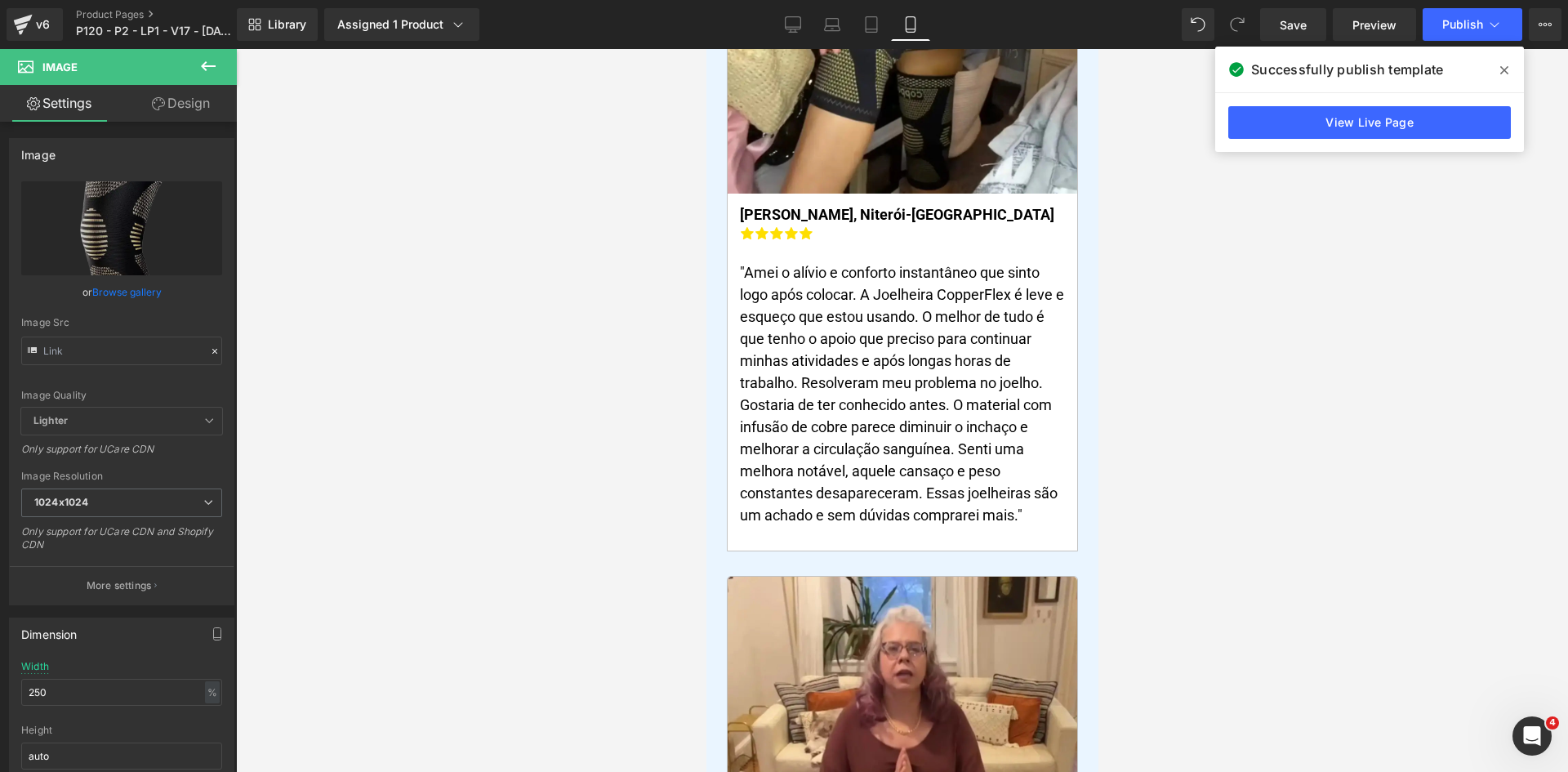
scroll to position [0, 0]
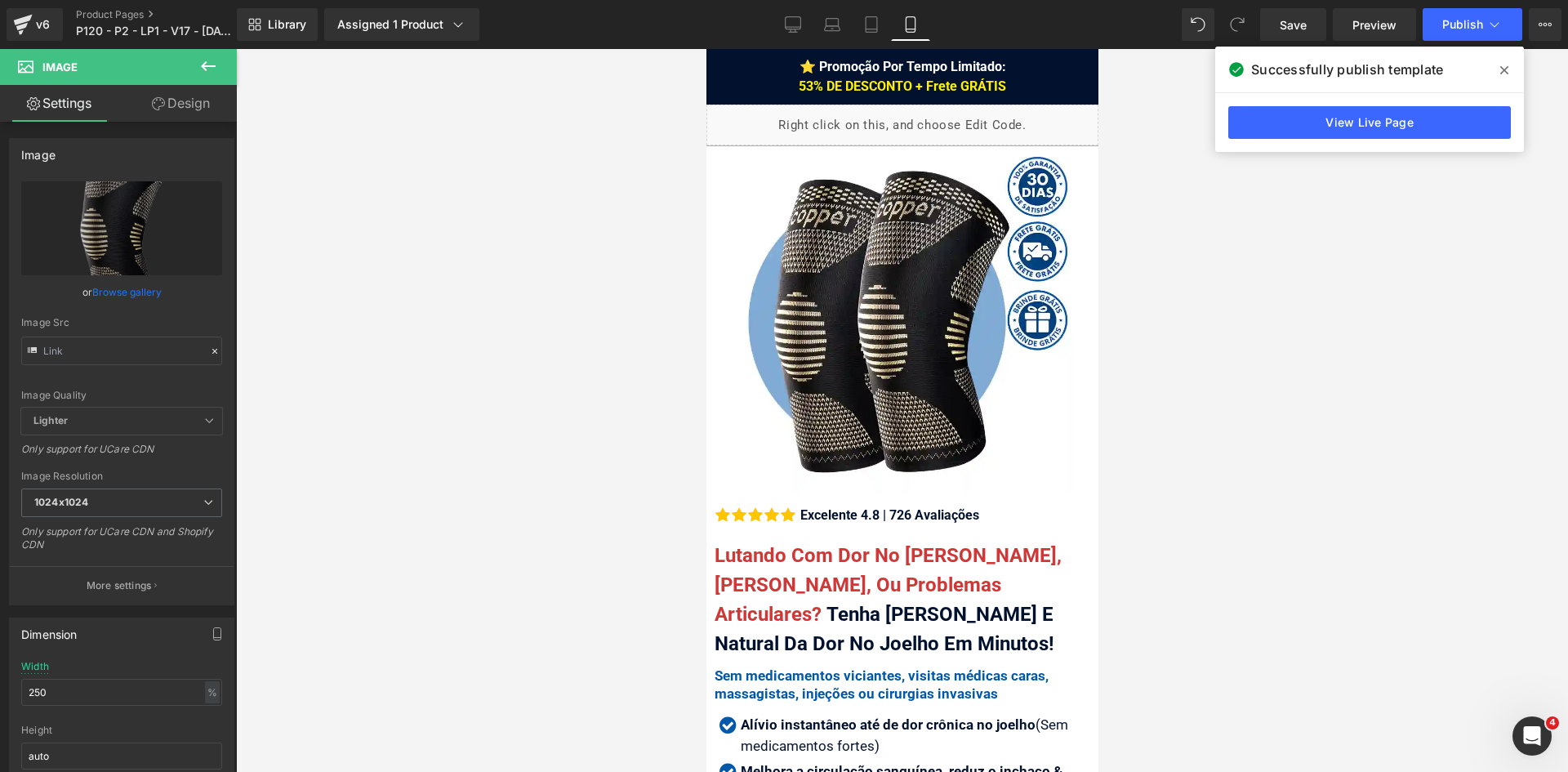
click at [1503, 68] on icon at bounding box center [1504, 70] width 8 height 8
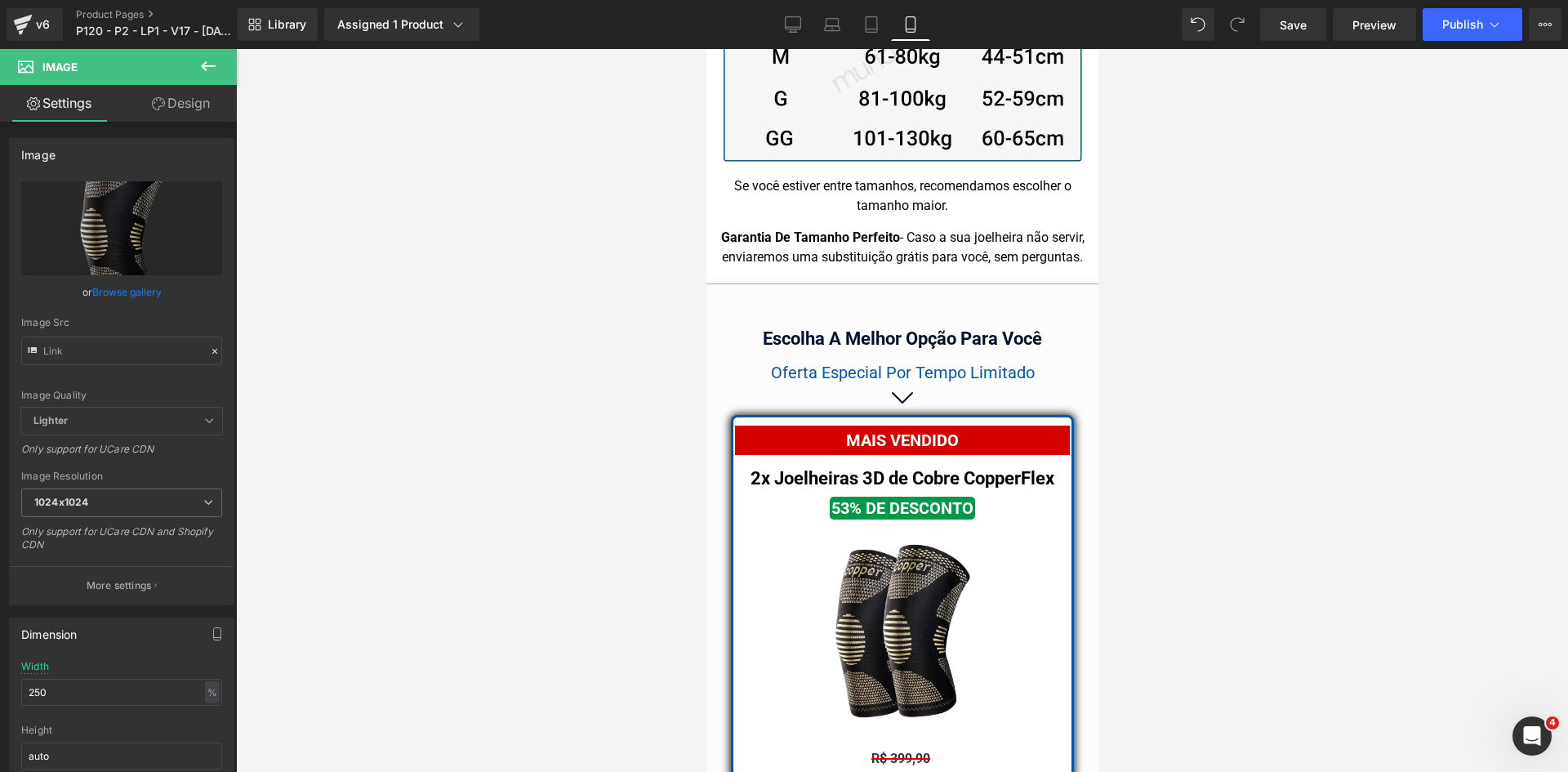
scroll to position [14625, 0]
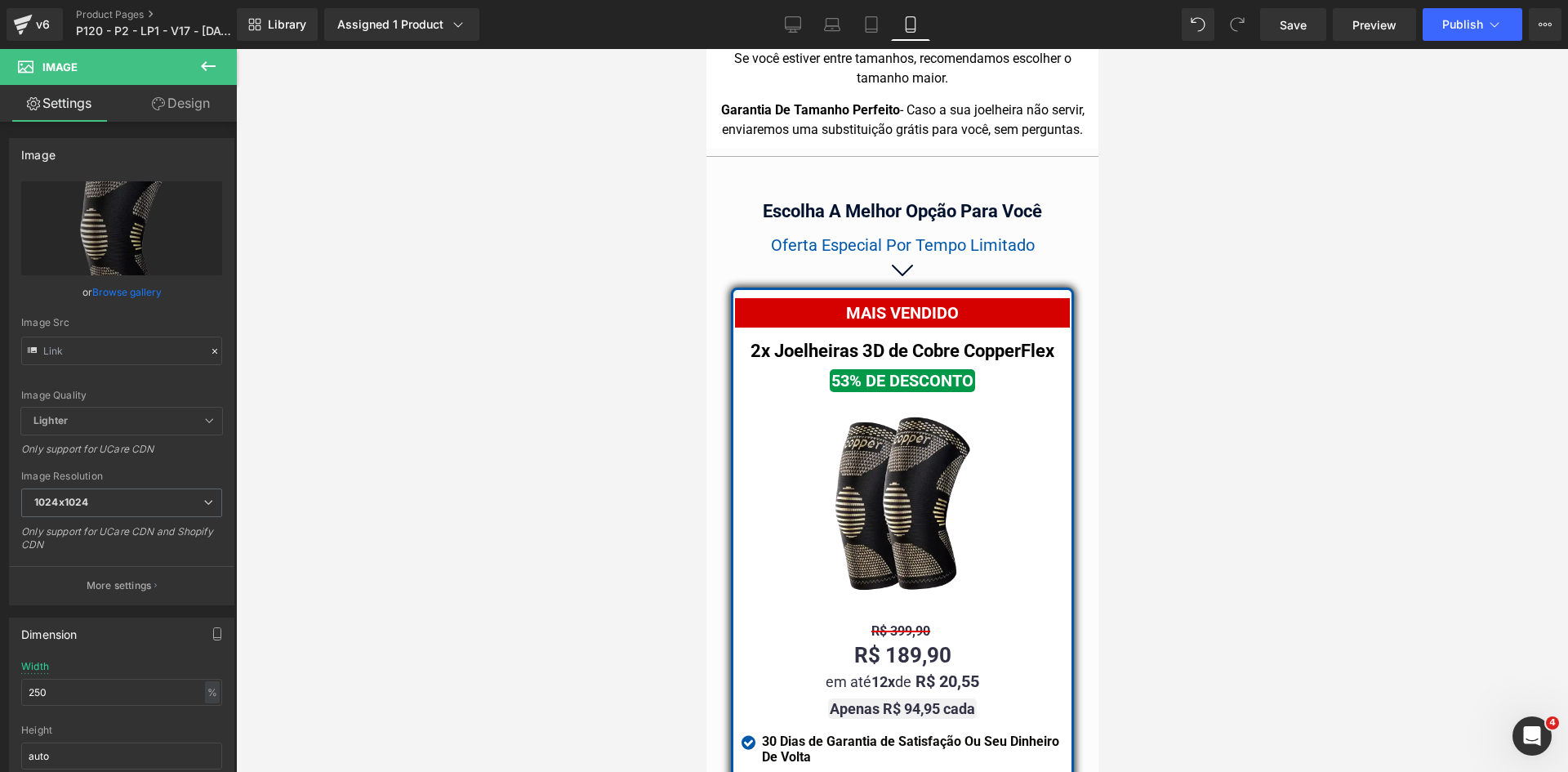
drag, startPoint x: 1090, startPoint y: 78, endPoint x: 1804, endPoint y: 596, distance: 882.1
click at [1491, 19] on icon at bounding box center [1495, 25] width 17 height 17
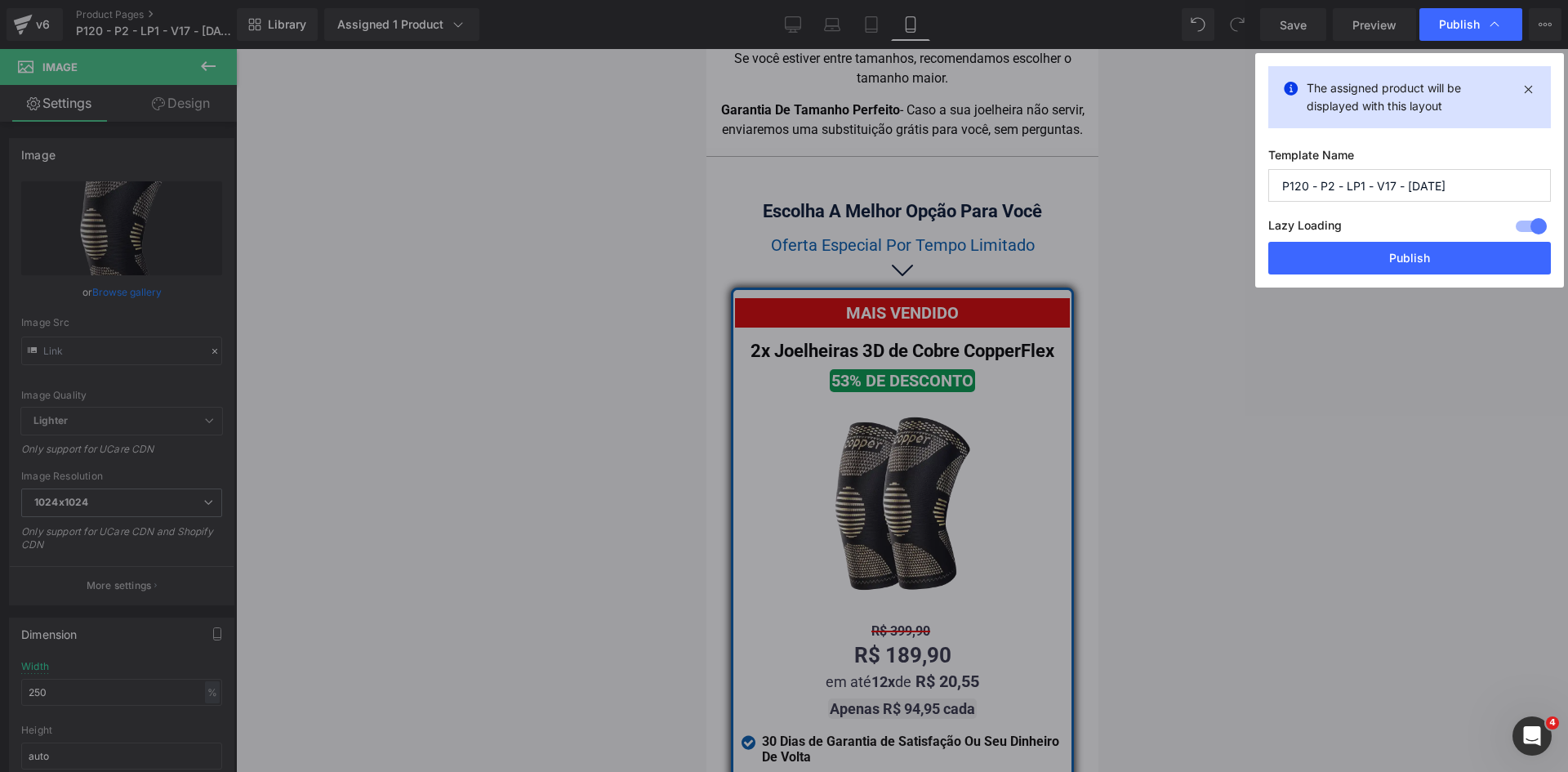
drag, startPoint x: 1376, startPoint y: 255, endPoint x: 1206, endPoint y: 228, distance: 172.1
click at [1376, 256] on button "Publish" at bounding box center [1409, 258] width 282 height 33
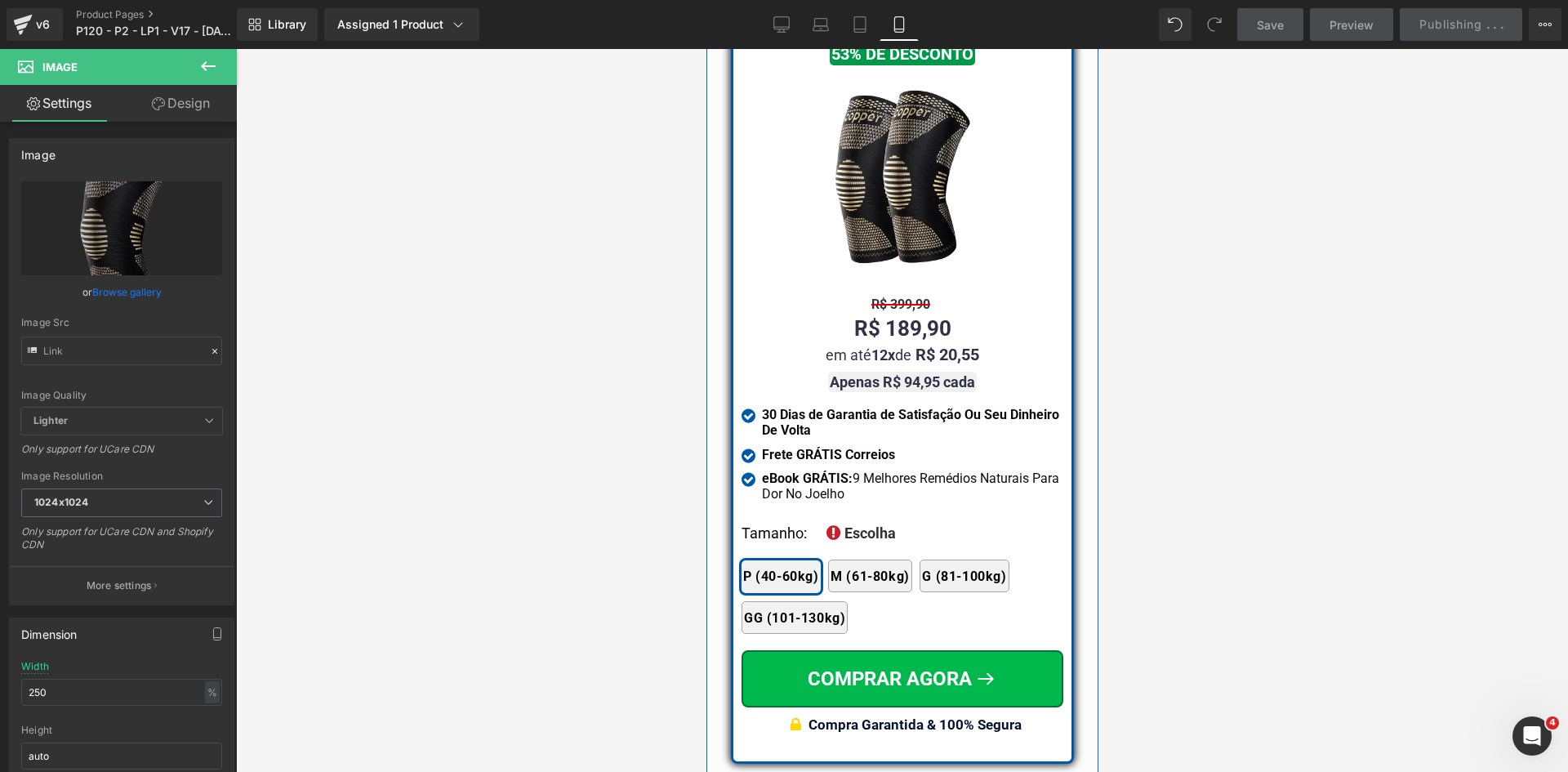
scroll to position [15688, 0]
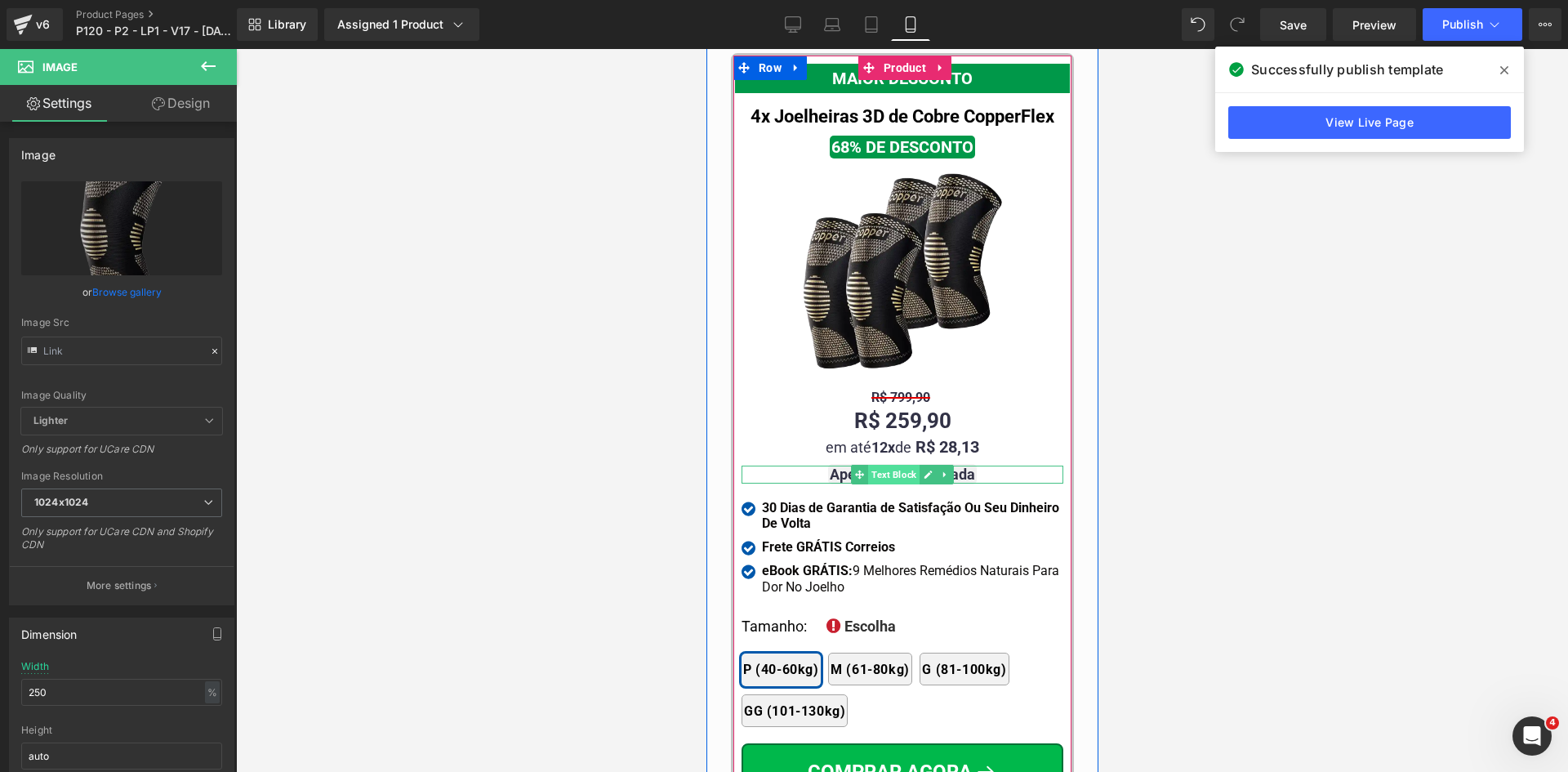
click at [891, 465] on span "Text Block" at bounding box center [893, 475] width 52 height 20
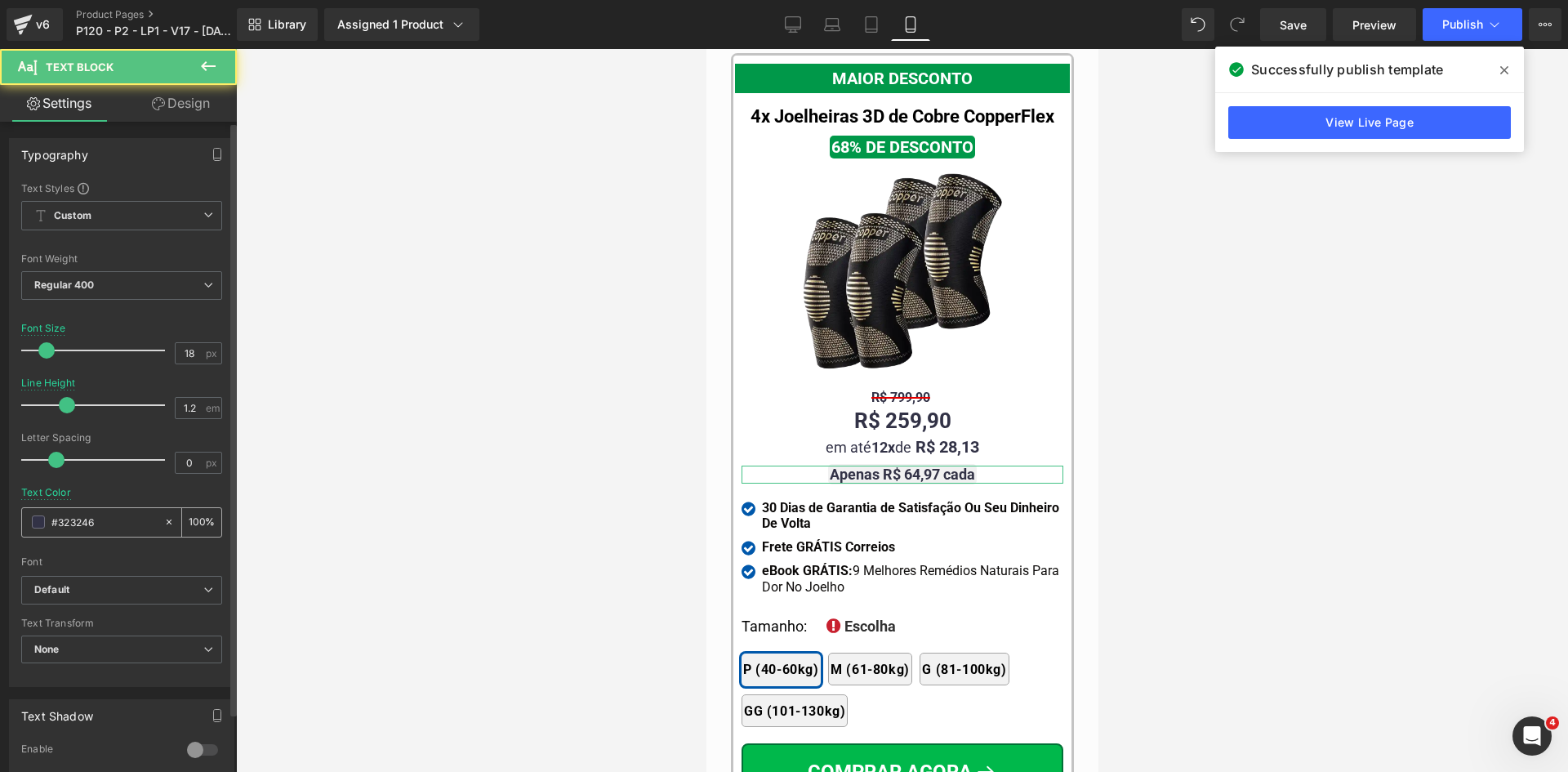
click at [137, 525] on input "#323246" at bounding box center [103, 522] width 104 height 18
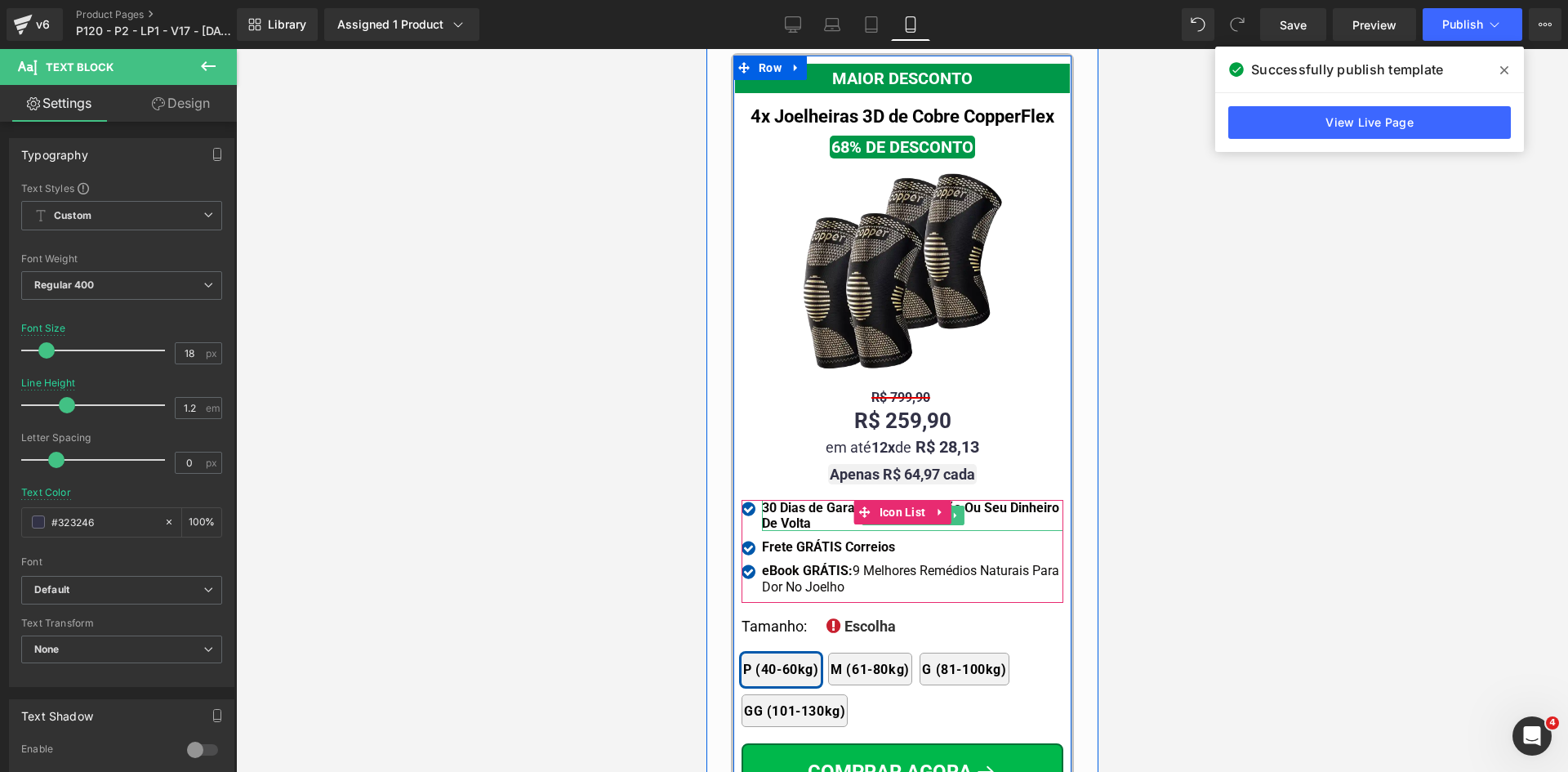
click at [785, 500] on strong "30 Dias de Garantia de Satisfação Ou Seu Dinheiro De Volta" at bounding box center [909, 515] width 297 height 31
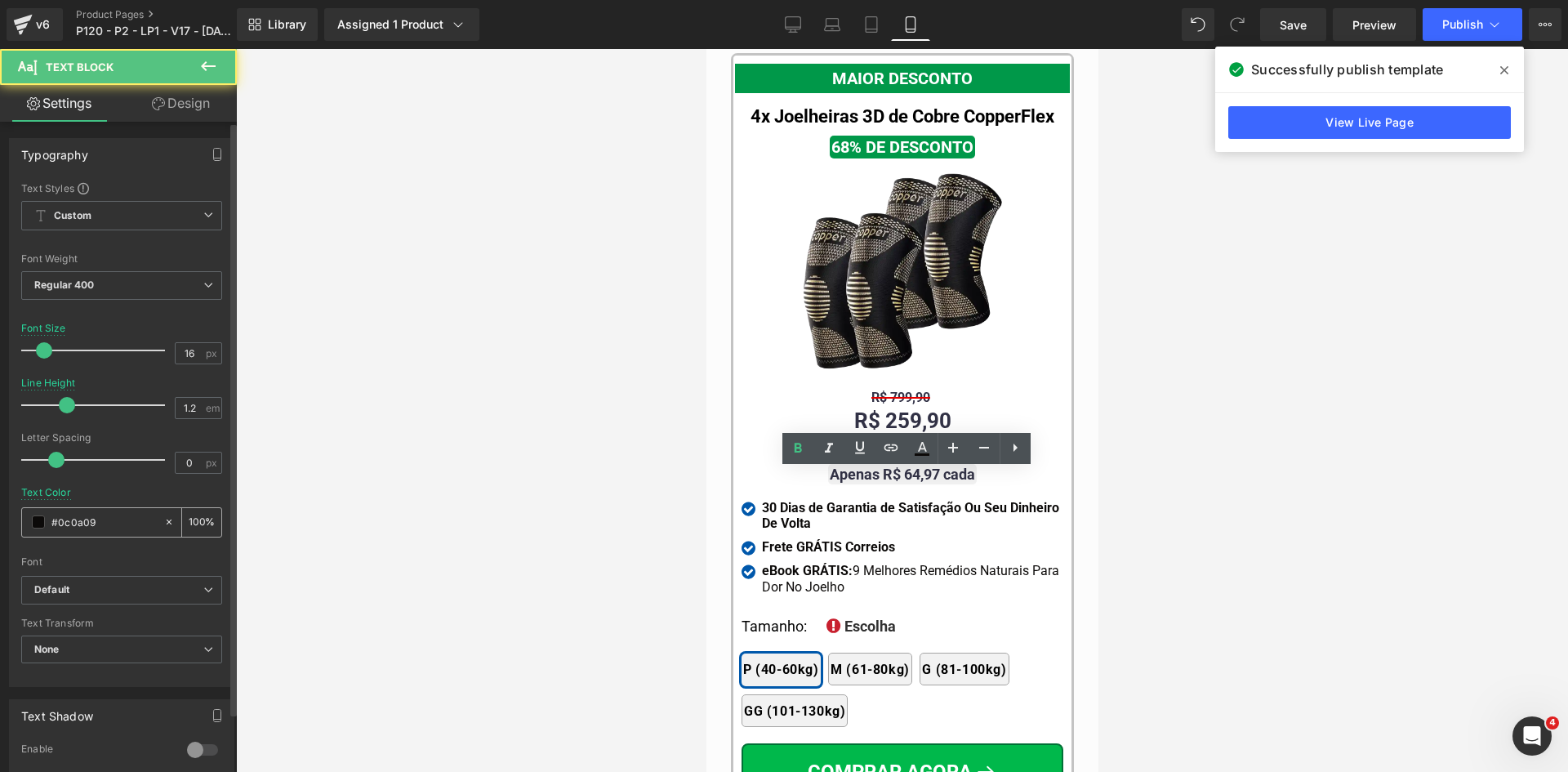
click at [97, 514] on input "#0c0a09" at bounding box center [103, 522] width 104 height 18
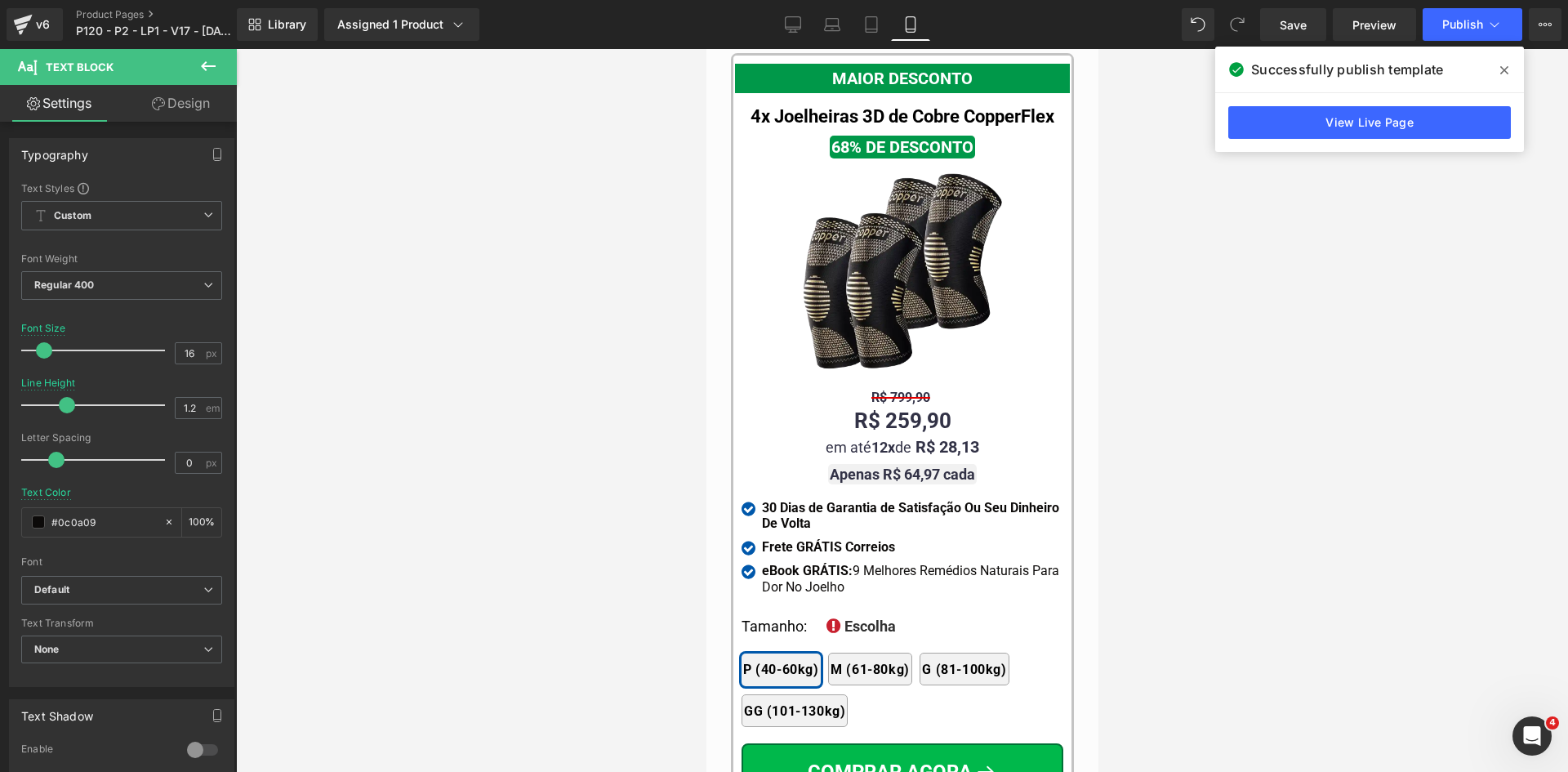
paste input "323246"
type input "#323246"
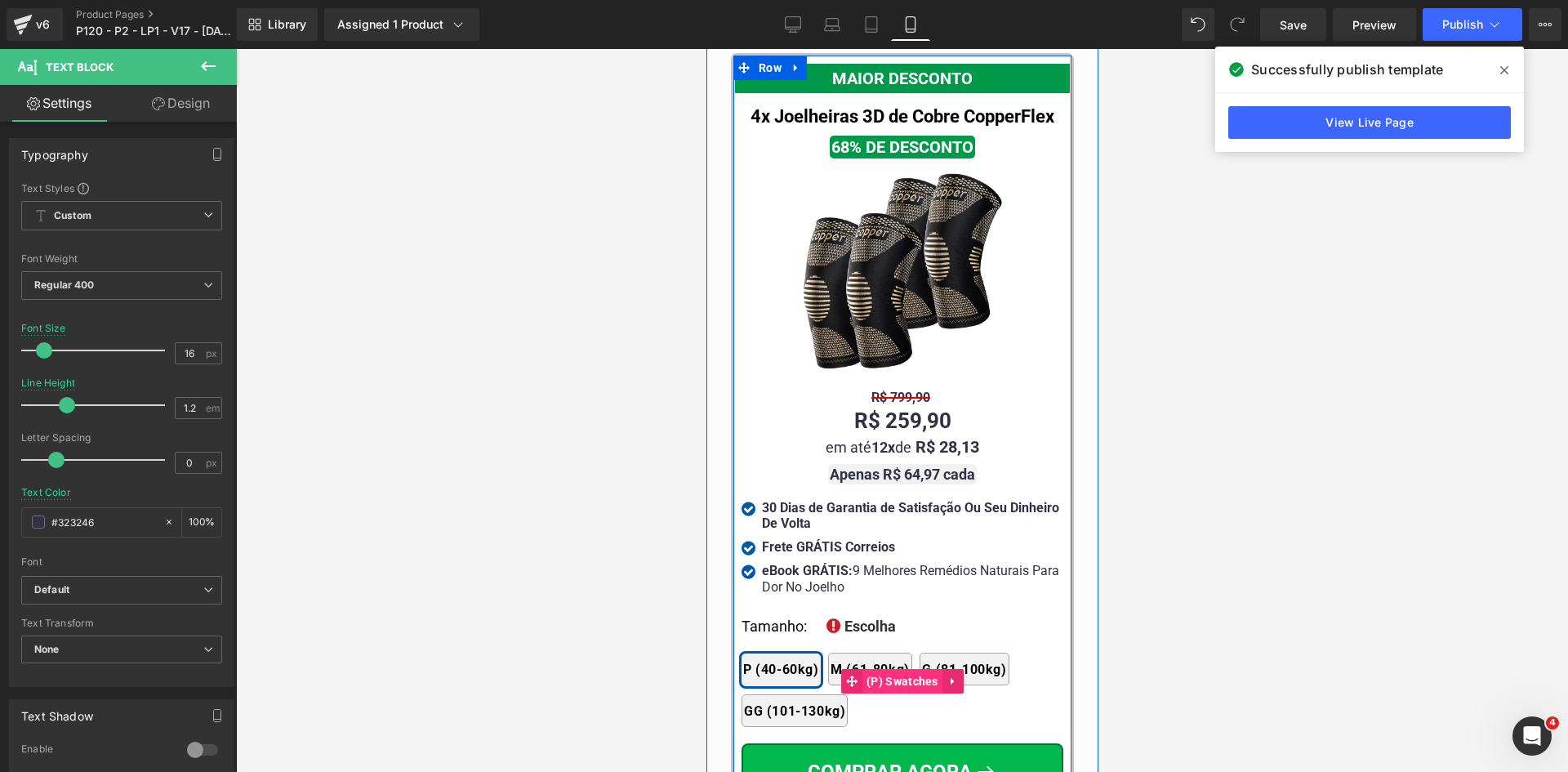
click at [887, 669] on span "(P) Swatches" at bounding box center [901, 681] width 80 height 24
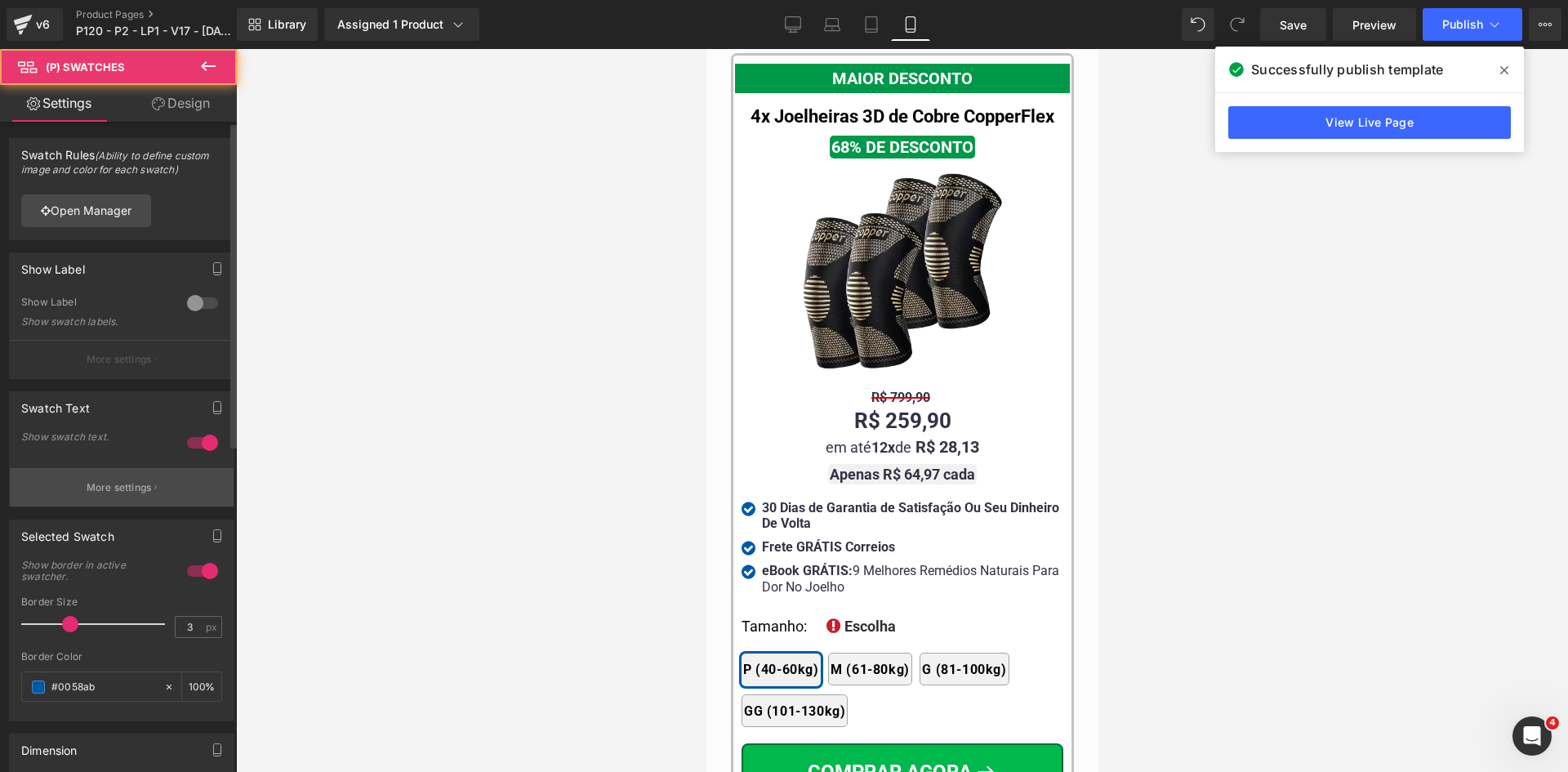
click at [127, 487] on p "More settings" at bounding box center [119, 488] width 65 height 15
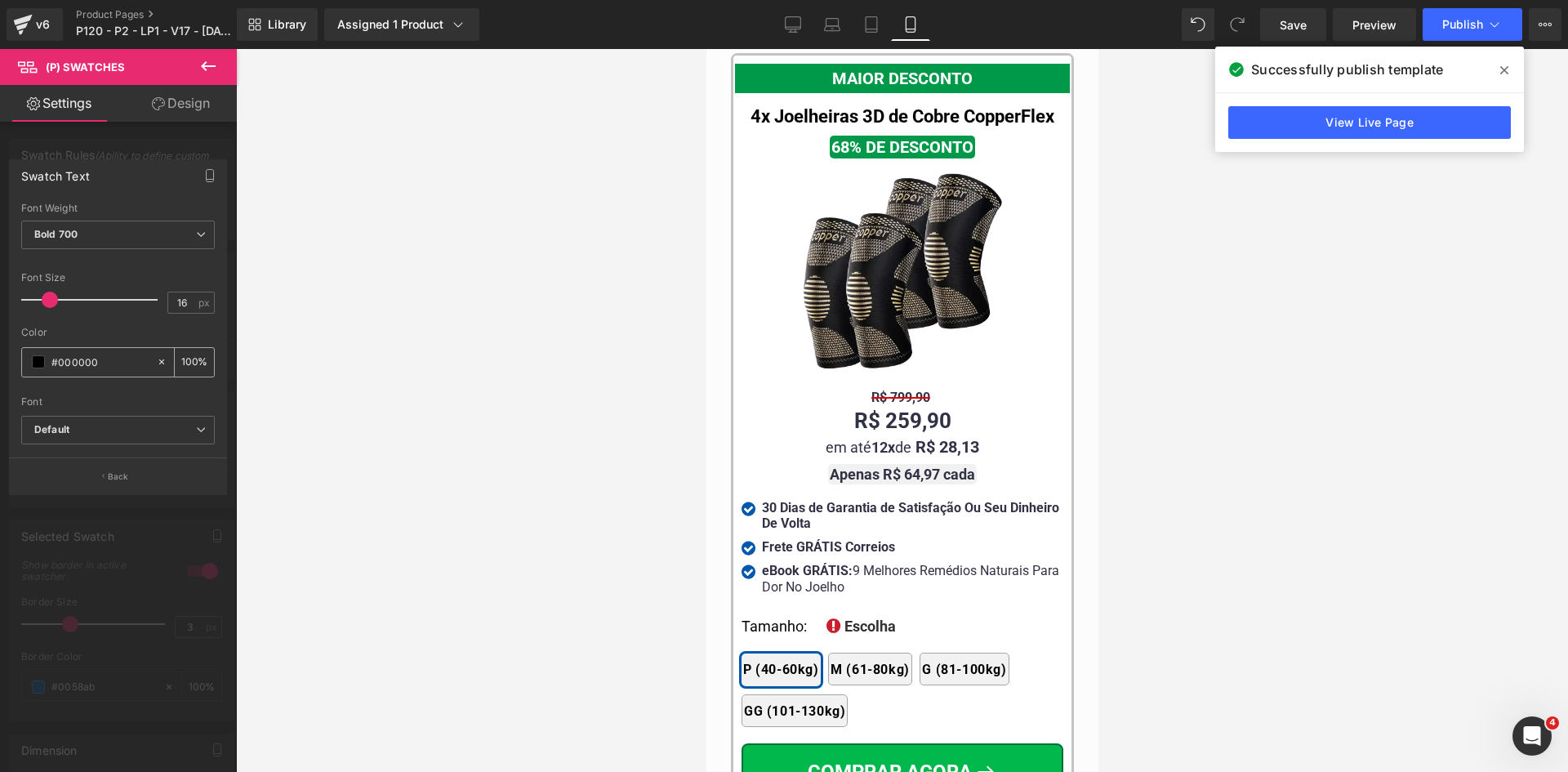
click at [99, 369] on input "#000000" at bounding box center [100, 362] width 97 height 18
paste input "323246"
type input "#323246"
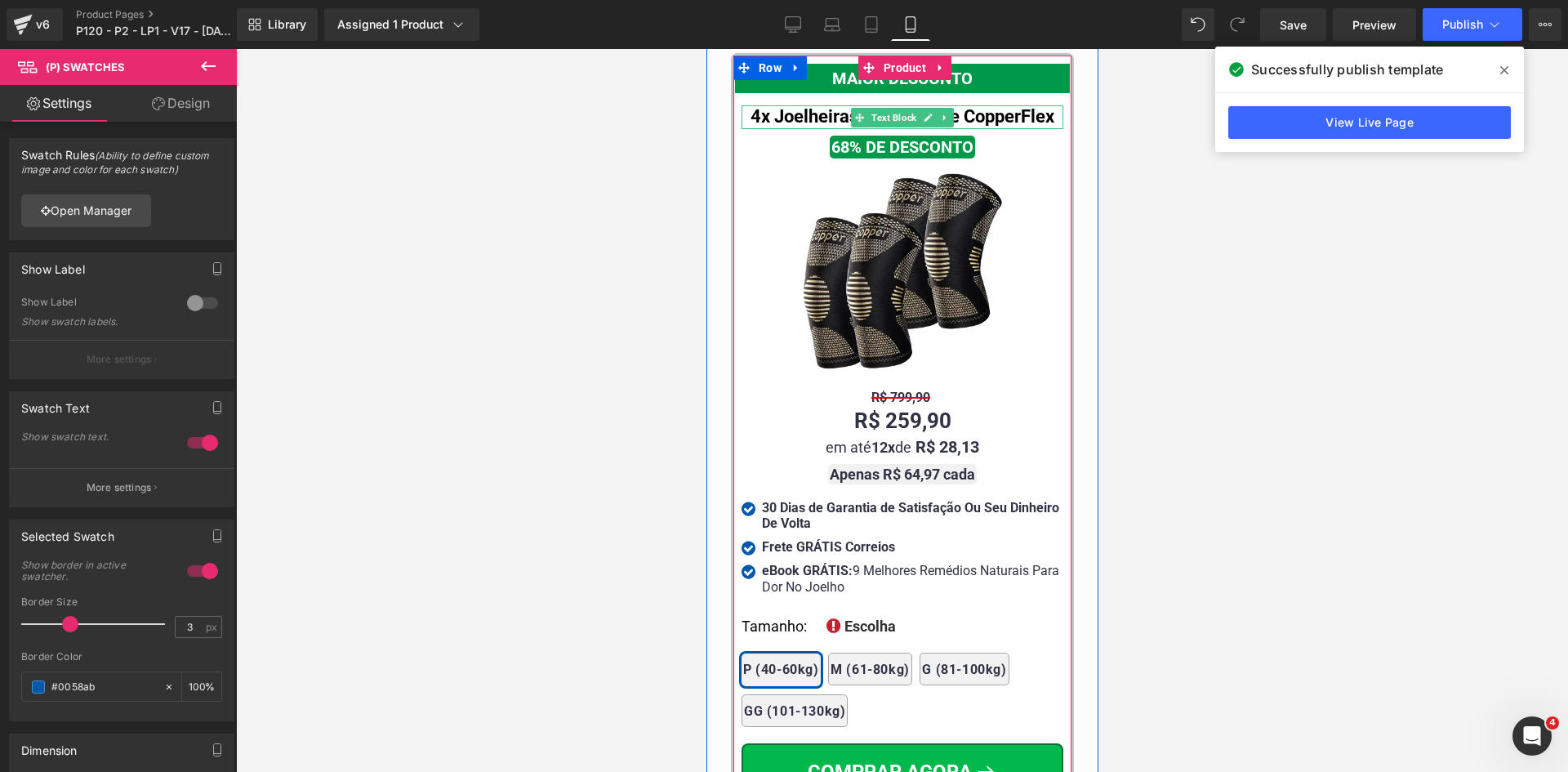
click at [881, 108] on span "Text Block" at bounding box center [893, 118] width 52 height 20
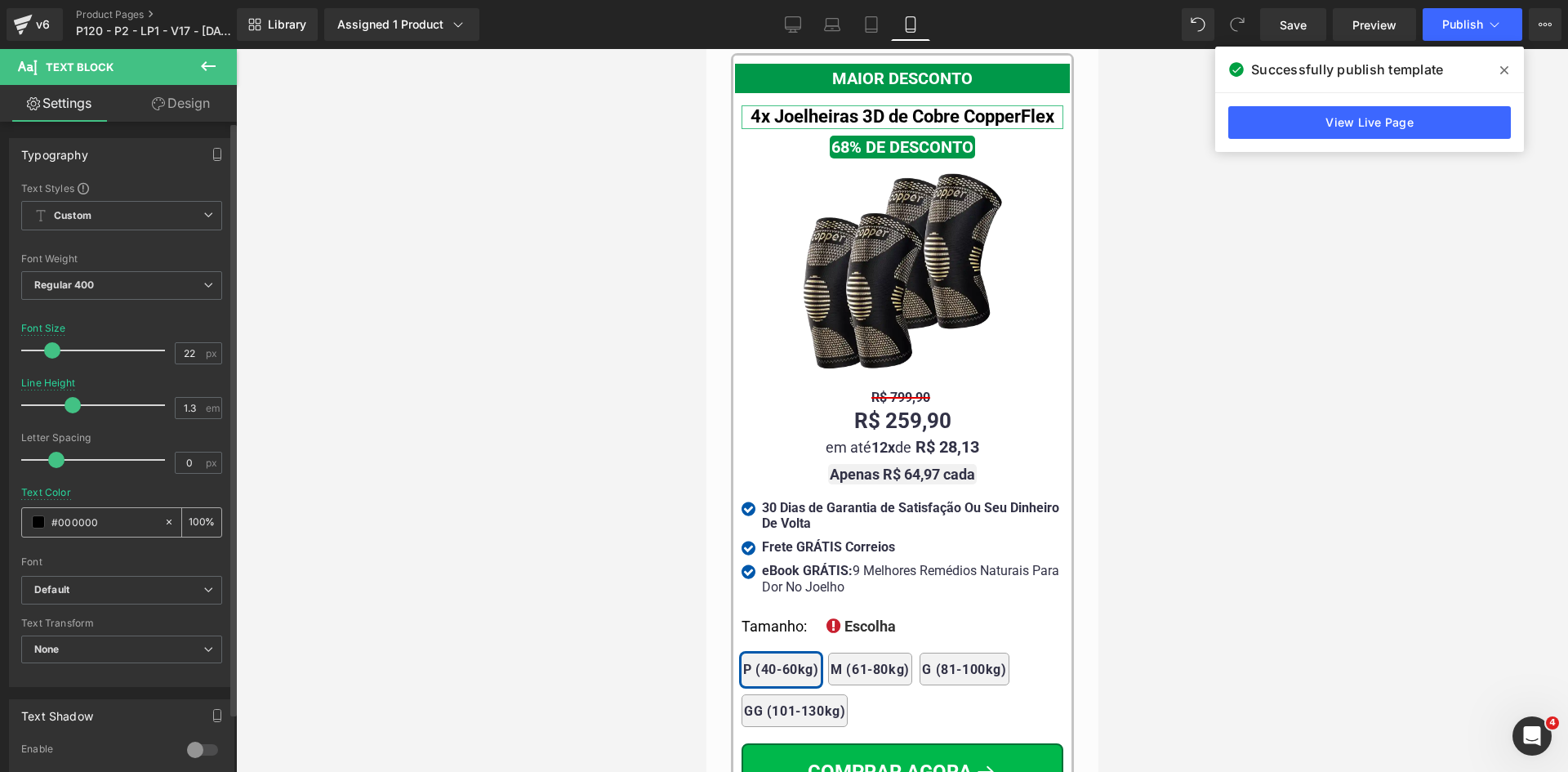
click at [82, 525] on input "#000000" at bounding box center [103, 522] width 104 height 18
paste input "323246"
type input "#323246"
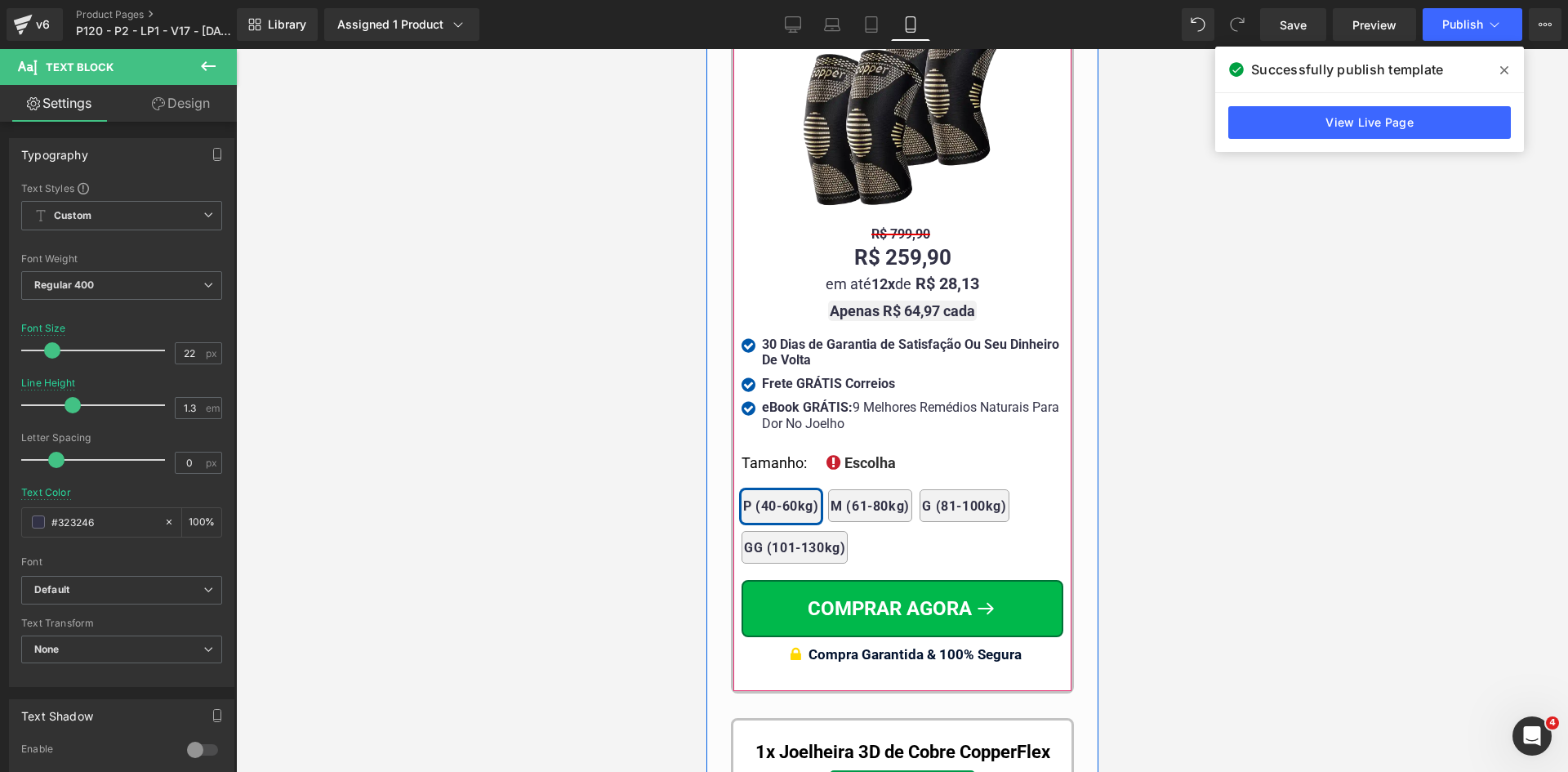
scroll to position [16178, 0]
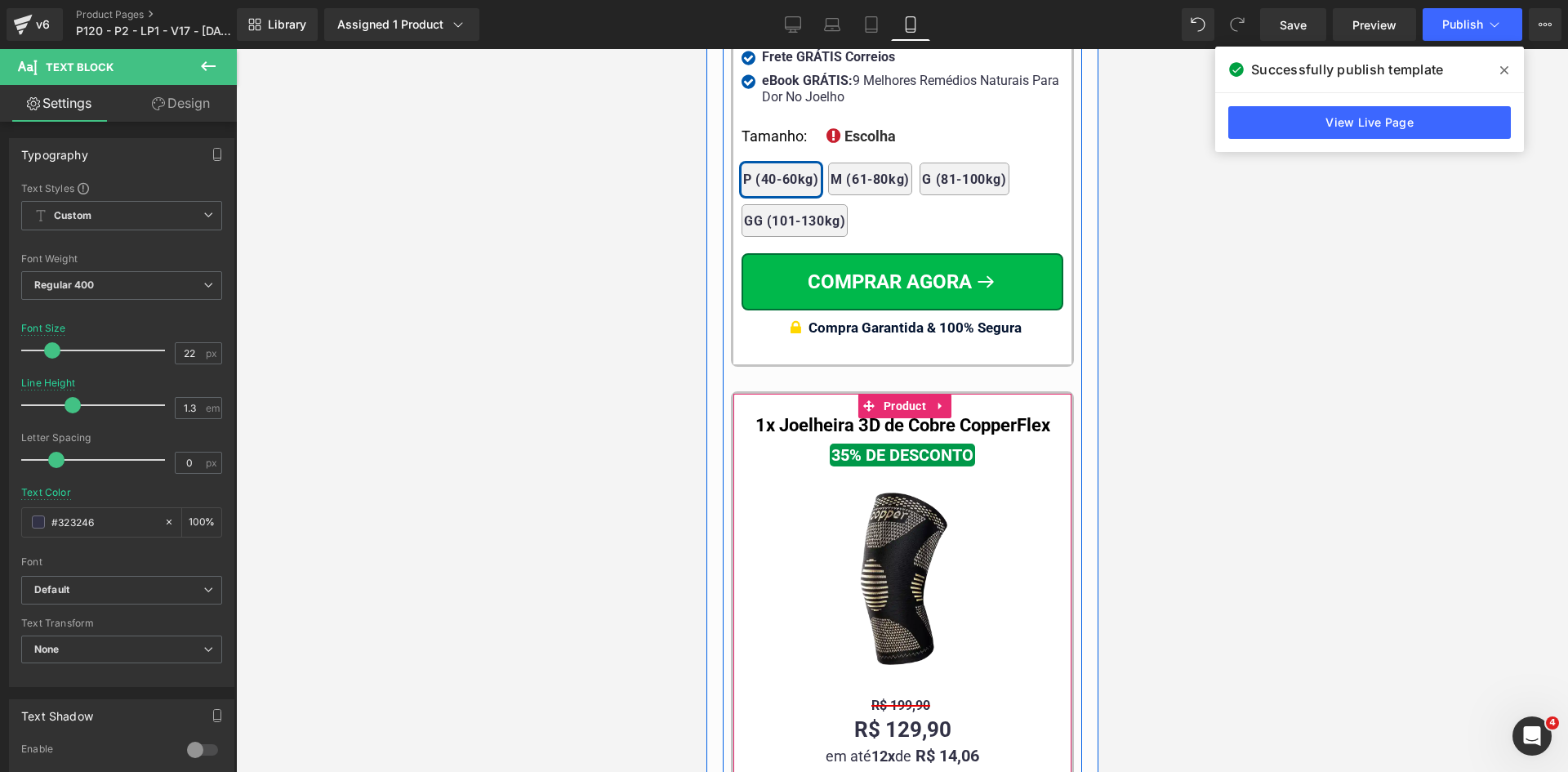
click at [890, 418] on span "Text Block" at bounding box center [905, 428] width 52 height 20
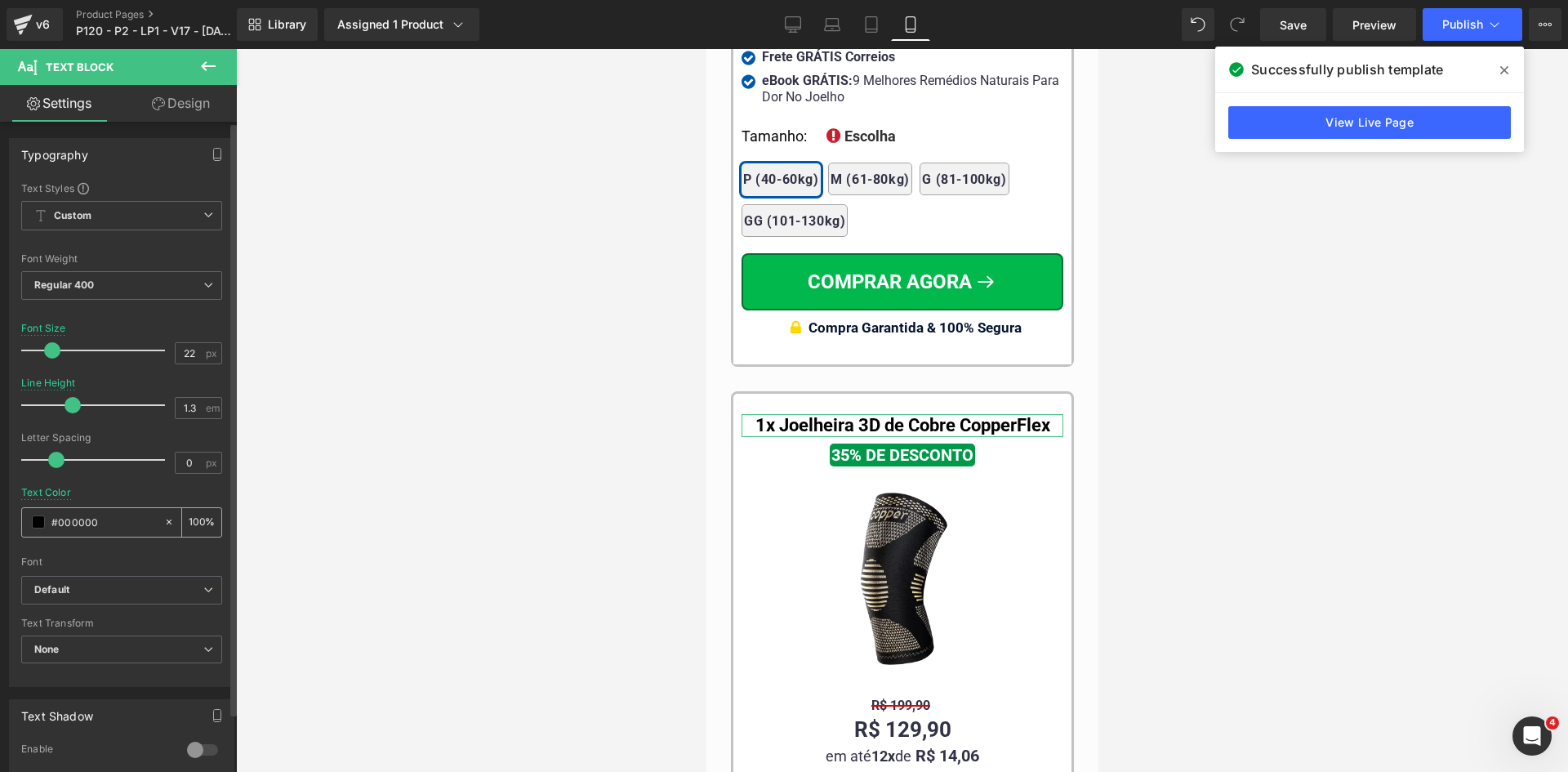
click at [113, 520] on input "#000000" at bounding box center [103, 522] width 104 height 18
paste input "323246"
type input "#323246"
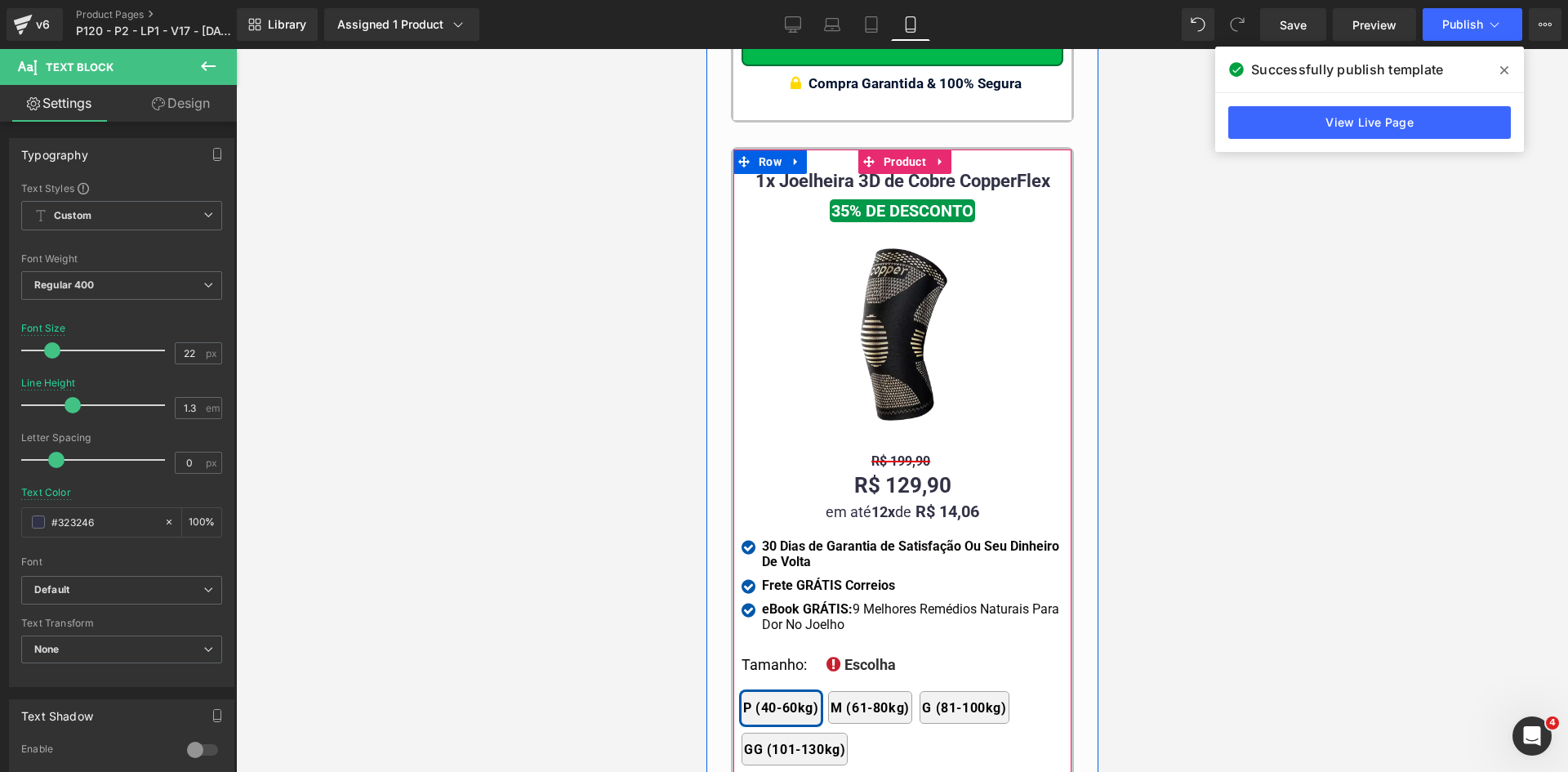
scroll to position [16423, 0]
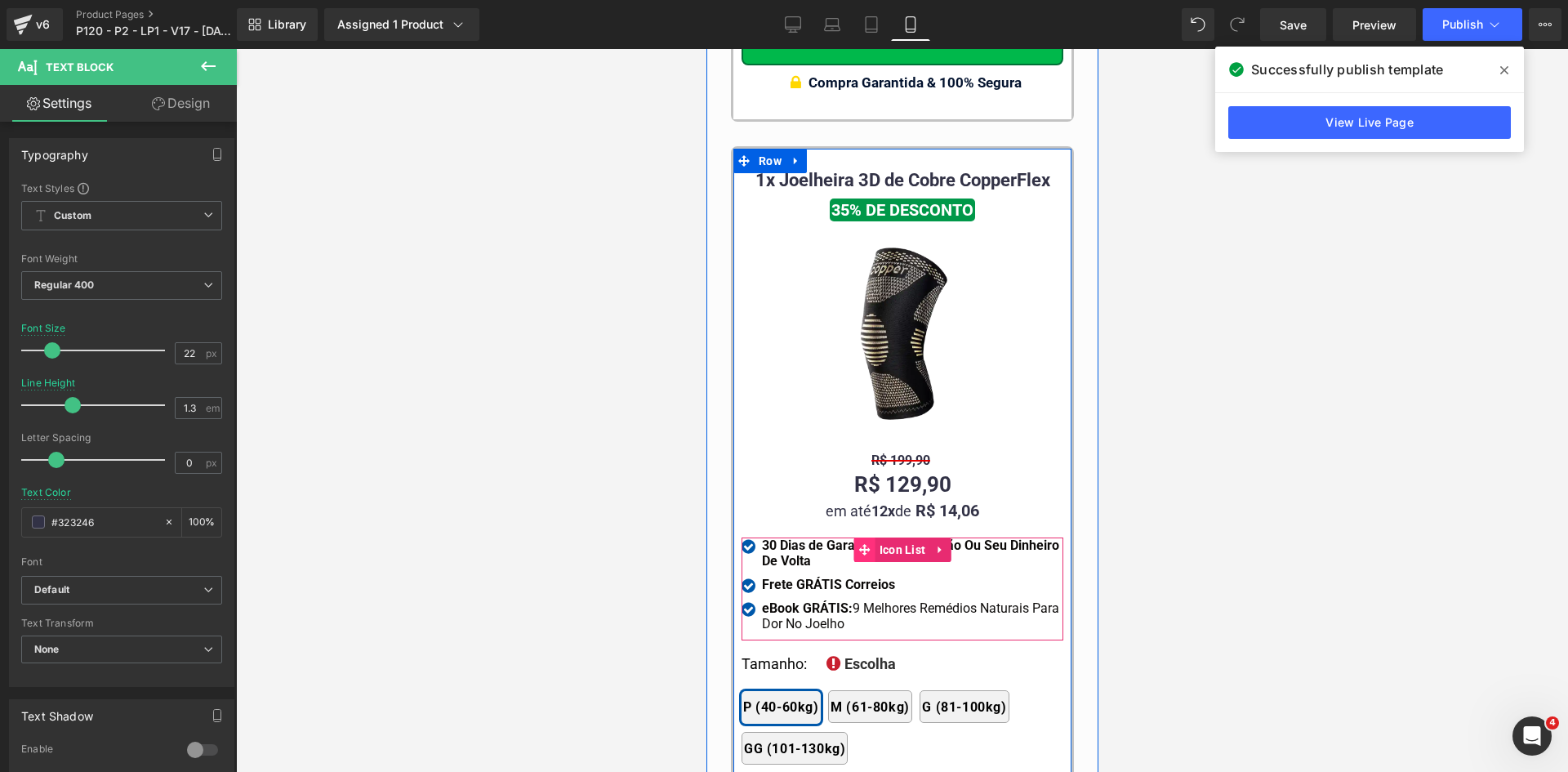
click at [860, 538] on span at bounding box center [863, 549] width 21 height 24
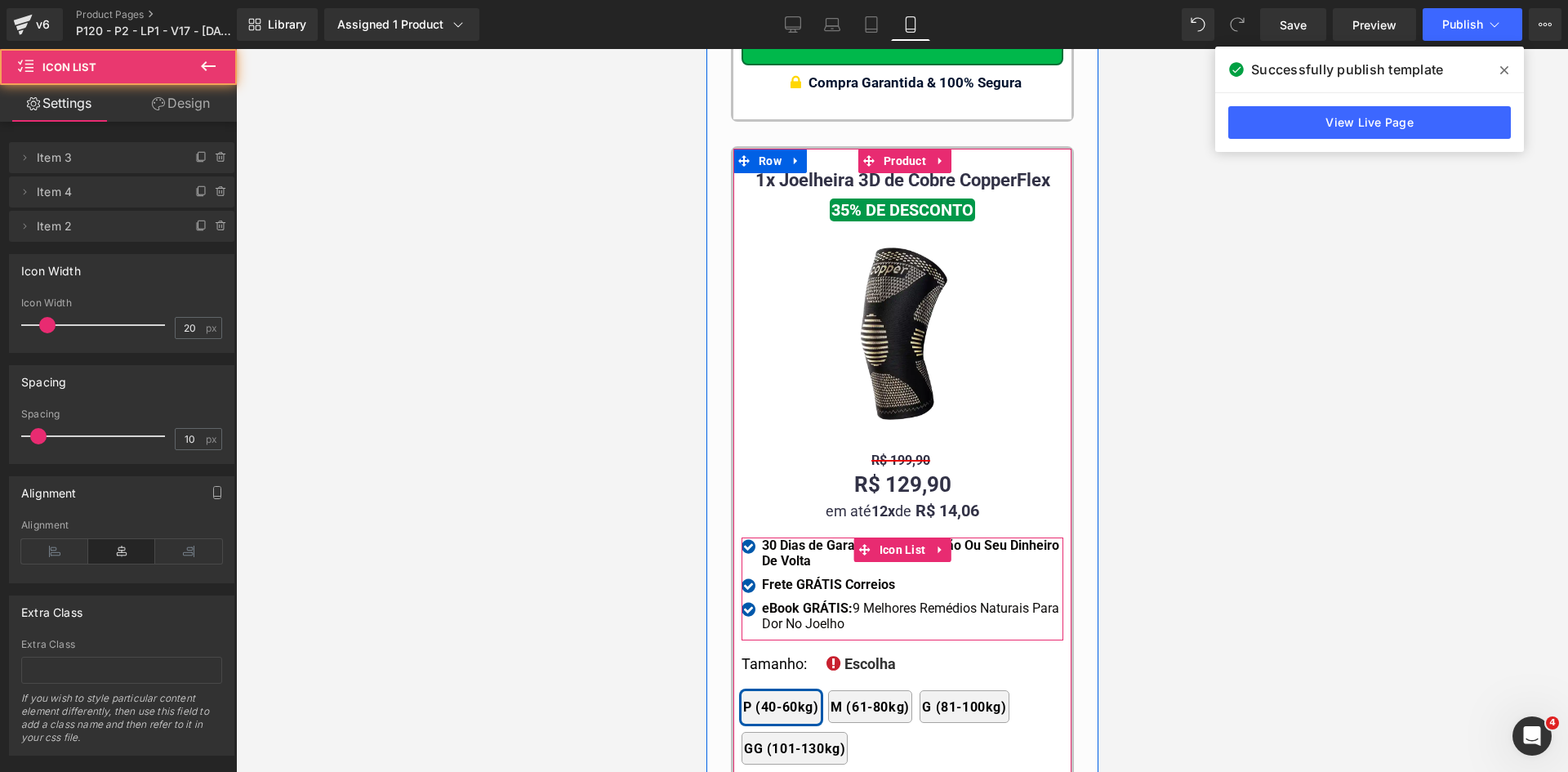
click at [785, 538] on strong "30 Dias de Garantia de Satisfação Ou Seu Dinheiro De Volta" at bounding box center [909, 553] width 297 height 31
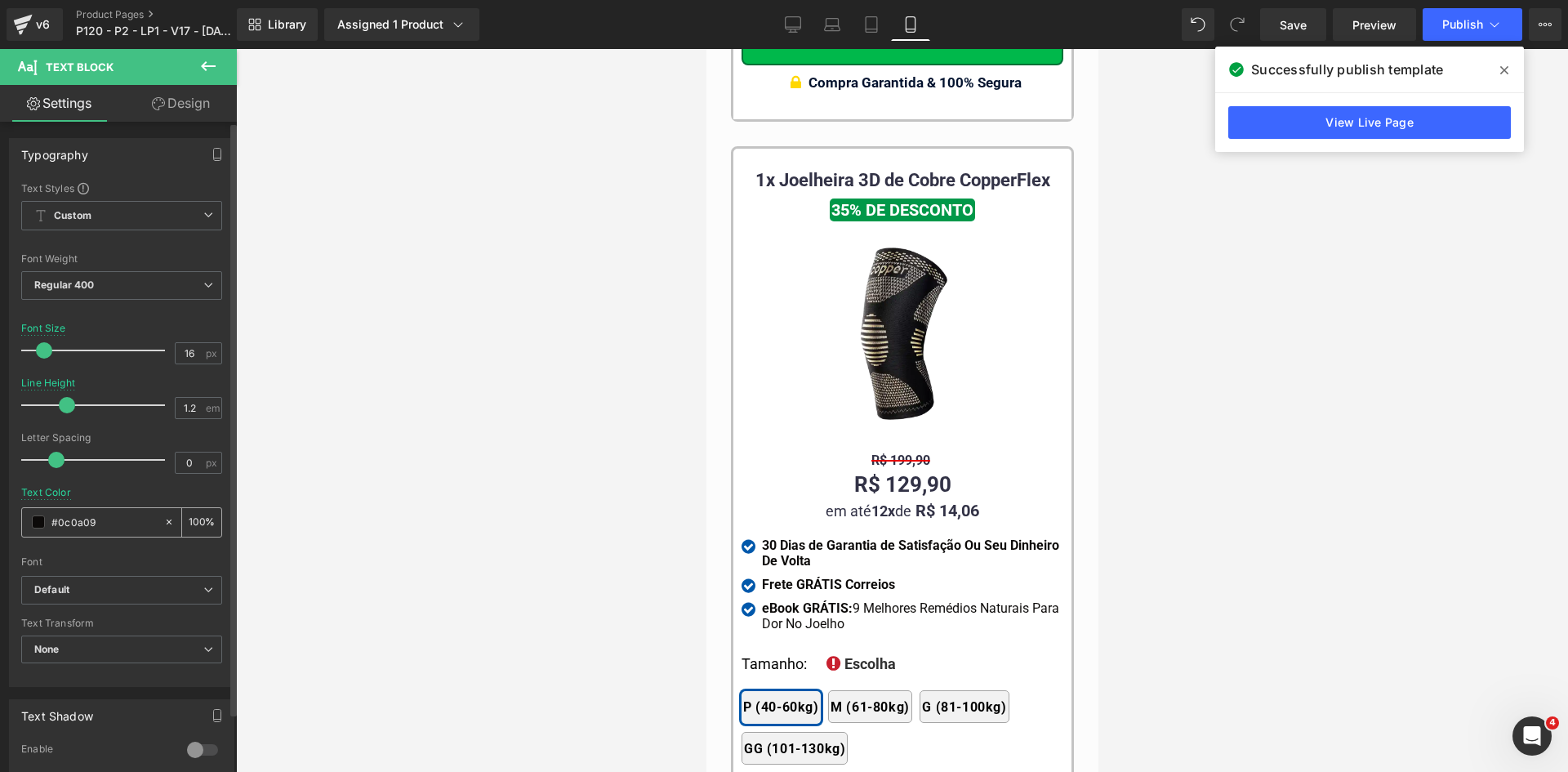
click at [102, 524] on input "#0c0a09" at bounding box center [103, 522] width 104 height 18
paste input "323246"
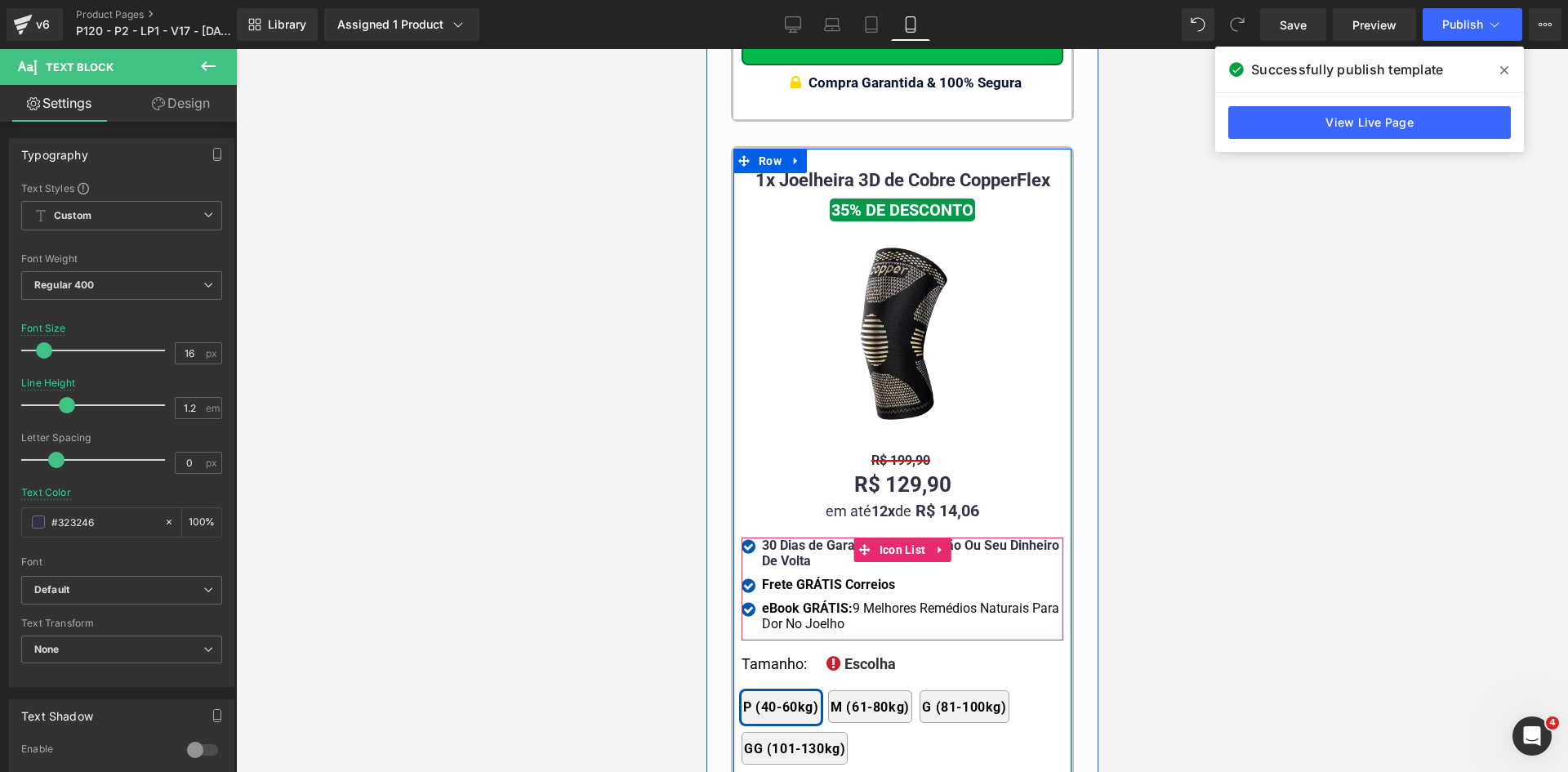
type input "#323246"
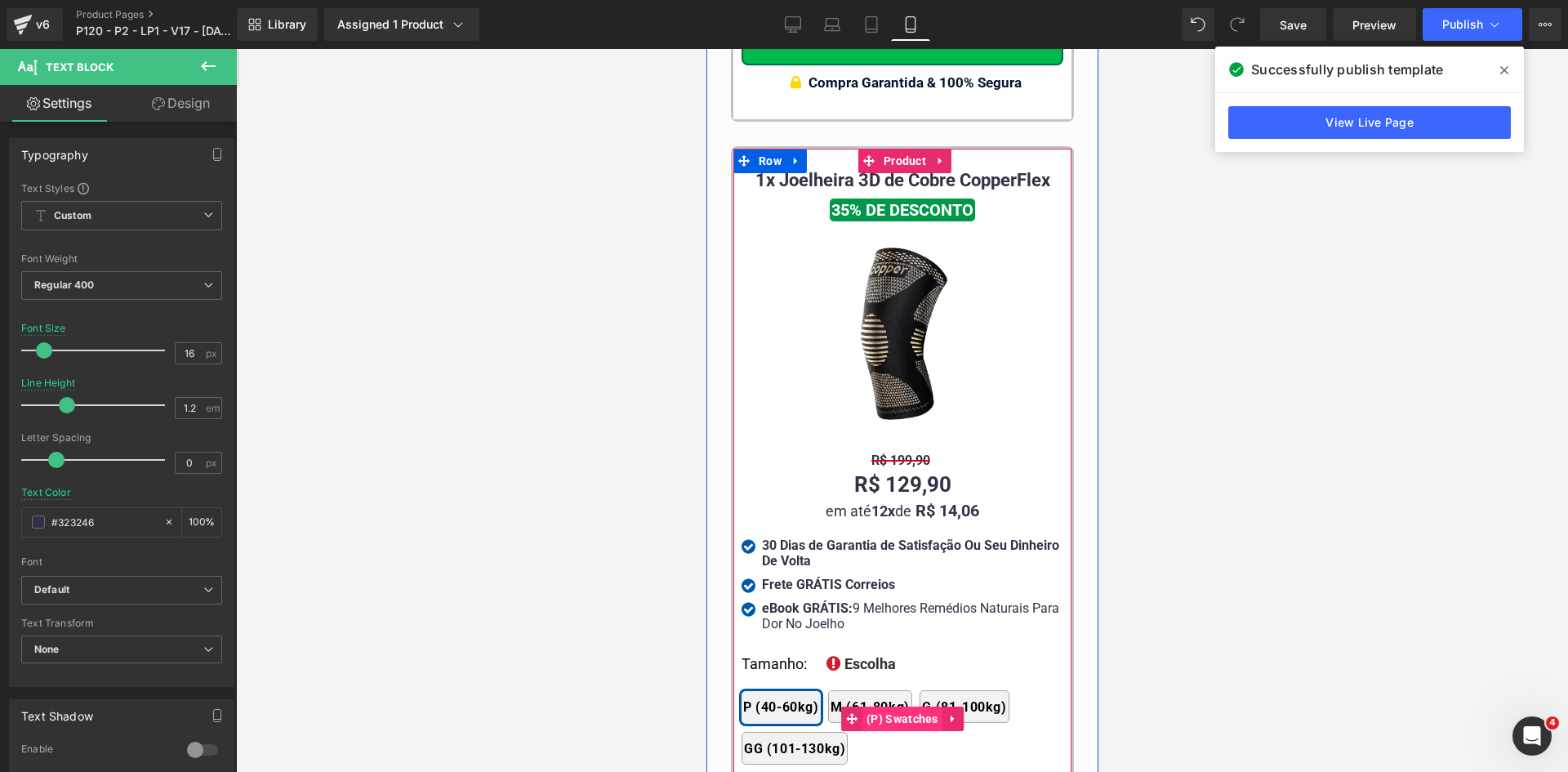
click at [877, 707] on span "(P) Swatches" at bounding box center [901, 719] width 80 height 24
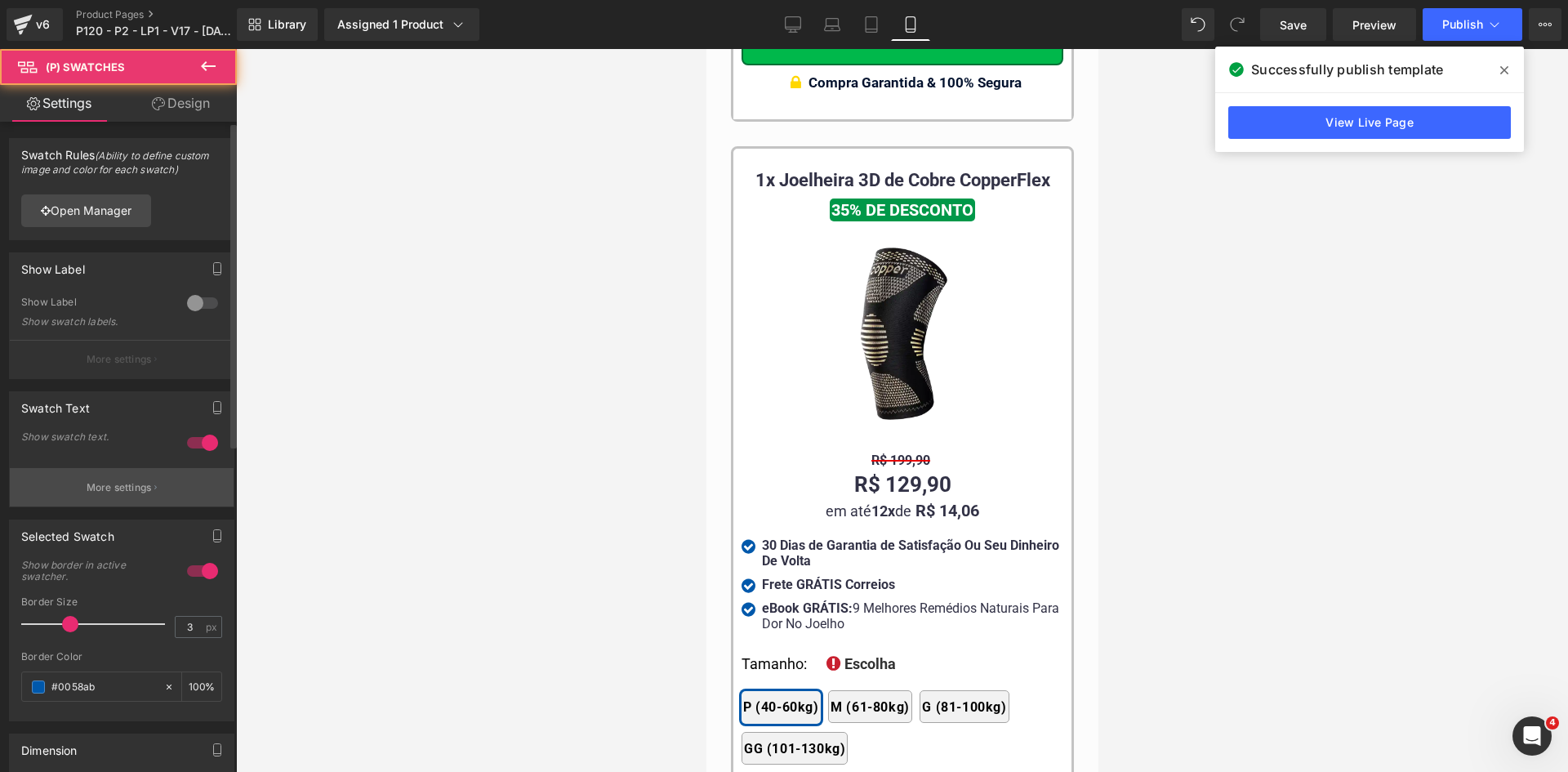
click at [121, 489] on p "More settings" at bounding box center [119, 488] width 65 height 15
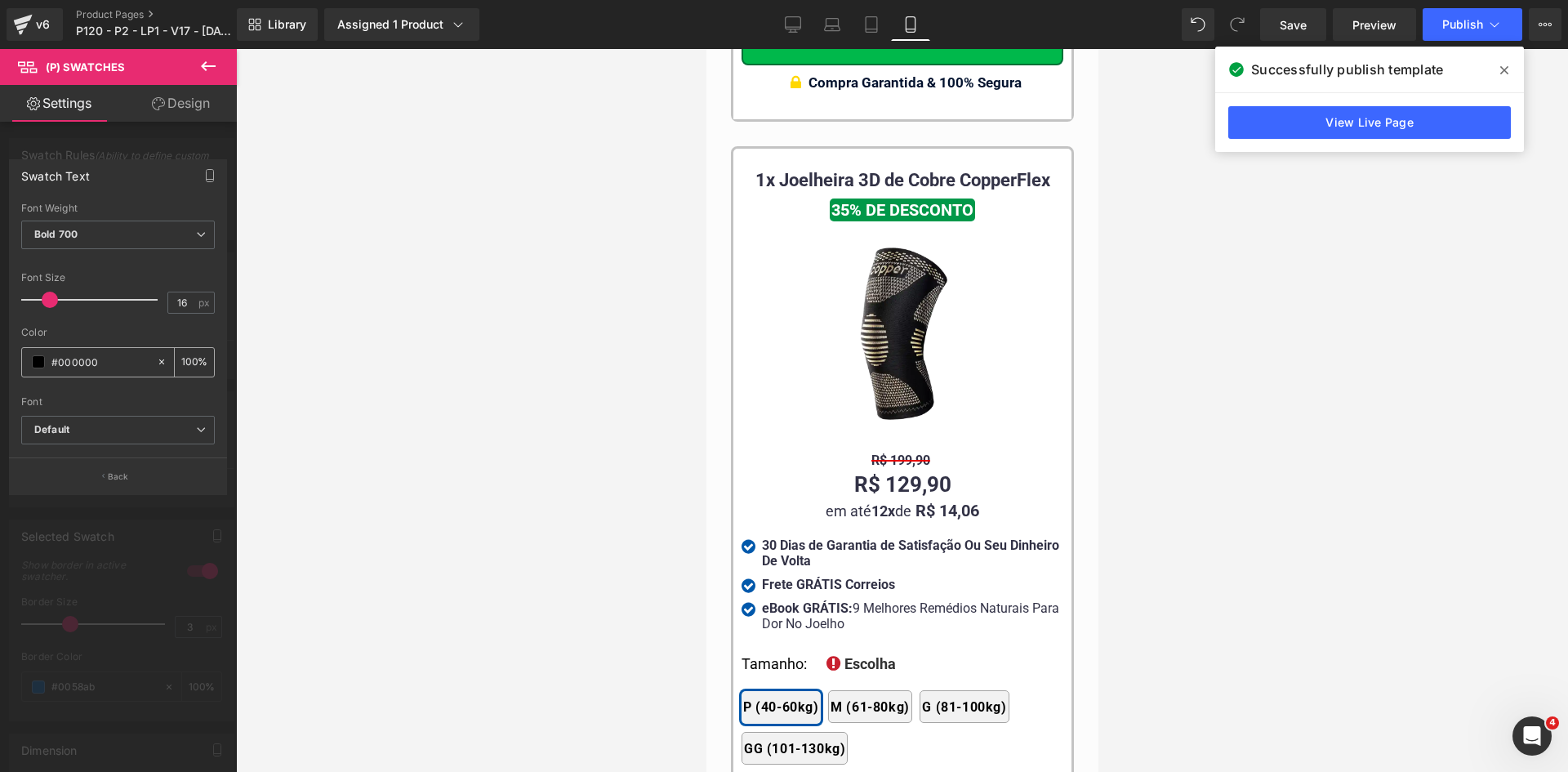
click at [112, 358] on input "#000000" at bounding box center [100, 362] width 97 height 18
paste input "323246"
type input "#323246"
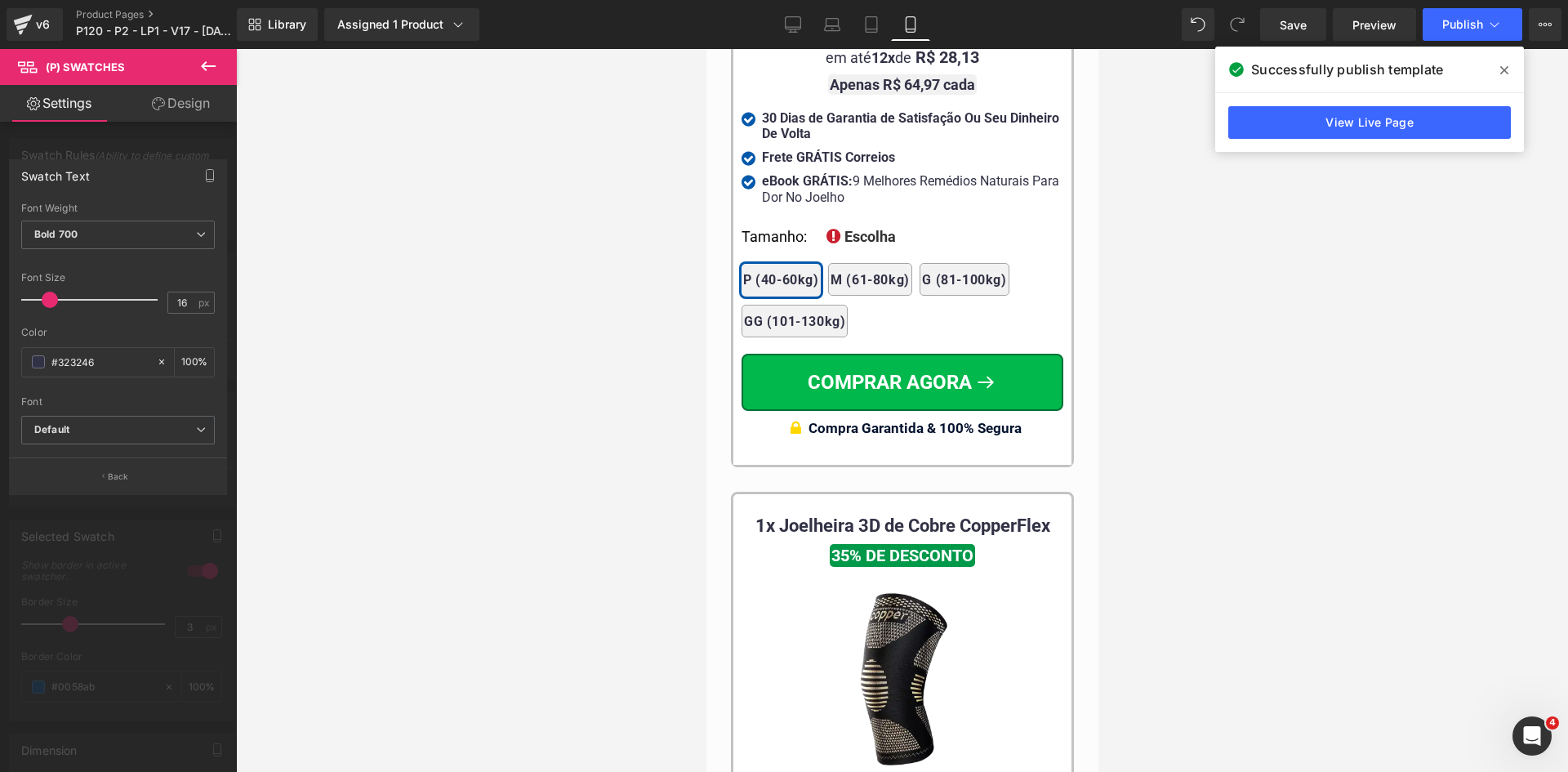
scroll to position [15933, 0]
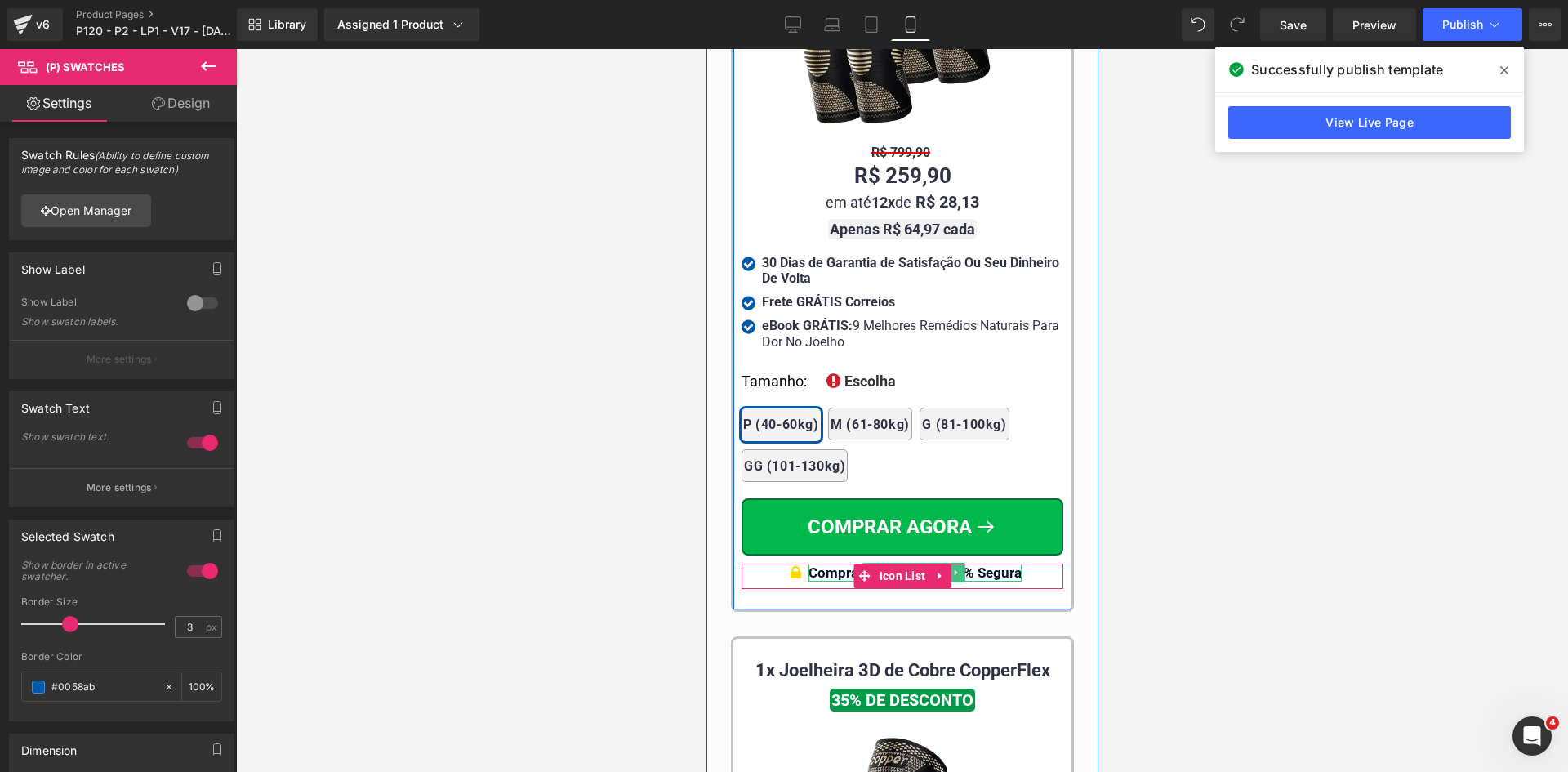
click at [991, 564] on span "Compra Garantida & 100% Segura" at bounding box center [914, 573] width 213 height 17
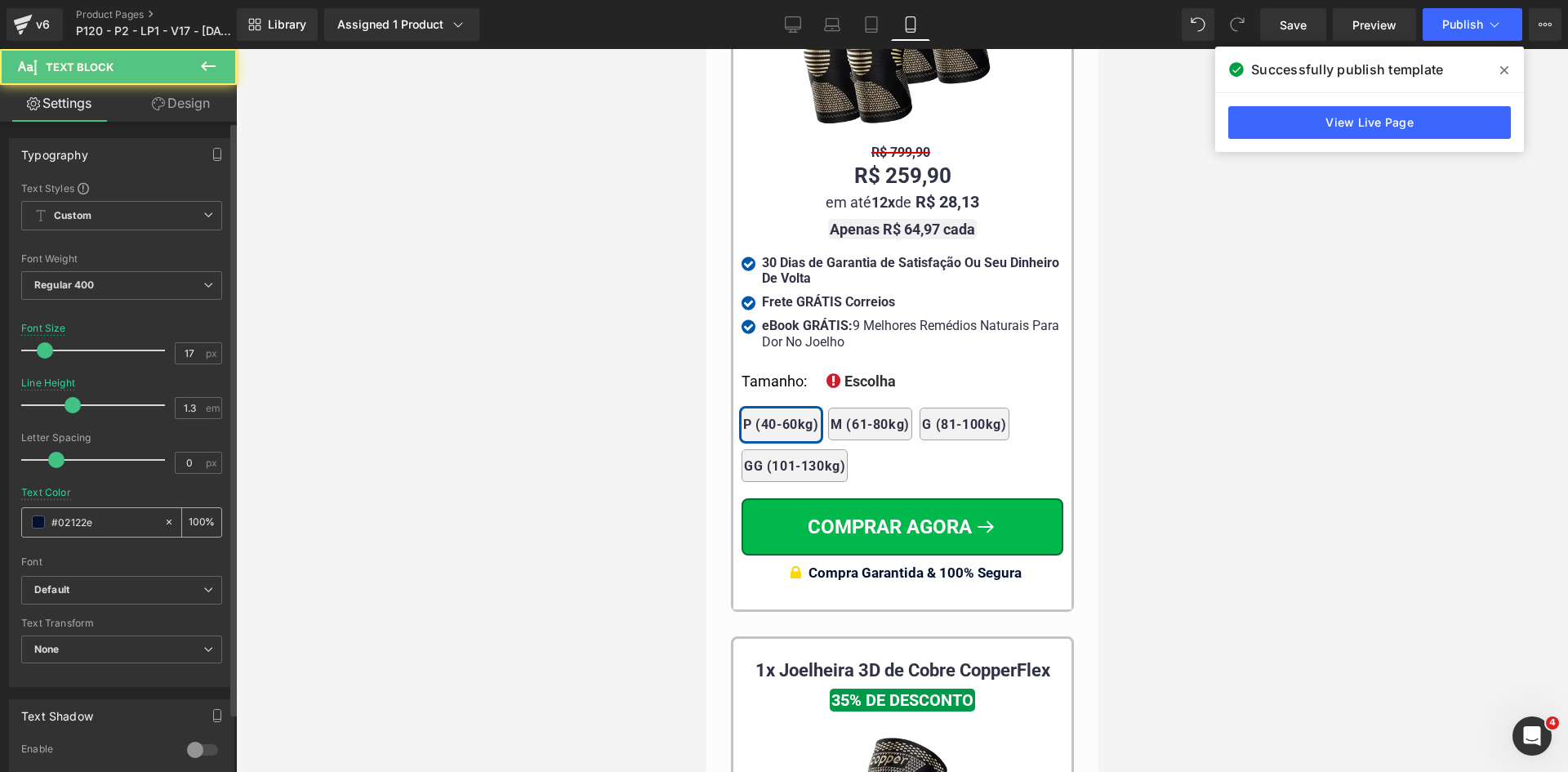
click at [125, 512] on div "#02122e" at bounding box center [92, 523] width 142 height 28
click at [124, 519] on input "#02122e" at bounding box center [103, 522] width 104 height 18
paste input "323246"
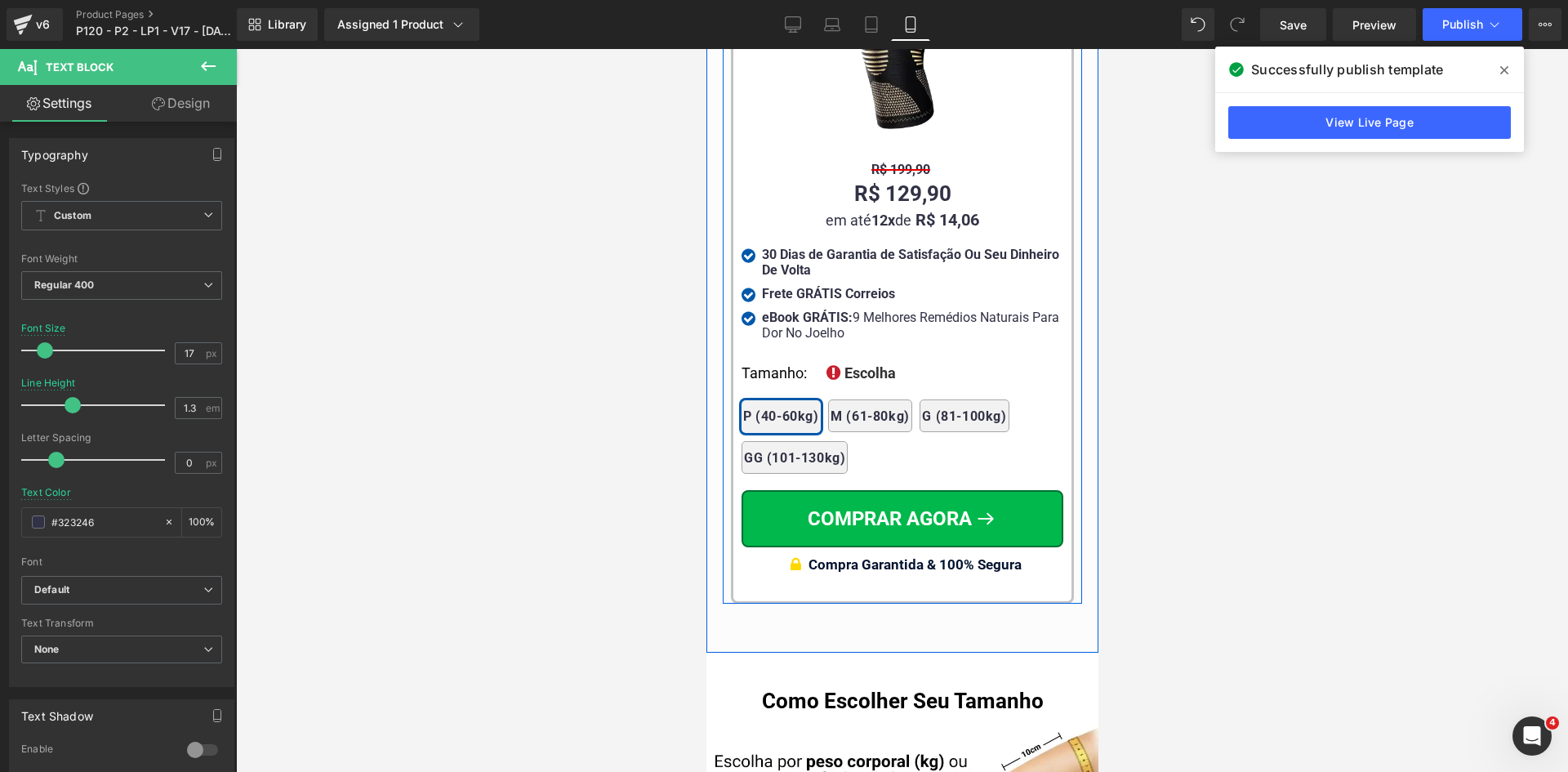
scroll to position [16750, 0]
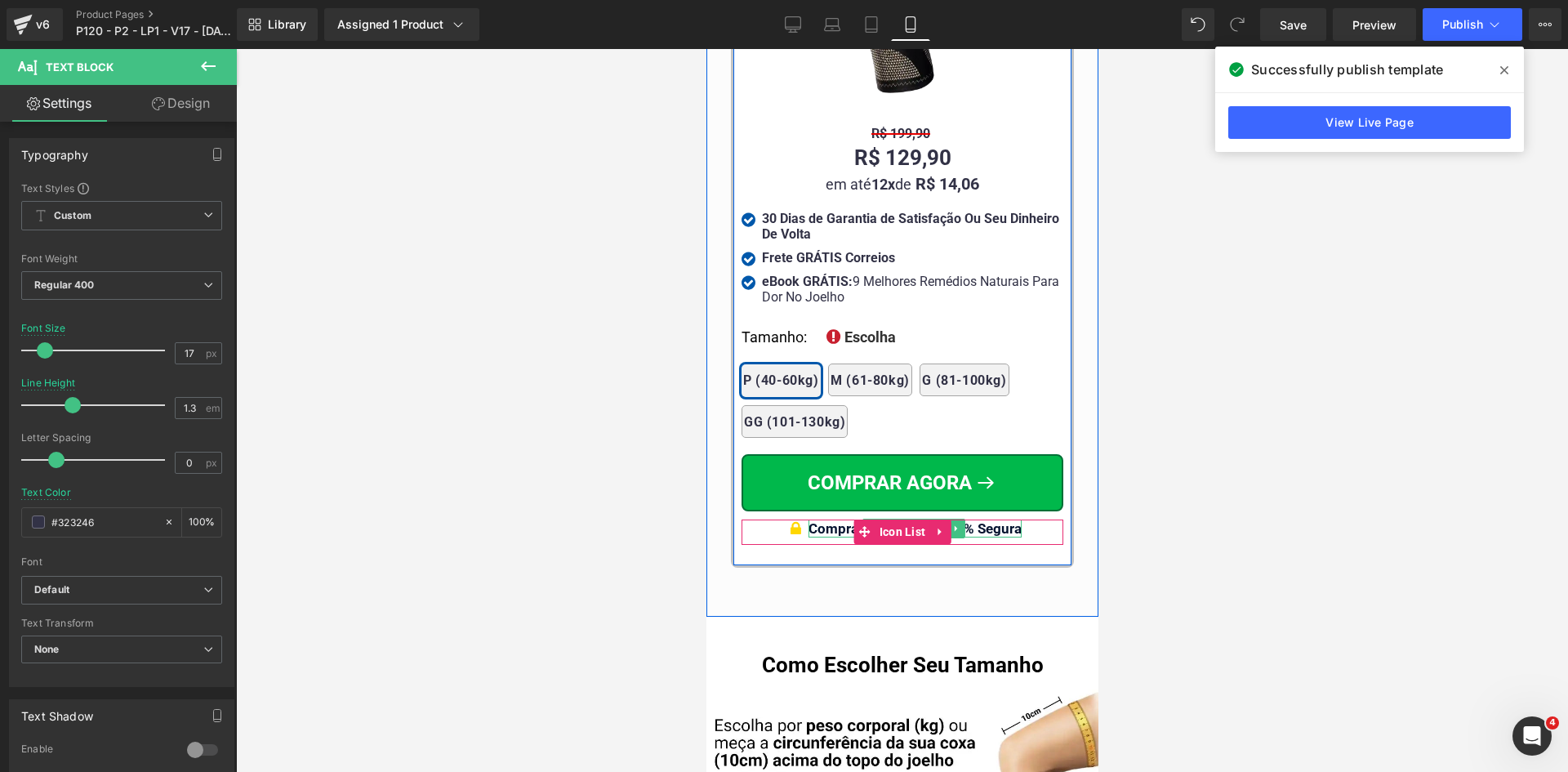
type input "#323246"
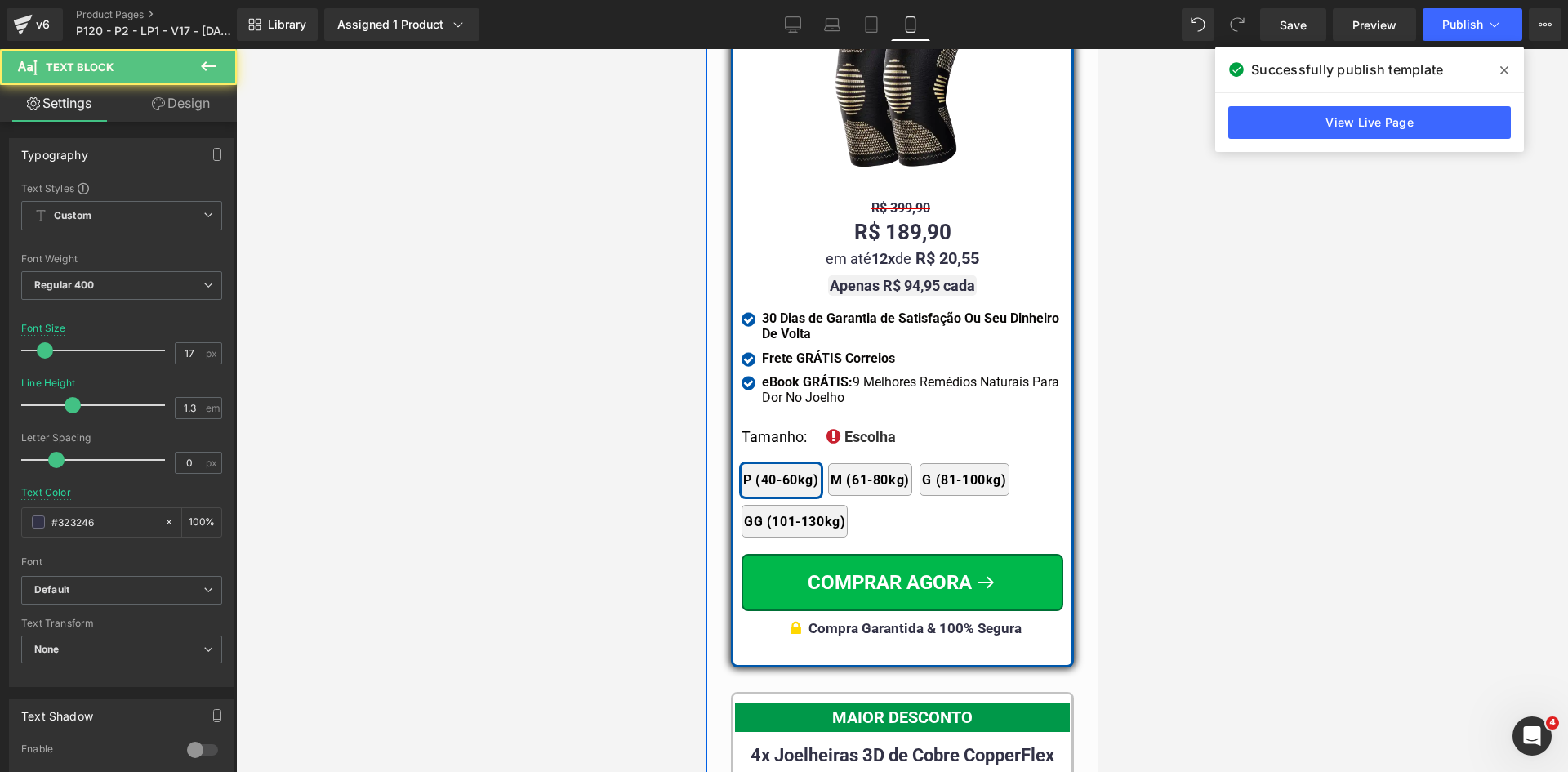
scroll to position [15034, 0]
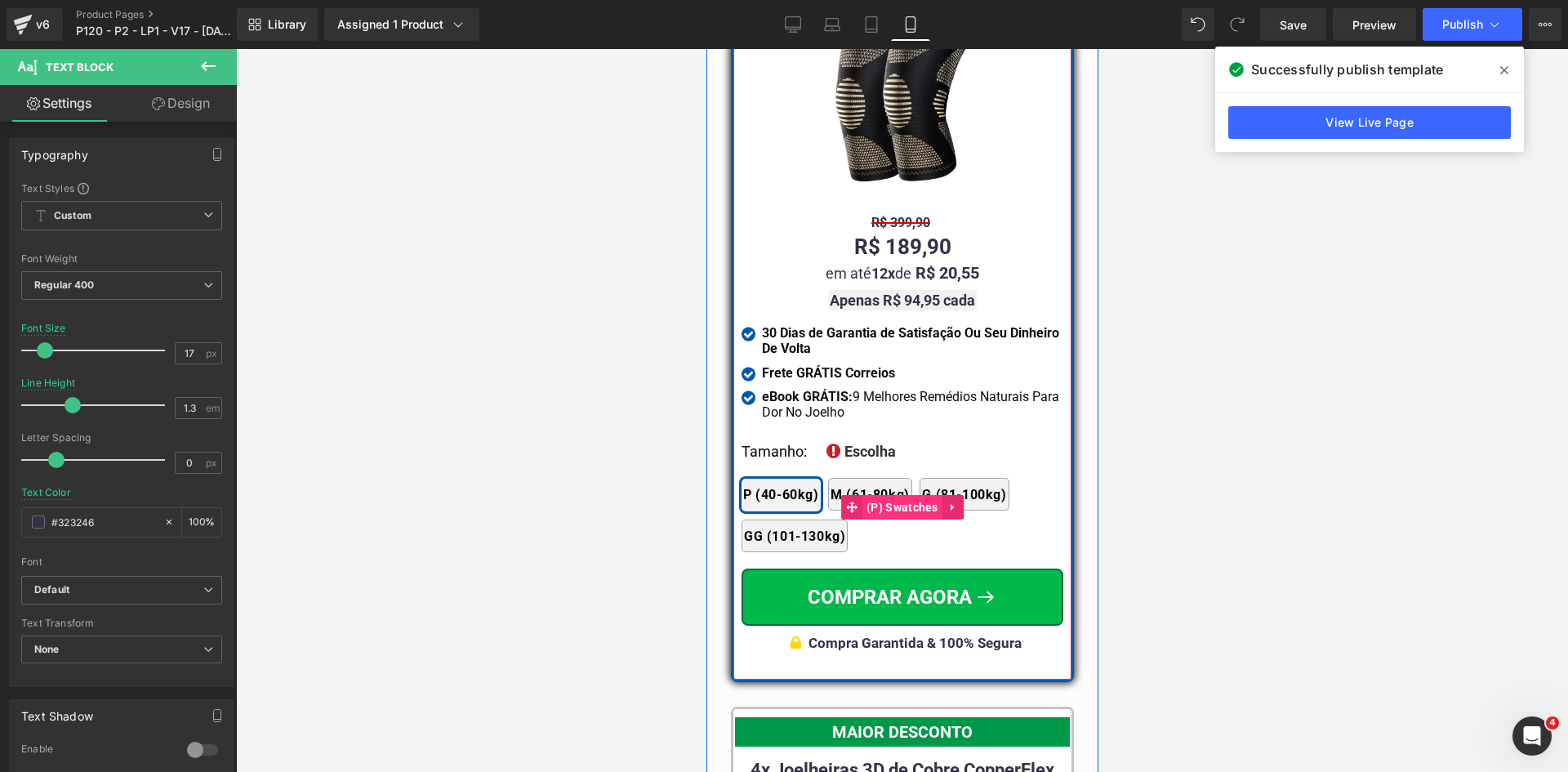
click at [885, 495] on span "(P) Swatches" at bounding box center [901, 507] width 80 height 24
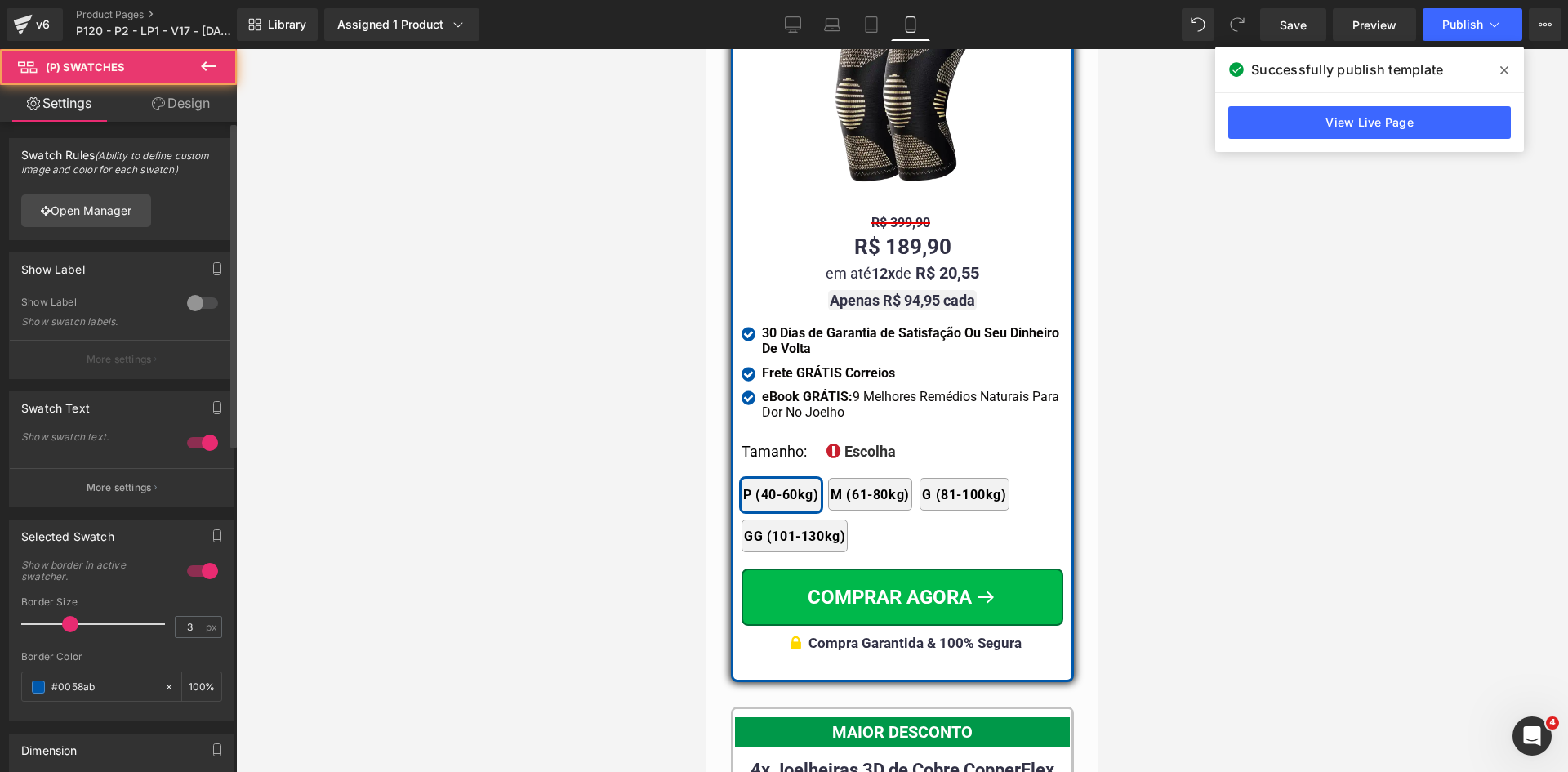
click at [127, 499] on button "More settings" at bounding box center [122, 488] width 224 height 38
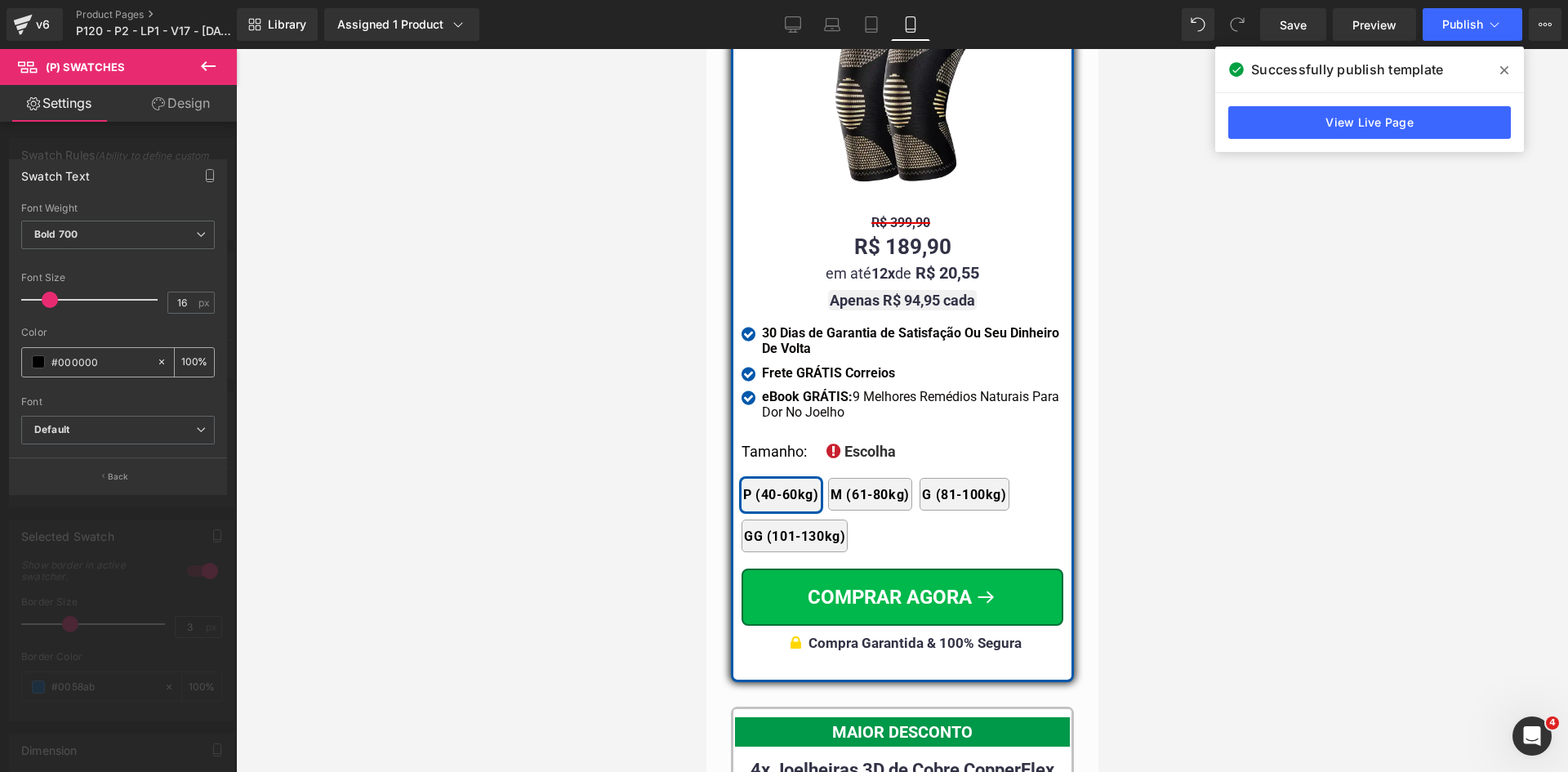
drag, startPoint x: 90, startPoint y: 358, endPoint x: 172, endPoint y: 358, distance: 82.0
click at [91, 358] on input "#000000" at bounding box center [100, 362] width 97 height 18
paste input "323246"
type input "#323246"
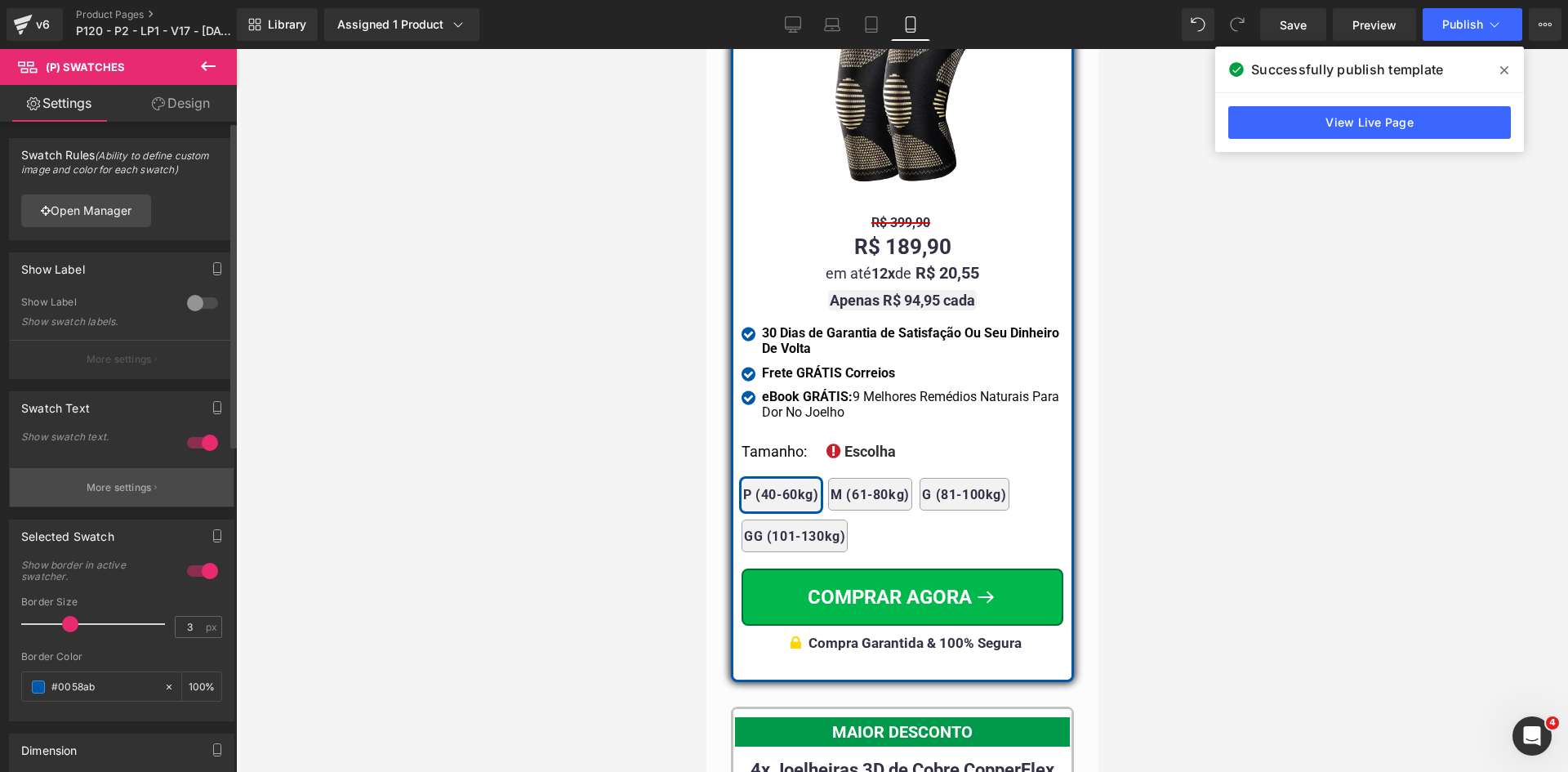
click at [134, 469] on div "1 Show swatch text. All Tamanho Kit Size Material Other Only Hide Field All All…" at bounding box center [122, 470] width 224 height 72
click at [134, 475] on button "More settings" at bounding box center [122, 488] width 224 height 38
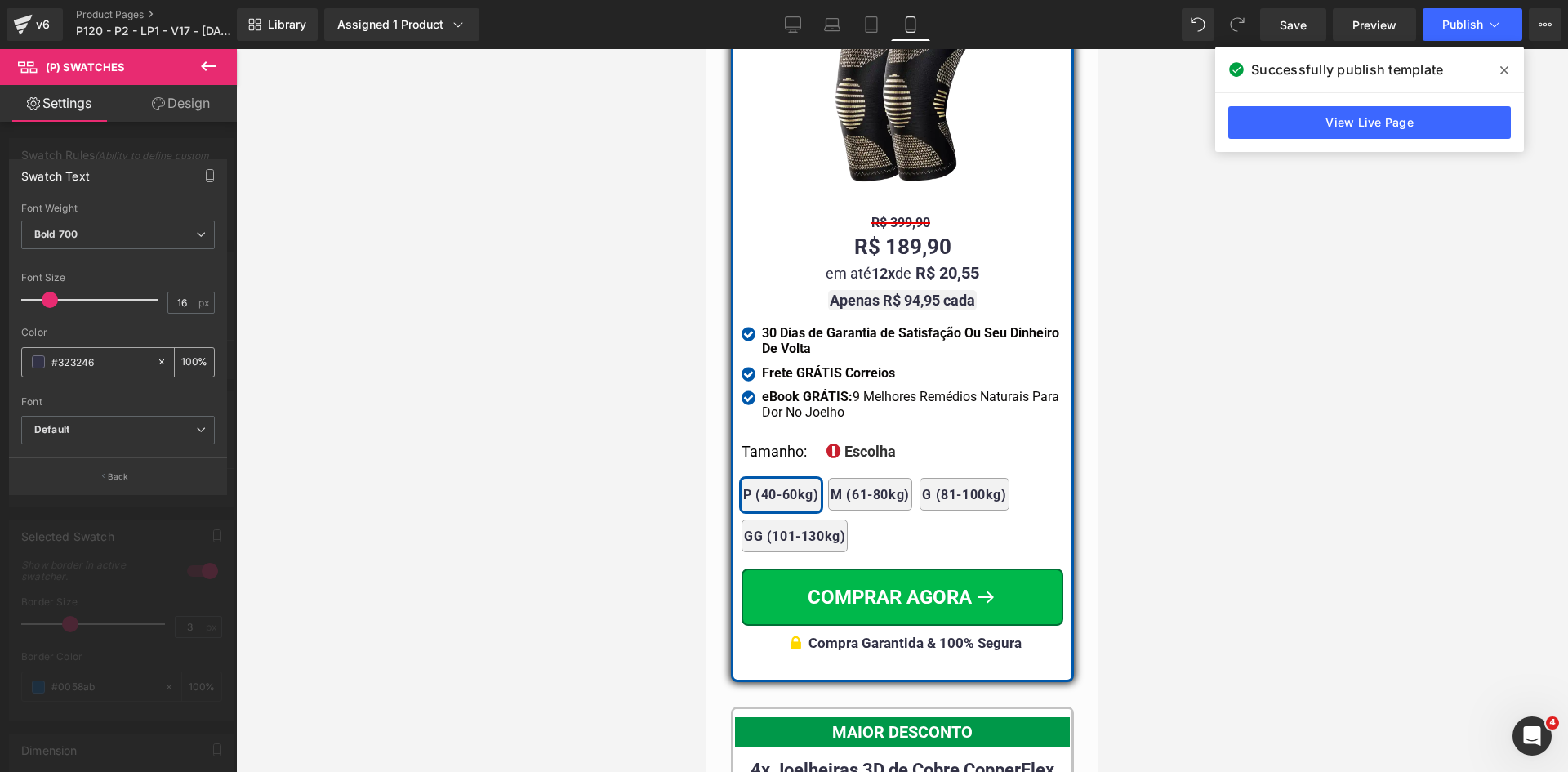
click at [115, 362] on input "#323246" at bounding box center [100, 362] width 97 height 18
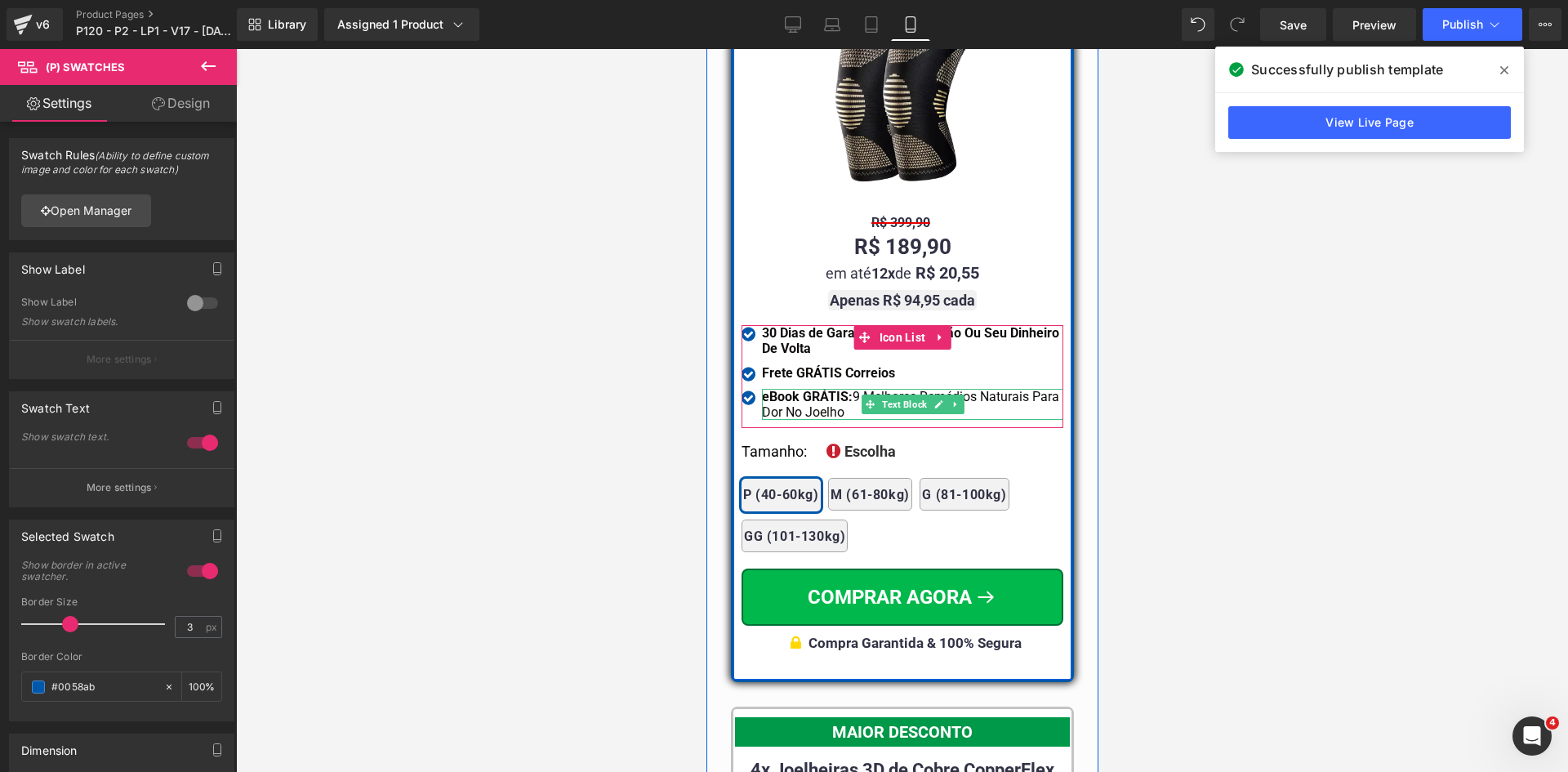
click at [811, 389] on strong "eBook GRÁTIS:" at bounding box center [806, 396] width 91 height 16
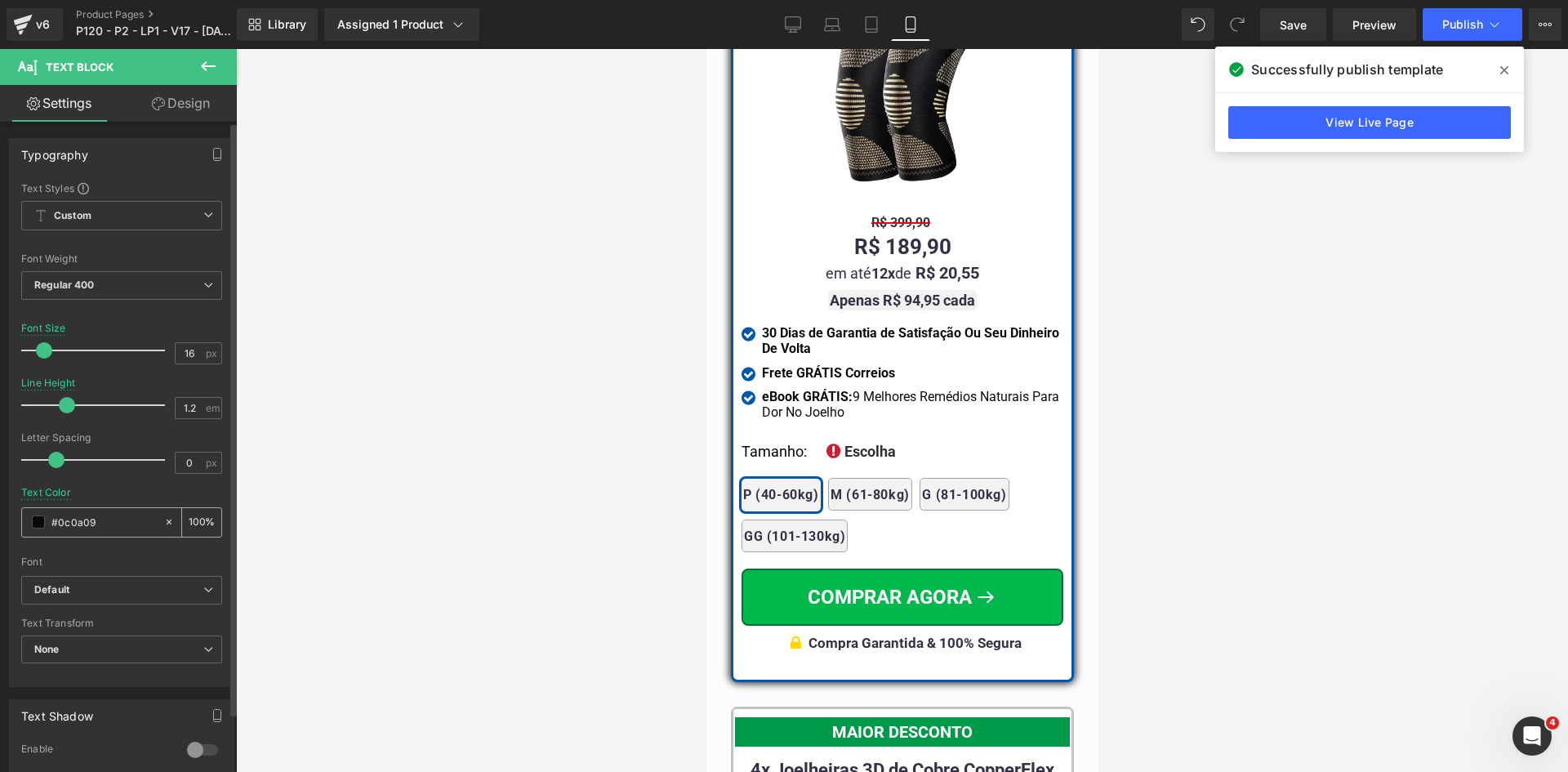
click at [108, 529] on input "#0c0a09" at bounding box center [103, 522] width 104 height 18
paste input "323246"
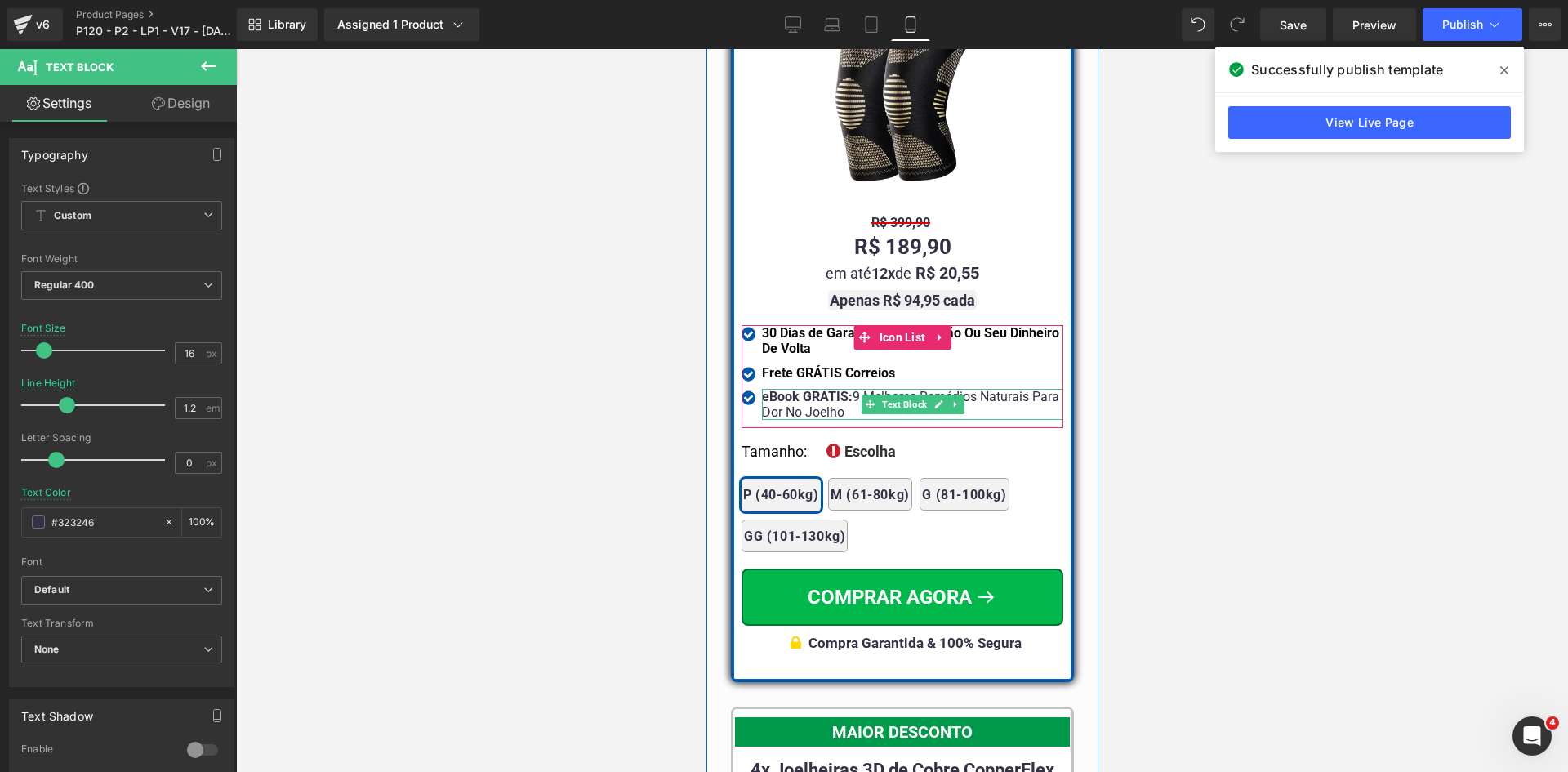
type input "#323246"
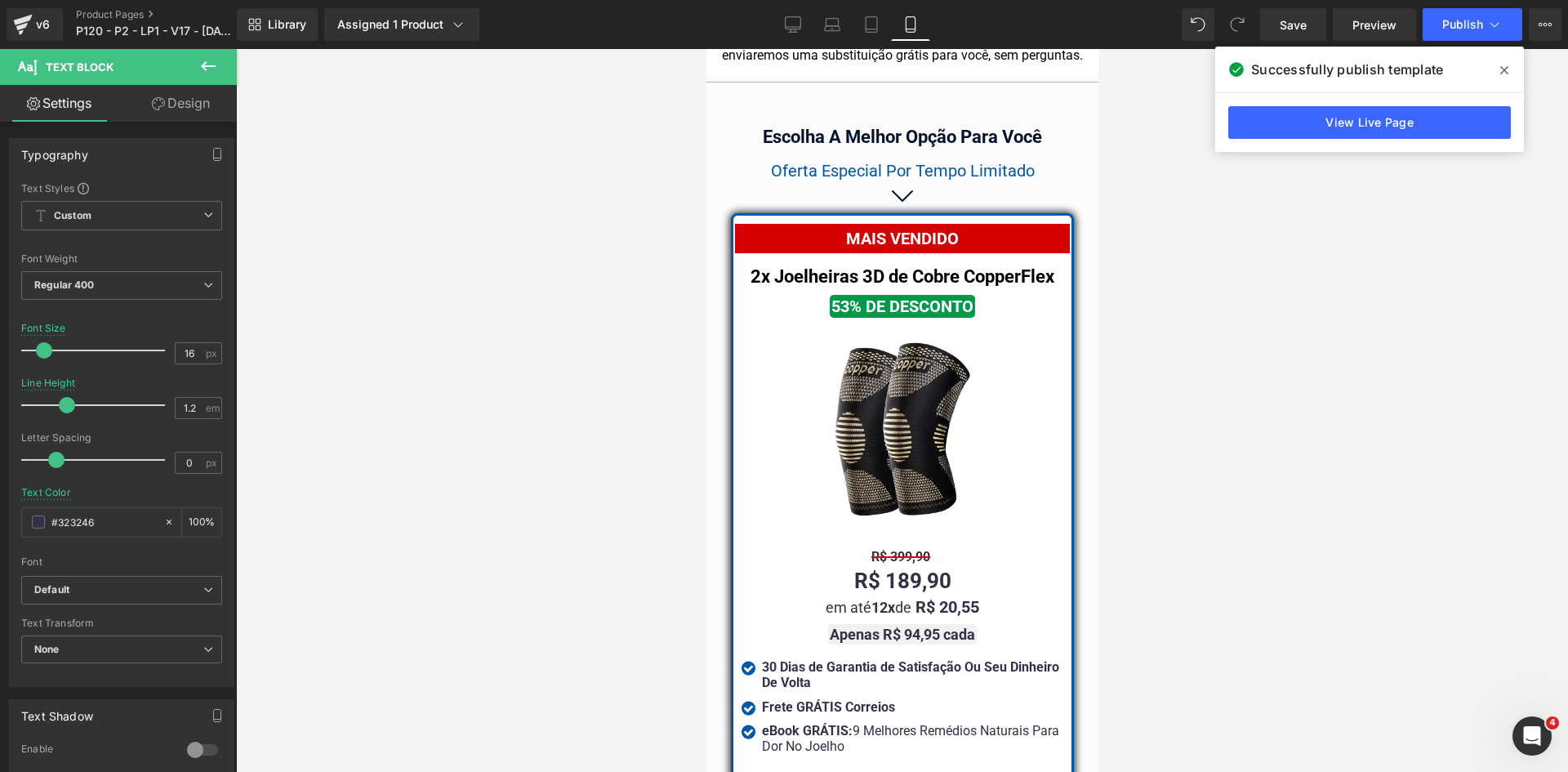
scroll to position [14380, 0]
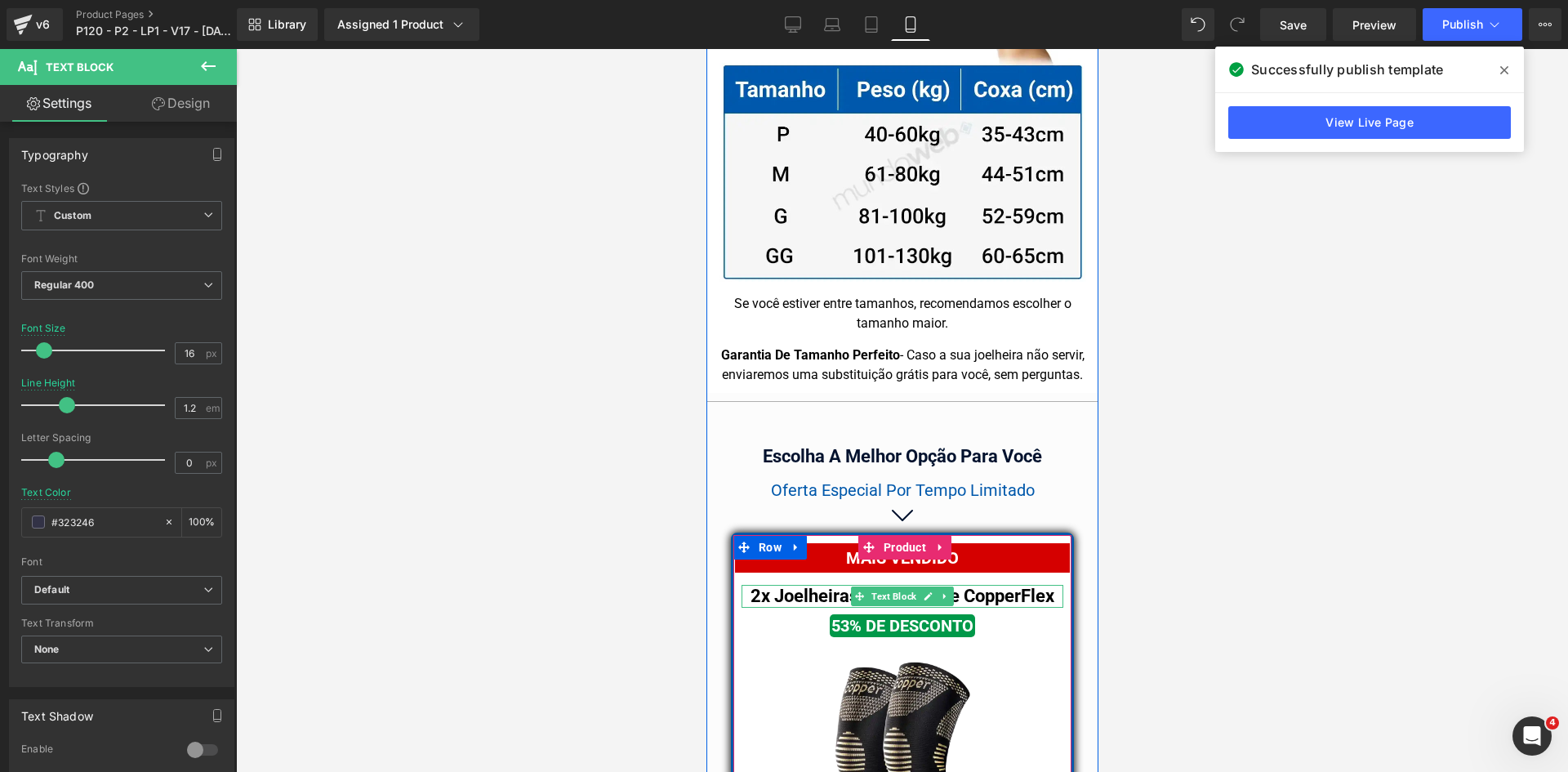
click at [798, 586] on b "2x Joelheiras 3D de Cobre CopperFlex" at bounding box center [901, 596] width 304 height 21
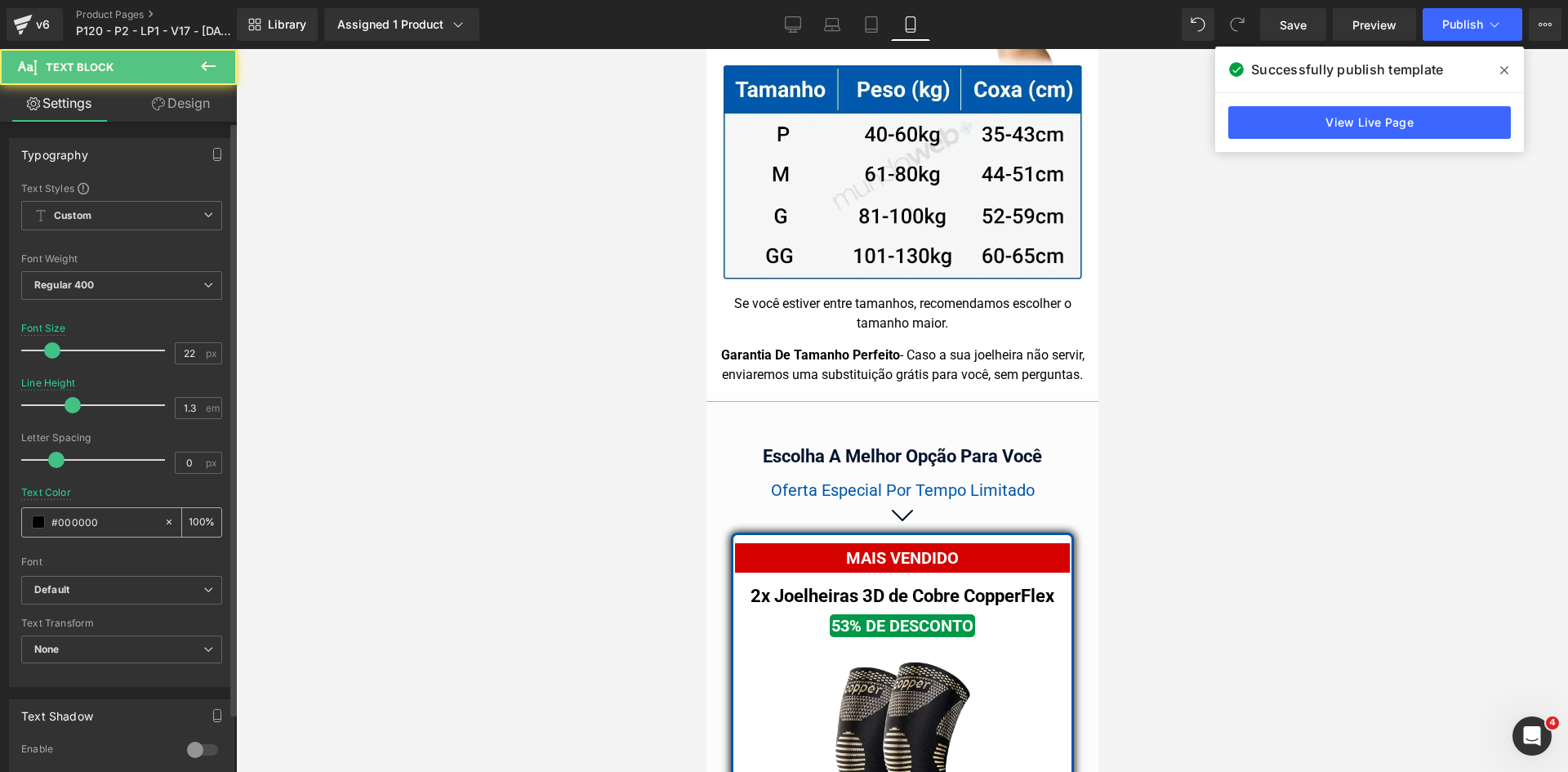
click at [135, 528] on input "#000000" at bounding box center [103, 522] width 104 height 18
paste input "323246"
type input "#323246"
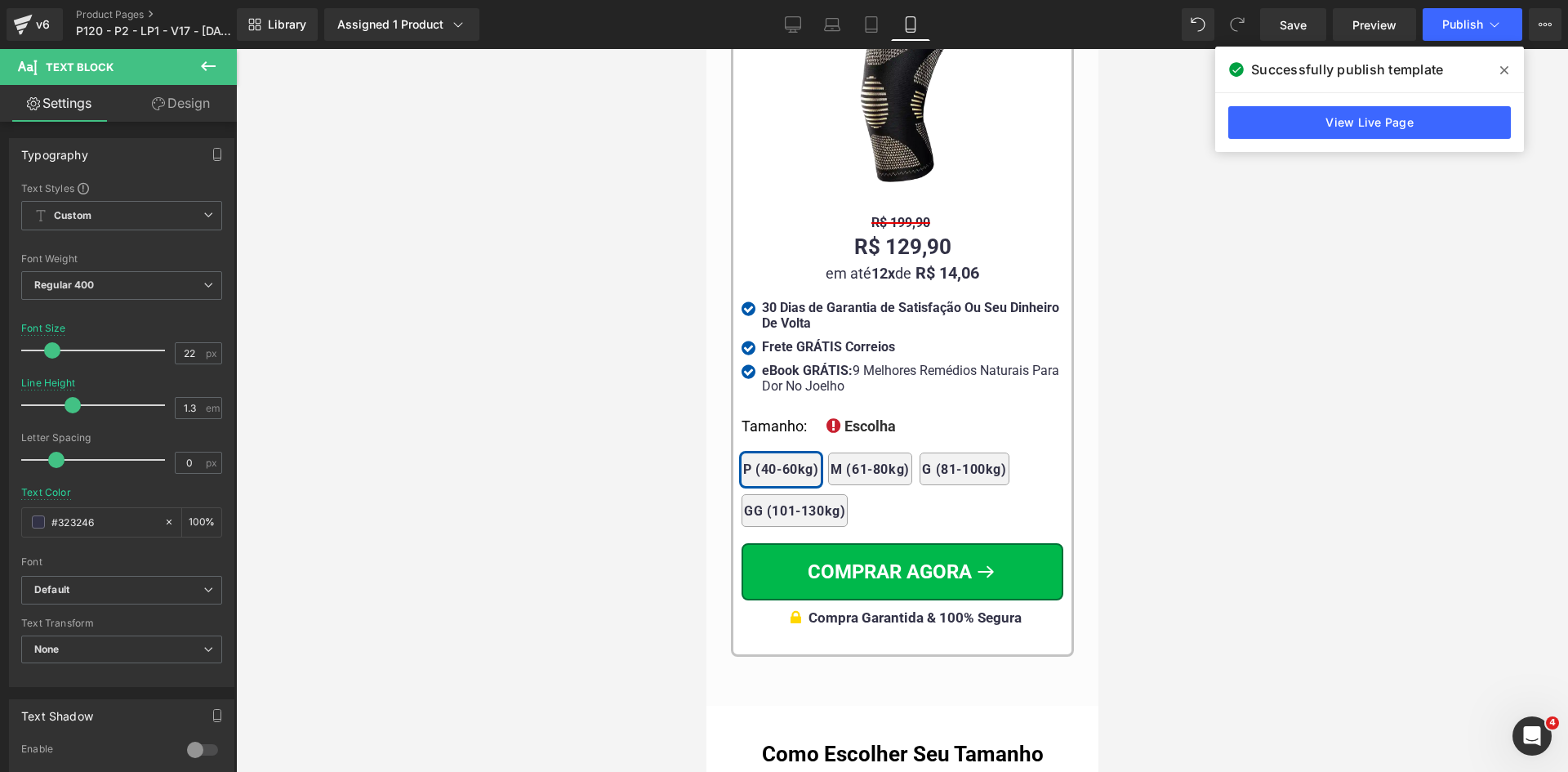
scroll to position [16668, 0]
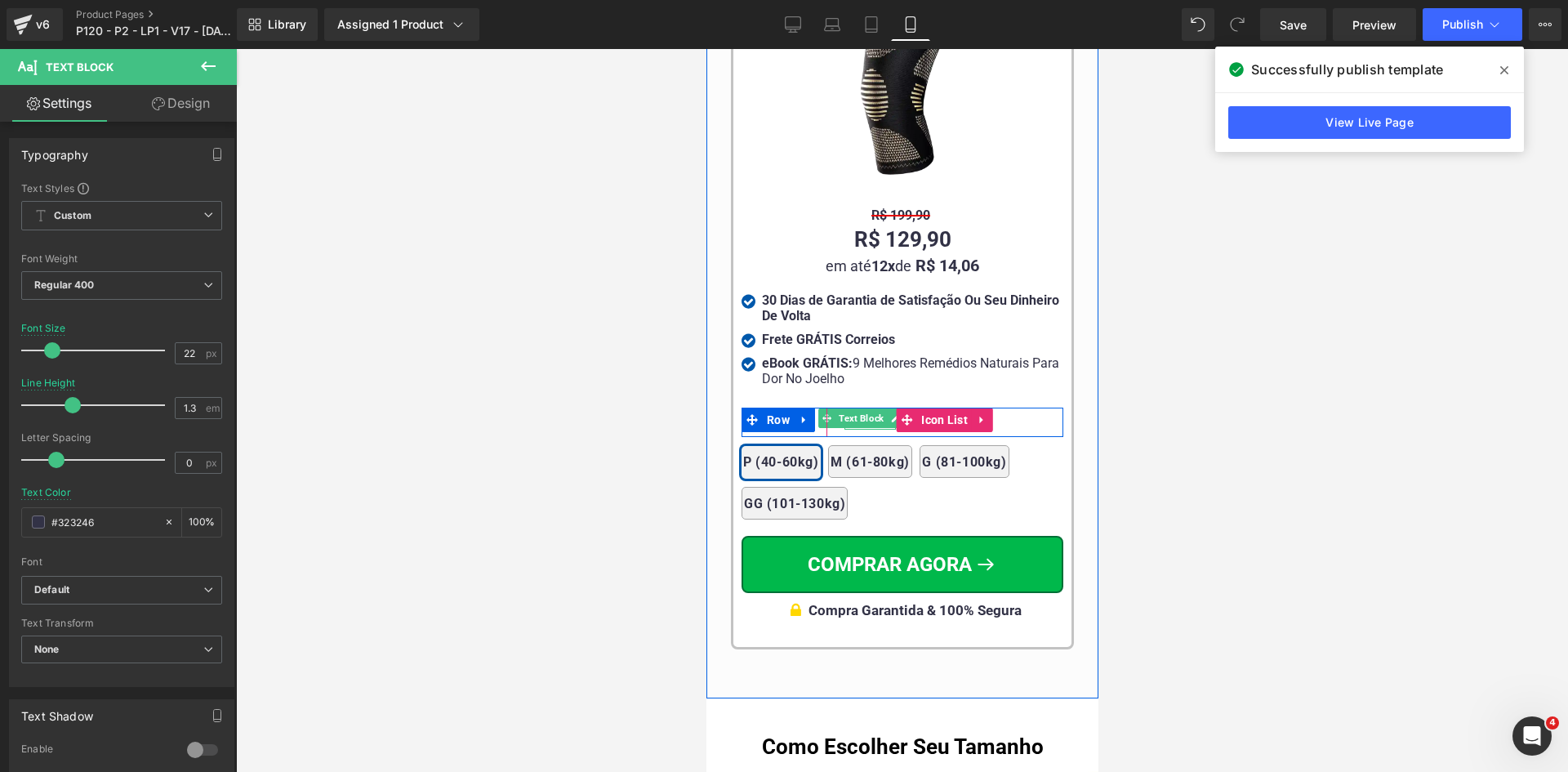
drag, startPoint x: 856, startPoint y: 387, endPoint x: 775, endPoint y: 391, distance: 81.1
click at [856, 409] on span "Text Block" at bounding box center [861, 419] width 52 height 20
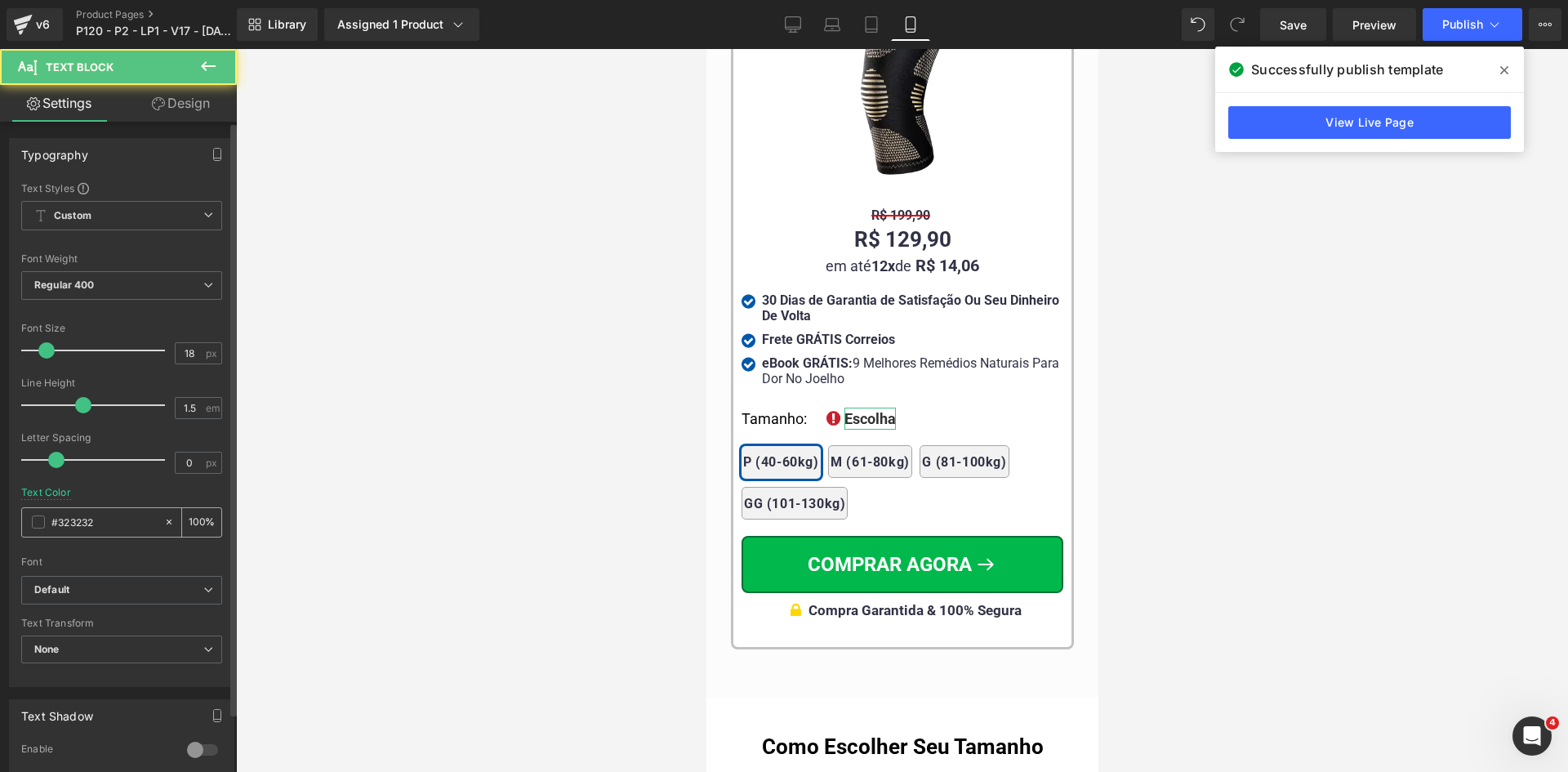
click at [133, 525] on input "#323232" at bounding box center [103, 522] width 104 height 18
paste input "46"
type input "#323246"
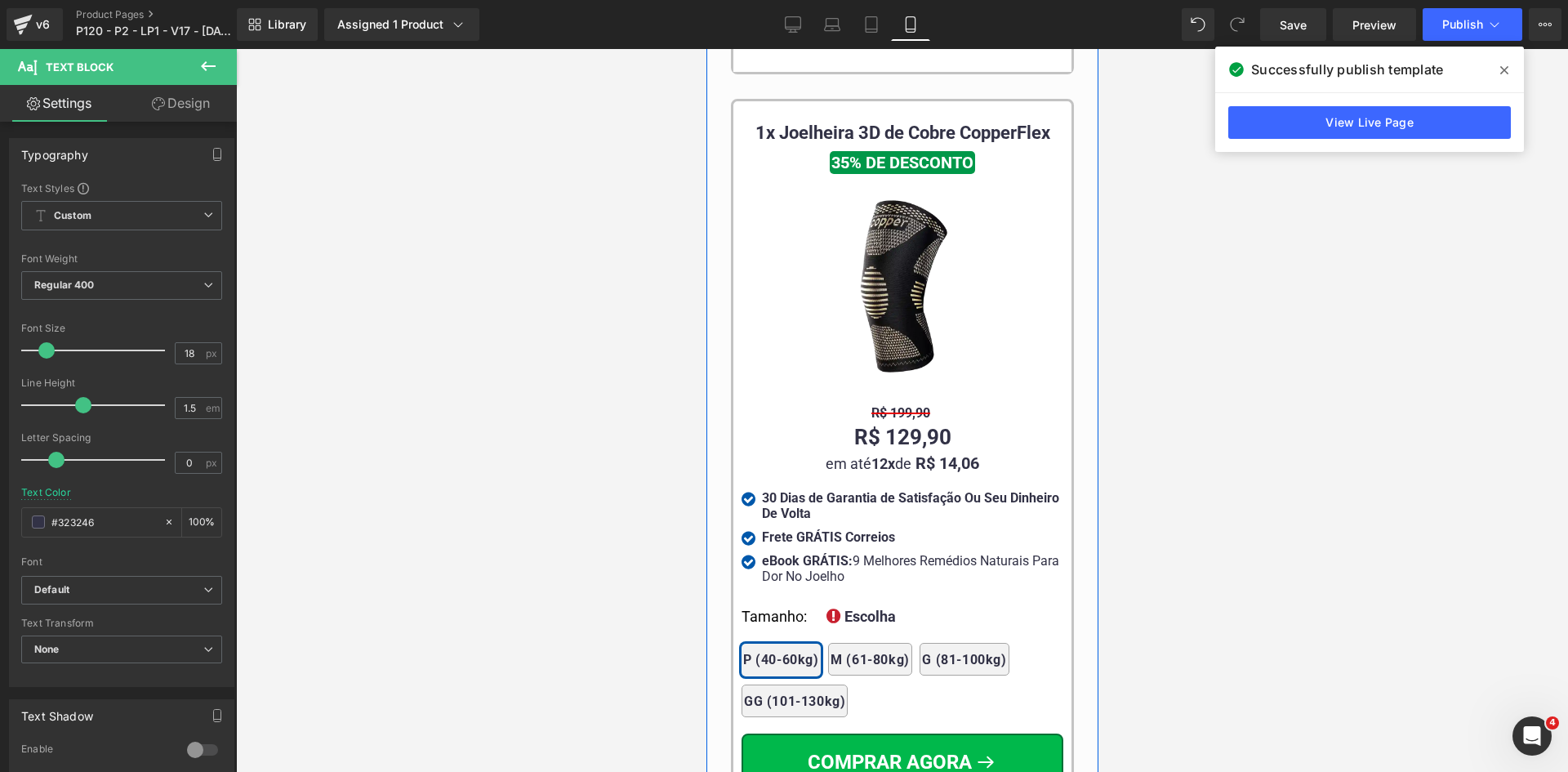
scroll to position [16096, 0]
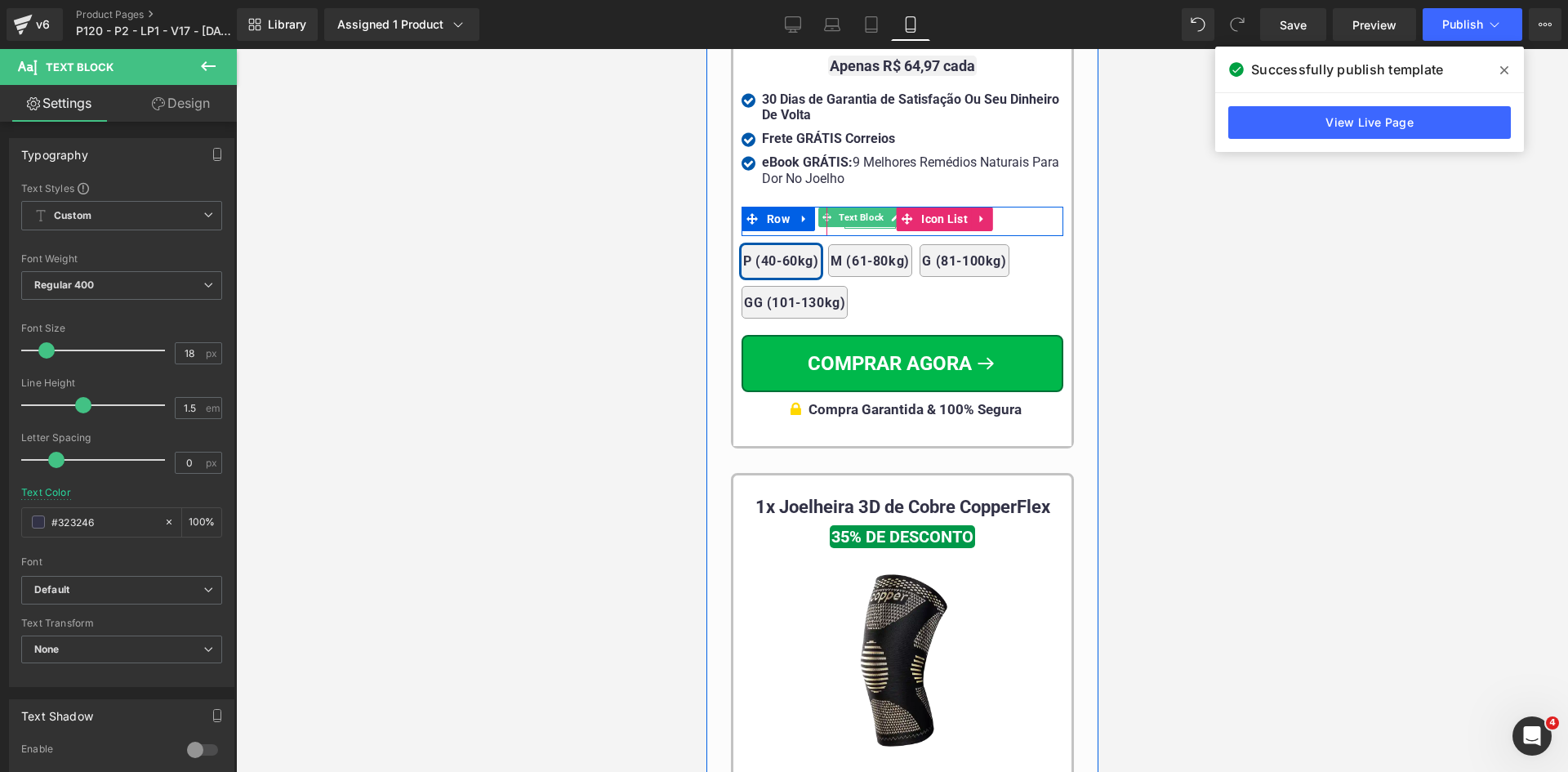
click at [855, 208] on span "Text Block" at bounding box center [861, 218] width 52 height 20
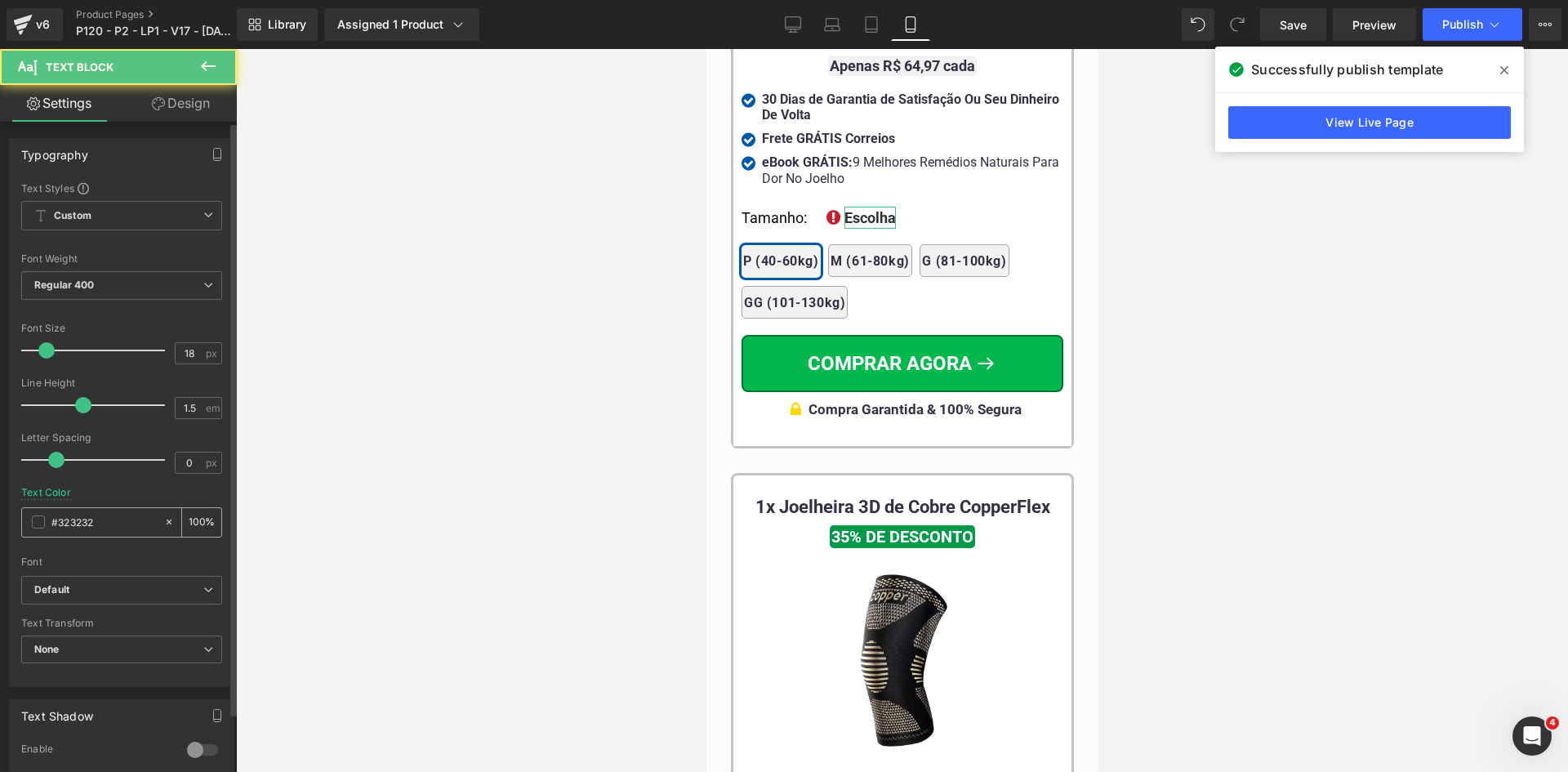
click at [81, 531] on input "#323232" at bounding box center [103, 522] width 104 height 18
paste input "46"
type input "#323246"
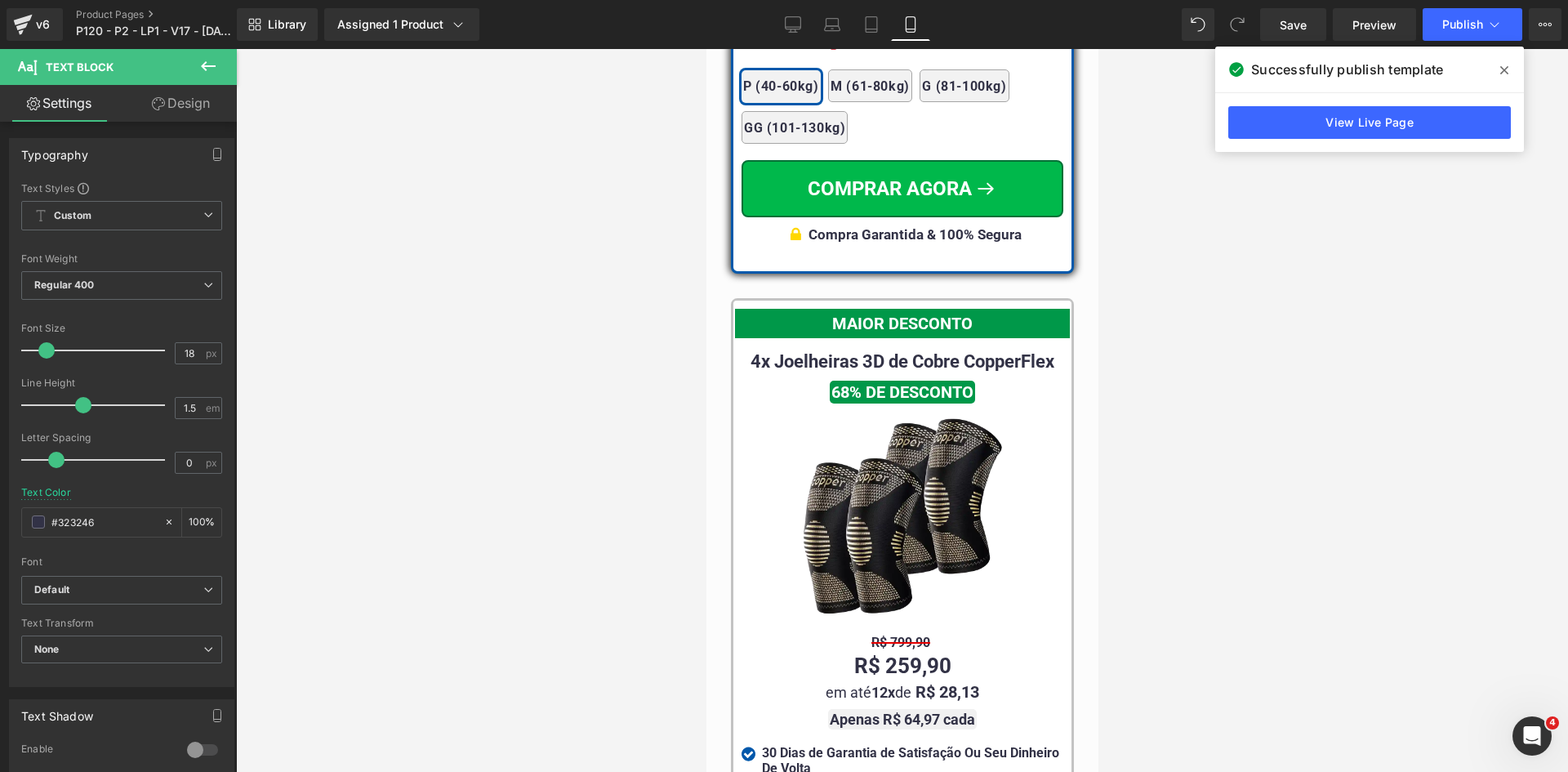
scroll to position [15279, 0]
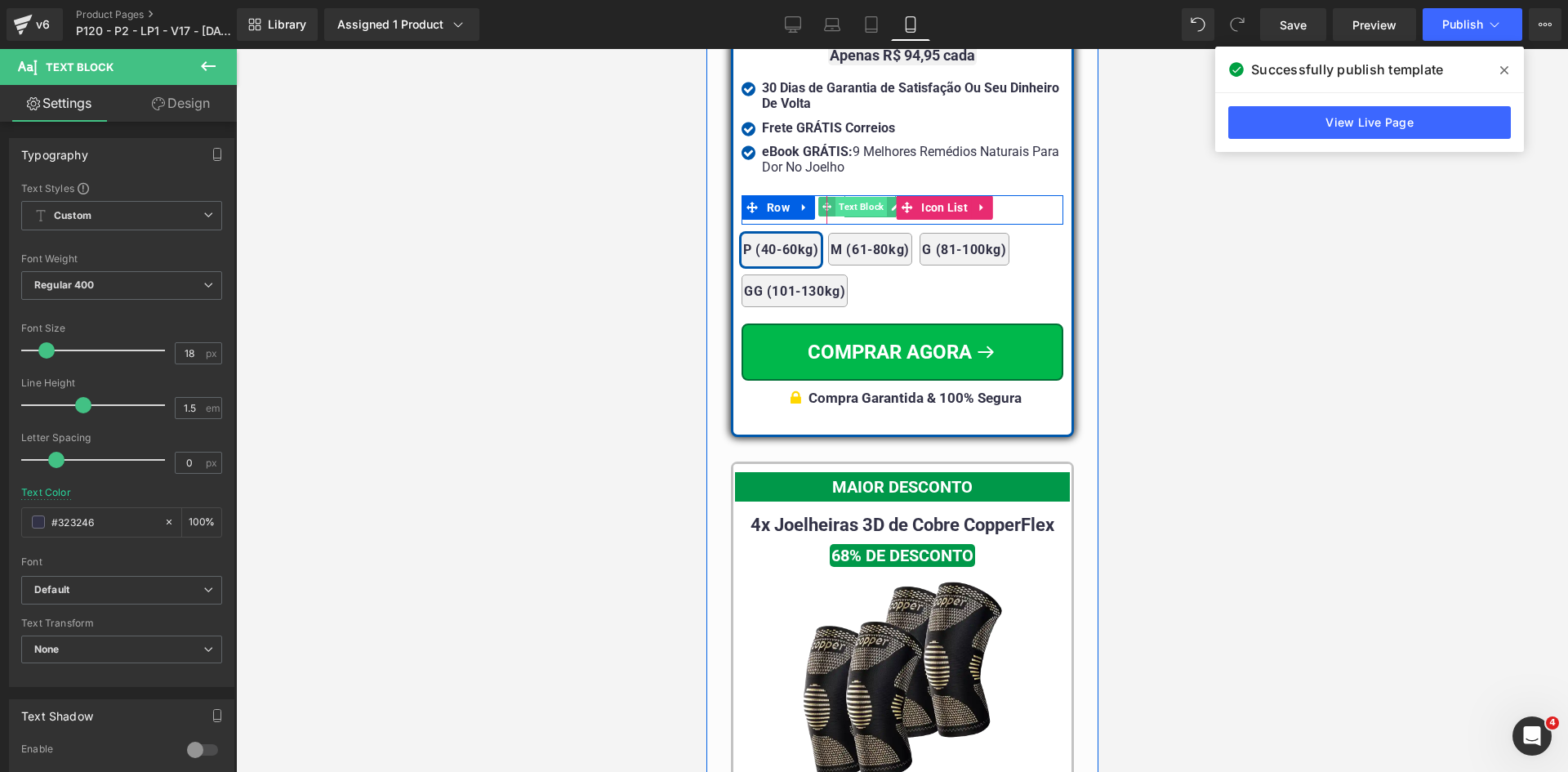
click at [863, 197] on span "Text Block" at bounding box center [861, 207] width 52 height 20
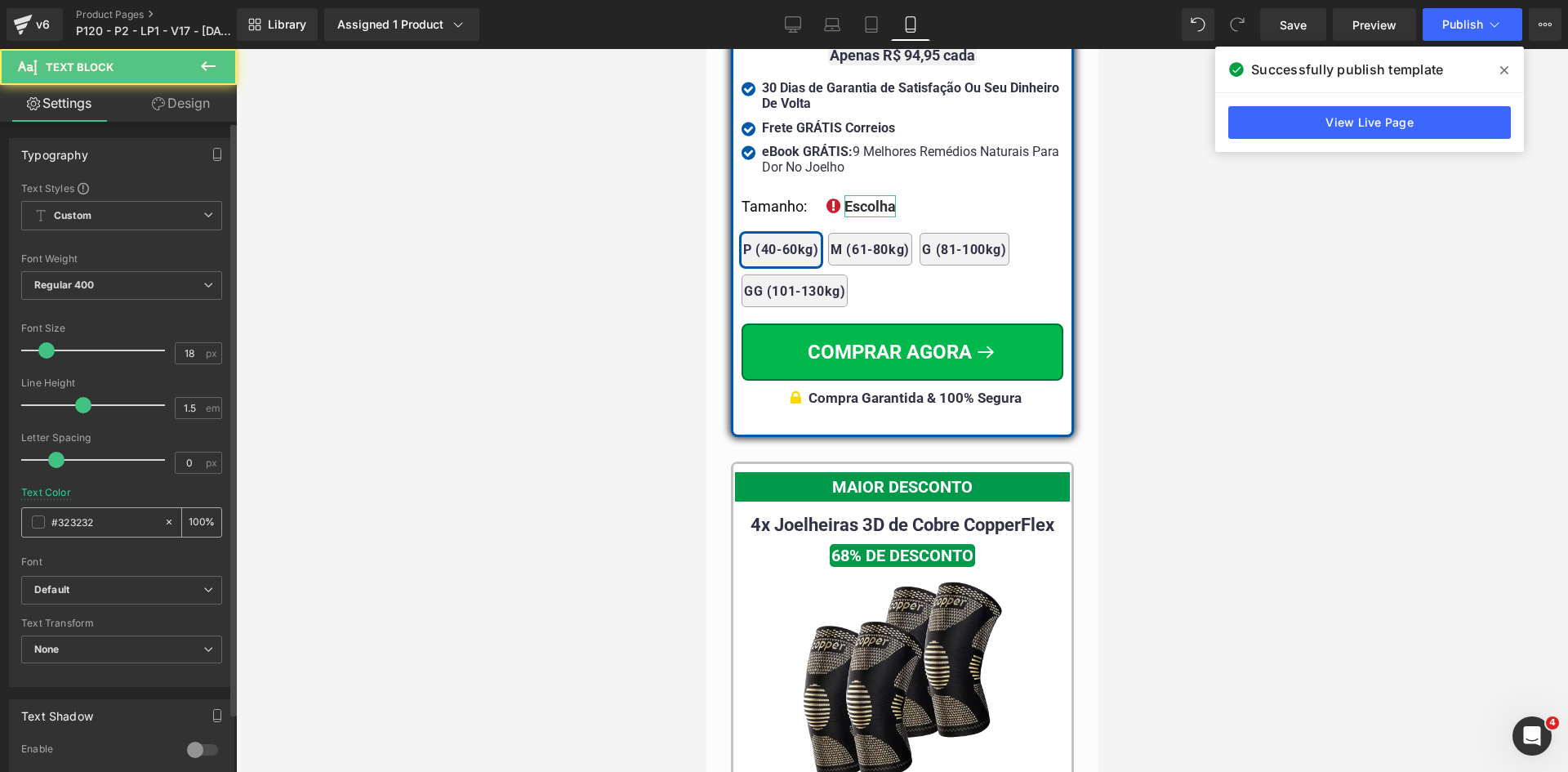
click at [109, 513] on input "#323232" at bounding box center [103, 522] width 104 height 18
paste input "46"
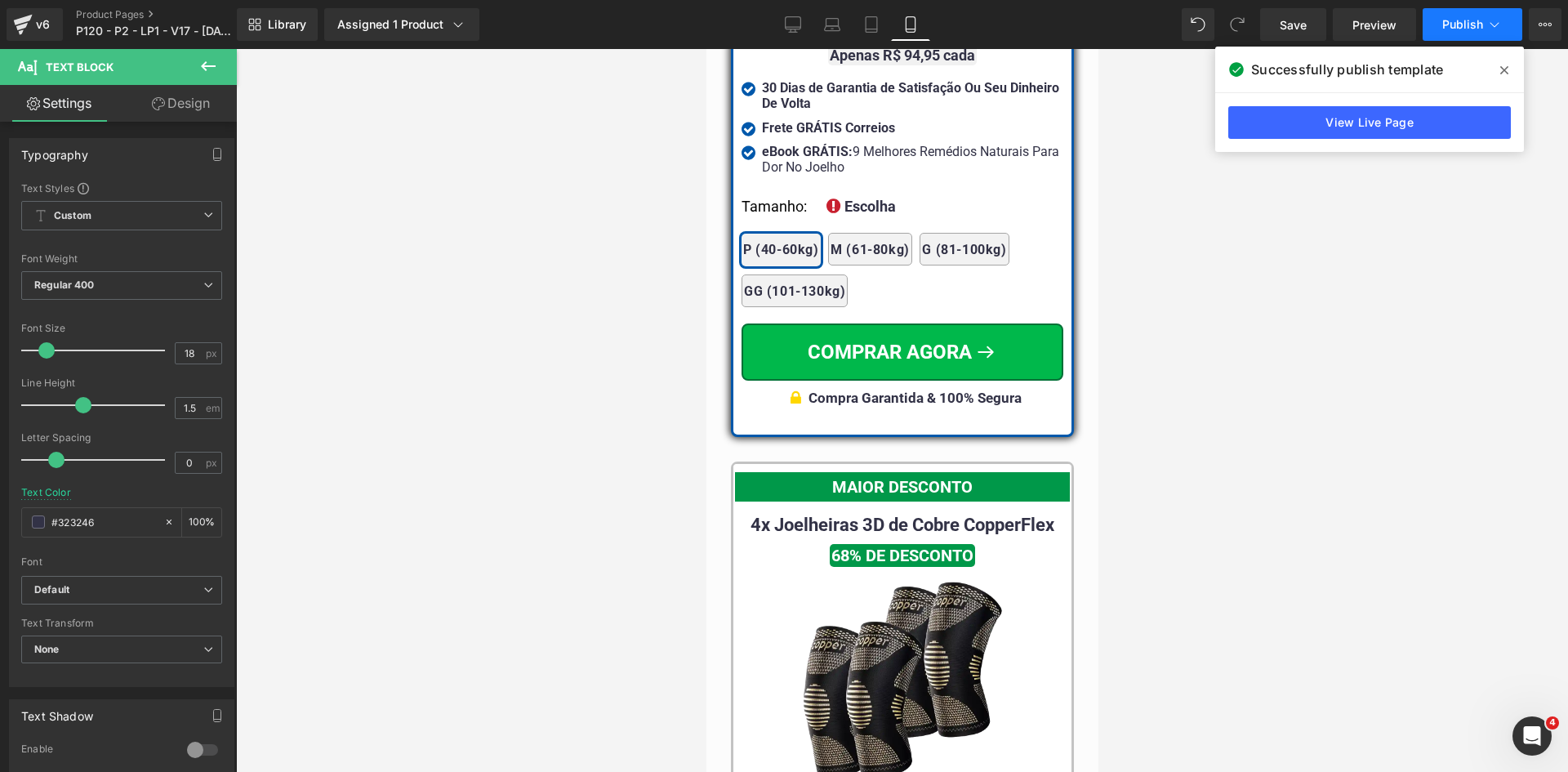
type input "#323246"
click at [1479, 18] on span "Publish" at bounding box center [1462, 25] width 41 height 13
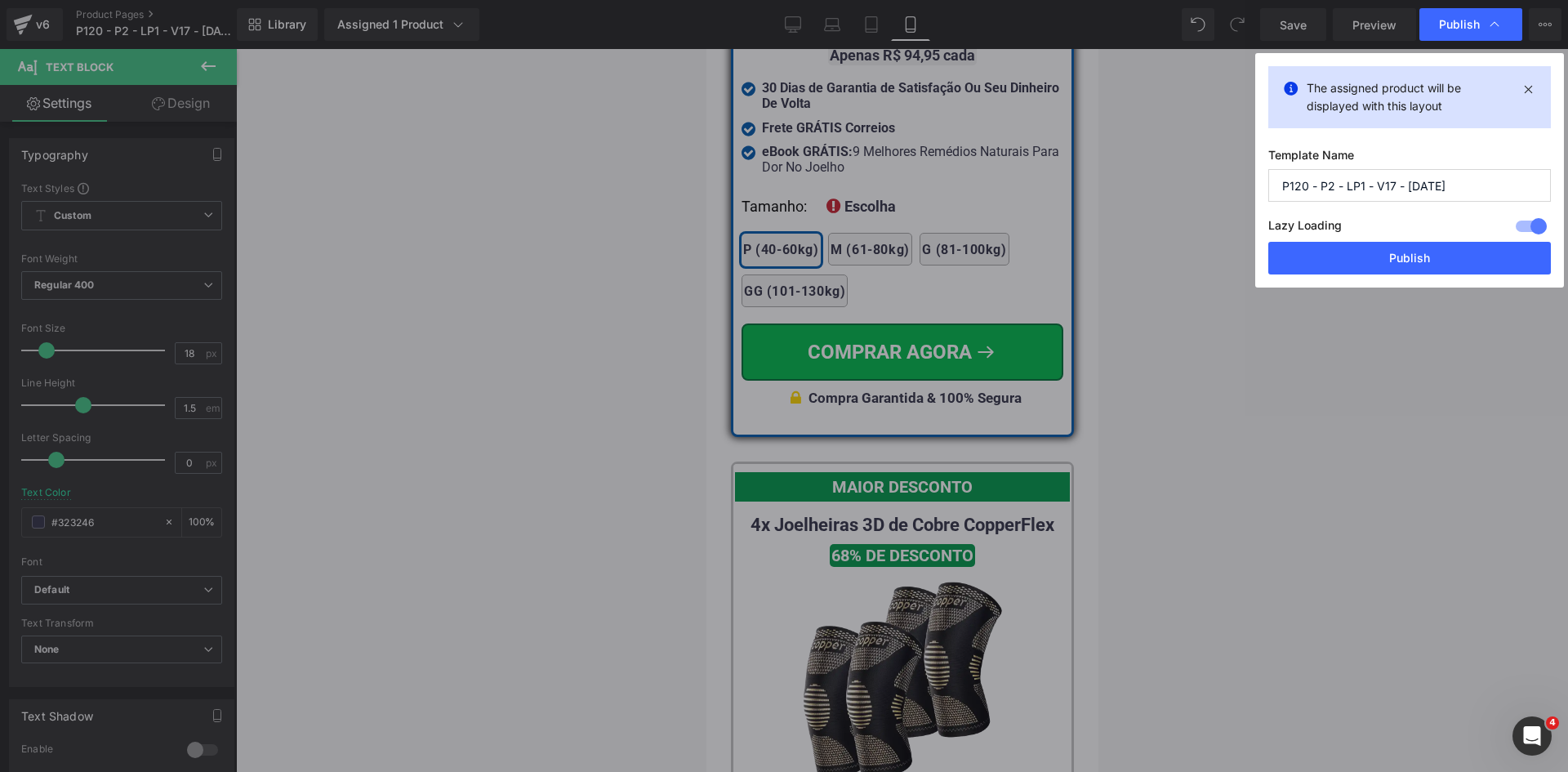
drag, startPoint x: 1407, startPoint y: 256, endPoint x: 1391, endPoint y: 257, distance: 16.0
click at [1407, 255] on button "Publish" at bounding box center [1409, 258] width 282 height 33
